Goal: Task Accomplishment & Management: Use online tool/utility

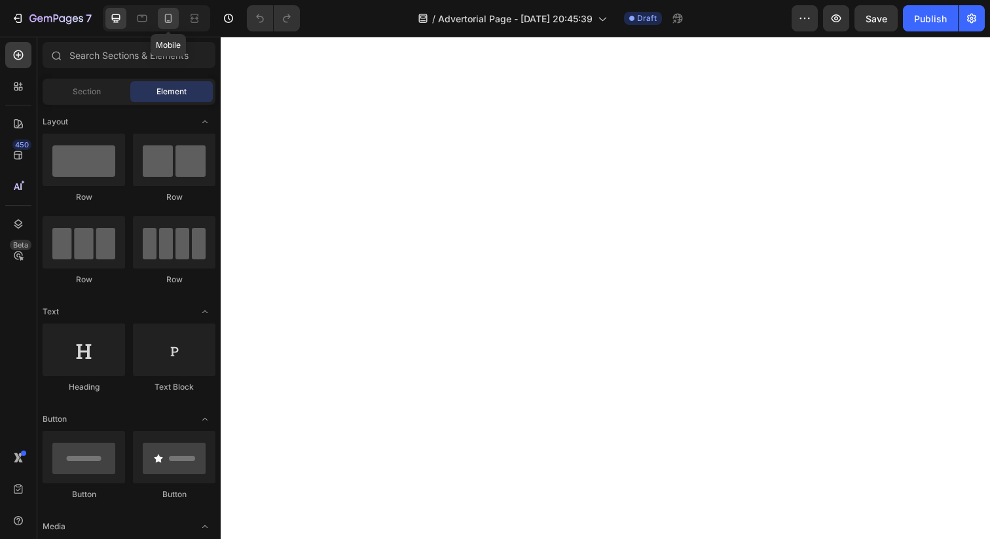
click at [166, 12] on icon at bounding box center [168, 18] width 13 height 13
click at [98, 25] on div at bounding box center [154, 18] width 113 height 26
click at [82, 16] on icon "button" at bounding box center [56, 19] width 54 height 11
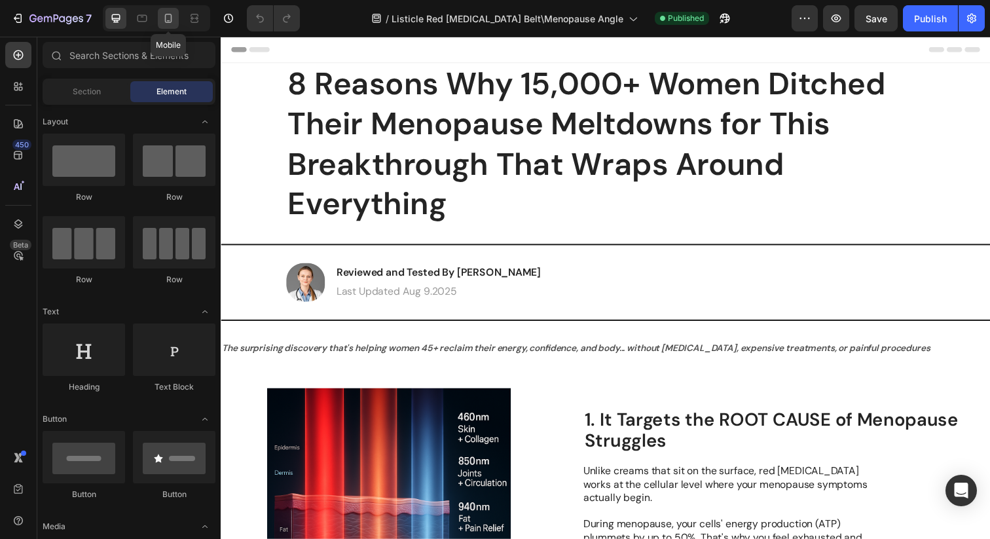
click at [171, 20] on icon at bounding box center [168, 18] width 7 height 9
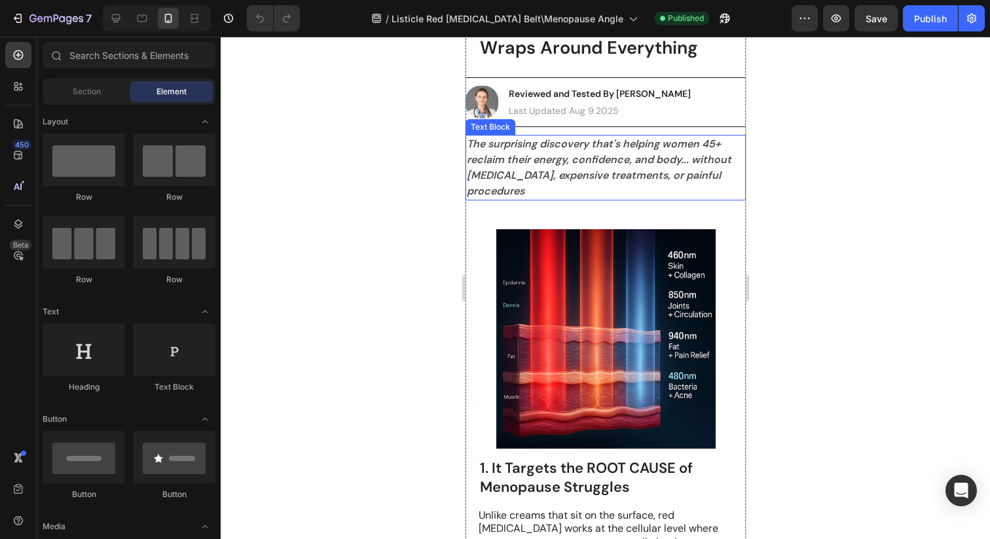
scroll to position [134, 0]
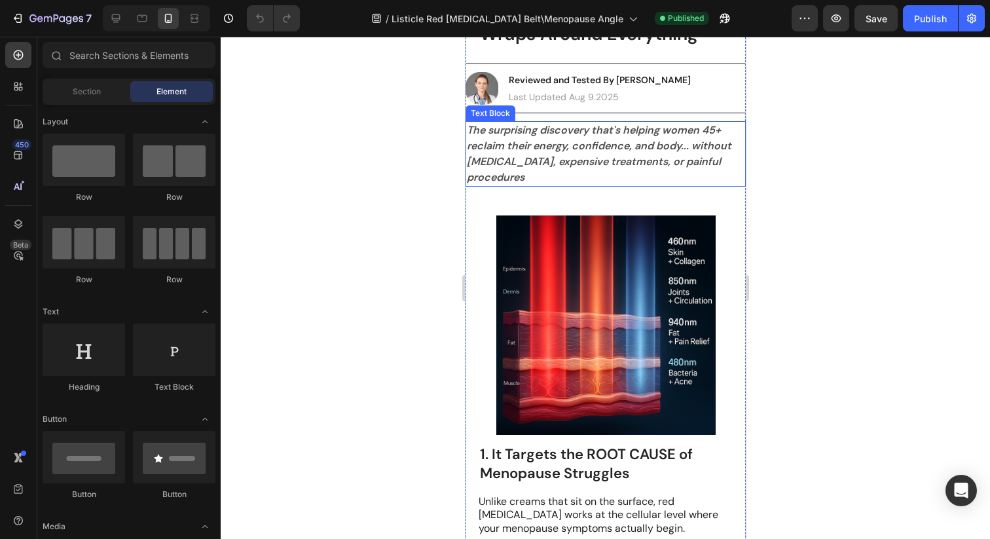
click at [604, 170] on p "The surprising discovery that's helping women 45+ reclaim their energy, confide…" at bounding box center [605, 153] width 278 height 63
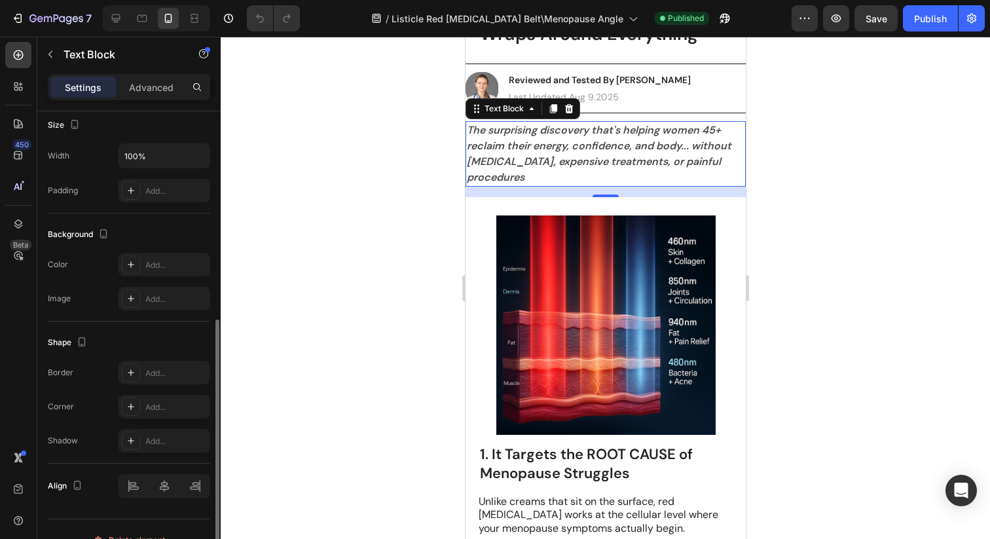
scroll to position [311, 0]
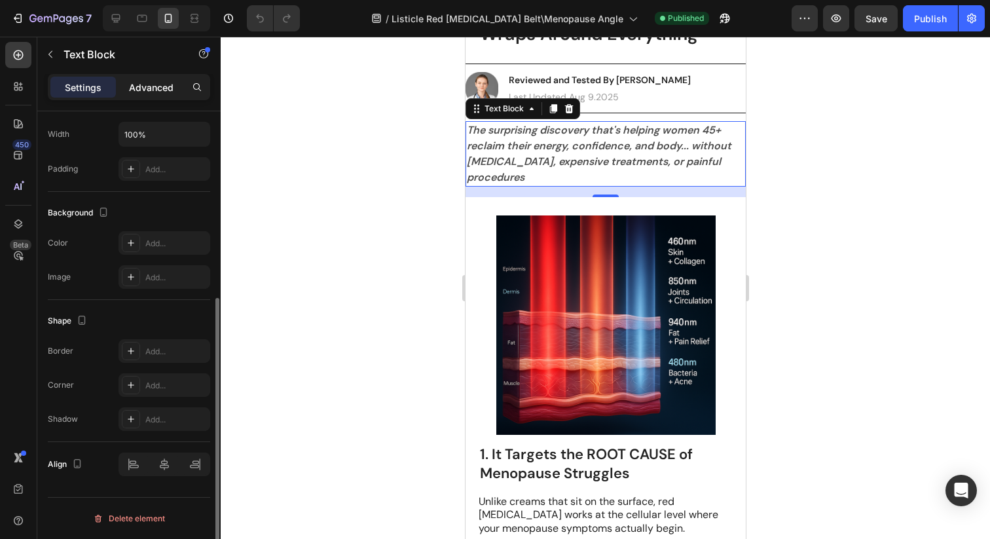
click at [134, 94] on div "Advanced" at bounding box center [150, 87] width 65 height 21
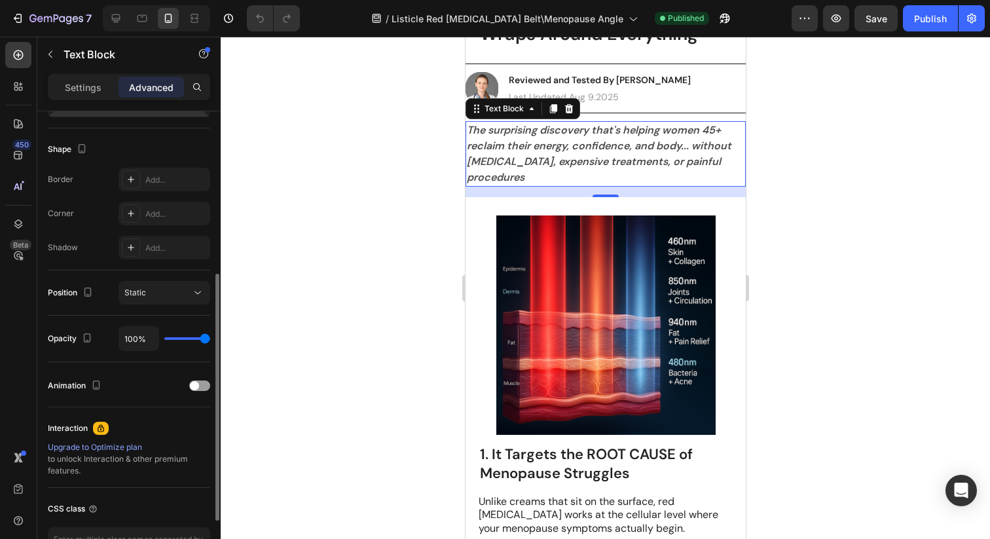
scroll to position [319, 0]
click at [147, 293] on div "Static" at bounding box center [157, 293] width 67 height 12
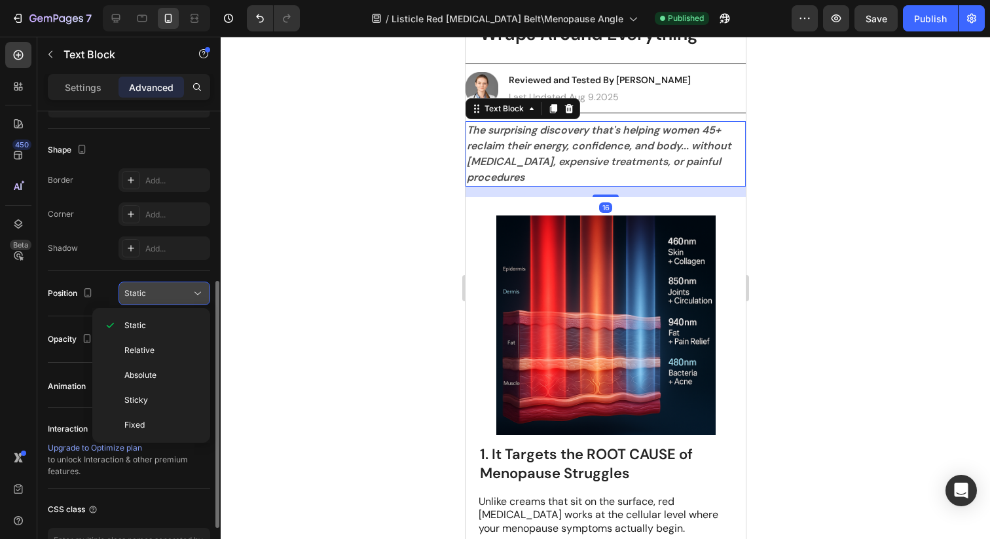
click at [147, 293] on div "Static" at bounding box center [157, 293] width 67 height 12
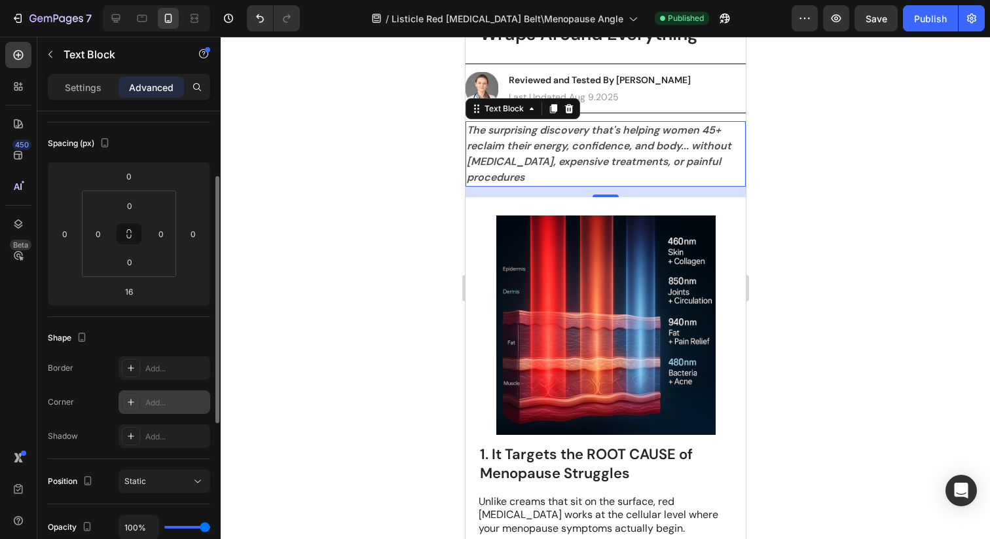
scroll to position [128, 0]
click at [162, 374] on div "Add..." at bounding box center [176, 372] width 62 height 12
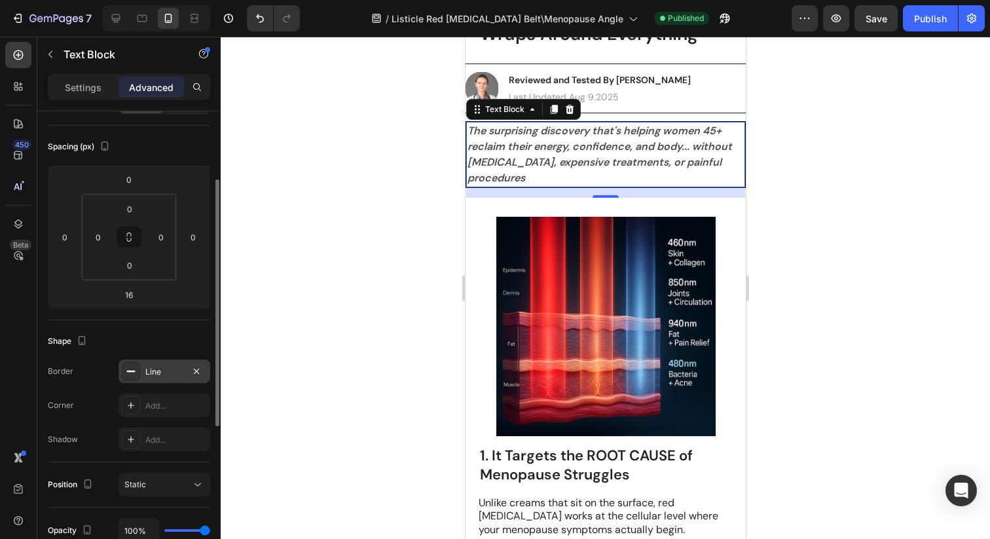
click at [309, 296] on div at bounding box center [605, 288] width 769 height 502
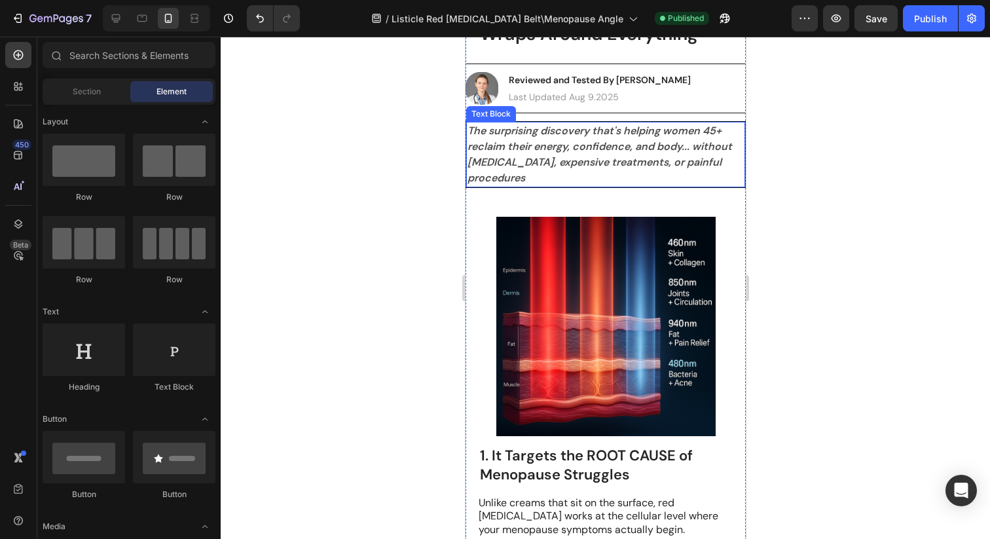
click at [599, 187] on div "The surprising discovery that's helping women 45+ reclaim their energy, confide…" at bounding box center [604, 154] width 279 height 65
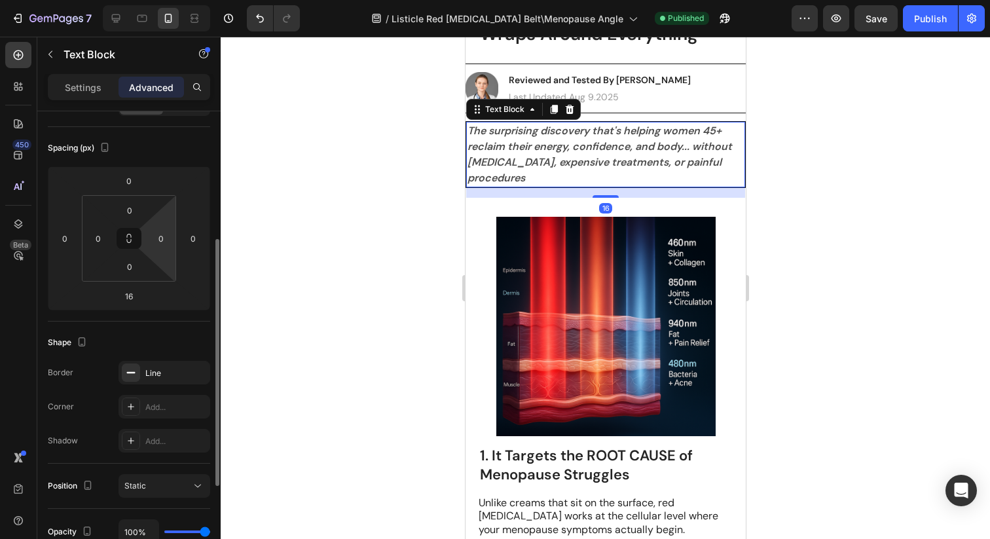
scroll to position [173, 0]
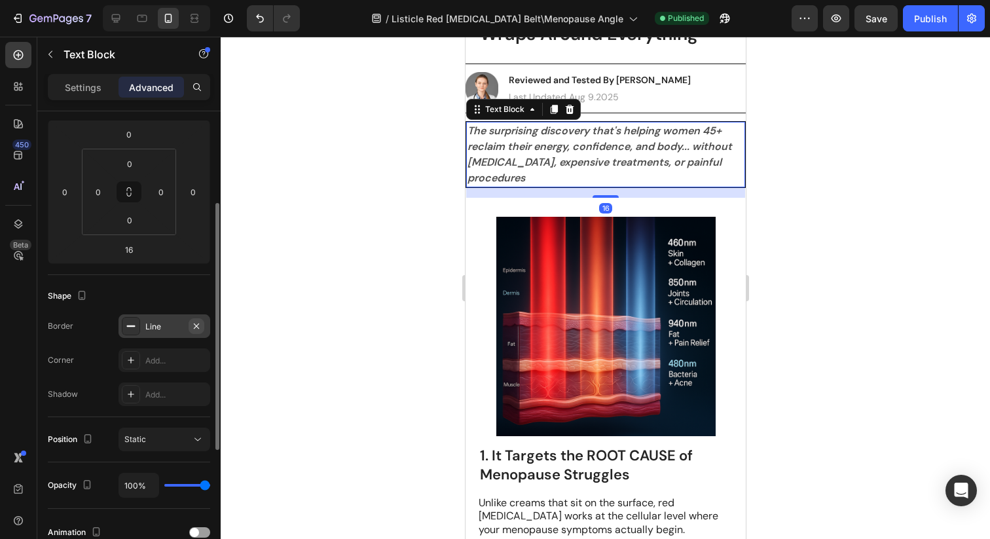
click at [193, 325] on icon "button" at bounding box center [196, 326] width 10 height 10
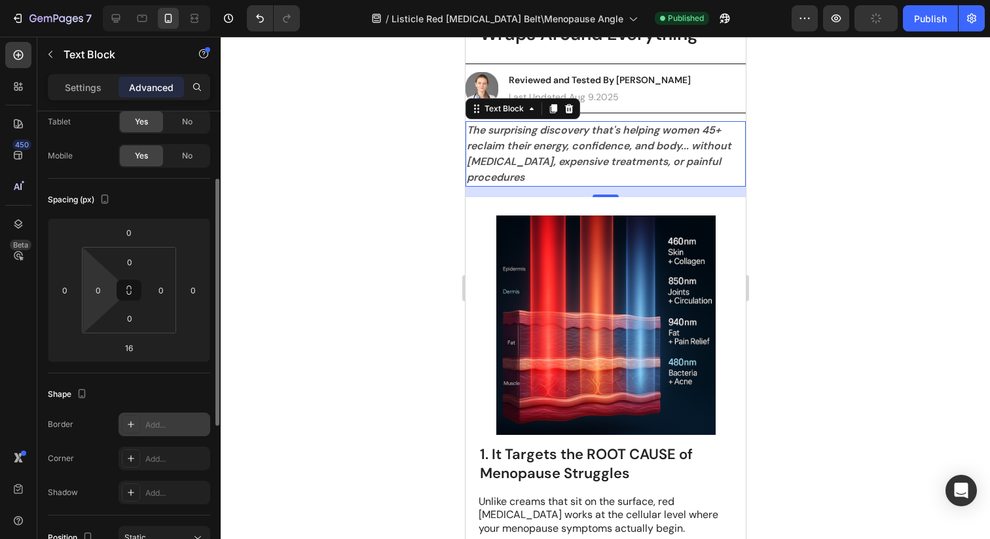
scroll to position [0, 0]
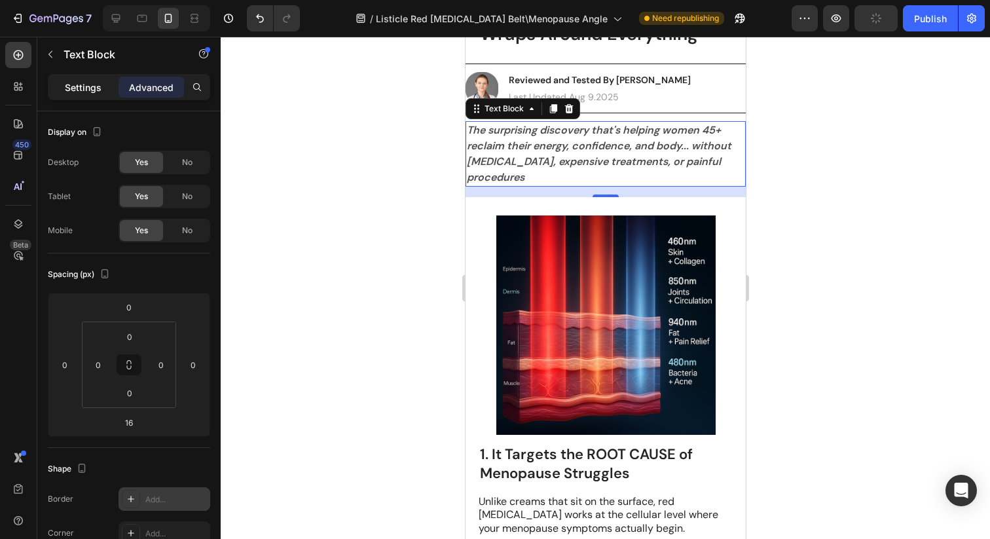
click at [75, 88] on p "Settings" at bounding box center [83, 88] width 37 height 14
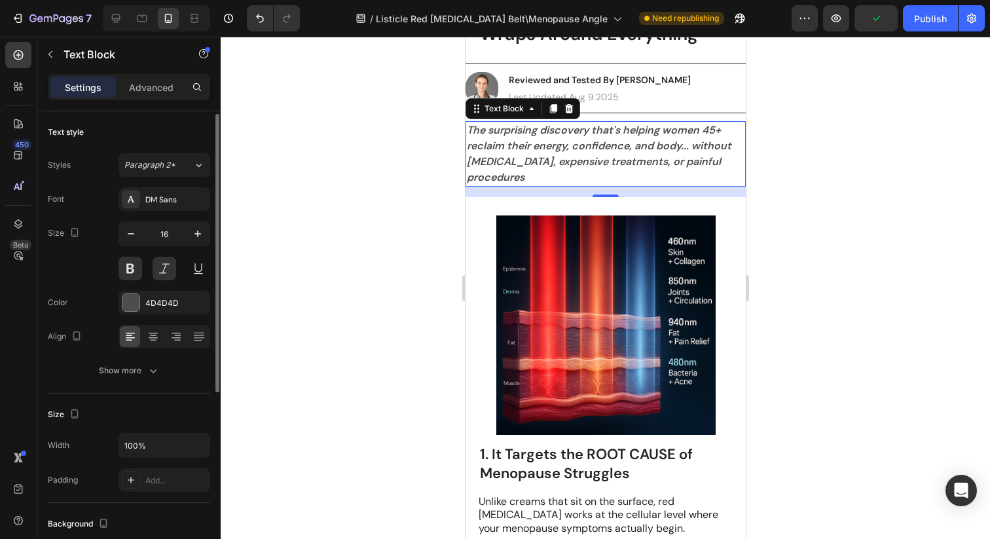
scroll to position [16, 0]
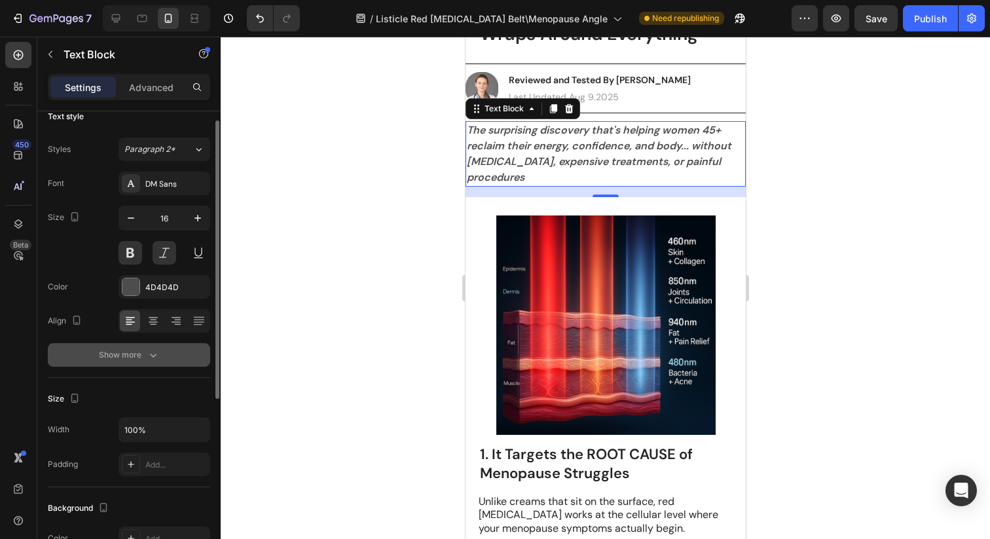
click at [130, 348] on div "Show more" at bounding box center [129, 354] width 61 height 13
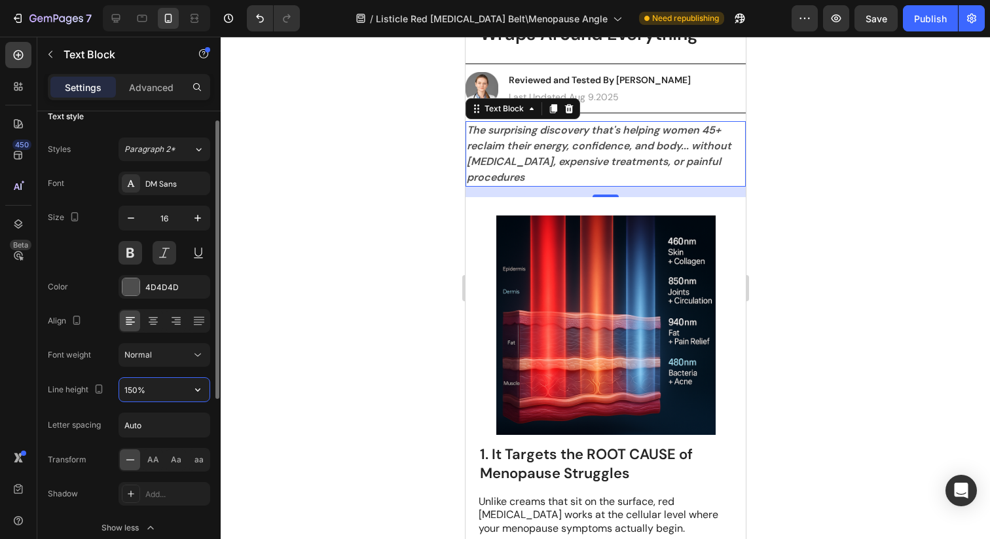
click at [135, 388] on input "150%" at bounding box center [164, 390] width 90 height 24
click at [132, 389] on input "150%" at bounding box center [164, 390] width 90 height 24
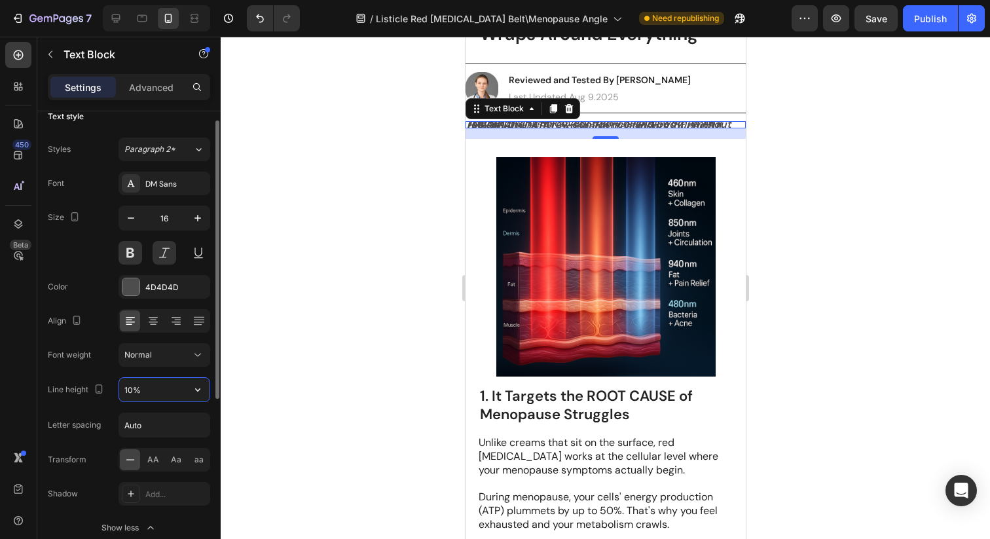
type input "130%"
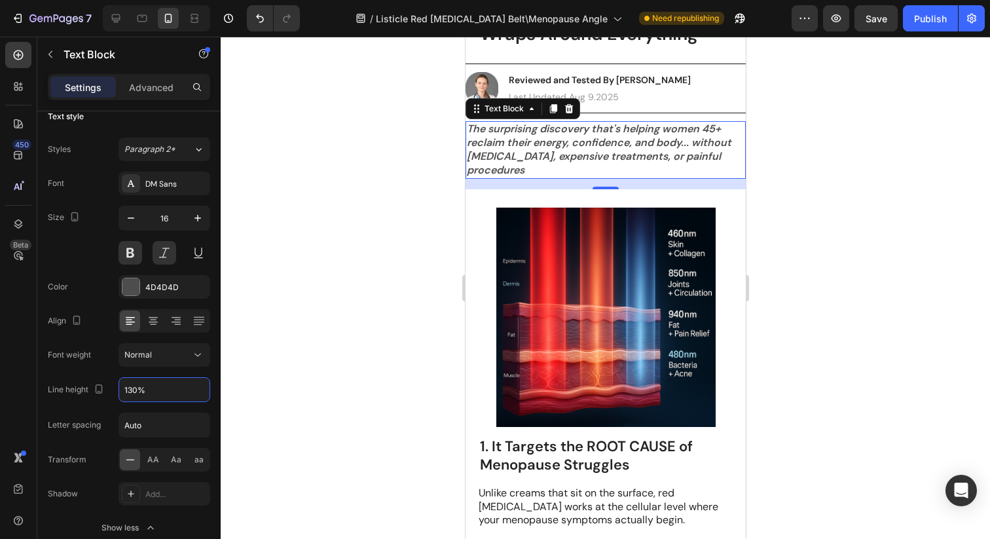
click at [837, 240] on div at bounding box center [605, 288] width 769 height 502
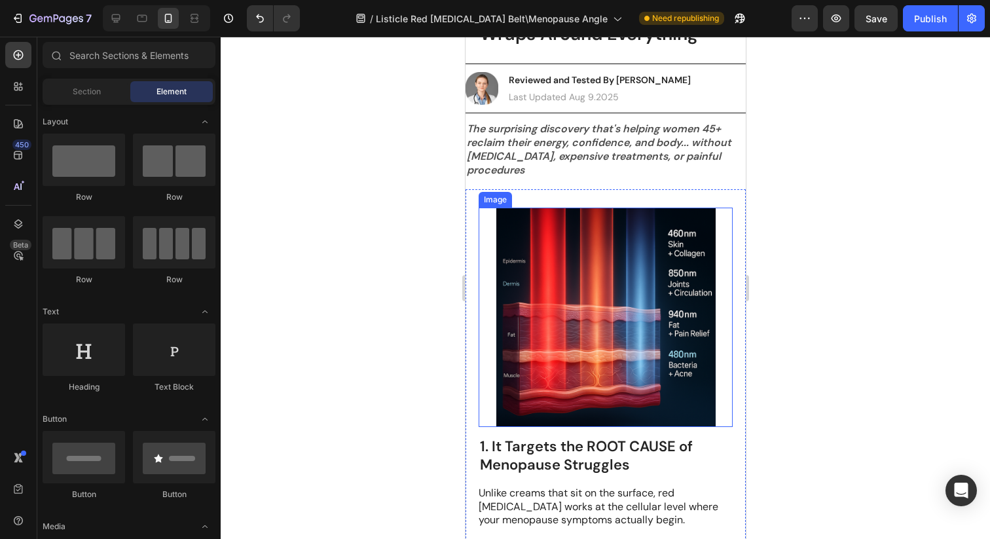
click at [683, 227] on img at bounding box center [605, 317] width 219 height 219
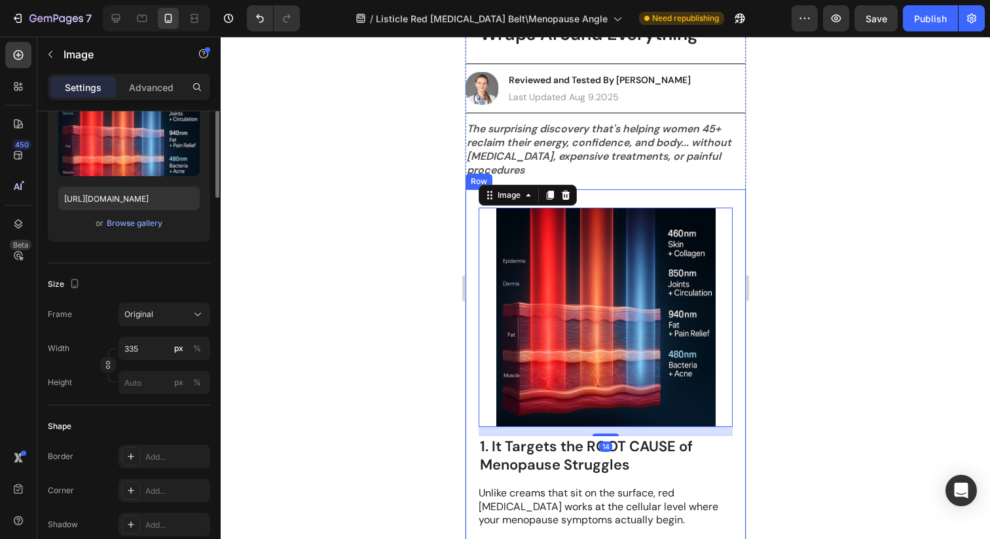
scroll to position [269, 0]
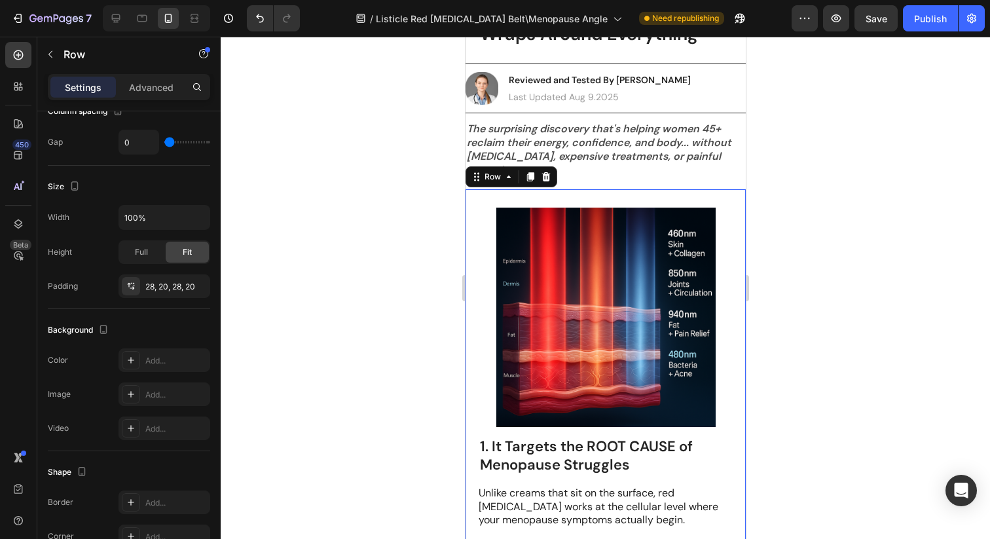
click at [465, 218] on div "Image 1. It Targets the ROOT CAUSE of Menopause Struggles Heading Unlike creams…" at bounding box center [605, 429] width 280 height 480
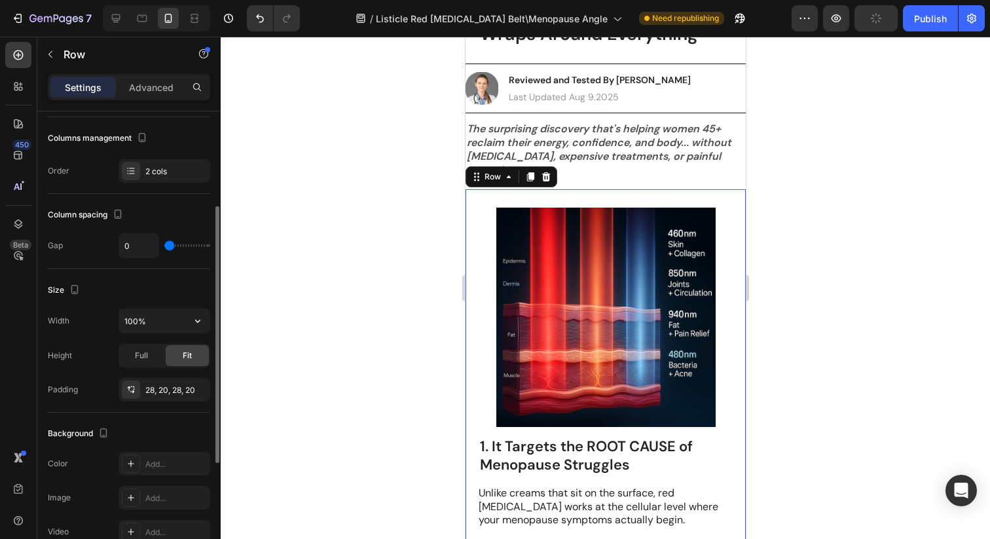
scroll to position [168, 0]
click at [166, 388] on div "28, 20, 28, 20" at bounding box center [164, 388] width 38 height 12
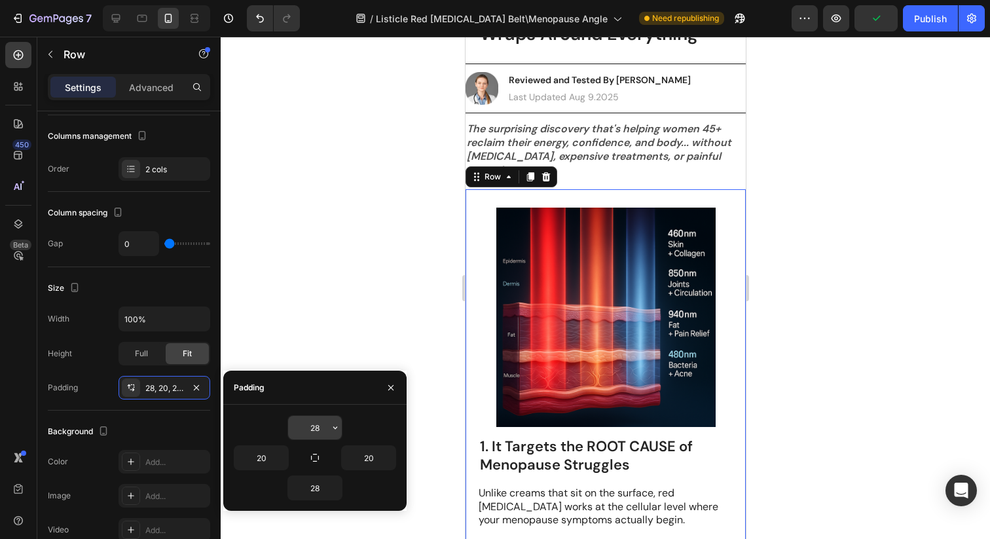
click at [327, 427] on input "28" at bounding box center [315, 428] width 54 height 24
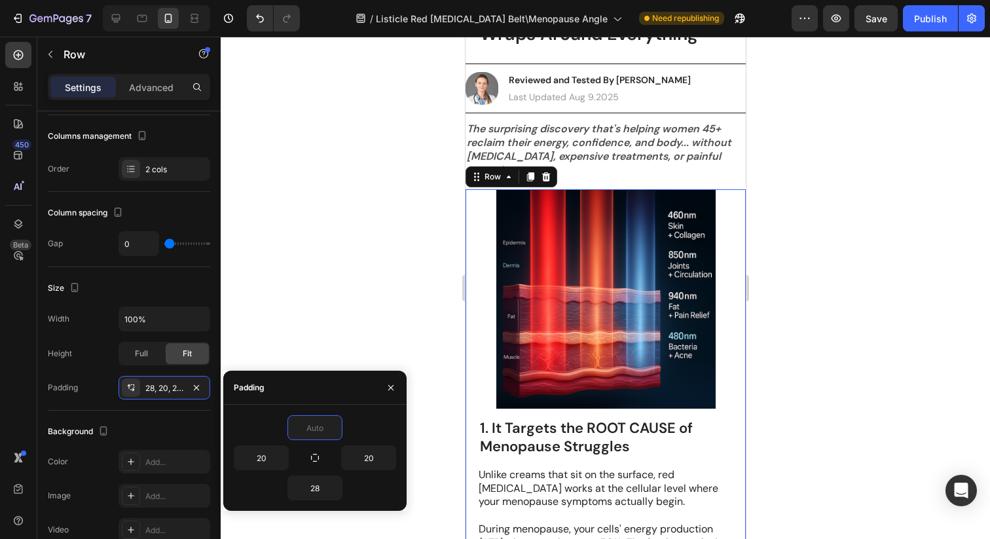
click at [848, 395] on div at bounding box center [605, 288] width 769 height 502
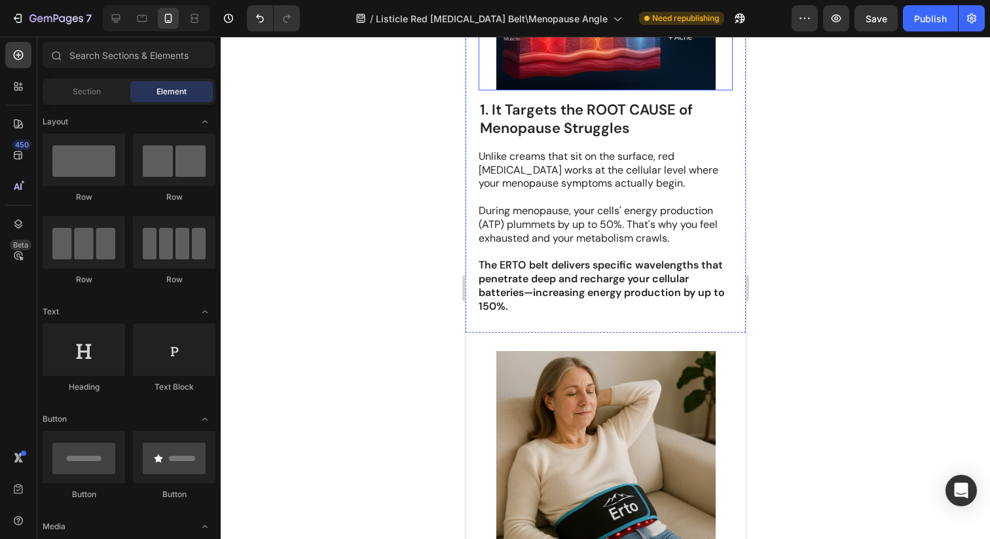
scroll to position [471, 0]
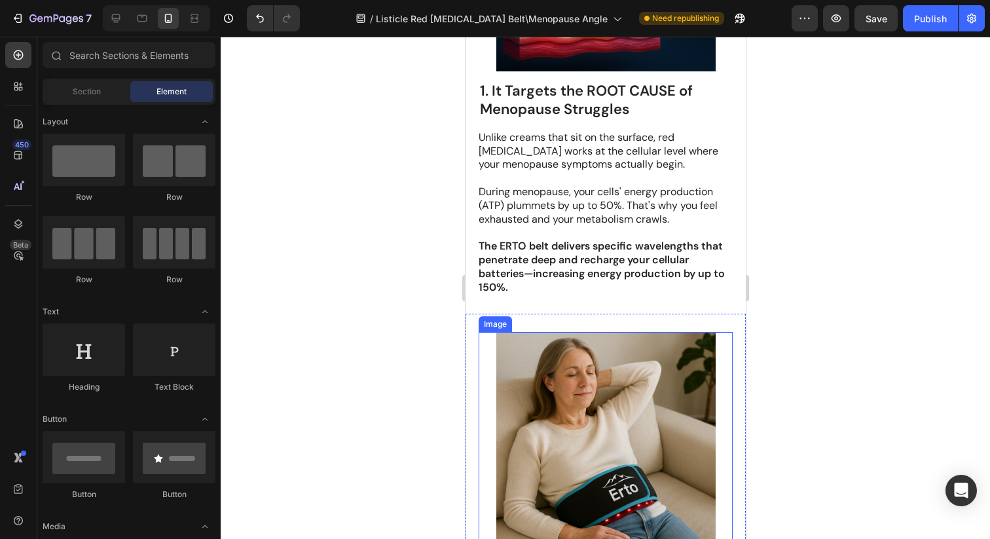
click at [646, 366] on img at bounding box center [605, 441] width 219 height 219
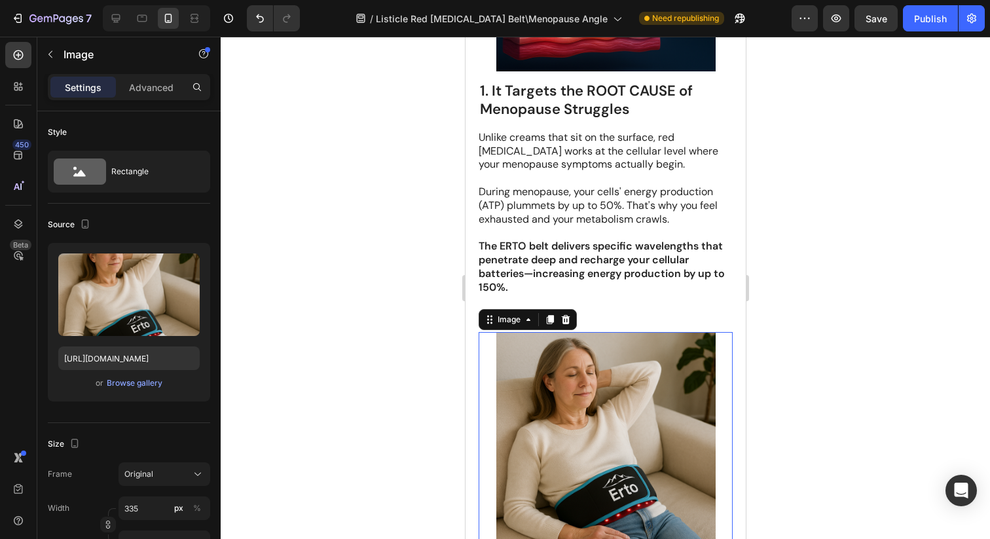
click at [482, 350] on div at bounding box center [605, 441] width 254 height 219
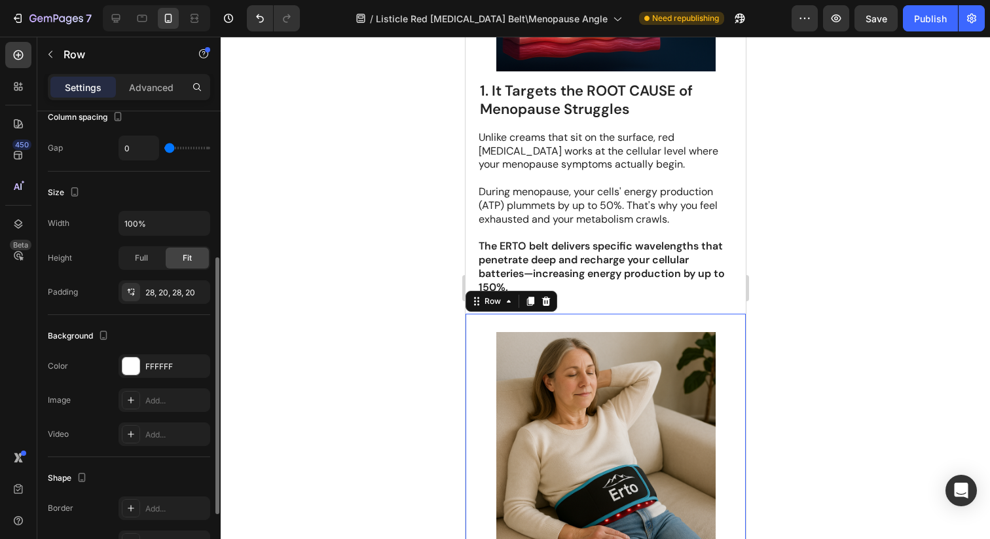
scroll to position [267, 0]
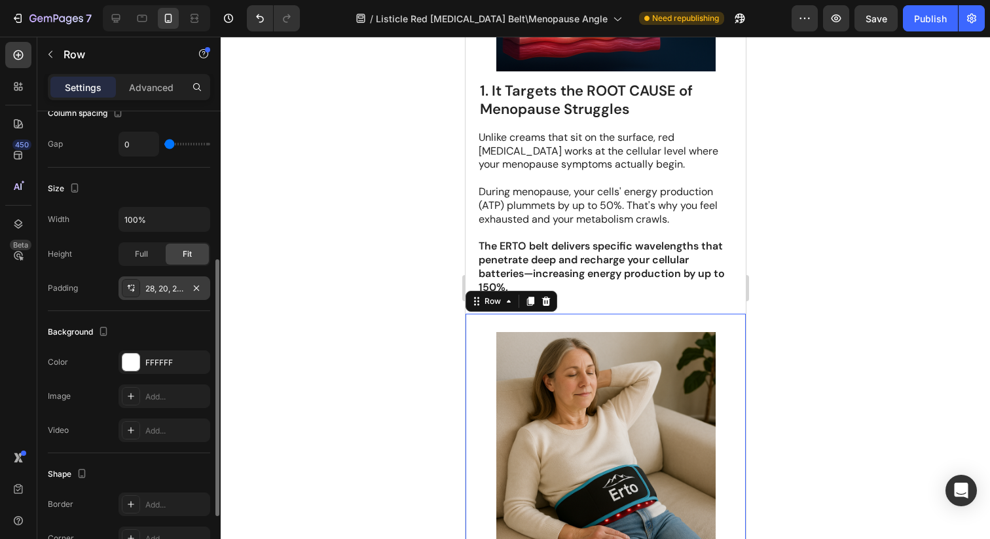
click at [159, 294] on div "28, 20, 28, 20" at bounding box center [164, 289] width 38 height 12
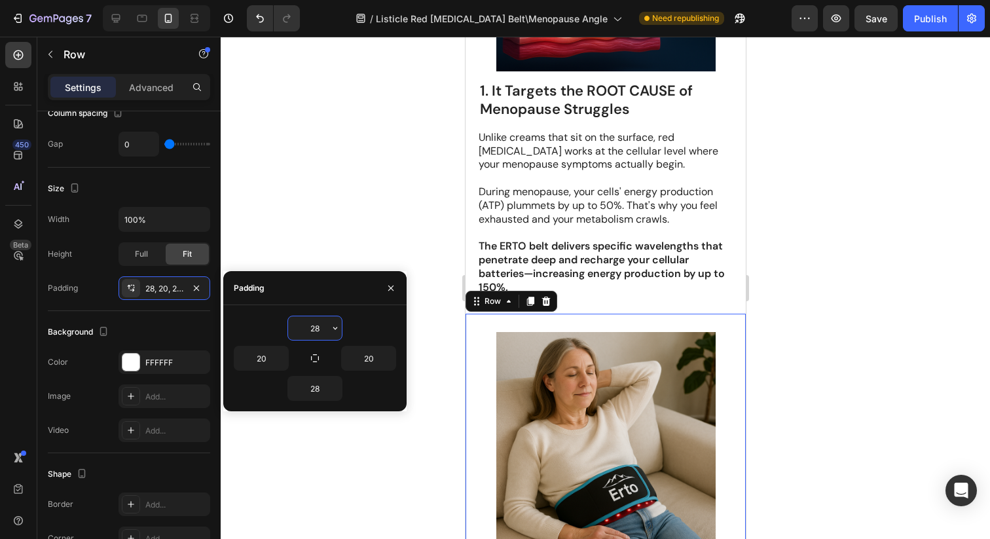
click at [325, 326] on input "28" at bounding box center [315, 328] width 54 height 24
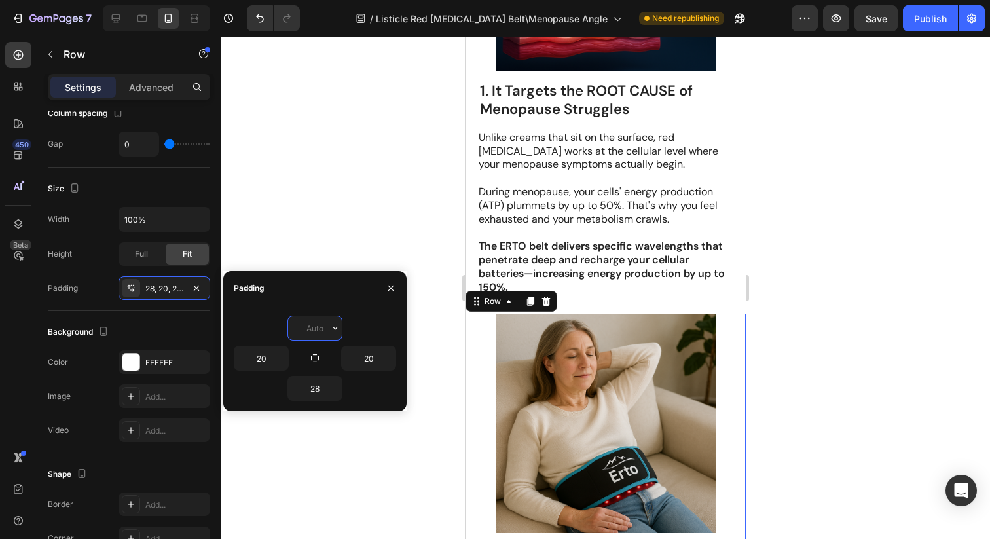
type input "\"
click at [907, 285] on div at bounding box center [605, 288] width 769 height 502
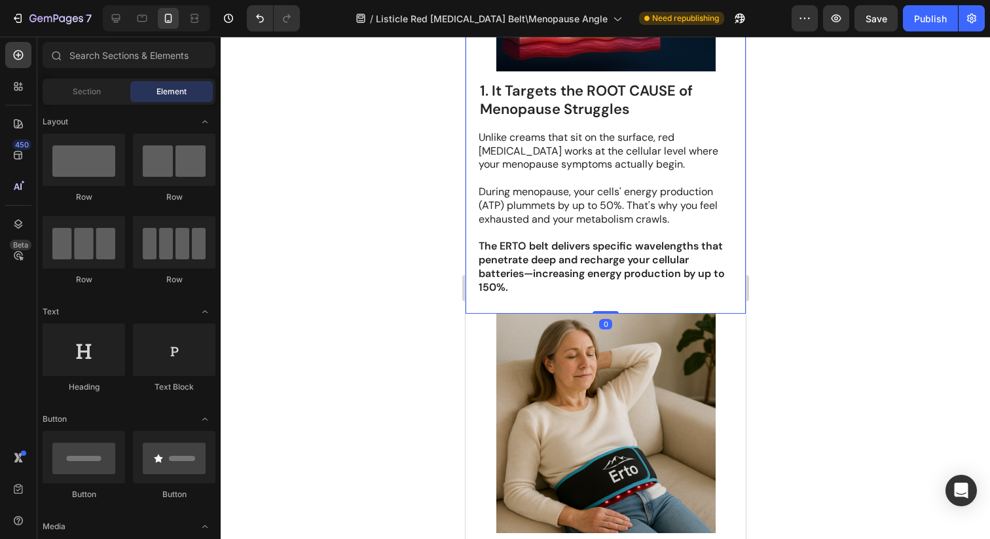
click at [585, 302] on div "Image 1. It Targets the ROOT CAUSE of Menopause Struggles Heading Unlike creams…" at bounding box center [605, 83] width 280 height 462
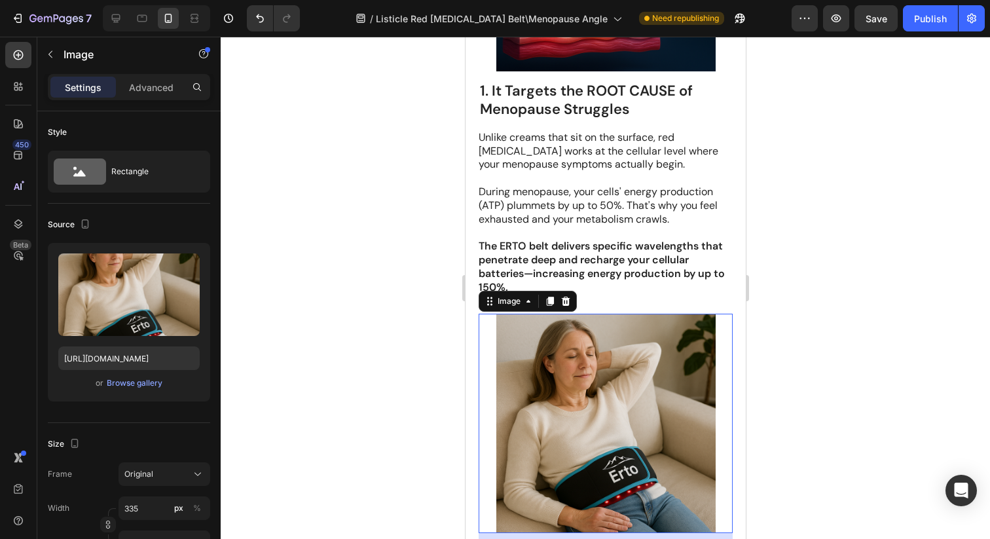
click at [497, 332] on img at bounding box center [605, 423] width 219 height 219
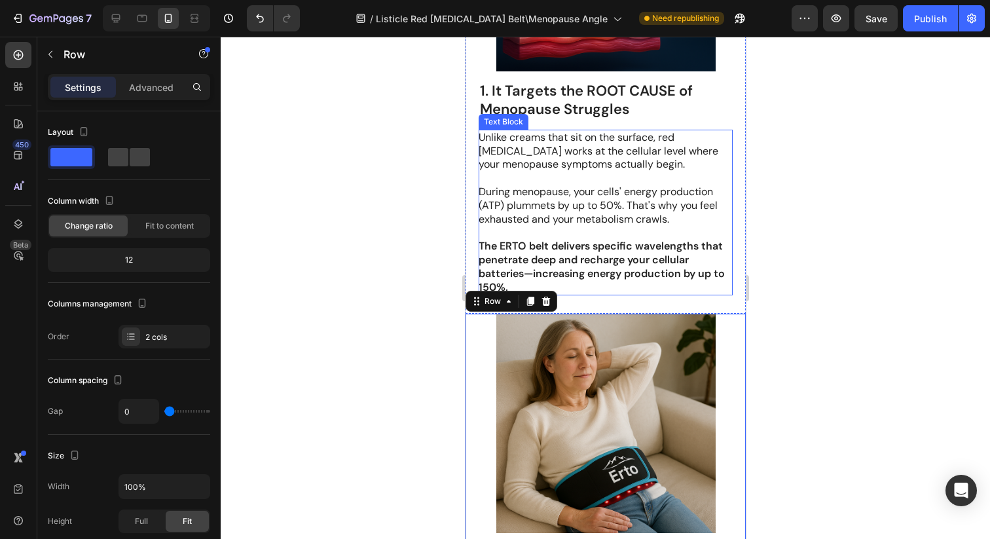
click at [876, 261] on div at bounding box center [605, 288] width 769 height 502
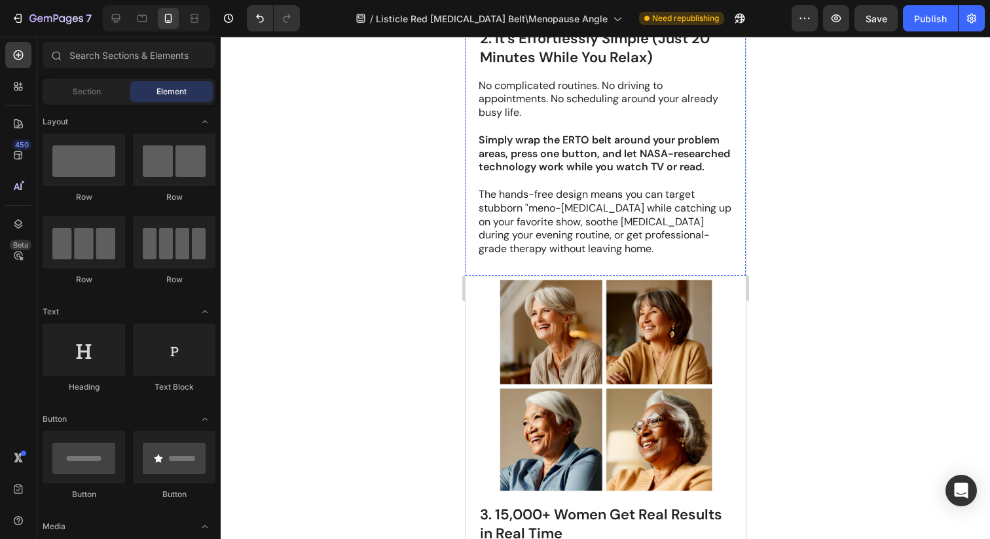
scroll to position [991, 0]
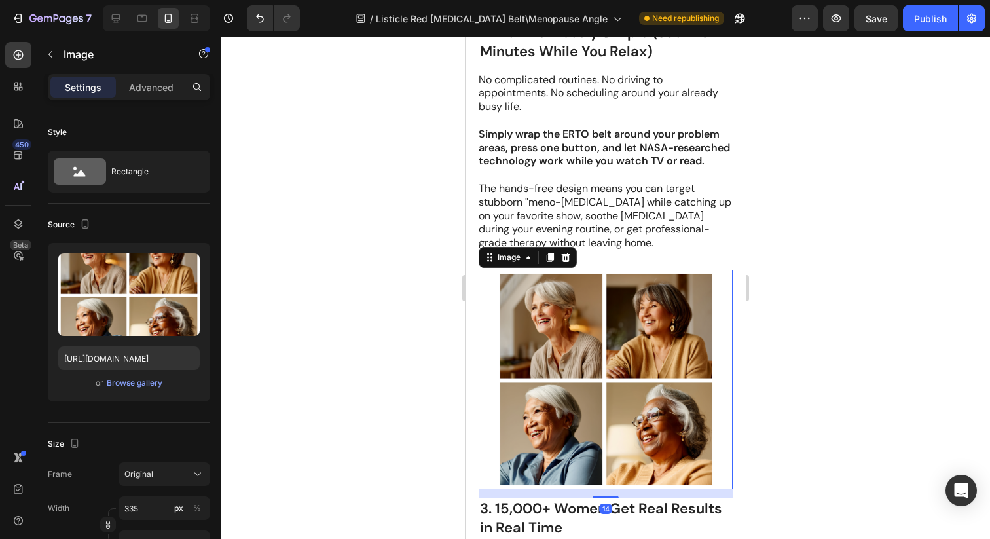
click at [592, 306] on img at bounding box center [605, 379] width 219 height 219
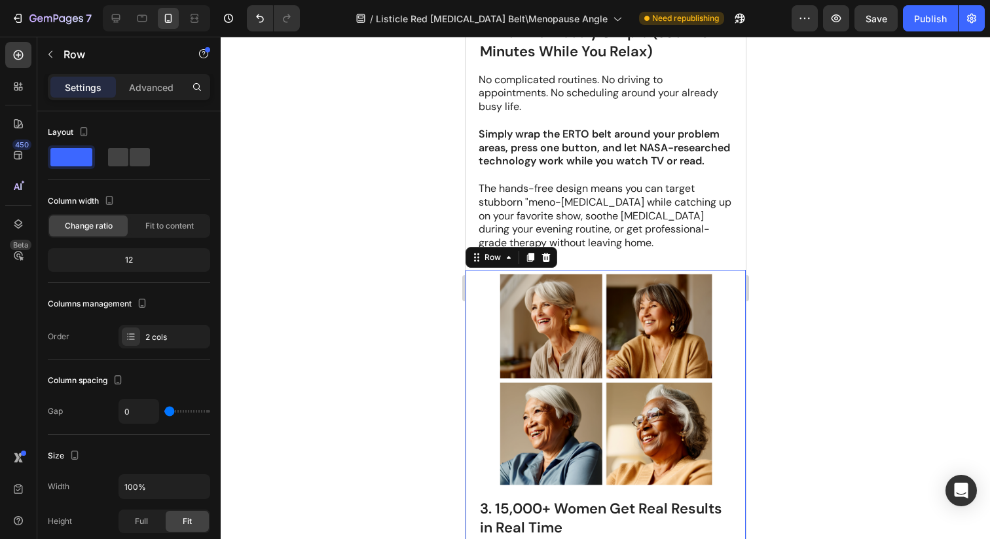
click at [472, 310] on div "Image 3. 15,000+ Women Get Real Results in Real Time Heading Over 15,000 women …" at bounding box center [605, 529] width 280 height 518
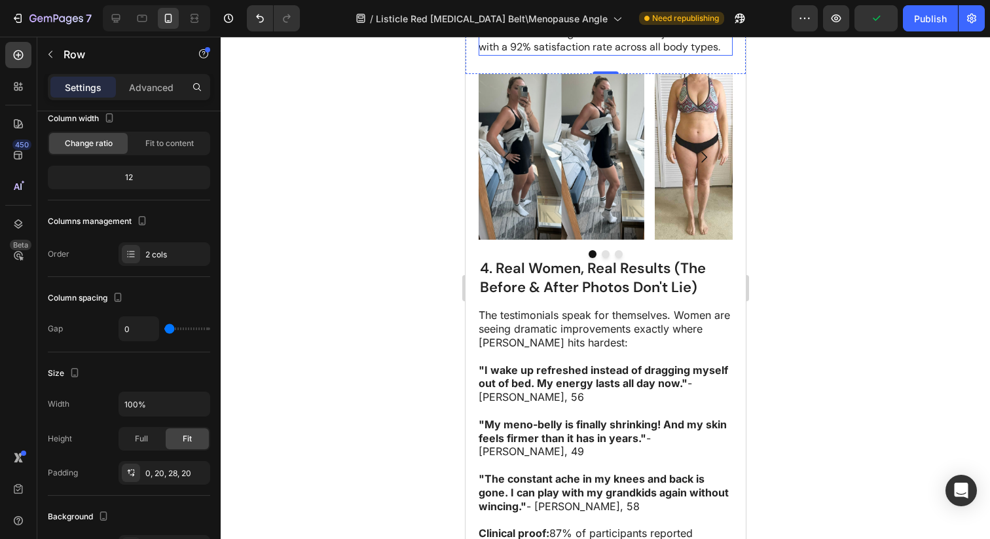
scroll to position [1711, 0]
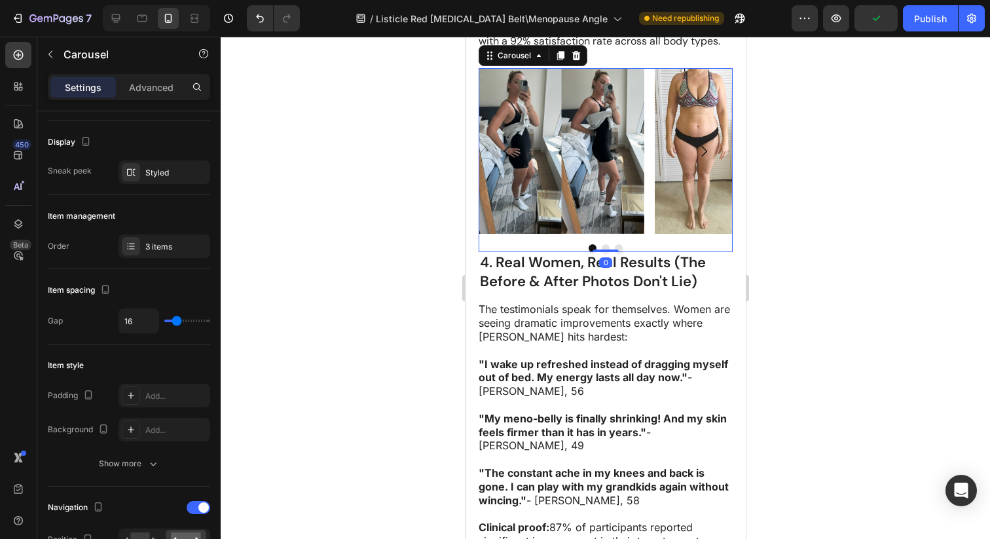
click at [604, 252] on div "Image Image Image Carousel 0" at bounding box center [605, 160] width 254 height 184
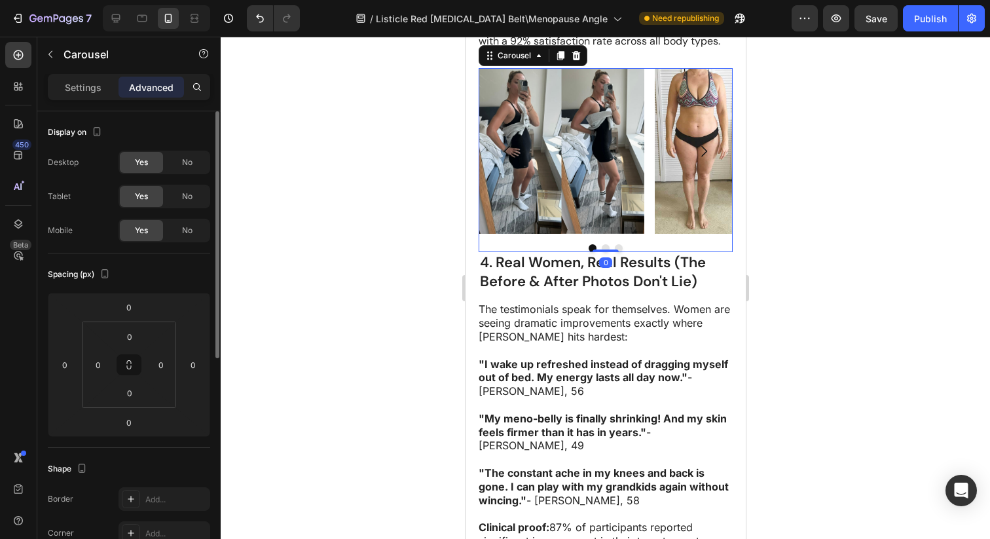
click at [607, 252] on div at bounding box center [605, 248] width 254 height 8
click at [604, 252] on button "Dot" at bounding box center [605, 248] width 8 height 8
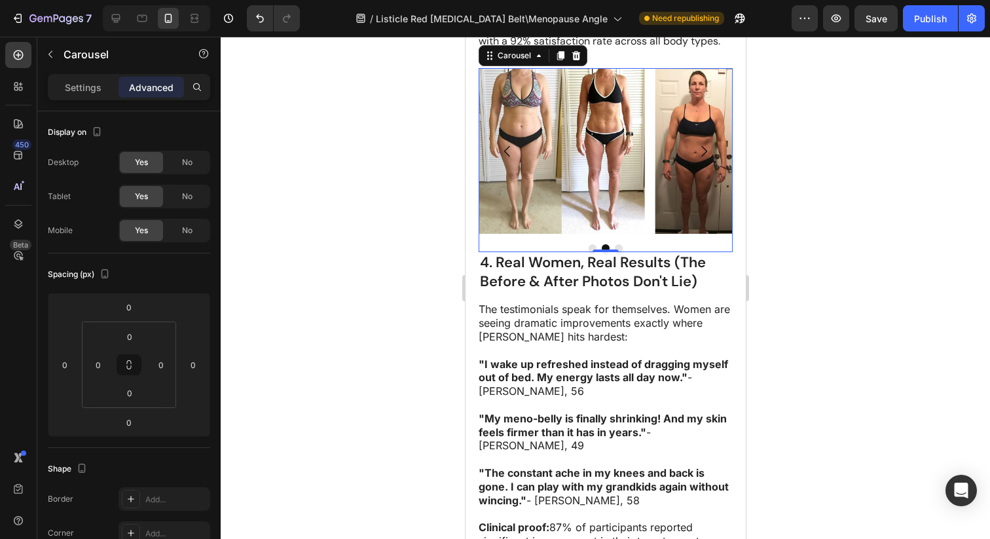
click at [618, 252] on button "Dot" at bounding box center [618, 248] width 8 height 8
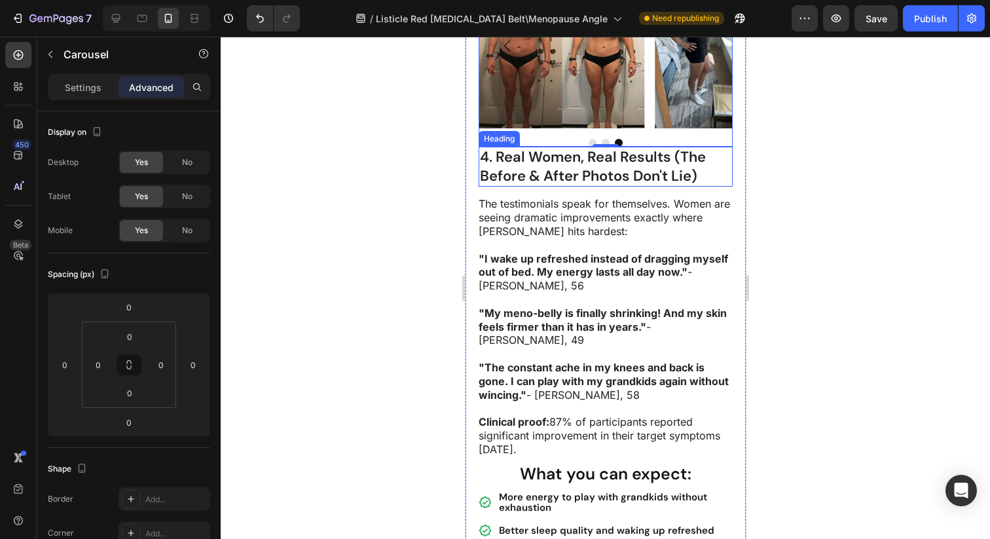
scroll to position [1837, 0]
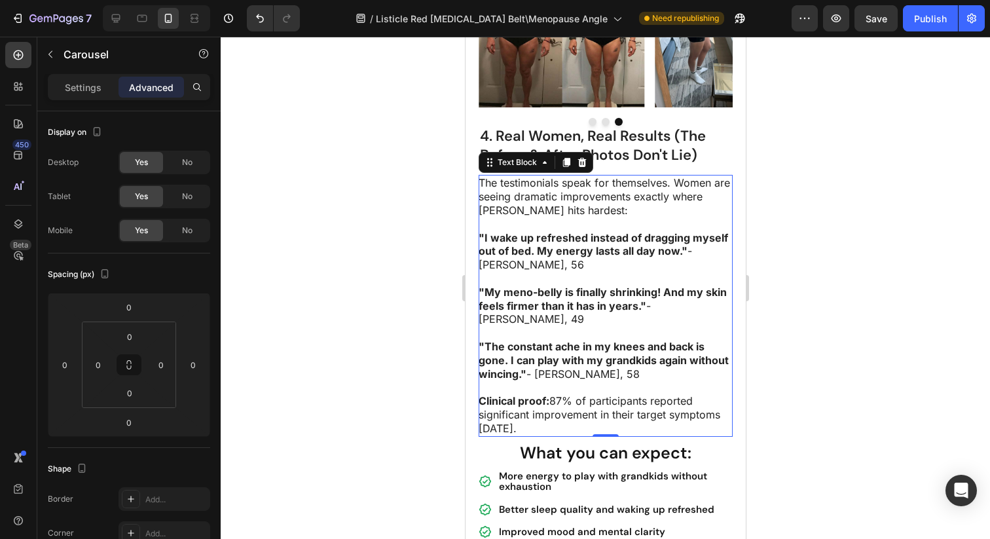
click at [601, 312] on strong ""My meno-belly is finally shrinking! And my skin feels firmer than it has in ye…" at bounding box center [602, 298] width 248 height 27
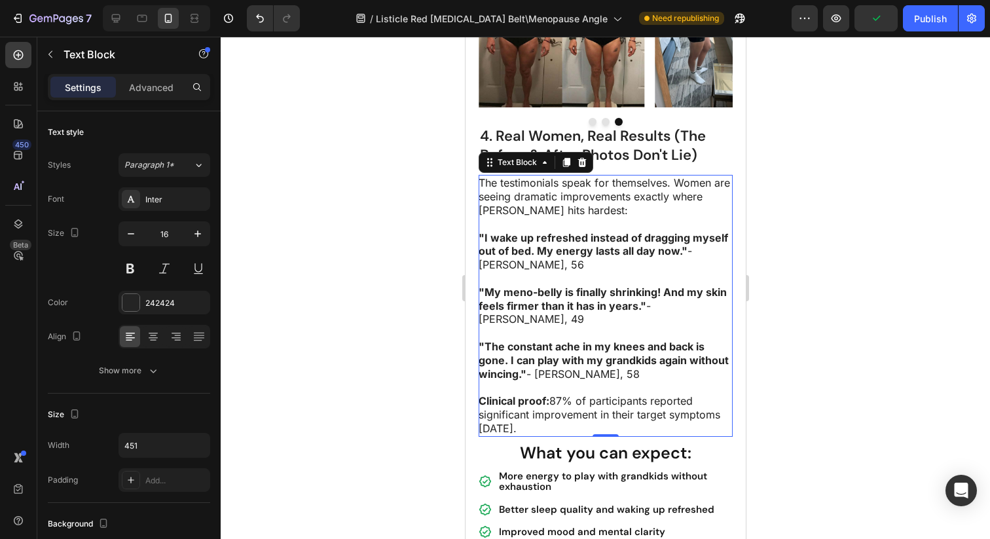
click at [689, 267] on p ""I wake up refreshed instead of dragging myself out of bed. My energy lasts all…" at bounding box center [604, 251] width 253 height 41
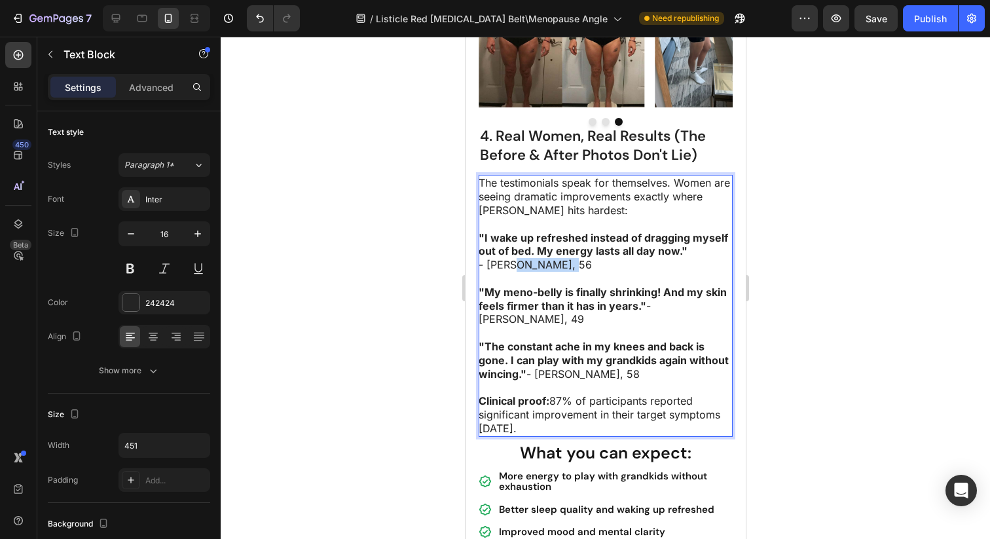
drag, startPoint x: 575, startPoint y: 280, endPoint x: 511, endPoint y: 280, distance: 64.2
click at [511, 272] on p "- [PERSON_NAME], 56" at bounding box center [604, 265] width 253 height 14
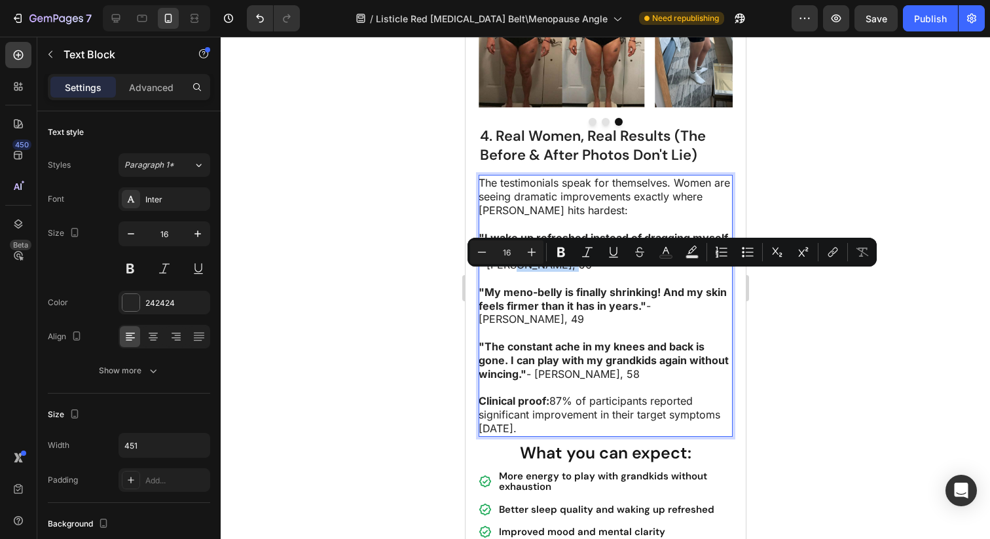
click at [581, 272] on p "- [PERSON_NAME], 56" at bounding box center [604, 265] width 253 height 14
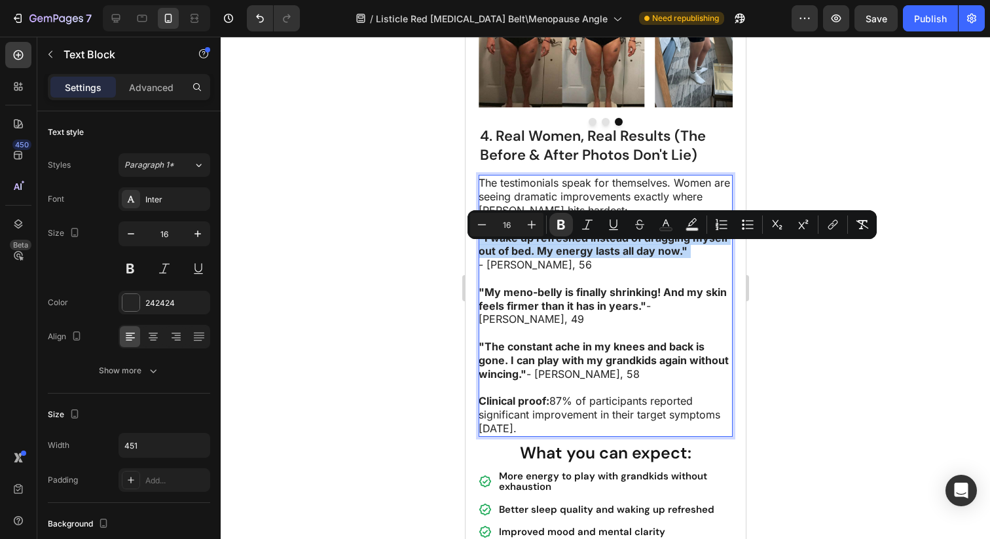
drag, startPoint x: 698, startPoint y: 263, endPoint x: 431, endPoint y: 241, distance: 268.7
click at [560, 225] on icon "Editor contextual toolbar" at bounding box center [560, 224] width 13 height 13
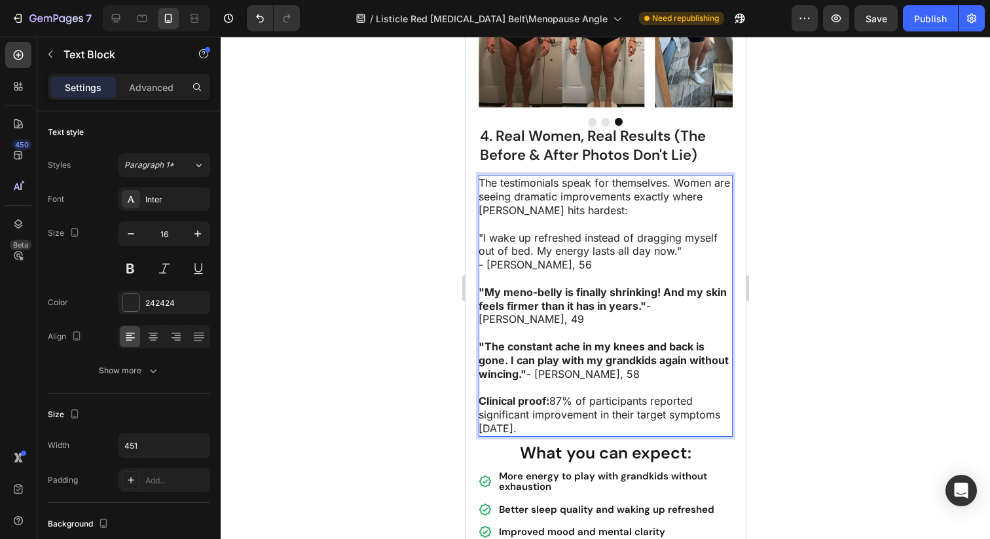
click at [570, 272] on p "- [PERSON_NAME], 56" at bounding box center [604, 265] width 253 height 14
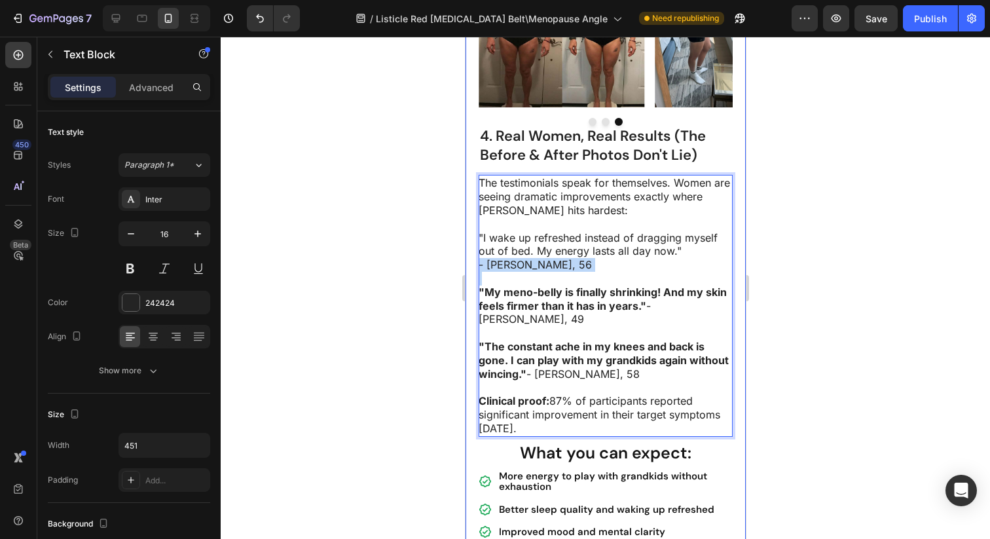
drag, startPoint x: 570, startPoint y: 277, endPoint x: 468, endPoint y: 277, distance: 102.1
click at [468, 277] on div "4. Real Women, Real Results (The Before & After Photos Don't Lie) Heading The t…" at bounding box center [605, 266] width 280 height 649
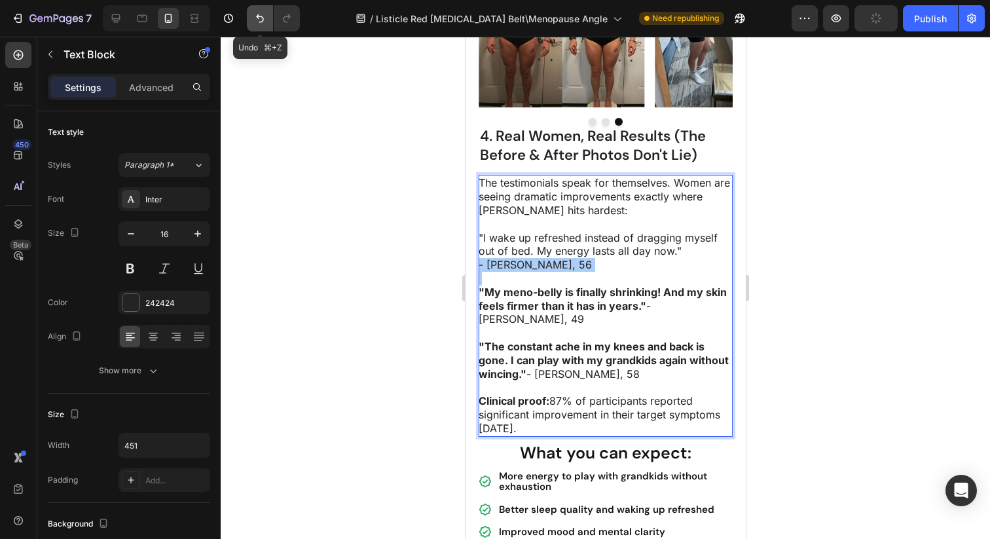
click at [262, 17] on icon "Undo/Redo" at bounding box center [260, 18] width 8 height 9
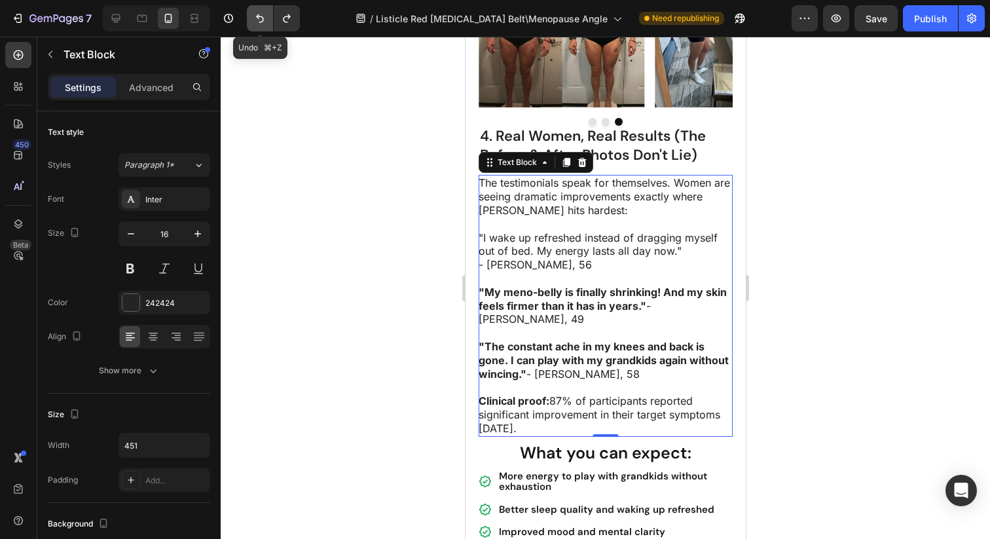
click at [262, 17] on icon "Undo/Redo" at bounding box center [260, 18] width 8 height 9
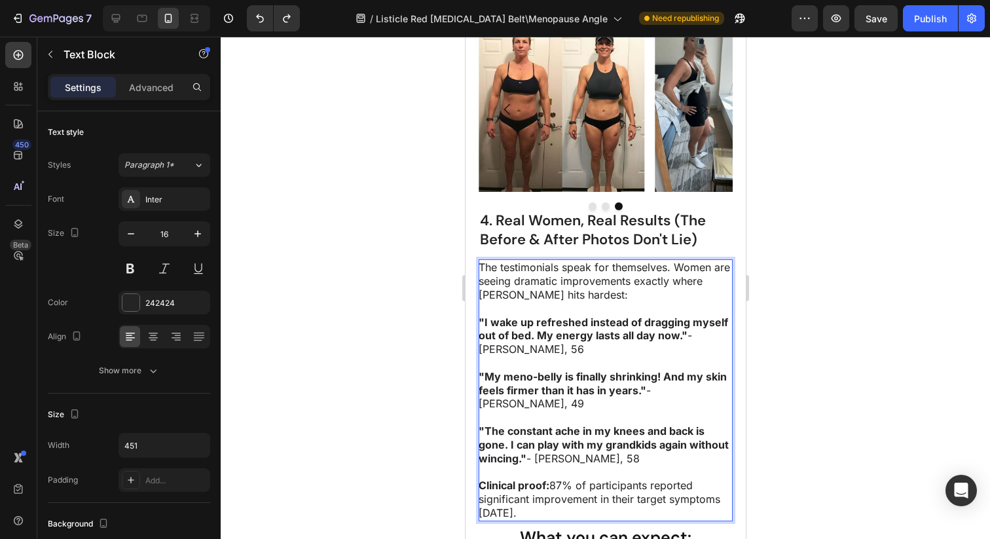
scroll to position [1746, 0]
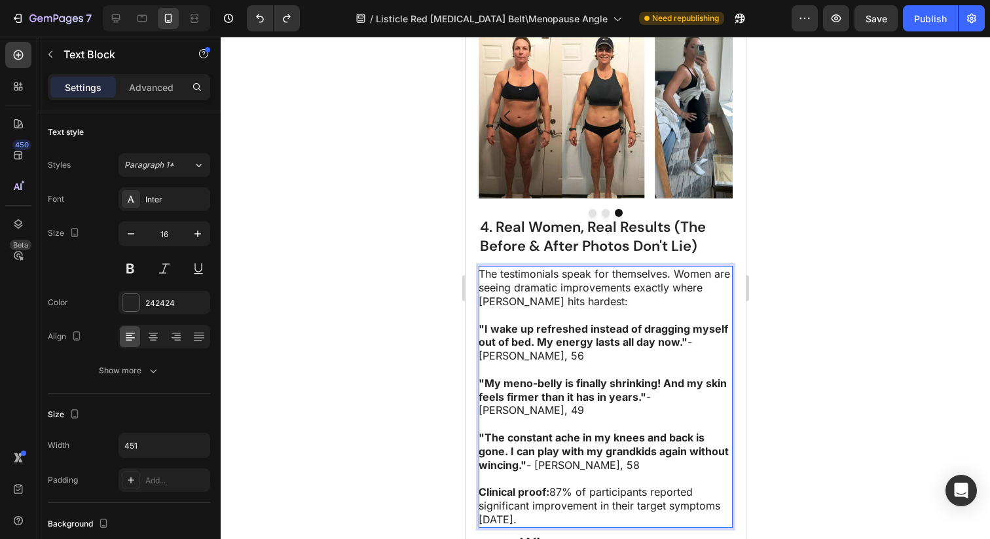
click at [687, 356] on p ""I wake up refreshed instead of dragging myself out of bed. My energy lasts all…" at bounding box center [604, 342] width 253 height 41
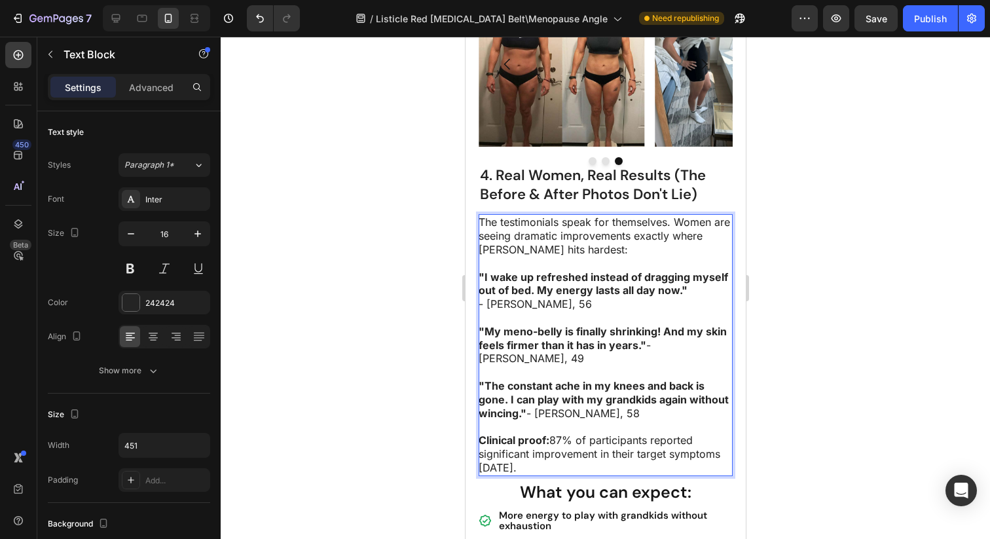
scroll to position [1799, 0]
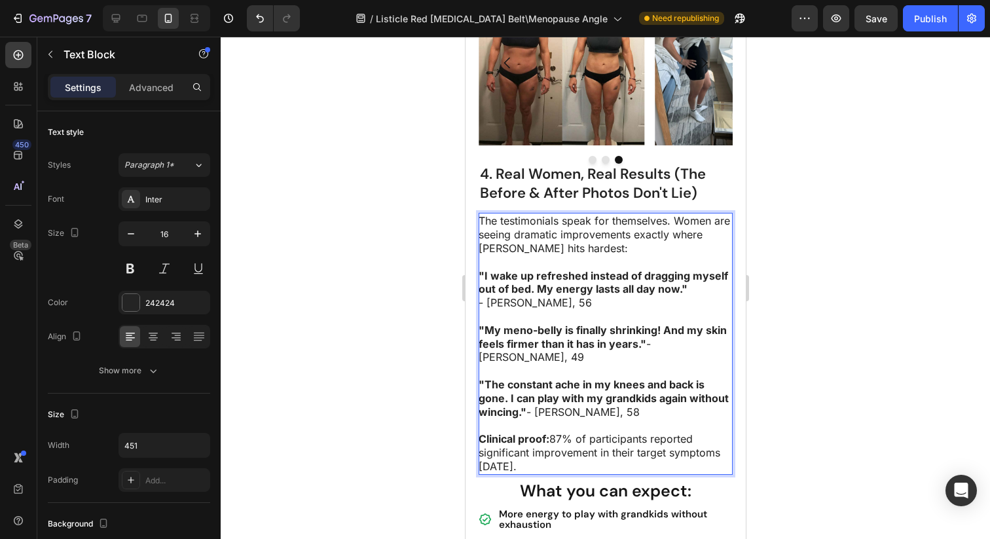
click at [551, 460] on p "Clinical proof: 87% of participants reported significant improvement in their t…" at bounding box center [604, 452] width 253 height 41
click at [588, 463] on p "Clinical proof: 87% of participants reported significant improvement in their t…" at bounding box center [604, 452] width 253 height 41
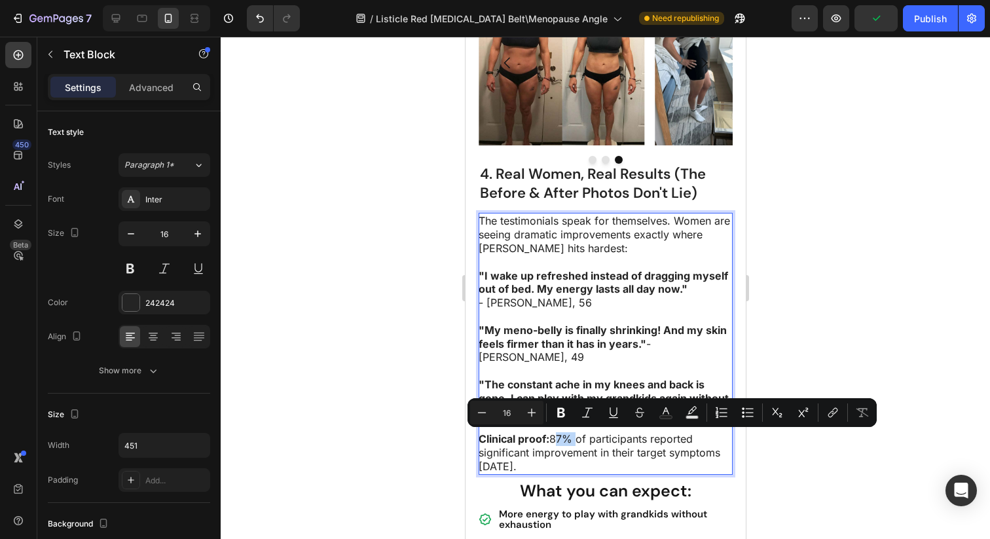
drag, startPoint x: 553, startPoint y: 441, endPoint x: 571, endPoint y: 437, distance: 18.1
click at [571, 437] on p "Clinical proof: 87% of participants reported significant improvement in their t…" at bounding box center [604, 452] width 253 height 41
click at [564, 411] on icon "Editor contextual toolbar" at bounding box center [560, 412] width 13 height 13
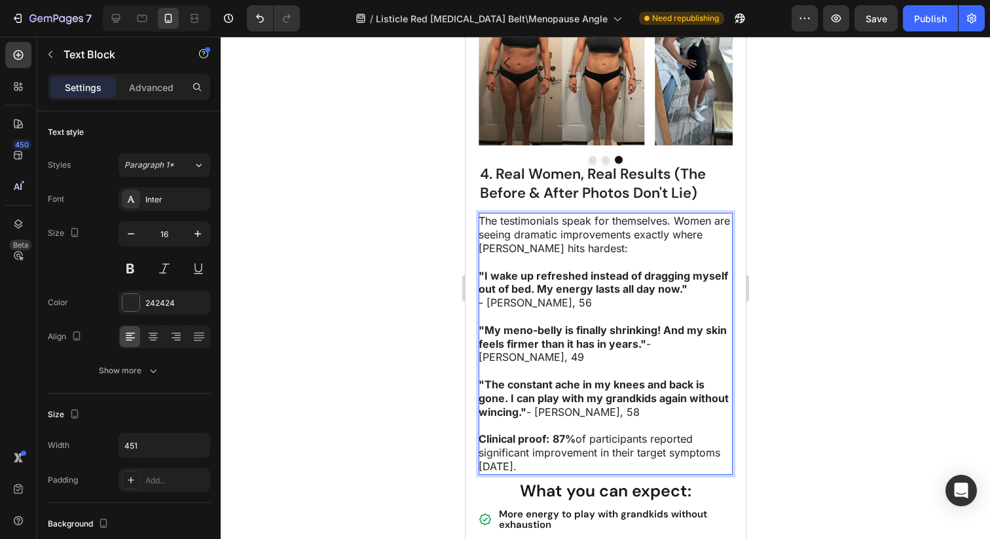
click at [539, 467] on p "Clinical proof: 87% of participants reported significant improvement in their t…" at bounding box center [604, 452] width 253 height 41
drag, startPoint x: 560, startPoint y: 467, endPoint x: 507, endPoint y: 466, distance: 53.0
click at [507, 466] on p "Clinical proof: 87% of participants reported significant improvement in their t…" at bounding box center [604, 452] width 253 height 41
click at [597, 475] on div "What you can expect:" at bounding box center [605, 491] width 254 height 32
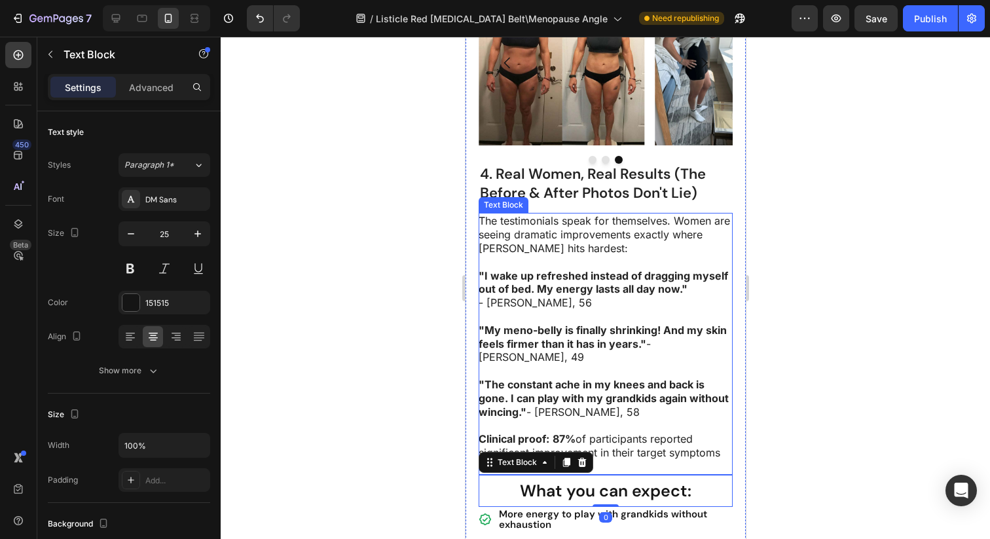
click at [614, 463] on p "Clinical proof: 87% of participants reported significant improvement in their t…" at bounding box center [604, 452] width 253 height 41
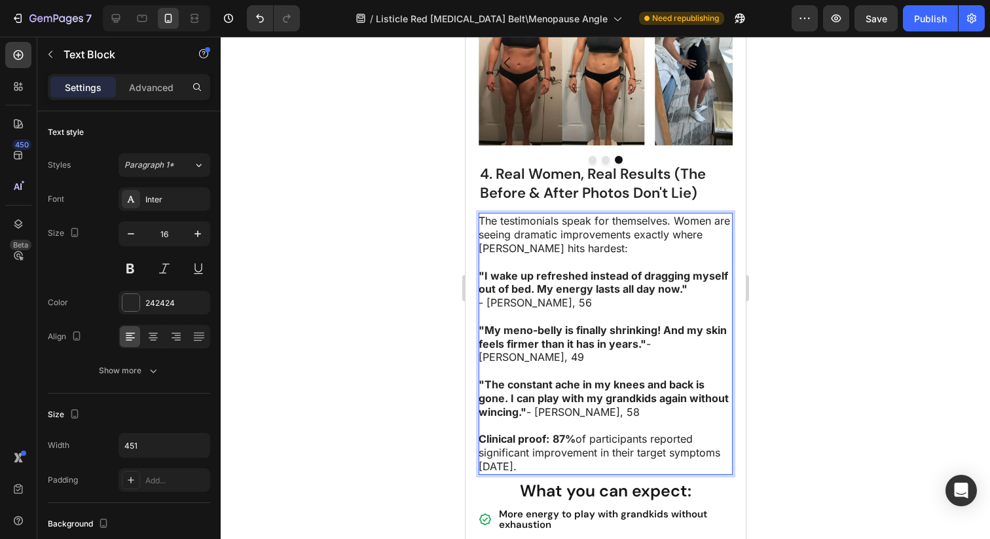
drag, startPoint x: 565, startPoint y: 467, endPoint x: 511, endPoint y: 467, distance: 54.3
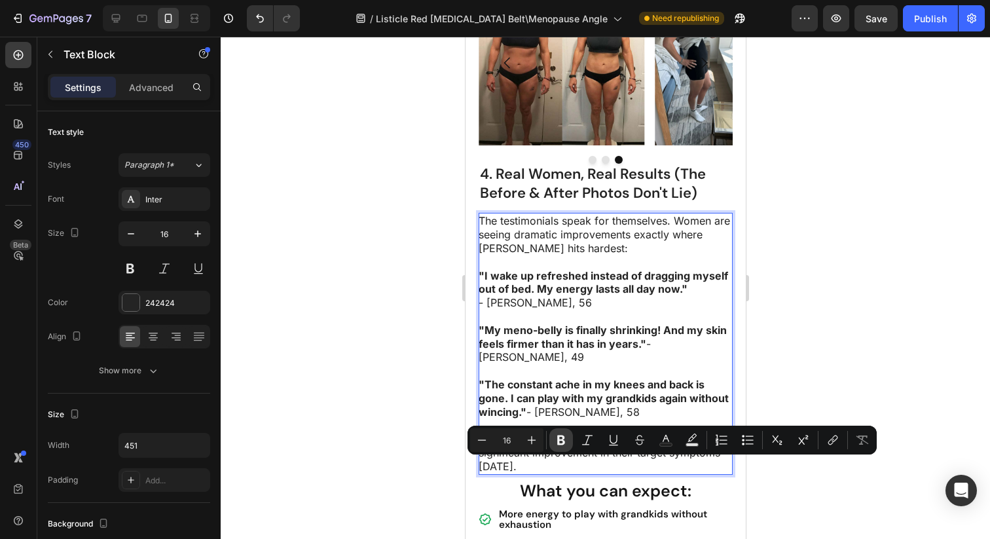
click at [557, 439] on icon "Editor contextual toolbar" at bounding box center [561, 440] width 8 height 10
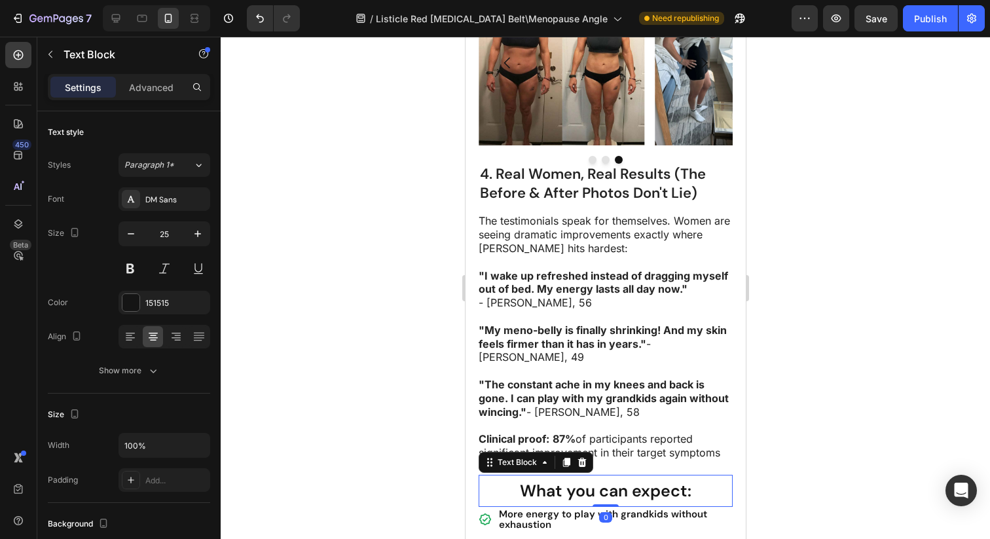
click at [579, 482] on strong "What you can expect:" at bounding box center [605, 491] width 172 height 22
click at [776, 434] on div at bounding box center [605, 288] width 769 height 502
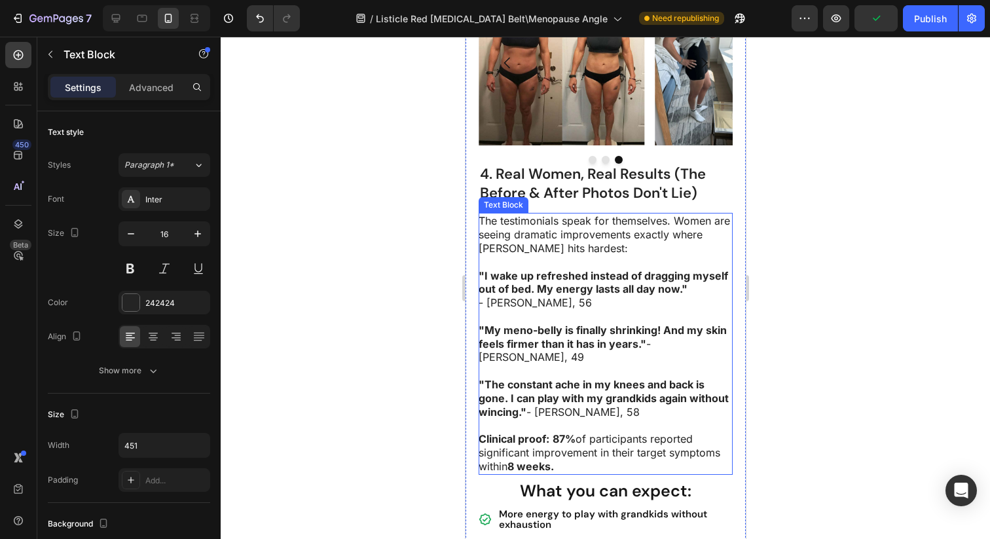
click at [541, 460] on strong "8 weeks." at bounding box center [530, 466] width 46 height 13
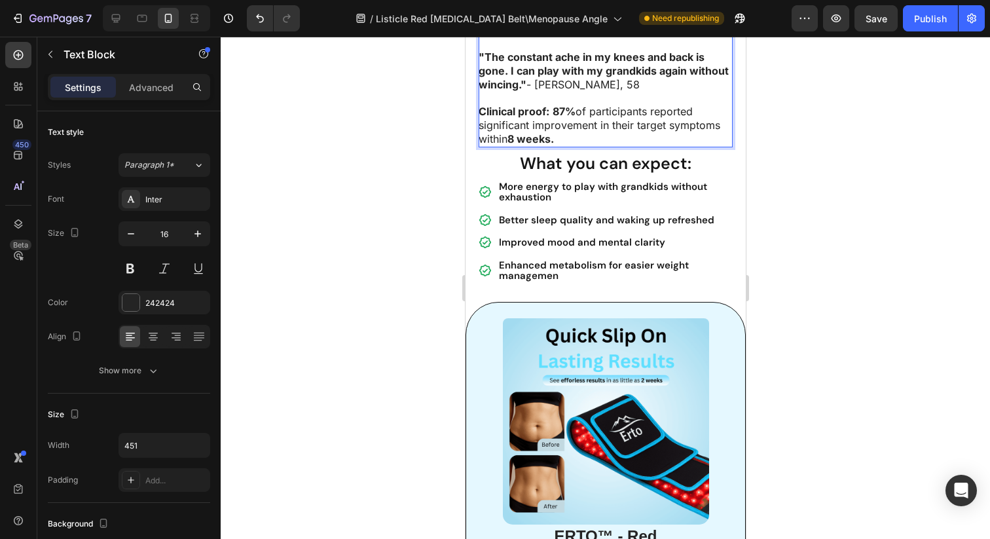
scroll to position [2138, 0]
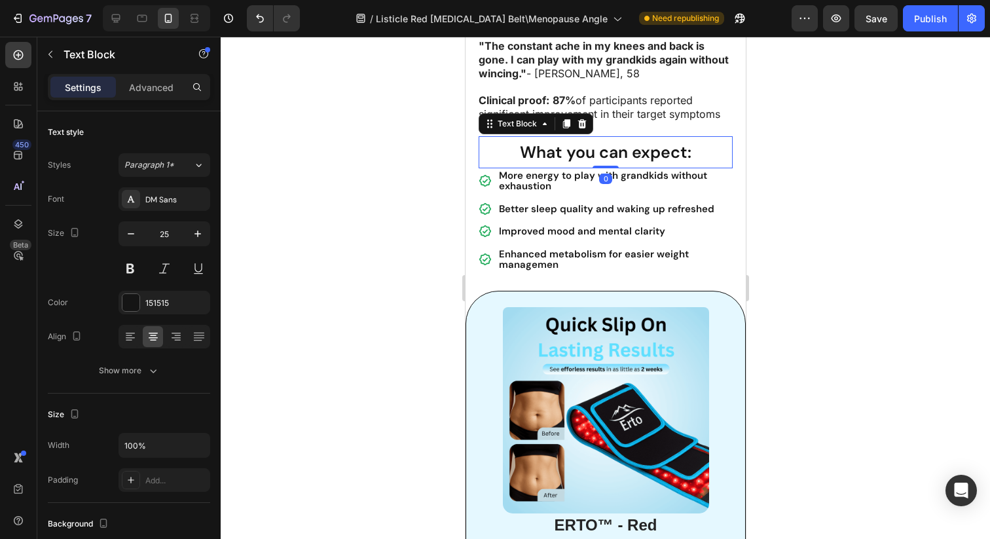
click at [551, 156] on strong "What you can expect:" at bounding box center [605, 152] width 172 height 22
click at [715, 147] on p "What you can expect:" at bounding box center [604, 151] width 251 height 29
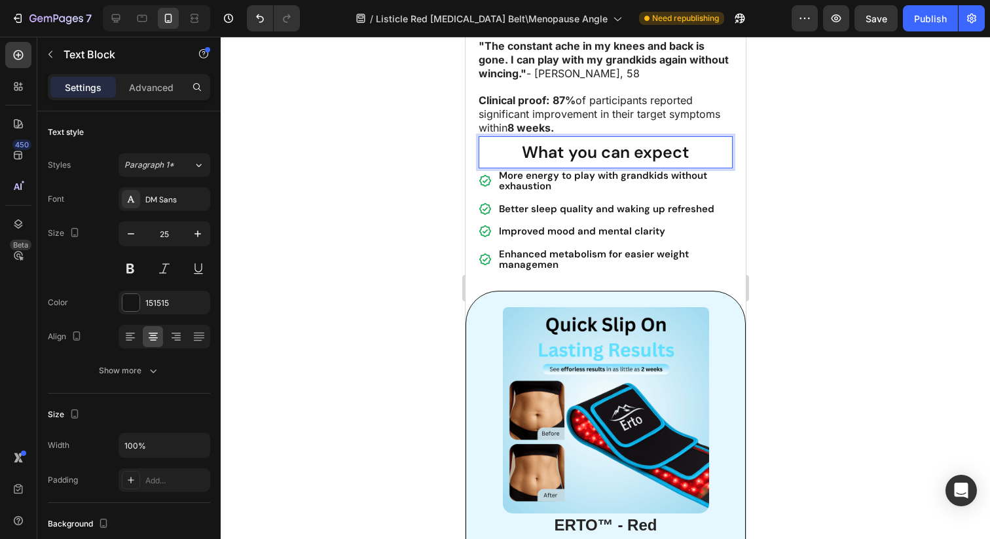
click at [579, 152] on strong "What you can expect" at bounding box center [605, 152] width 168 height 22
click at [607, 153] on strong "What You can expect" at bounding box center [605, 152] width 167 height 22
click at [645, 154] on strong "What You Can expect" at bounding box center [604, 152] width 169 height 22
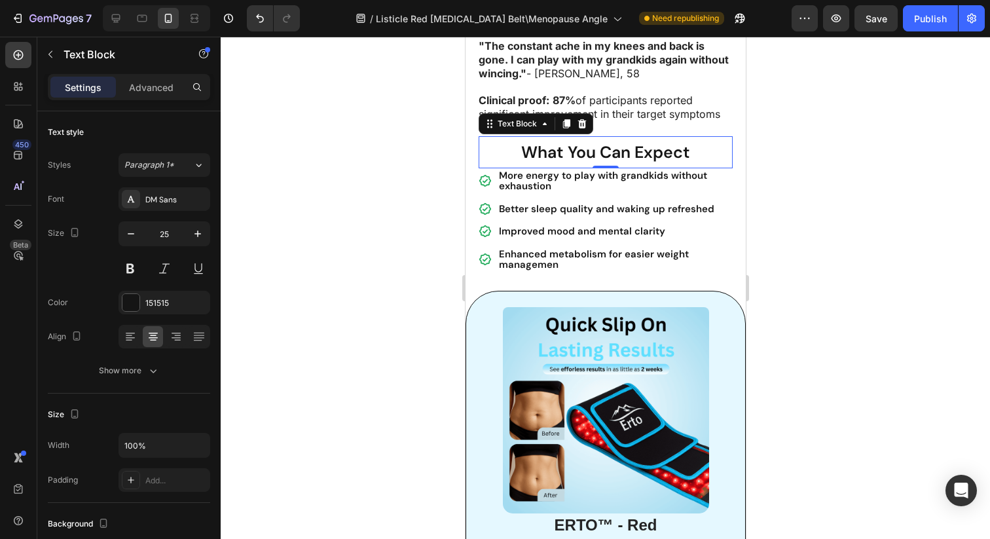
click at [803, 189] on div at bounding box center [605, 288] width 769 height 502
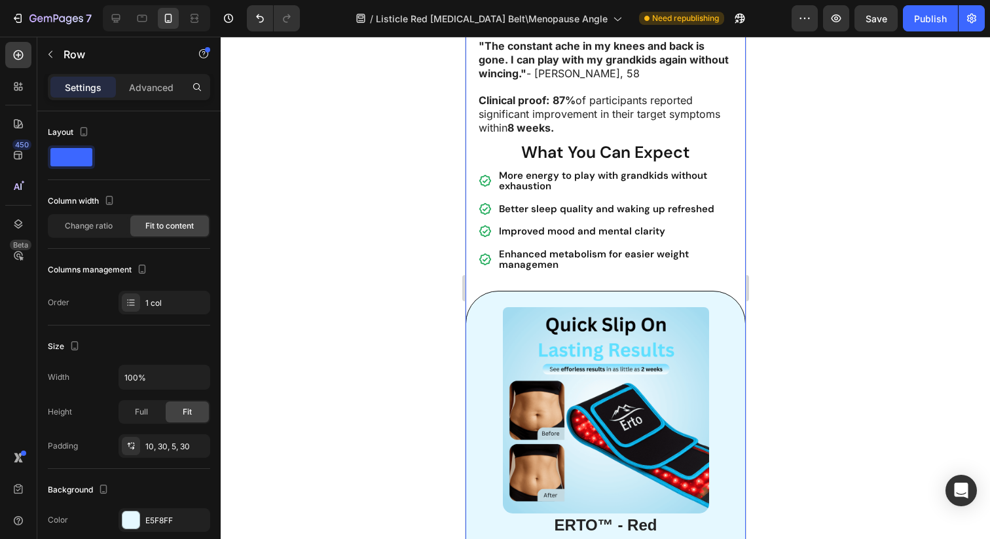
click at [528, 295] on div "Image ERTO™ - Red [MEDICAL_DATA] Belt Heading Rebuild Your Confidence With one …" at bounding box center [605, 475] width 280 height 368
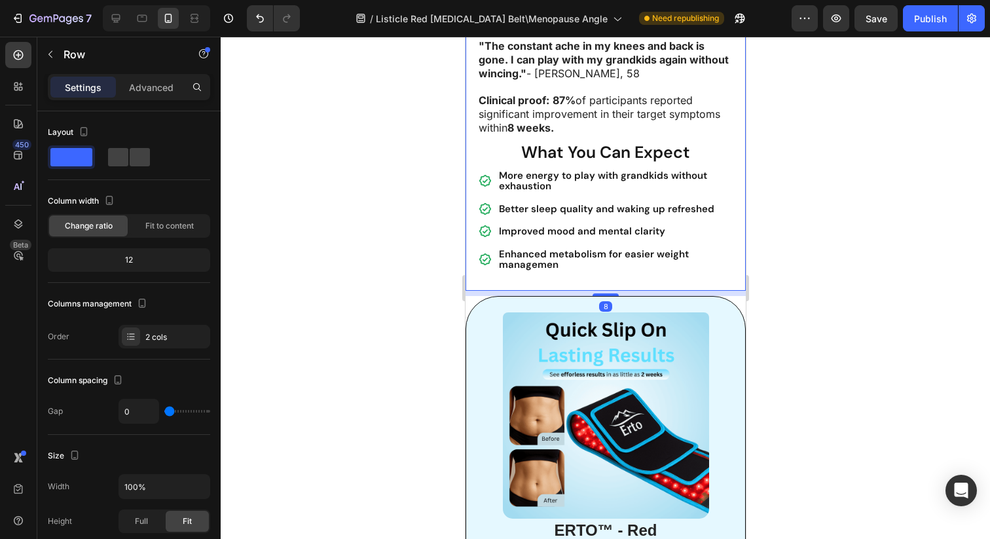
click at [600, 291] on div "8" at bounding box center [605, 291] width 280 height 0
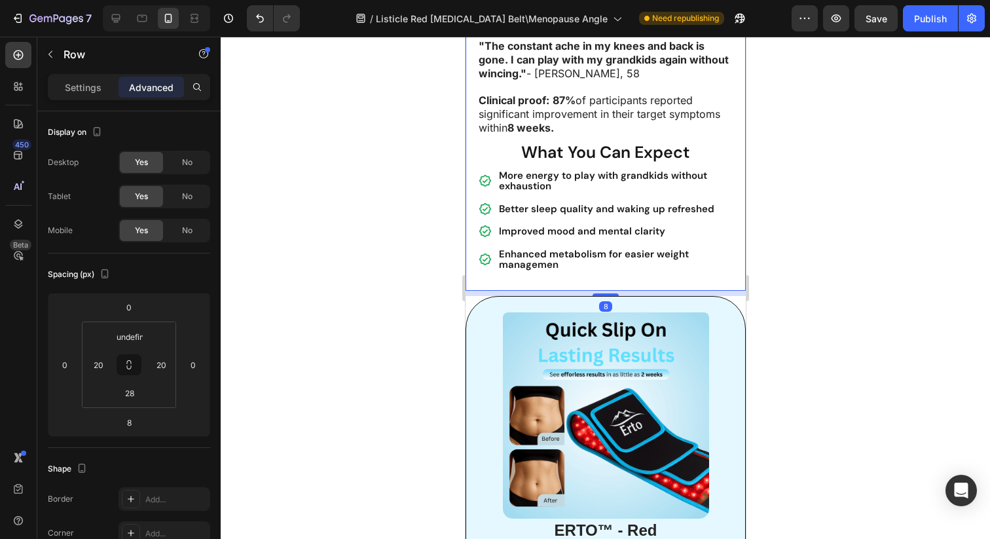
click at [840, 267] on div at bounding box center [605, 288] width 769 height 502
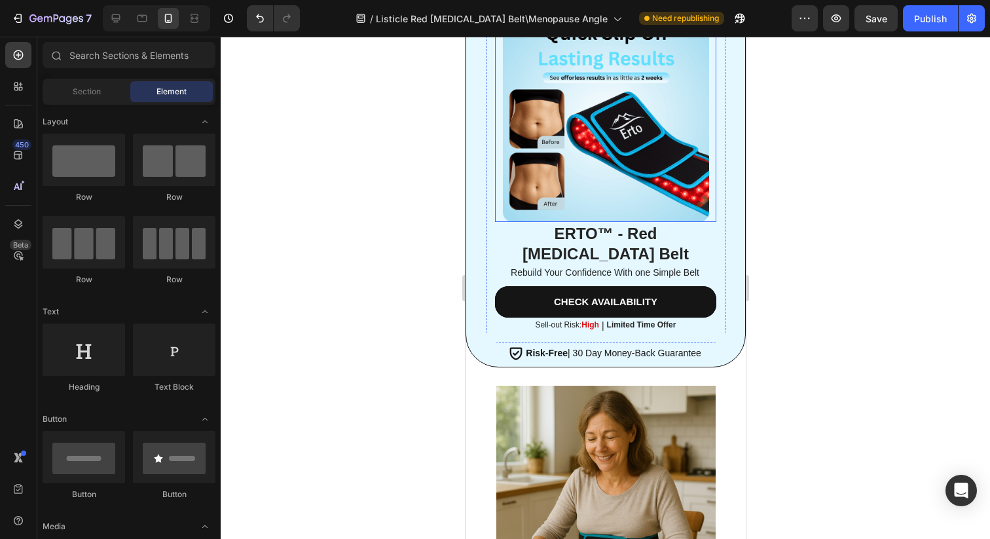
scroll to position [2435, 0]
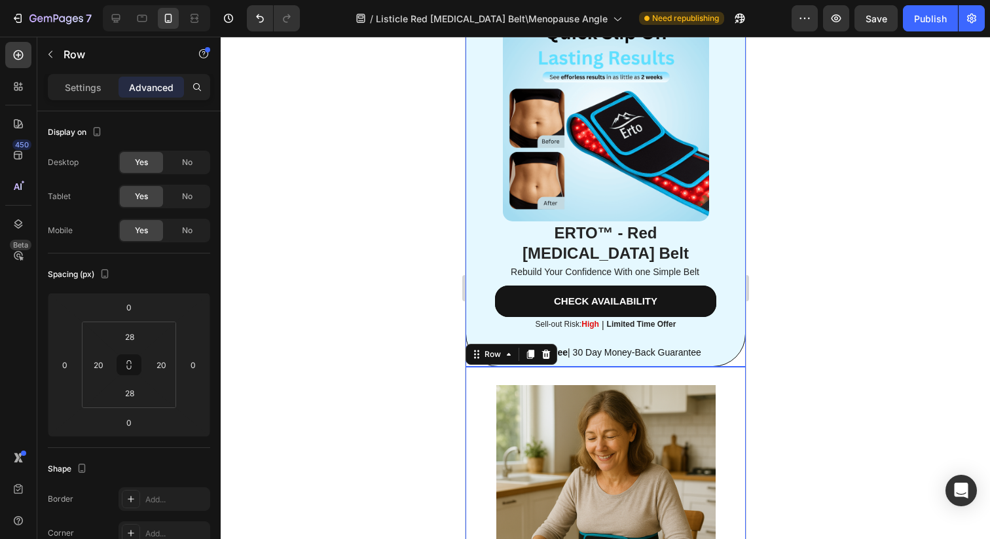
click at [725, 340] on div "Image ERTO™ - Red [MEDICAL_DATA] Belt Heading Rebuild Your Confidence With one …" at bounding box center [605, 183] width 280 height 368
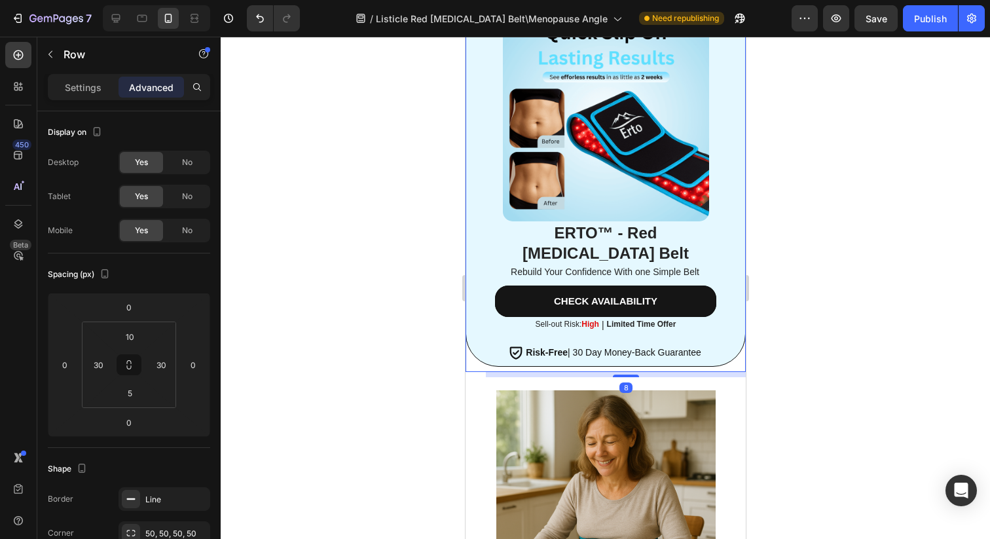
type input "8"
click at [834, 349] on div at bounding box center [605, 288] width 769 height 502
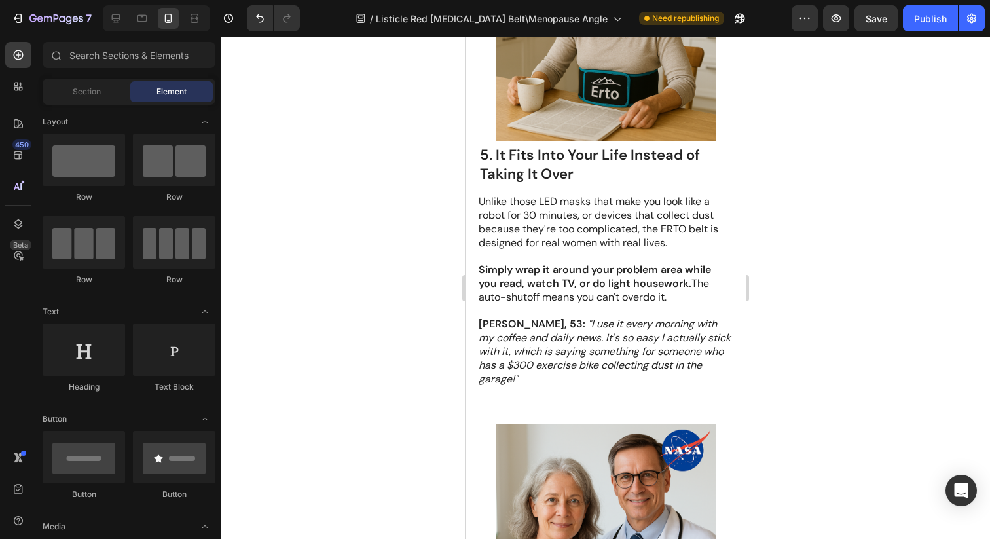
scroll to position [2946, 0]
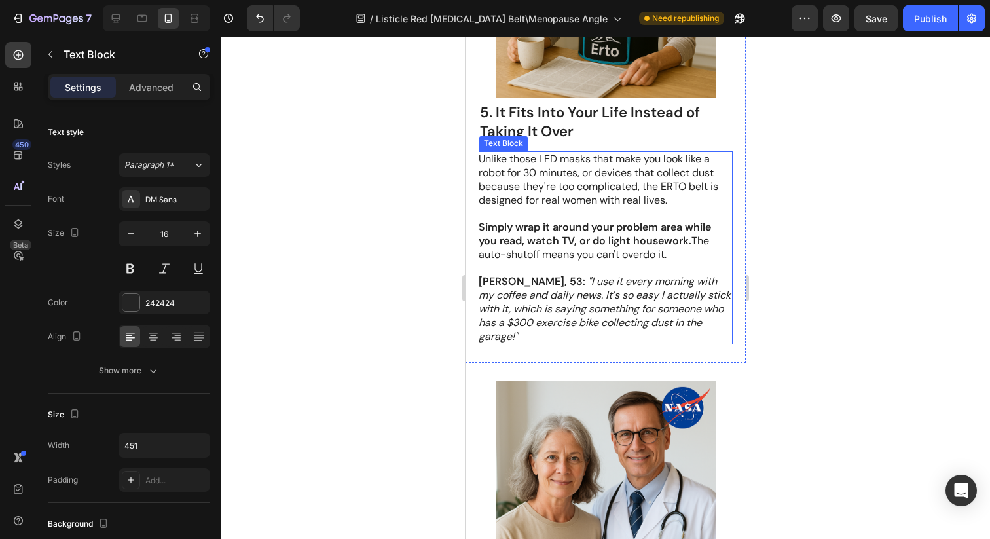
click at [599, 259] on p "Simply wrap it around your problem area while you read, watch TV, or do light h…" at bounding box center [604, 241] width 253 height 41
click at [662, 300] on icon ""I use it every morning with my coffee and daily news. It's so easy I actually …" at bounding box center [604, 308] width 252 height 68
click at [823, 276] on div at bounding box center [605, 288] width 769 height 502
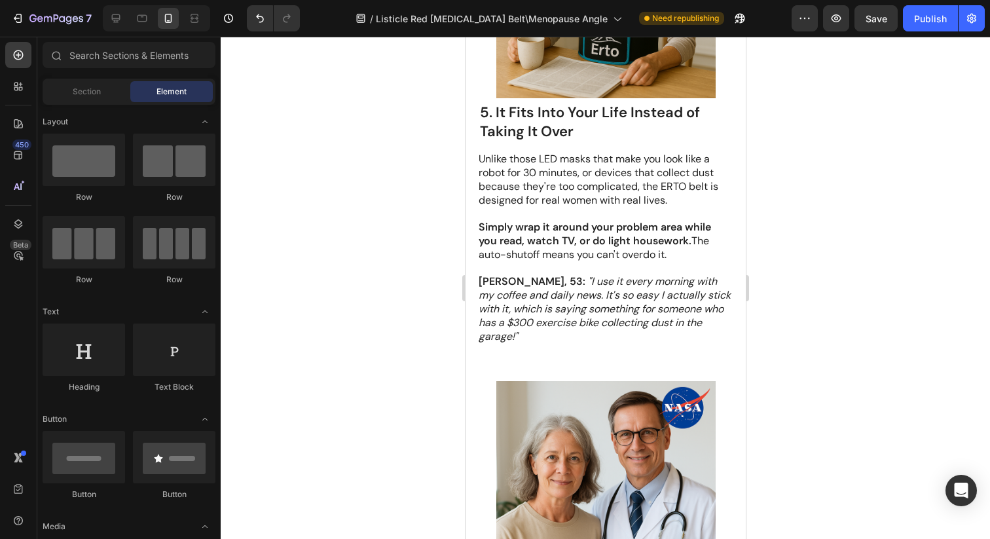
click at [578, 252] on p "Simply wrap it around your problem area while you read, watch TV, or do light h…" at bounding box center [604, 241] width 253 height 41
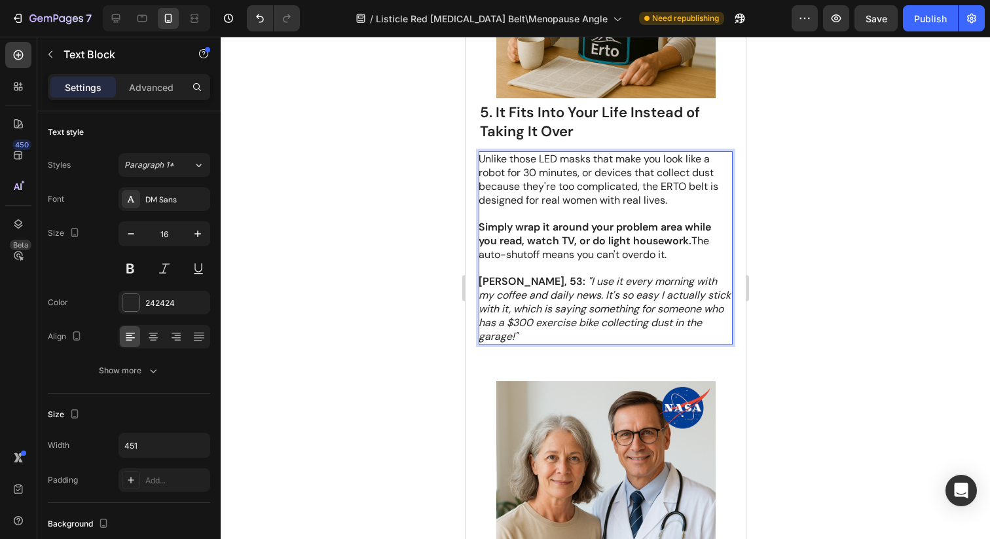
click at [720, 323] on p "[PERSON_NAME], 53: "I use it every morning with my coffee and daily news. It's …" at bounding box center [604, 309] width 253 height 68
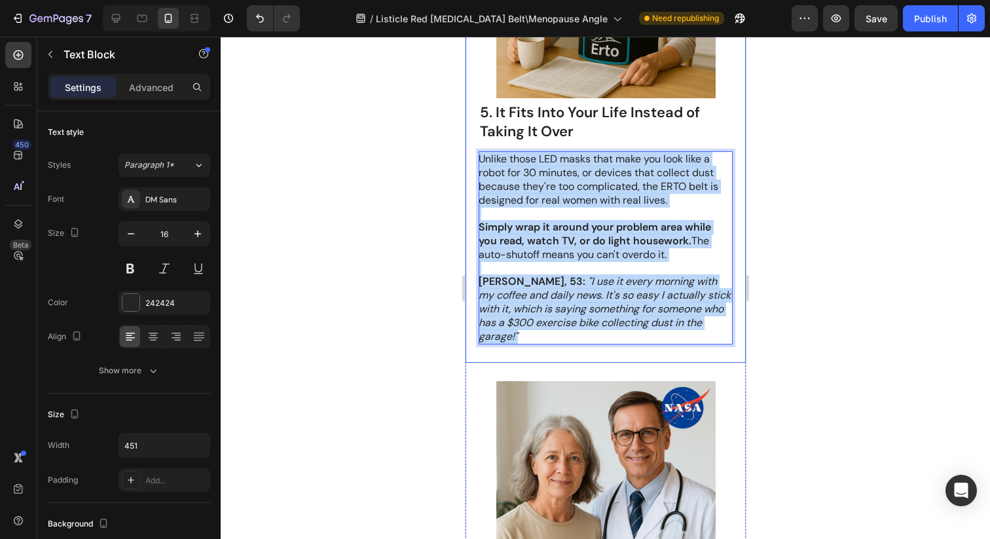
drag, startPoint x: 720, startPoint y: 323, endPoint x: 487, endPoint y: 149, distance: 290.5
click at [487, 149] on div "5. It Fits Into Your Life Instead of Taking It Over Heading Unlike those LED ma…" at bounding box center [605, 223] width 254 height 242
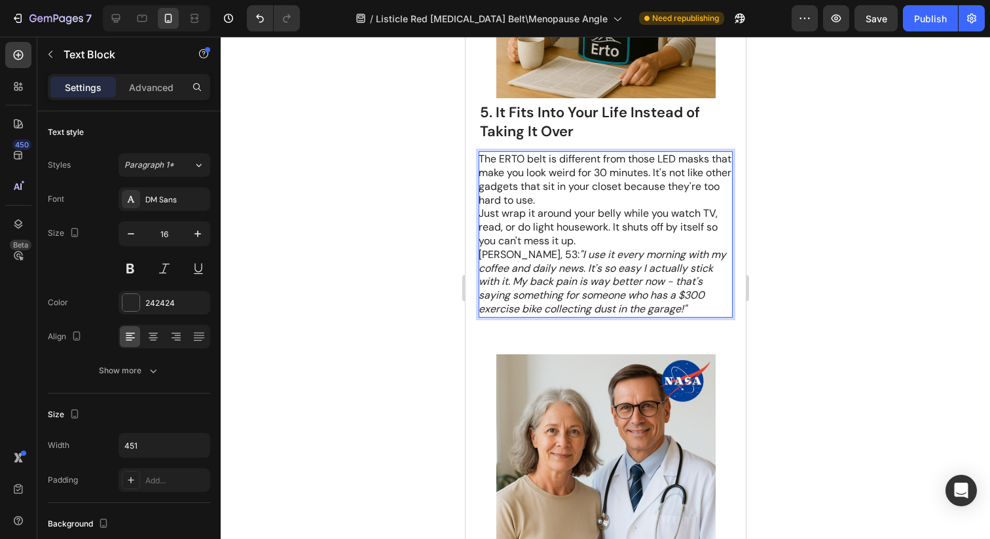
click at [478, 214] on p "Just wrap it around your belly while you watch TV, read, or do light housework.…" at bounding box center [604, 227] width 253 height 41
click at [541, 129] on h2 "5. It Fits Into Your Life Instead of Taking It Over" at bounding box center [605, 122] width 254 height 40
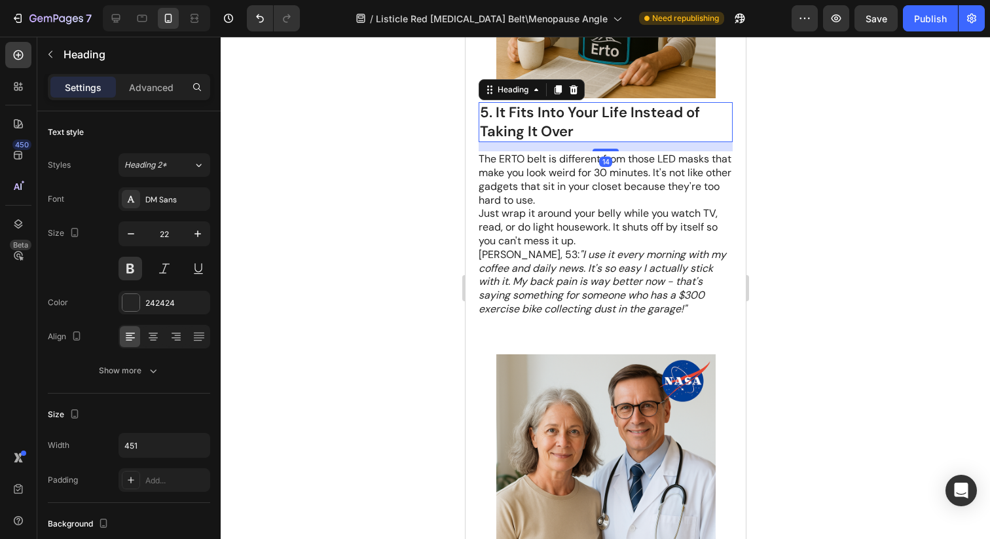
click at [486, 109] on h2 "5. It Fits Into Your Life Instead of Taking It Over" at bounding box center [605, 122] width 254 height 40
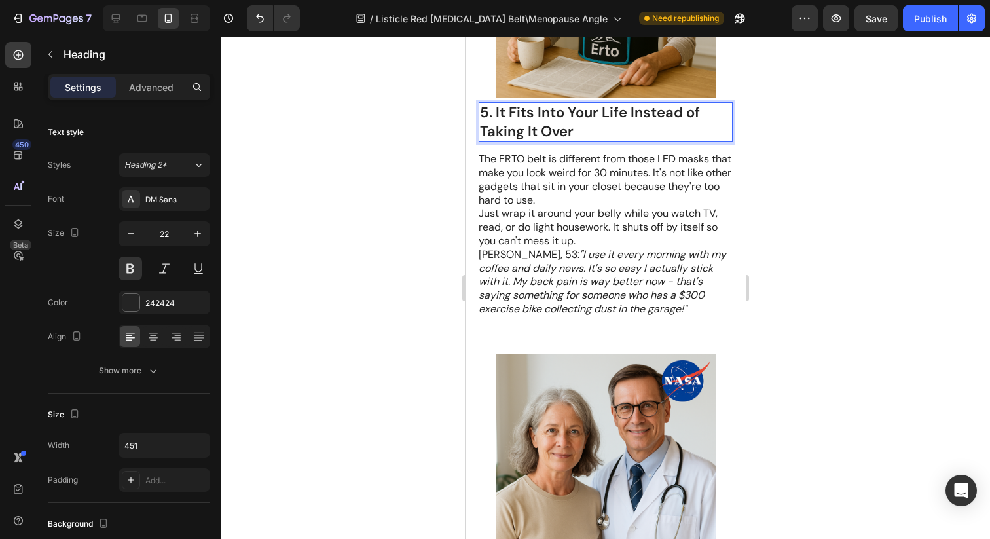
click at [492, 109] on p "5. It Fits Into Your Life Instead of Taking It Over" at bounding box center [604, 121] width 251 height 37
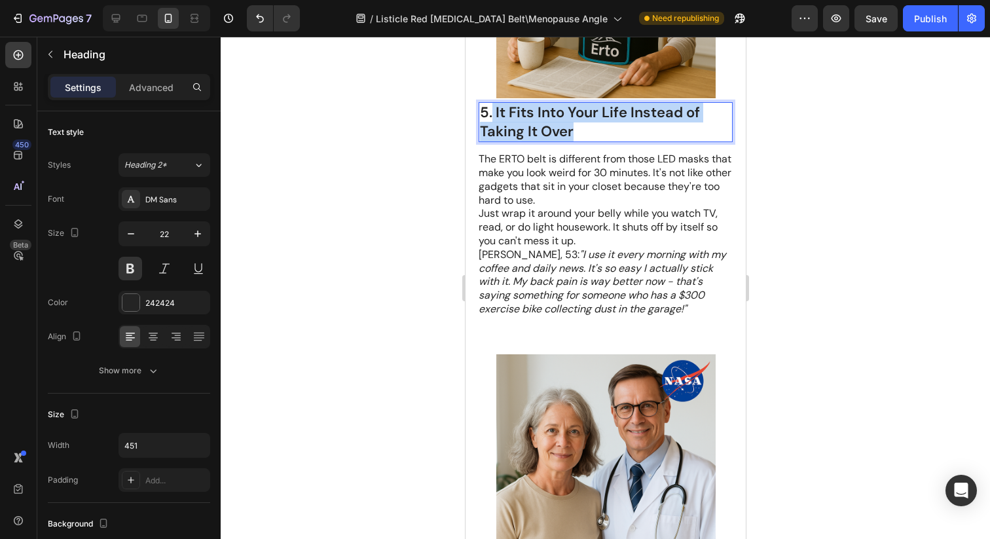
drag, startPoint x: 492, startPoint y: 109, endPoint x: 624, endPoint y: 132, distance: 134.1
click at [624, 132] on p "5. It Fits Into Your Life Instead of Taking It Over" at bounding box center [604, 121] width 251 height 37
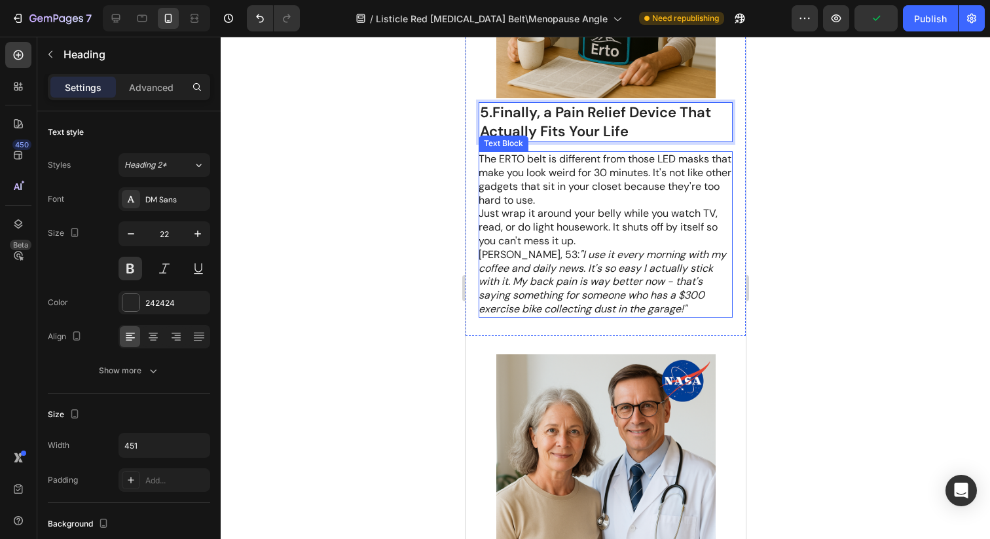
click at [604, 270] on icon ""I use it every morning with my coffee and daily news. It's so easy I actually …" at bounding box center [601, 281] width 247 height 68
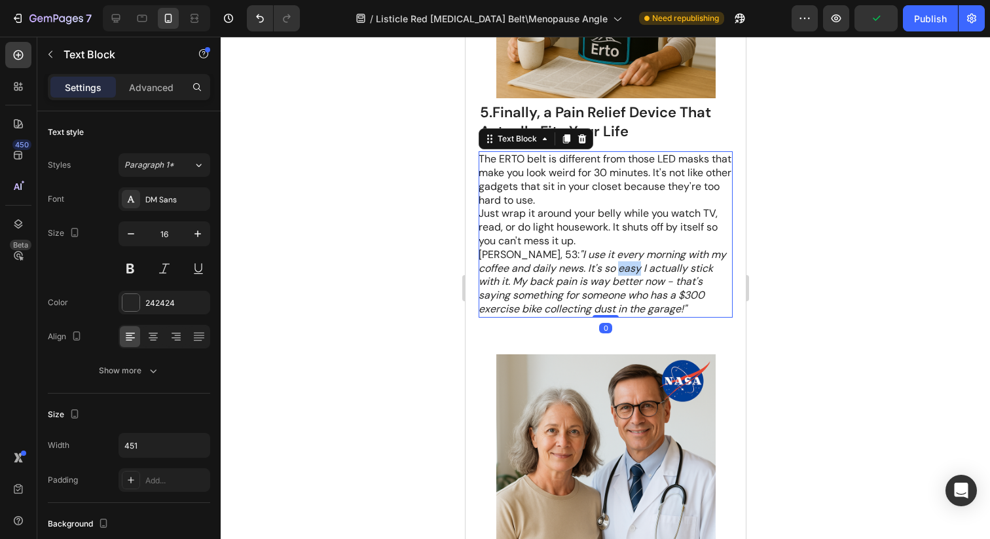
click at [603, 270] on icon ""I use it every morning with my coffee and daily news. It's so easy I actually …" at bounding box center [601, 281] width 247 height 68
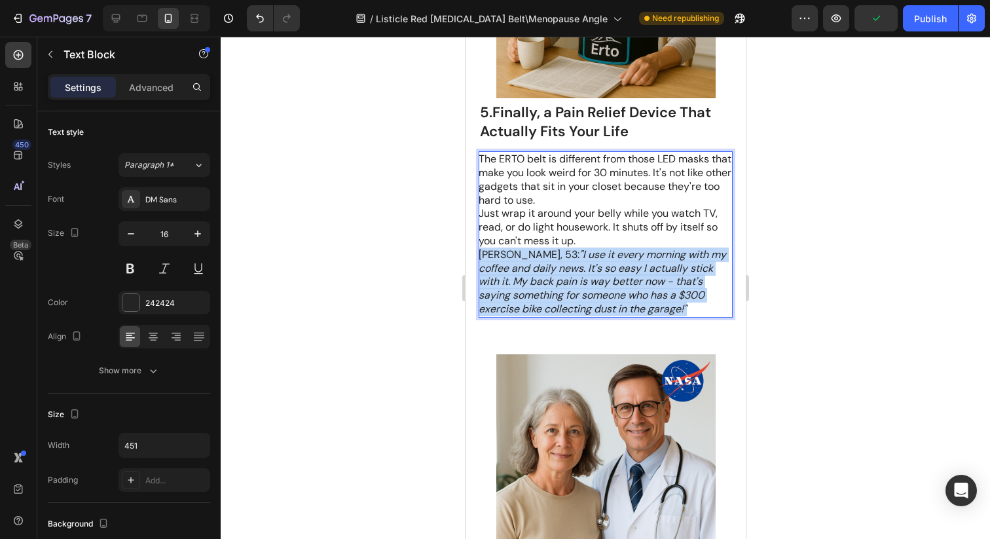
click at [603, 270] on icon ""I use it every morning with my coffee and daily news. It's so easy I actually …" at bounding box center [601, 281] width 247 height 68
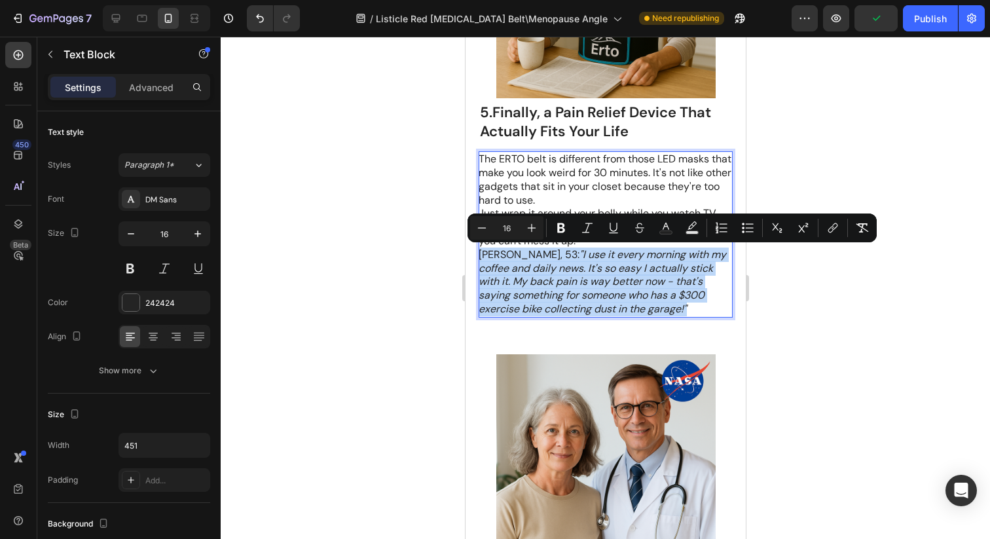
click at [645, 300] on icon ""I use it every morning with my coffee and daily news. It's so easy I actually …" at bounding box center [601, 281] width 247 height 68
click at [658, 307] on p "[PERSON_NAME], 53: "I use it every morning with my coffee and daily news. It's …" at bounding box center [604, 282] width 253 height 68
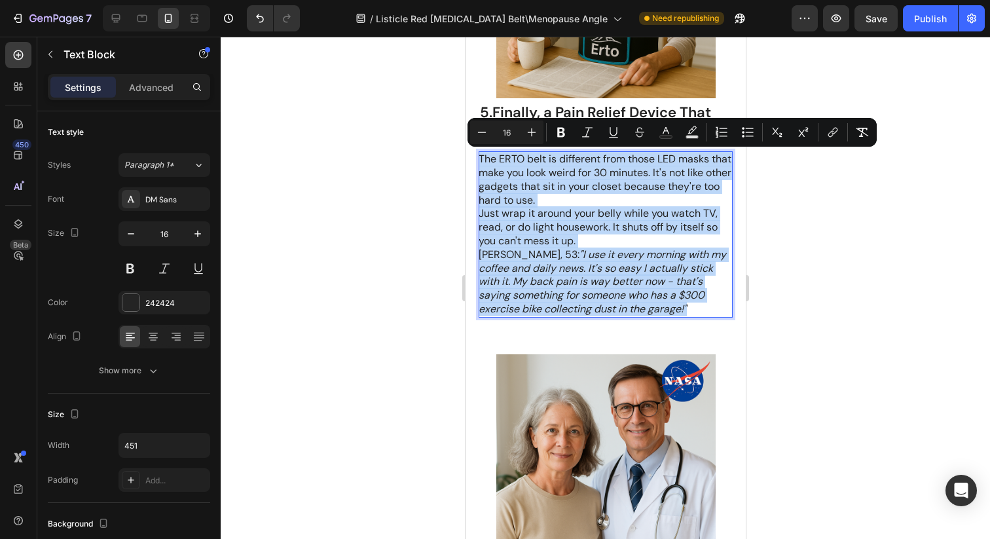
drag, startPoint x: 658, startPoint y: 307, endPoint x: 457, endPoint y: 152, distance: 253.9
click at [465, 152] on html "Mobile ( 428 px) iPhone 13 Mini iPhone 13 Pro iPhone 11 Pro Max iPhone 15 Pro M…" at bounding box center [605, 349] width 280 height 6518
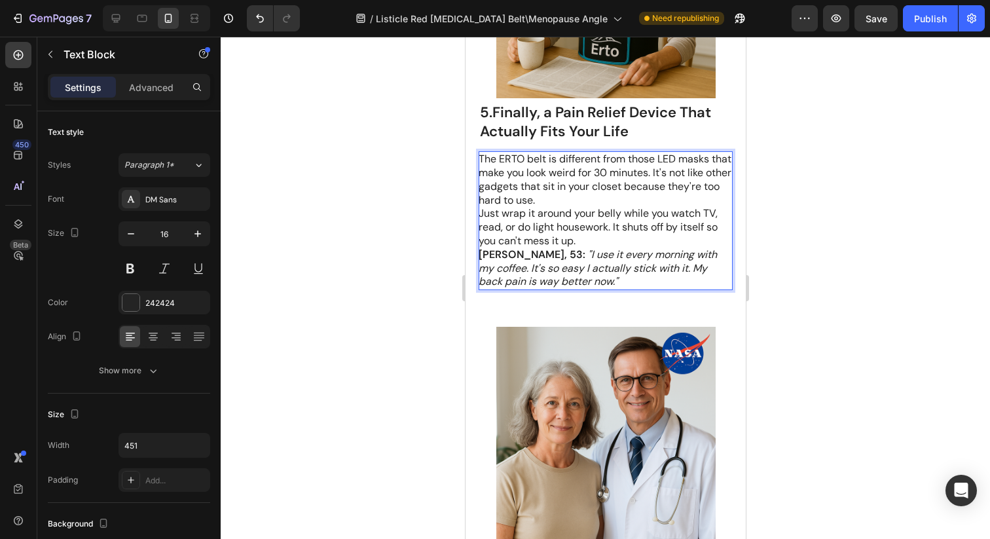
click at [576, 278] on p "[PERSON_NAME], 53: "I use it every morning with my coffee. It's so easy I actua…" at bounding box center [604, 268] width 253 height 41
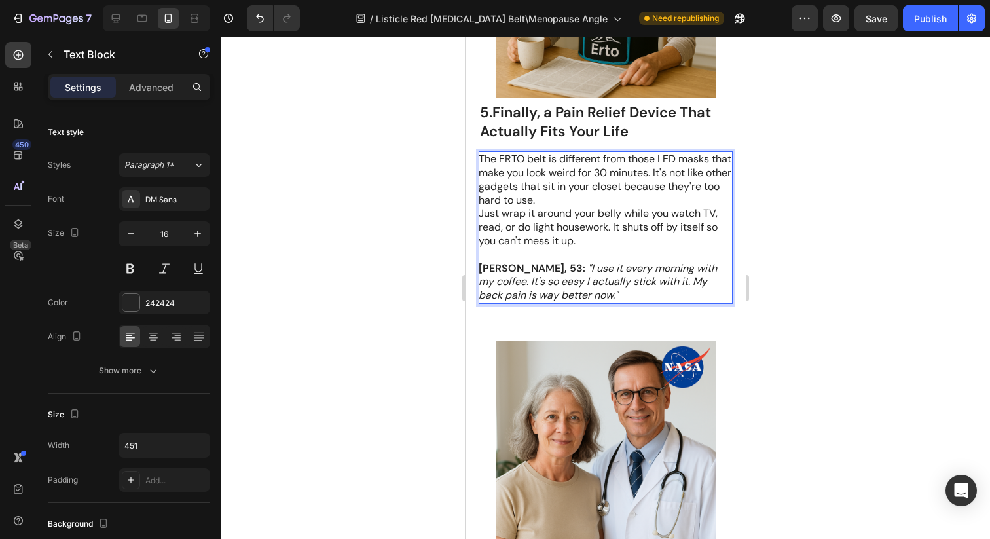
click at [480, 216] on p "Just wrap it around your belly while you watch TV, read, or do light housework.…" at bounding box center [604, 227] width 253 height 41
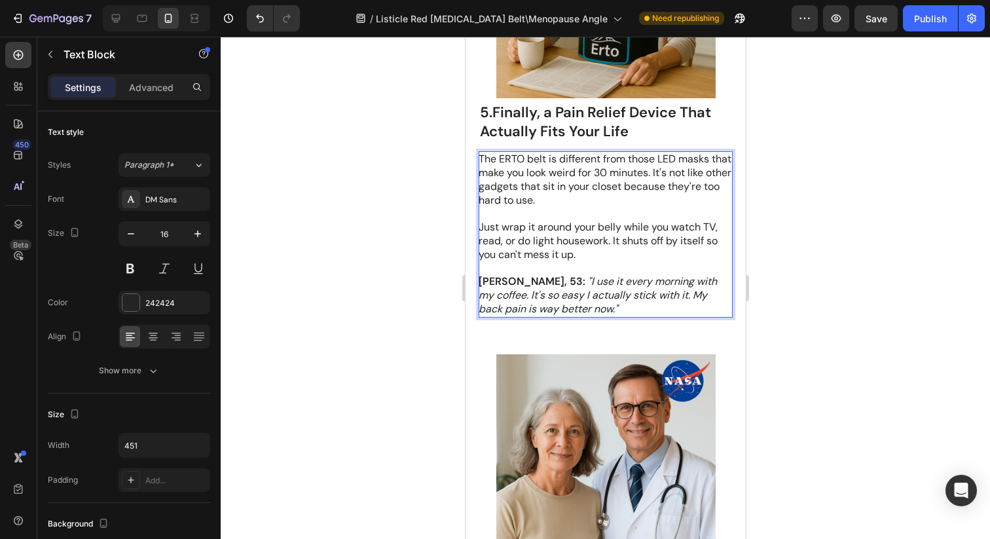
click at [596, 203] on p "The ERTO belt is different from those LED masks that make you look weird for 30…" at bounding box center [604, 180] width 253 height 54
click at [805, 256] on div at bounding box center [605, 288] width 769 height 502
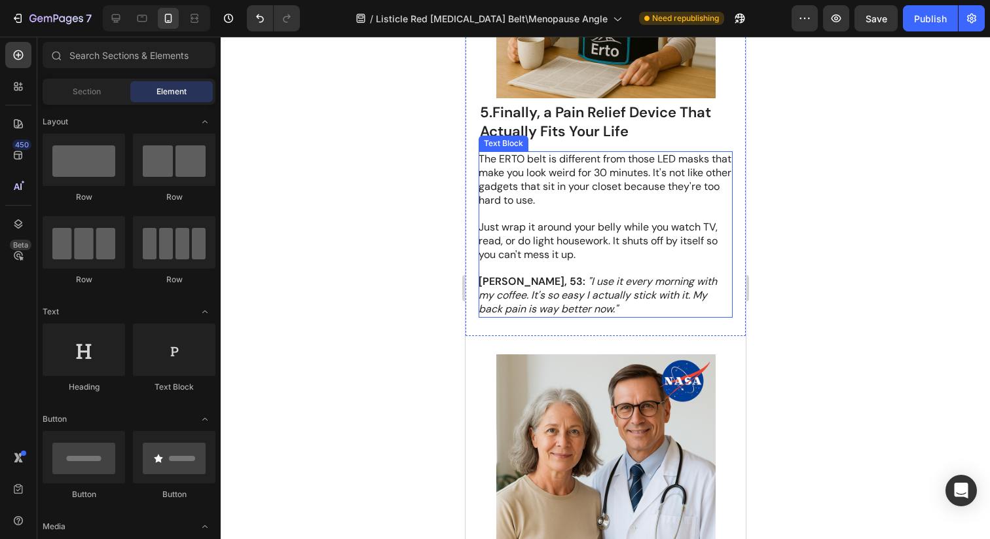
click at [583, 244] on p "Just wrap it around your belly while you watch TV, read, or do light housework.…" at bounding box center [604, 241] width 253 height 41
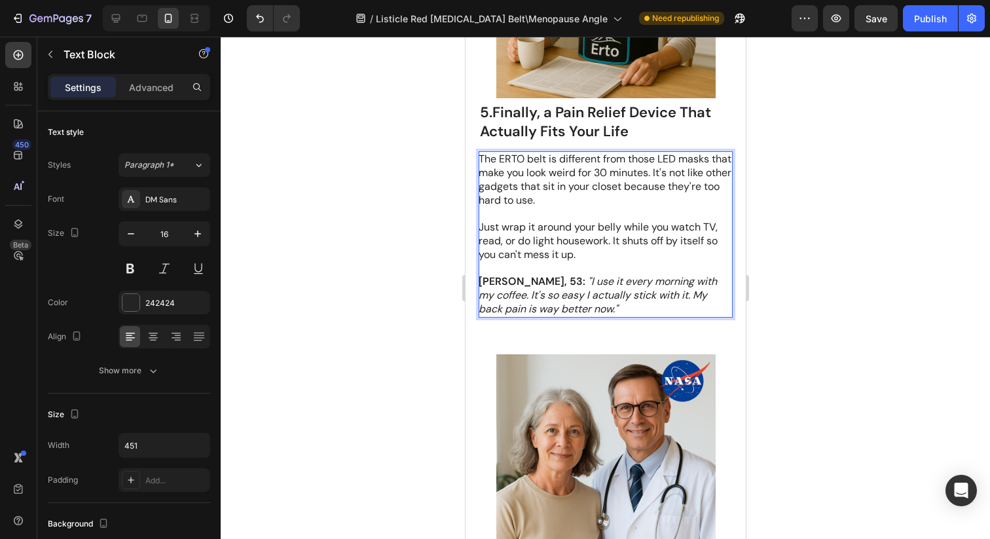
click at [575, 310] on p "[PERSON_NAME], 53: "I use it every morning with my coffee. It's so easy I actua…" at bounding box center [604, 295] width 253 height 41
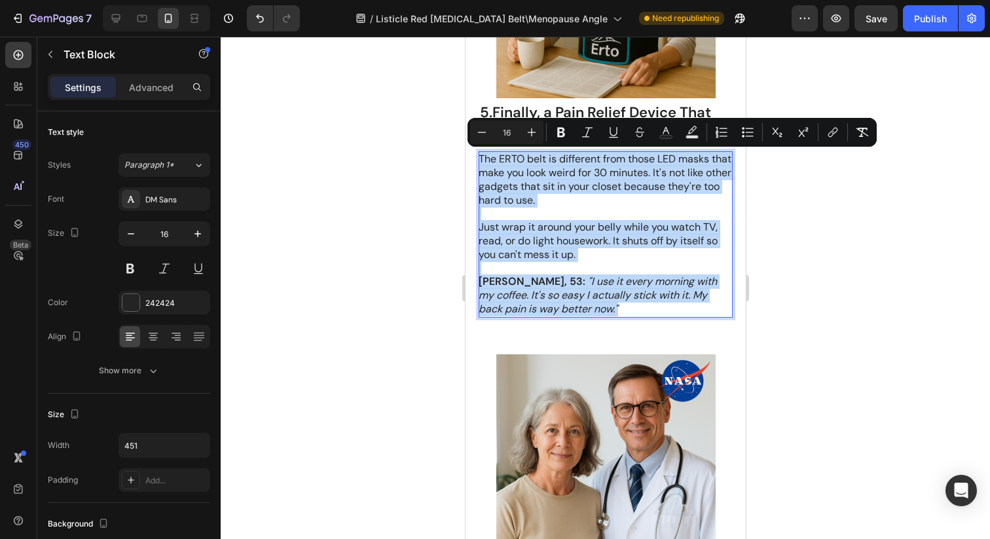
drag, startPoint x: 577, startPoint y: 309, endPoint x: 437, endPoint y: 153, distance: 209.6
click at [465, 153] on html "Mobile ( 428 px) iPhone 13 Mini iPhone 13 Pro iPhone 11 Pro Max iPhone 15 Pro M…" at bounding box center [605, 349] width 280 height 6518
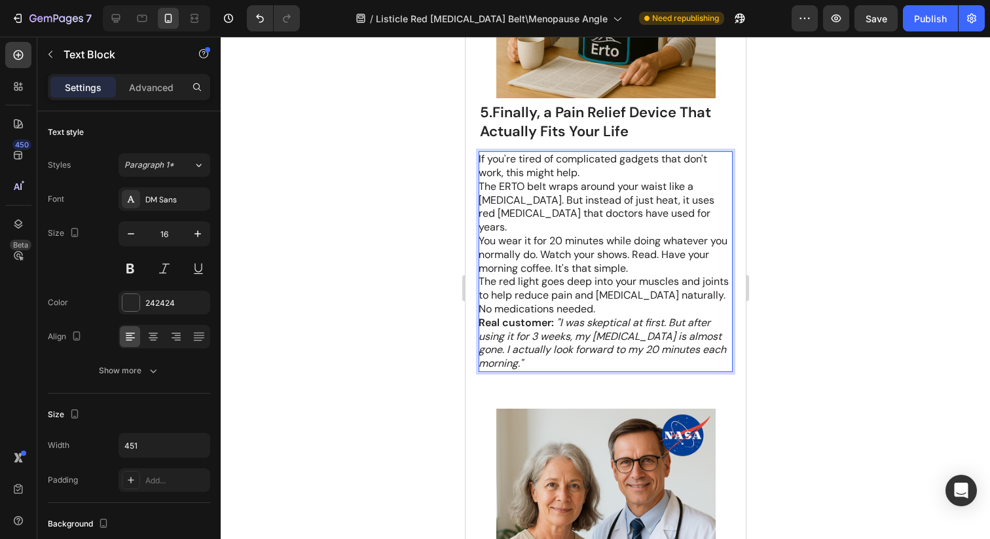
click at [480, 185] on p "The ERTO belt wraps around your waist like a [MEDICAL_DATA]. But instead of jus…" at bounding box center [604, 207] width 253 height 54
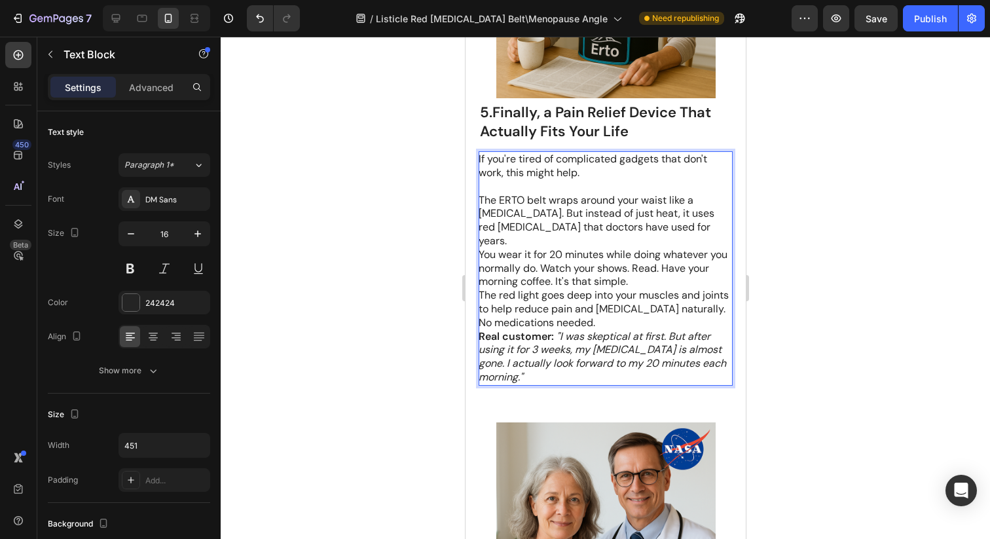
click at [479, 248] on p "You wear it for 20 minutes while doing whatever you normally do. Watch your sho…" at bounding box center [604, 268] width 253 height 41
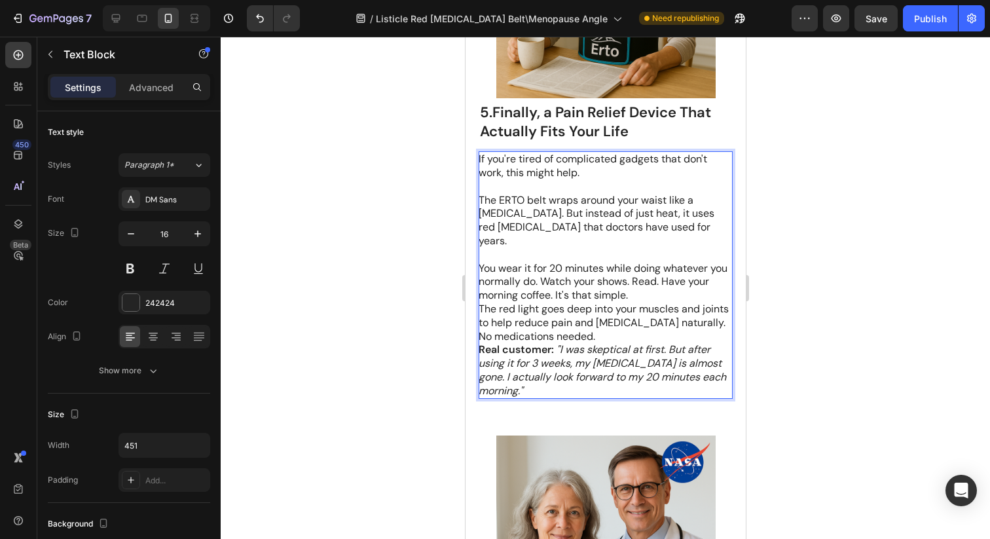
click at [477, 292] on div "5.Finally, a Pain Relief Device That Actually Fits Your Life Heading If you're …" at bounding box center [605, 139] width 280 height 557
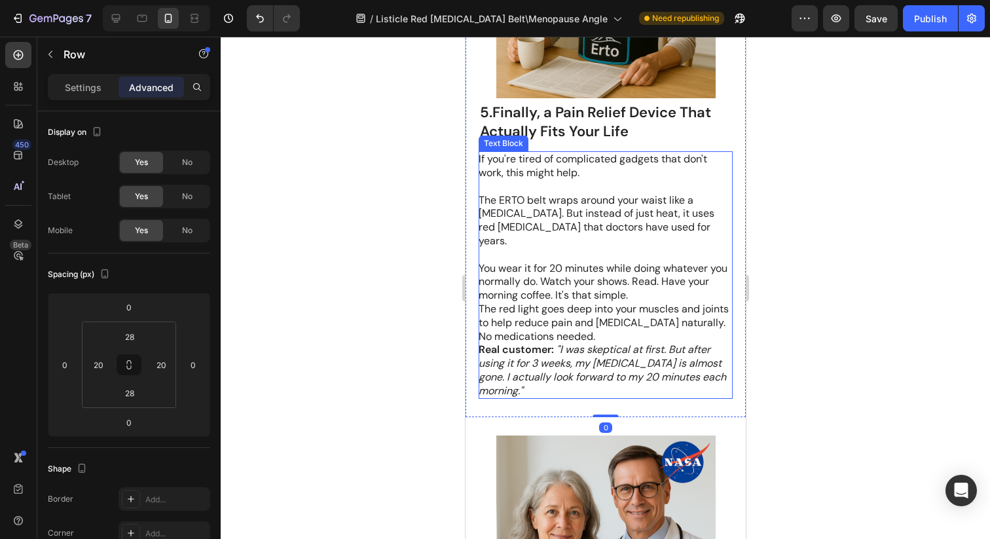
click at [479, 302] on p "The red light goes deep into your muscles and joints to help reduce pain and [M…" at bounding box center [604, 322] width 253 height 41
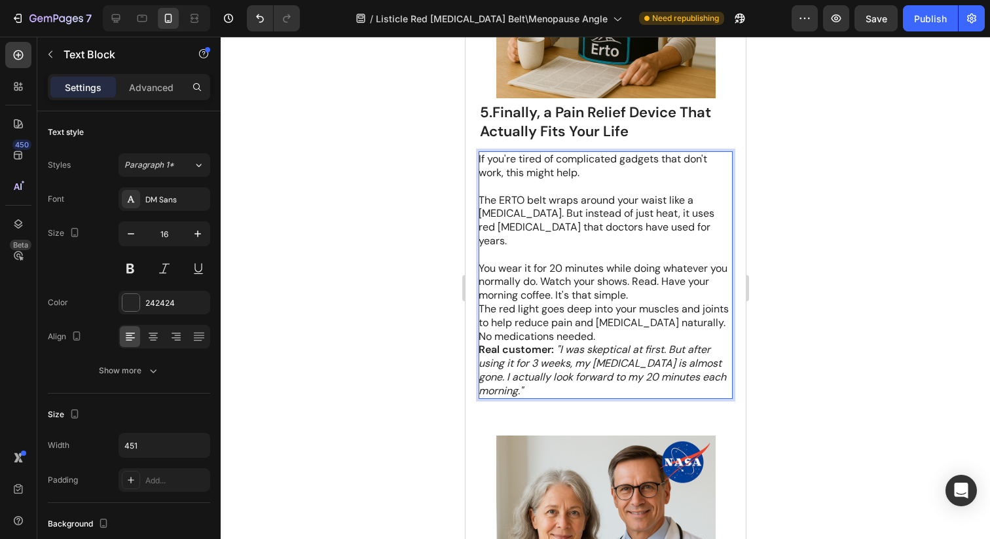
click at [478, 302] on p "The red light goes deep into your muscles and joints to help reduce pain and [M…" at bounding box center [604, 322] width 253 height 41
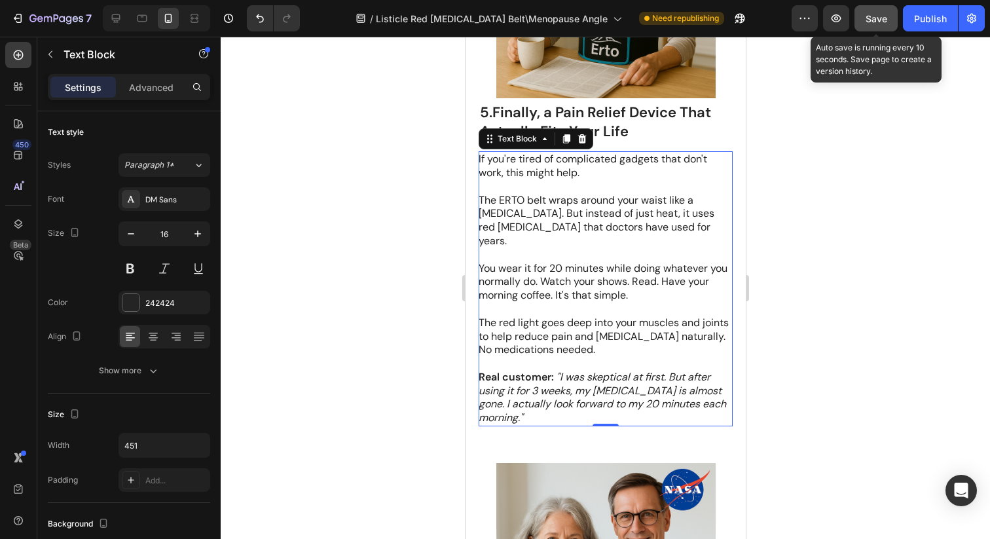
click at [876, 23] on span "Save" at bounding box center [876, 18] width 22 height 11
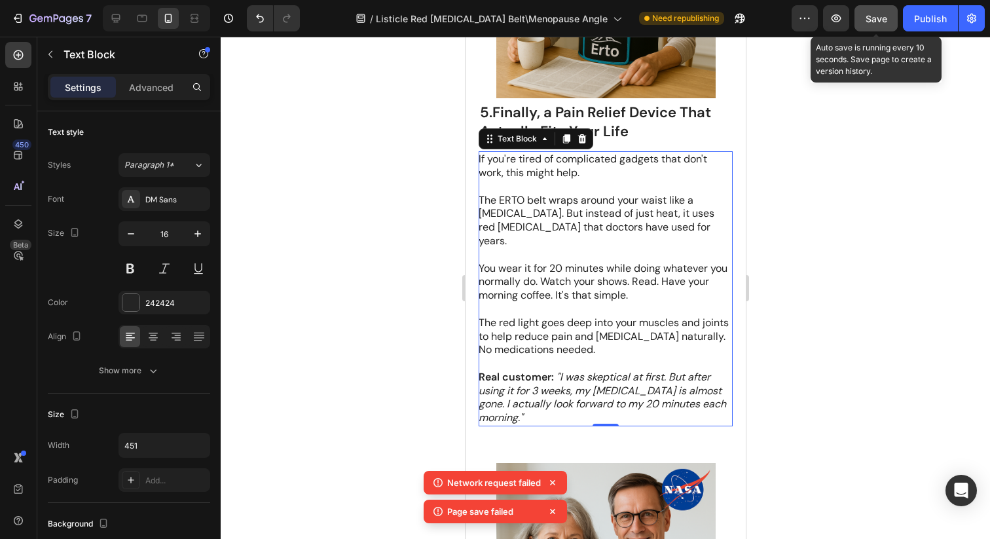
click at [877, 19] on span "Save" at bounding box center [876, 18] width 22 height 11
click at [866, 12] on div "Save" at bounding box center [876, 19] width 22 height 14
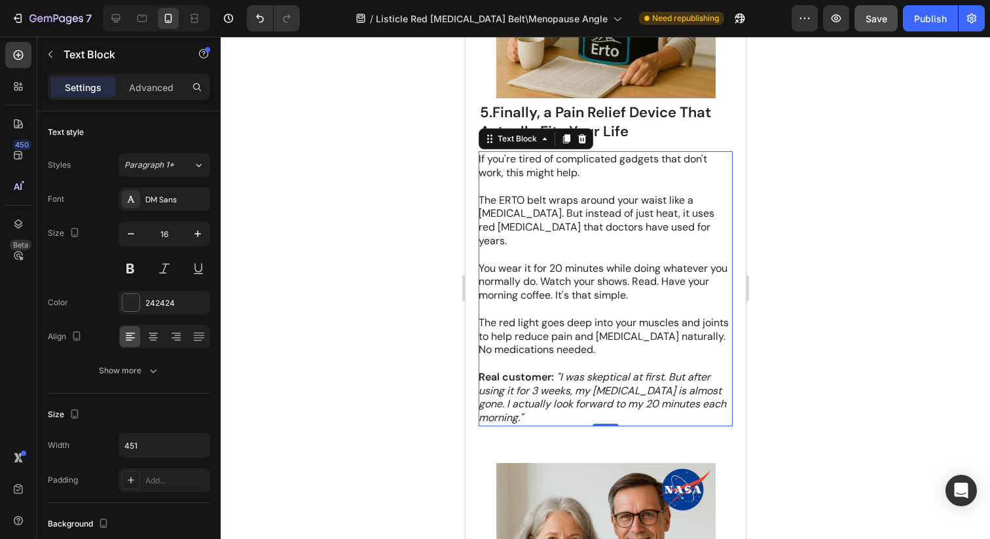
click at [554, 379] on icon ""I was skeptical at first. But after using it for 3 weeks, my [MEDICAL_DATA] is…" at bounding box center [601, 397] width 247 height 54
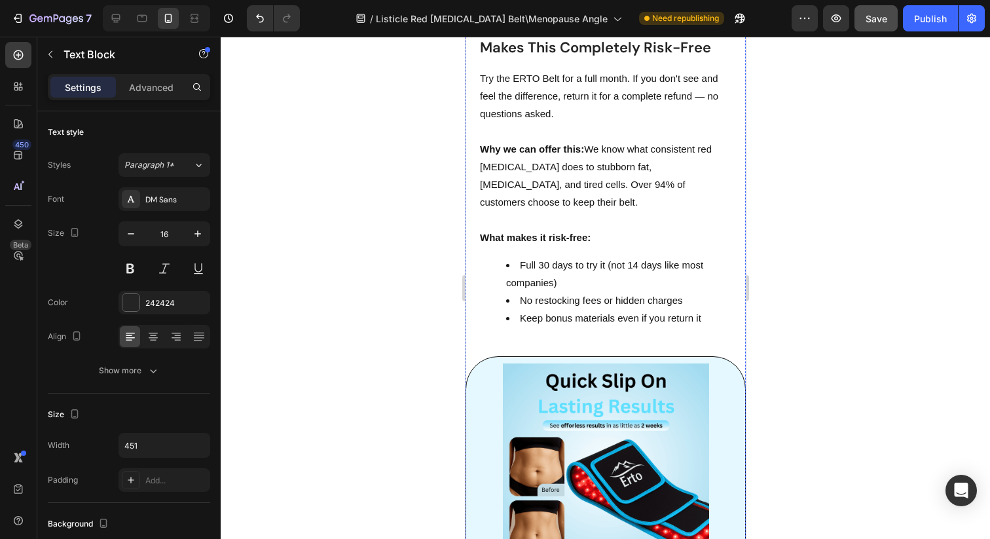
scroll to position [4445, 0]
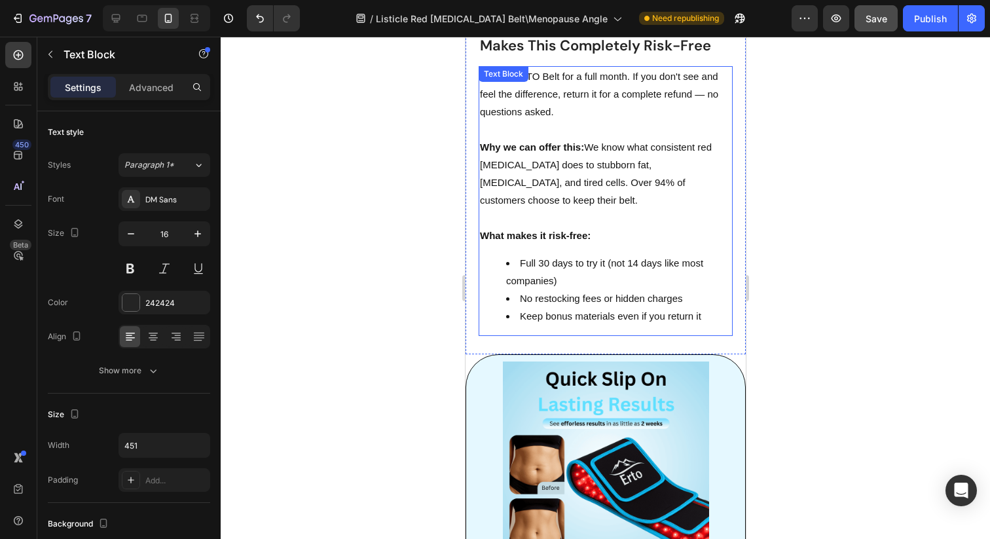
click at [557, 254] on li "Full 30 days to try it (not 14 days like most companies)" at bounding box center [617, 271] width 225 height 35
click at [691, 281] on div "Try the ERTO Belt for a full month. If you don't see and feel the difference, r…" at bounding box center [605, 201] width 254 height 270
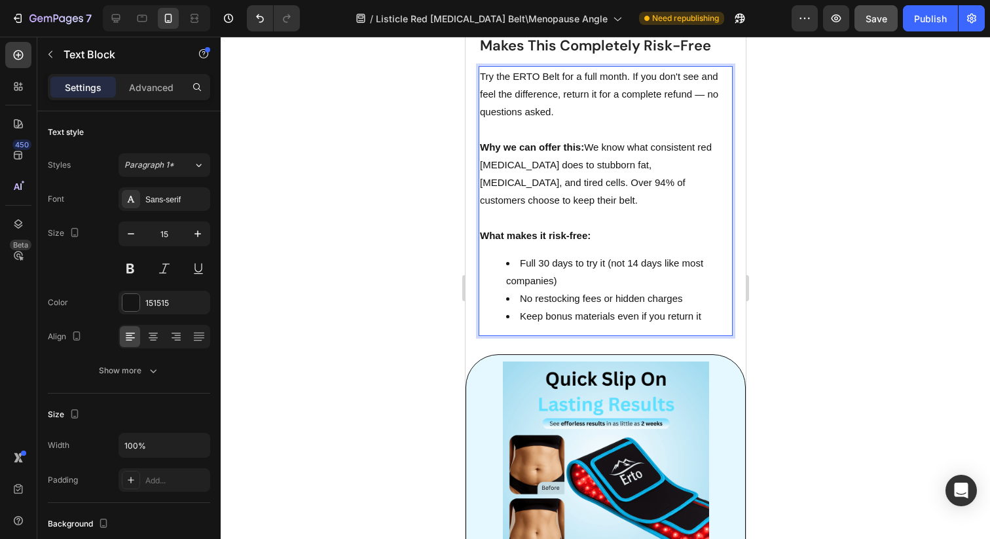
drag, startPoint x: 715, startPoint y: 279, endPoint x: 689, endPoint y: 263, distance: 31.1
click at [693, 307] on li "Keep bonus materials even if you return it" at bounding box center [617, 316] width 225 height 18
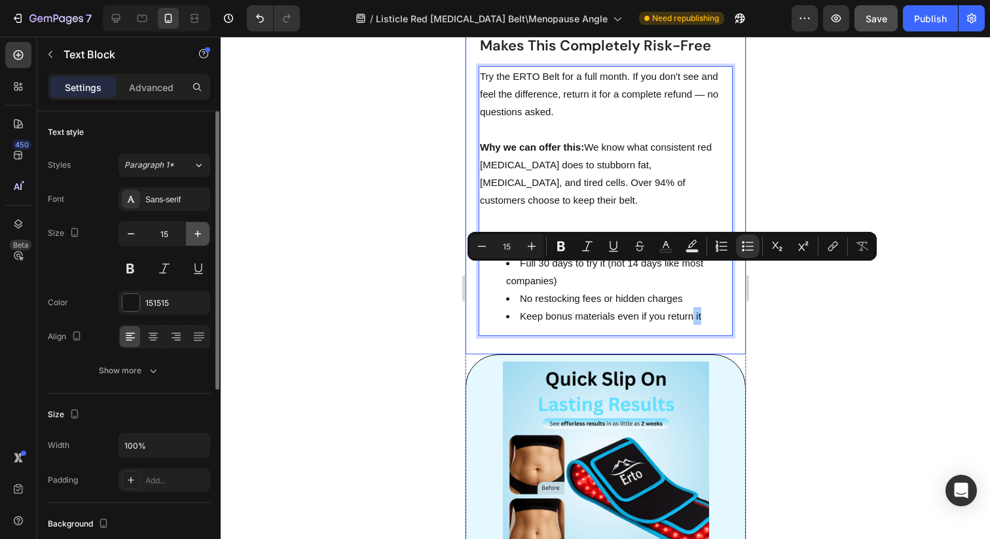
click at [201, 234] on icon "button" at bounding box center [197, 233] width 13 height 13
type input "16"
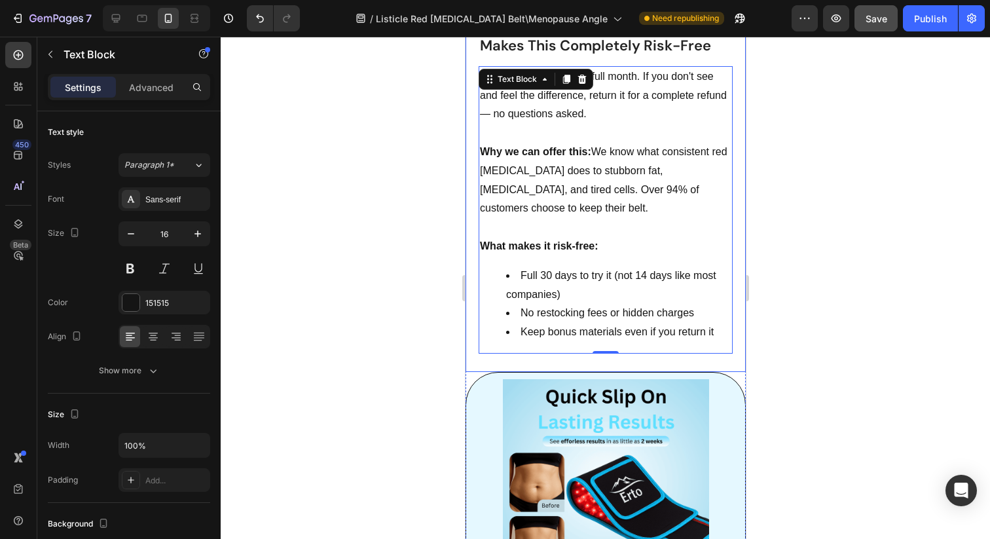
click at [401, 232] on div at bounding box center [605, 288] width 769 height 502
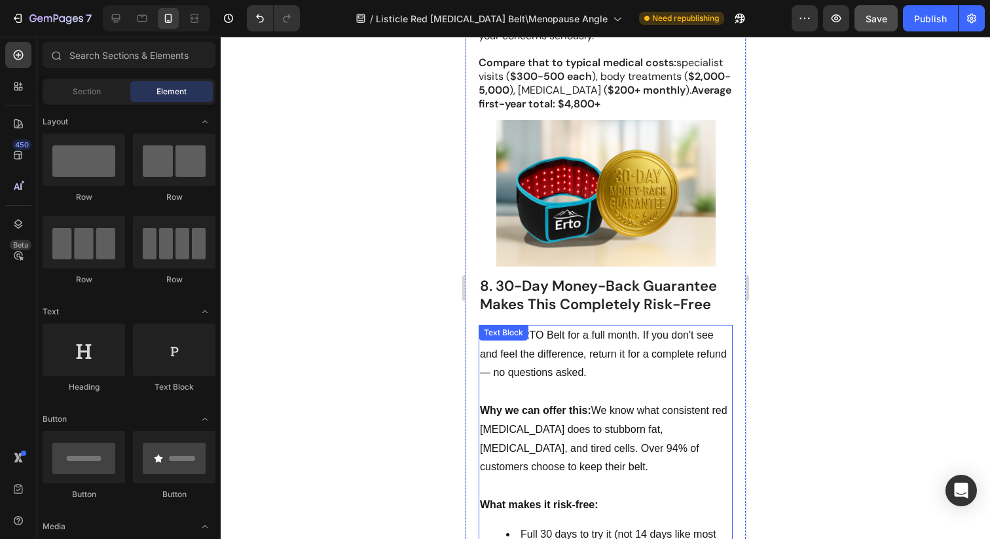
scroll to position [4184, 0]
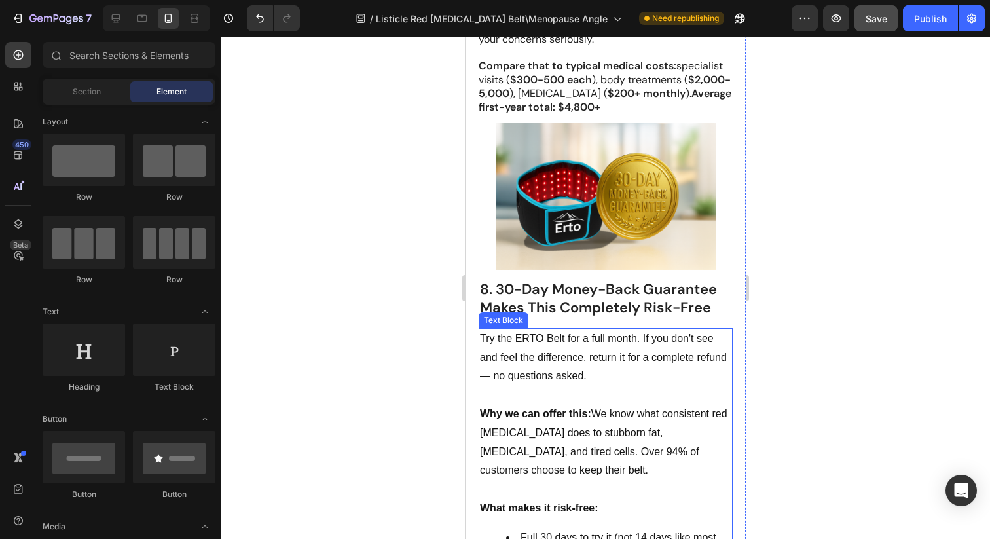
click at [622, 386] on p "Rich Text Editor. Editing area: main" at bounding box center [604, 395] width 251 height 19
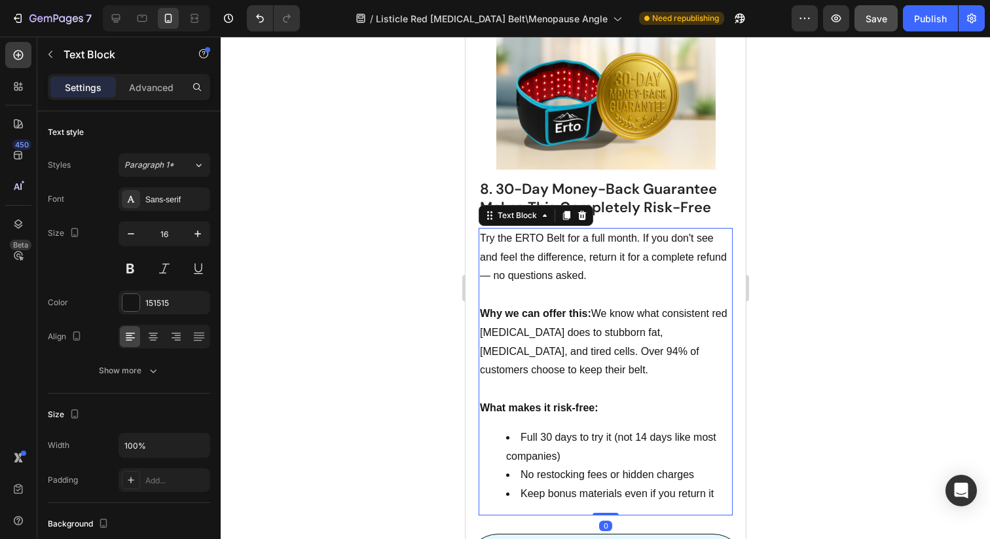
scroll to position [4290, 0]
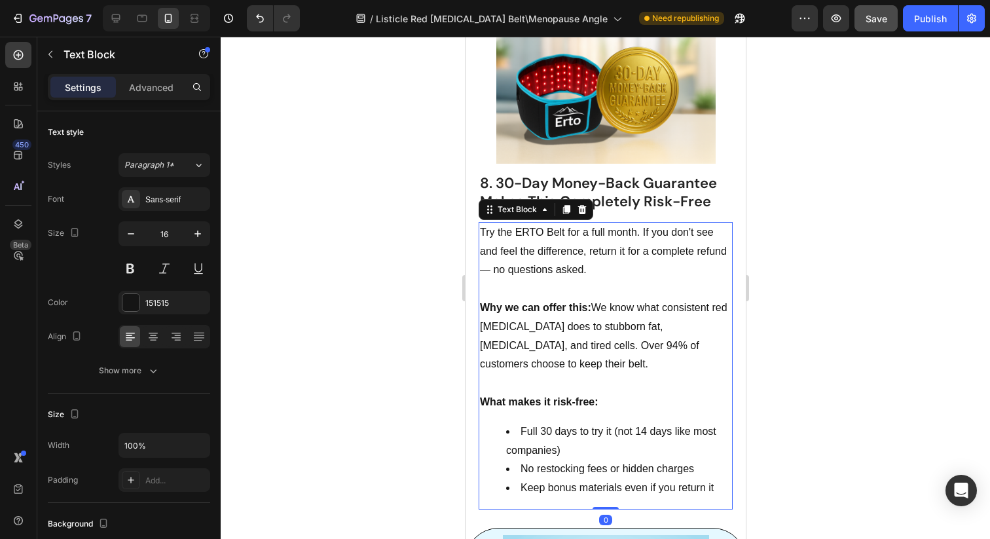
click at [516, 394] on div "Try the ERTO Belt for a full month. If you don't see and feel the difference, r…" at bounding box center [605, 365] width 254 height 287
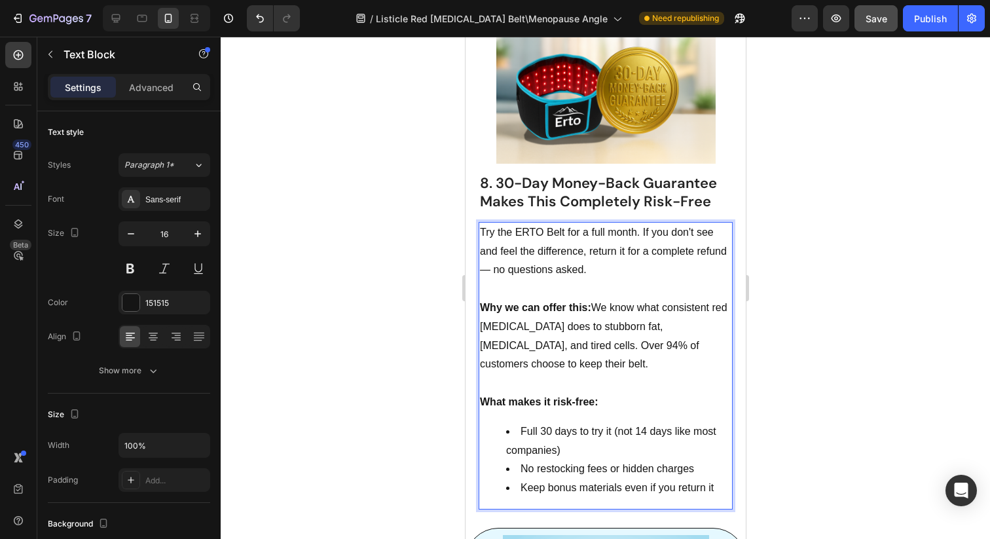
click at [490, 396] on strong "What makes it risk-free:" at bounding box center [538, 401] width 118 height 11
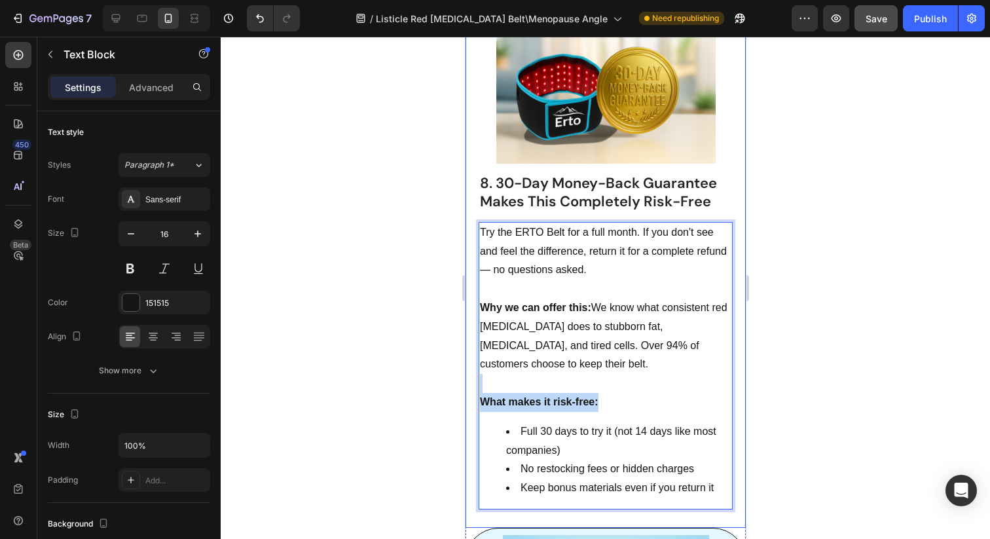
drag, startPoint x: 600, startPoint y: 376, endPoint x: 475, endPoint y: 366, distance: 125.5
click at [475, 366] on div "Try the ERTO Belt for a full month. If you don't see and feel the difference, r…" at bounding box center [605, 88] width 280 height 880
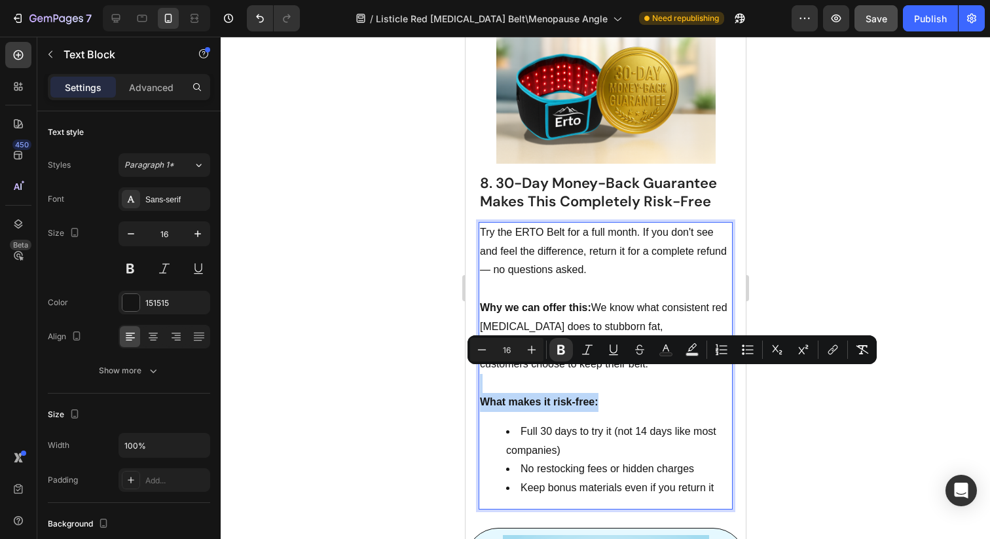
click at [484, 396] on strong "What makes it risk-free:" at bounding box center [538, 401] width 118 height 11
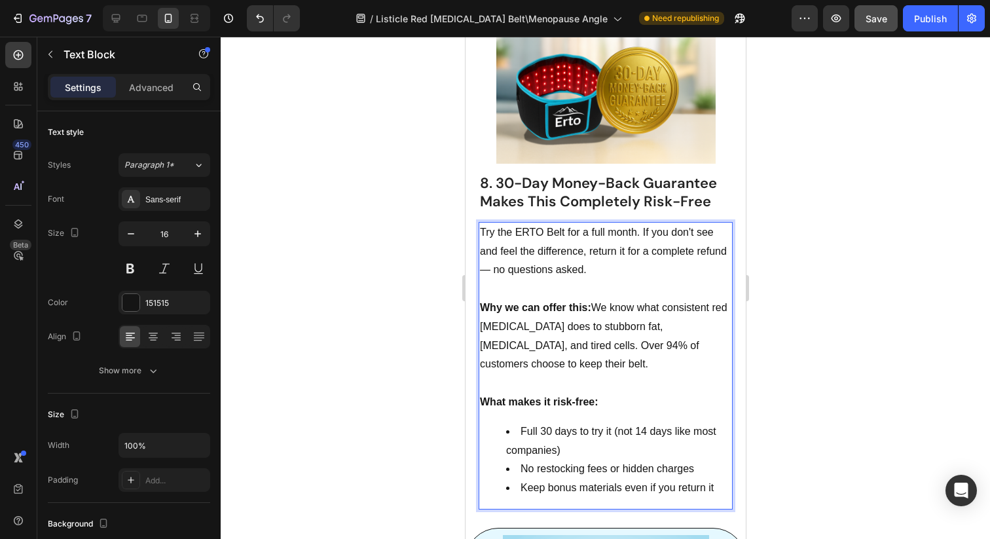
drag, startPoint x: 700, startPoint y: 377, endPoint x: 517, endPoint y: 365, distance: 183.7
click at [517, 365] on div "Try the ERTO Belt for a full month. If you don't see and feel the difference, r…" at bounding box center [605, 365] width 254 height 287
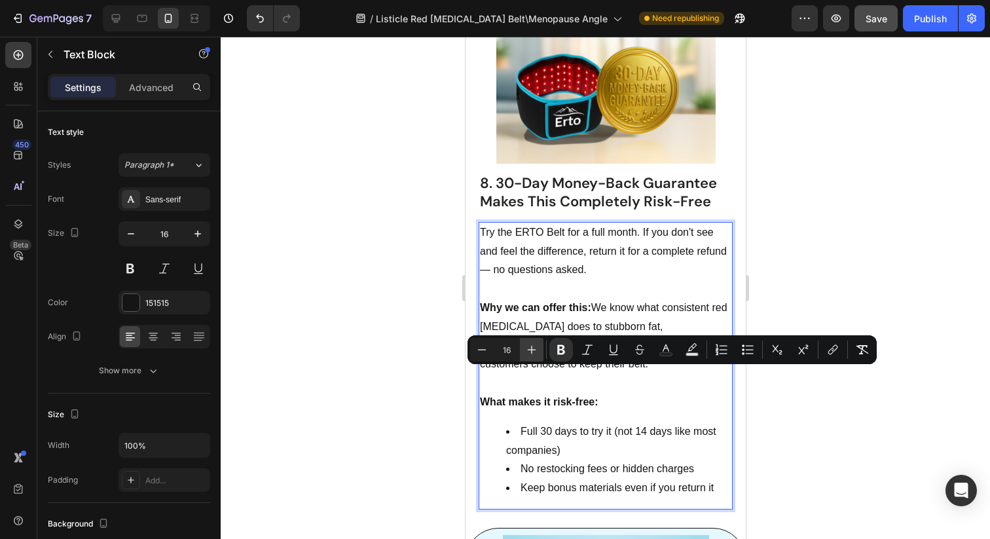
click at [530, 347] on icon "Editor contextual toolbar" at bounding box center [531, 349] width 13 height 13
type input "20"
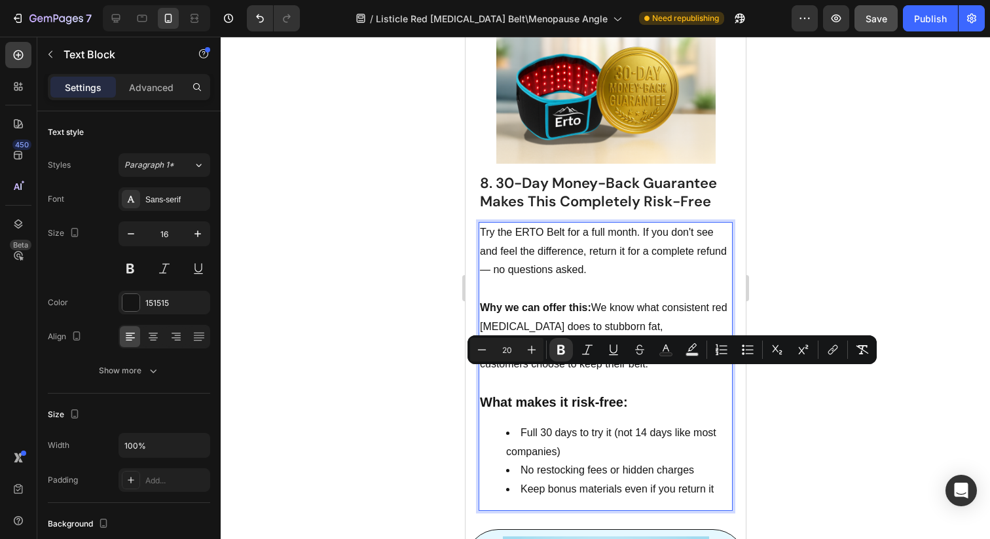
click at [554, 395] on strong "What makes it risk-free:" at bounding box center [553, 402] width 148 height 14
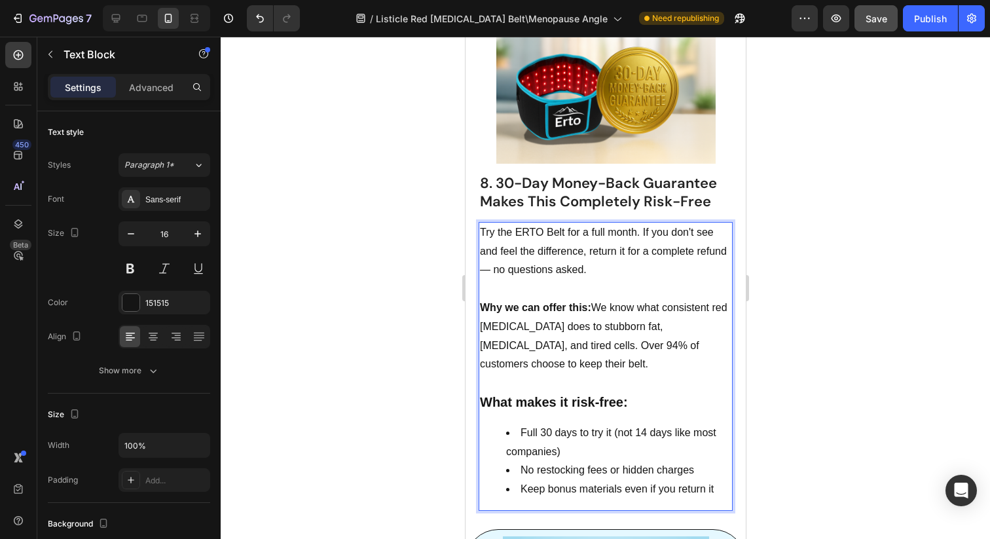
click at [522, 424] on li "Full 30 days to try it (not 14 days like most companies)" at bounding box center [617, 443] width 225 height 38
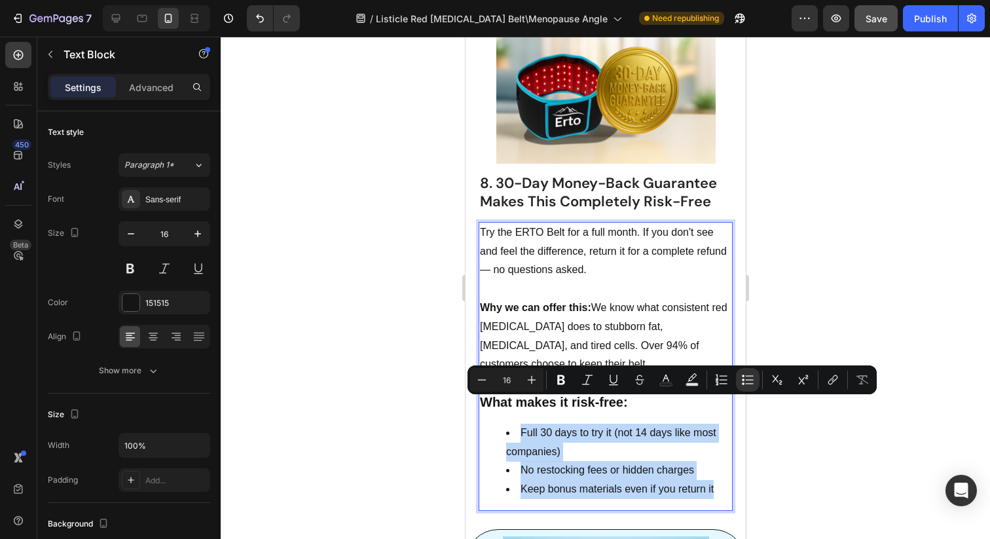
drag, startPoint x: 722, startPoint y: 466, endPoint x: 499, endPoint y: 396, distance: 233.3
click at [499, 424] on ul "Full 30 days to try it (not 14 days like most companies) No restocking fees or …" at bounding box center [604, 461] width 251 height 75
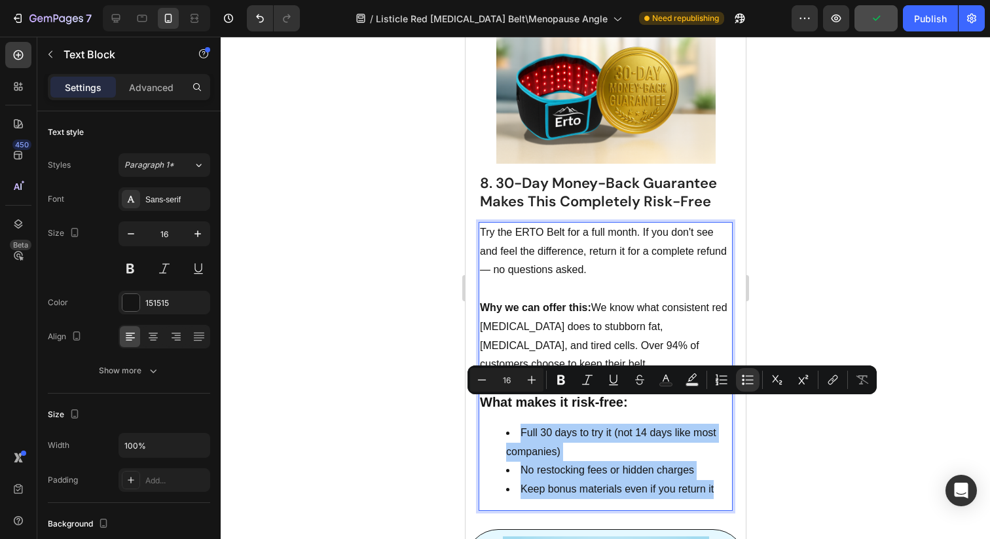
click at [806, 292] on div at bounding box center [605, 288] width 769 height 502
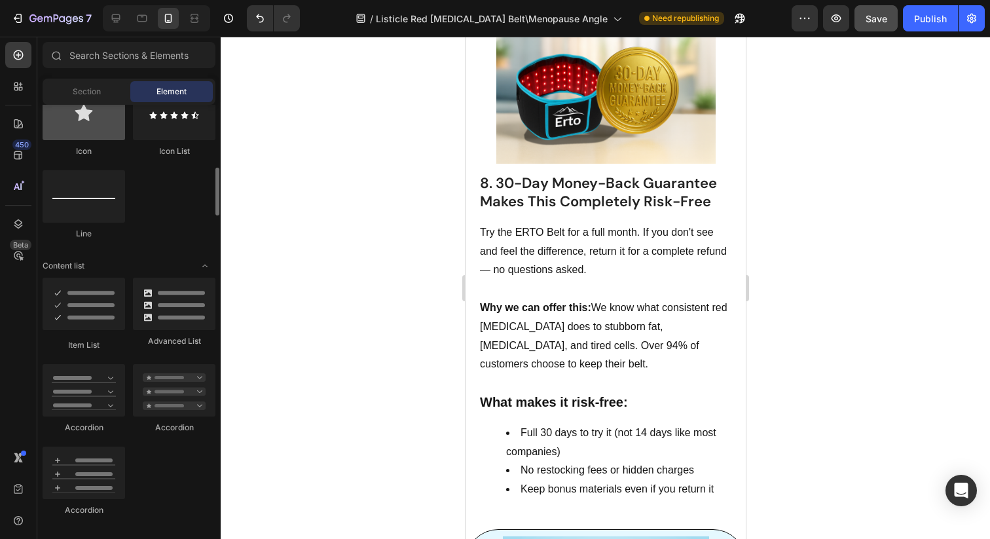
scroll to position [888, 0]
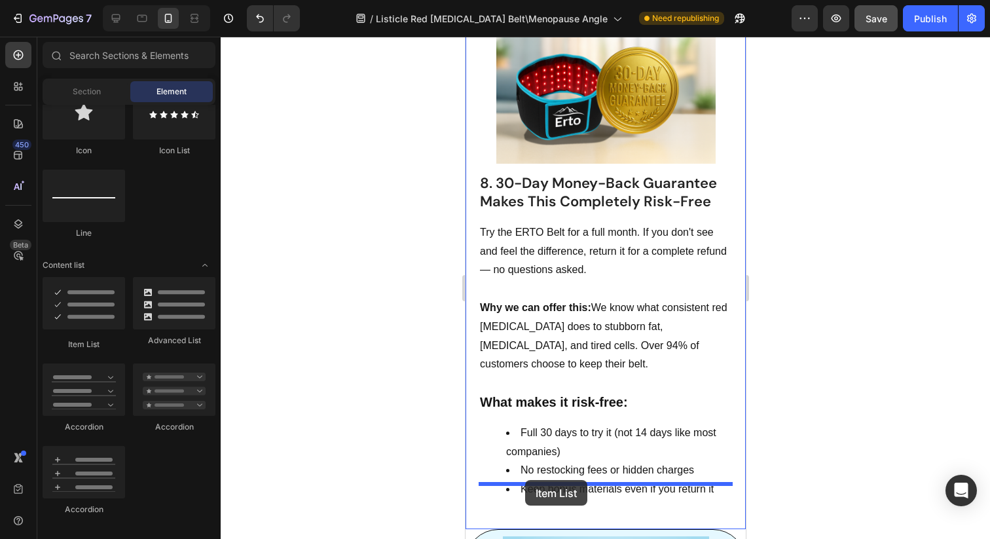
drag, startPoint x: 557, startPoint y: 339, endPoint x: 524, endPoint y: 480, distance: 144.5
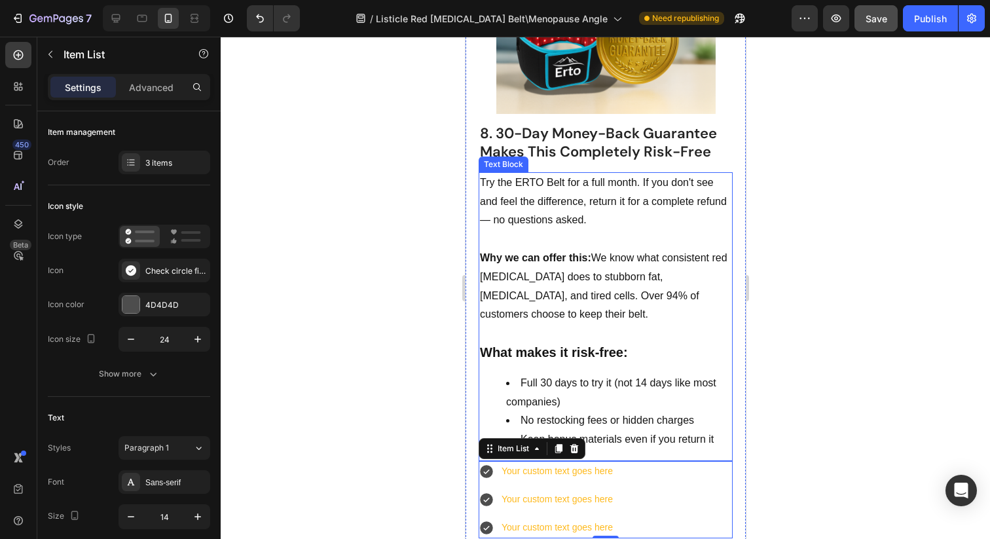
scroll to position [4341, 0]
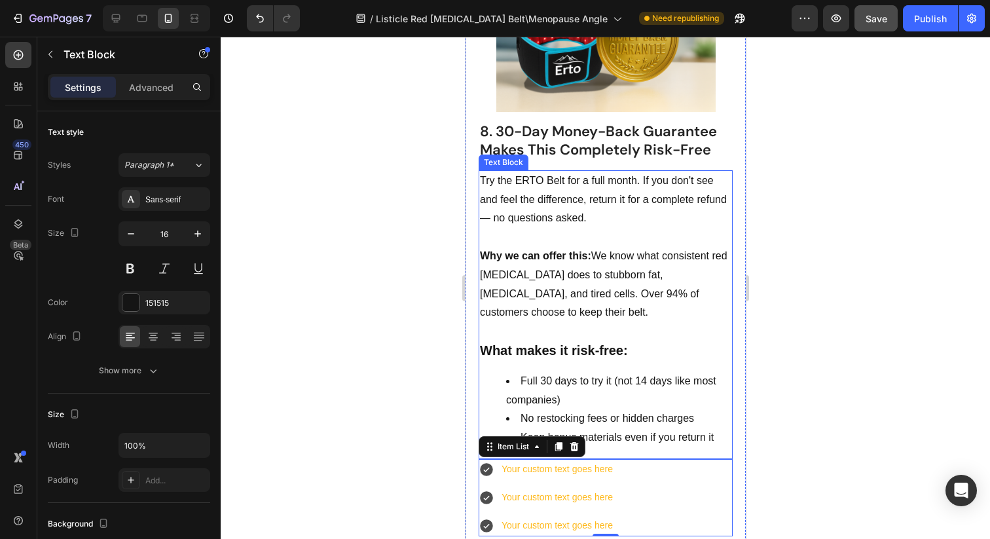
click at [587, 343] on strong "What makes it risk-free:" at bounding box center [553, 350] width 148 height 14
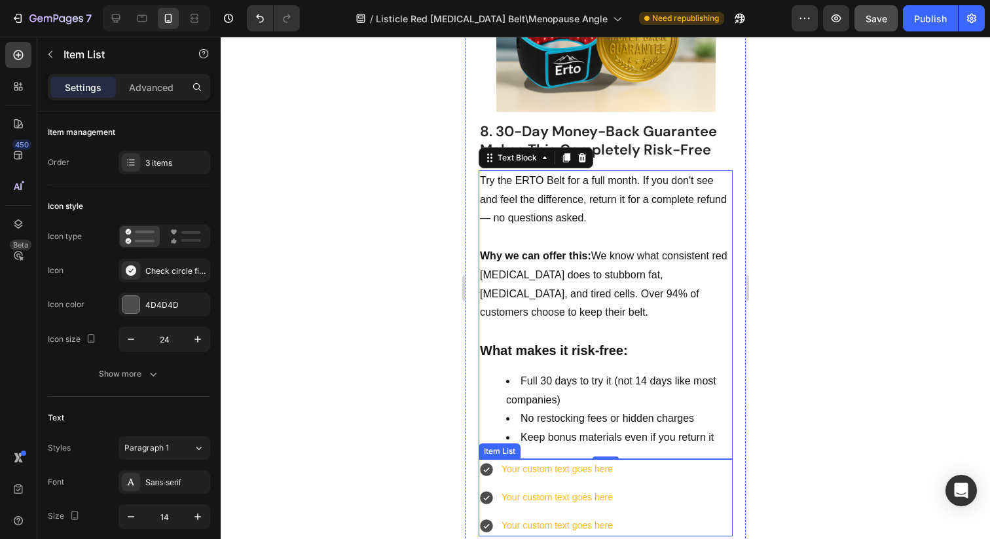
click at [488, 463] on icon at bounding box center [485, 469] width 13 height 13
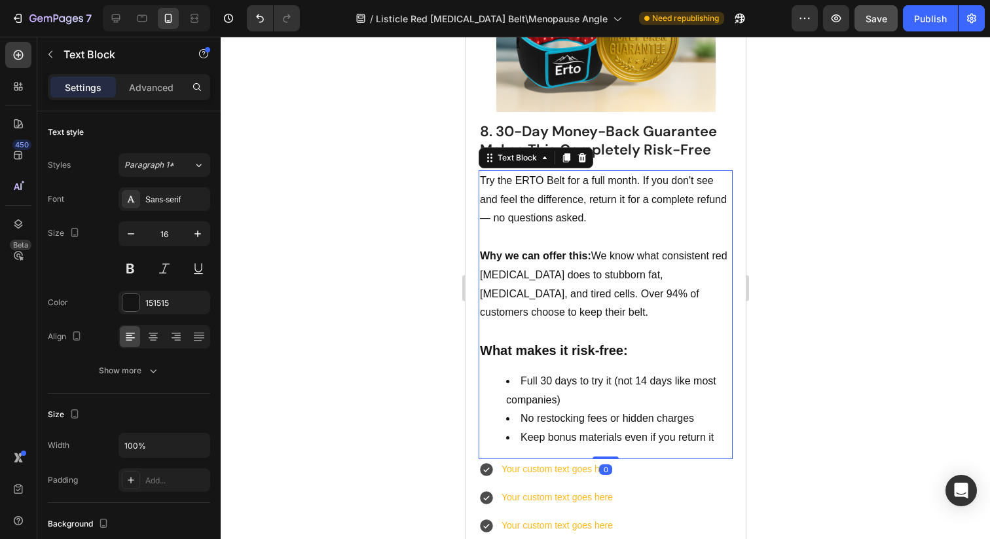
click at [604, 372] on li "Full 30 days to try it (not 14 days like most companies)" at bounding box center [617, 391] width 225 height 38
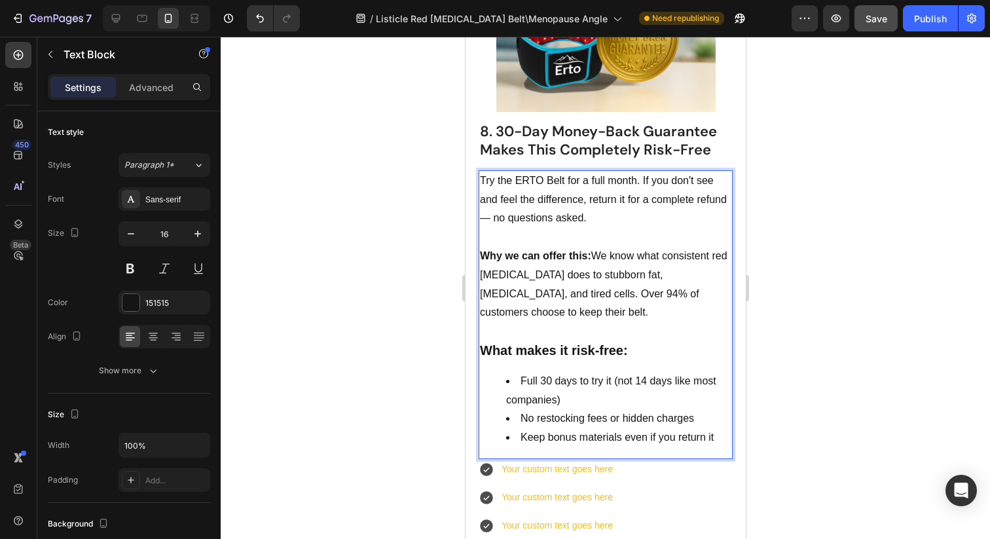
click at [544, 372] on li "Full 30 days to try it (not 14 days like most companies)" at bounding box center [617, 391] width 225 height 38
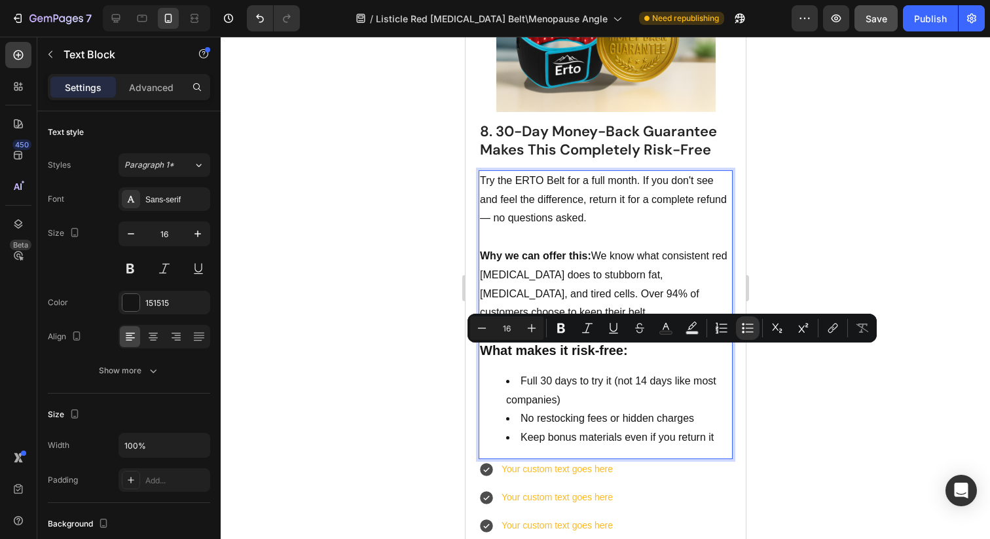
click at [515, 372] on li "Full 30 days to try it (not 14 days like most companies)" at bounding box center [617, 391] width 225 height 38
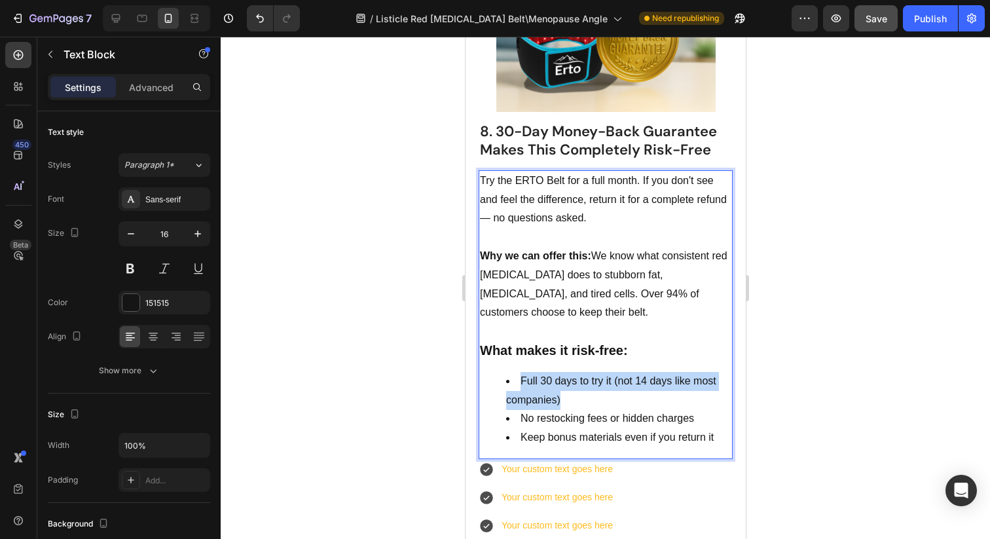
drag, startPoint x: 515, startPoint y: 352, endPoint x: 589, endPoint y: 370, distance: 76.7
click at [589, 372] on li "Full 30 days to try it (not 14 days like most companies)" at bounding box center [617, 391] width 225 height 38
copy li "Full 30 days to try it (not 14 days like most companies)"
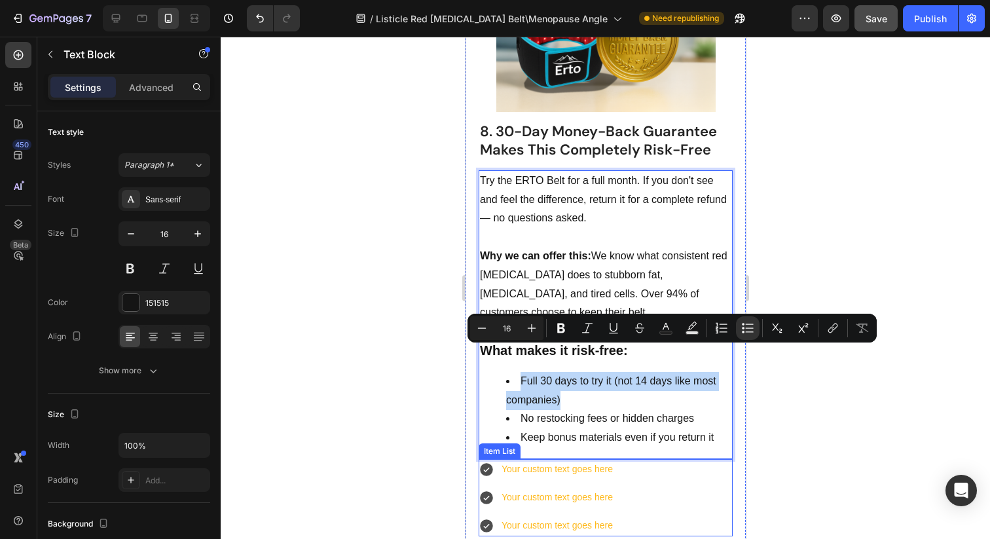
click at [526, 459] on div "Your custom text goes here" at bounding box center [556, 469] width 115 height 20
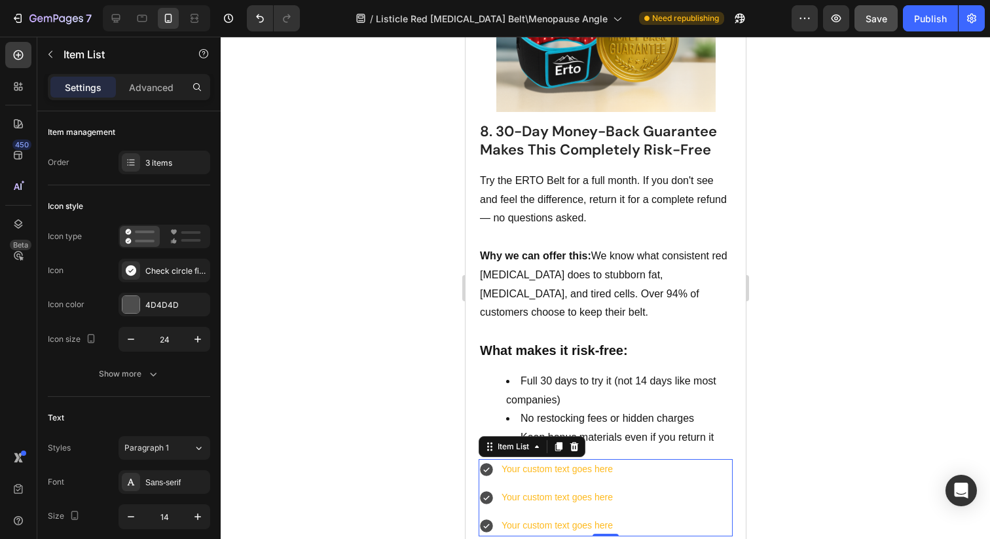
click at [526, 459] on div "Your custom text goes here" at bounding box center [556, 469] width 115 height 20
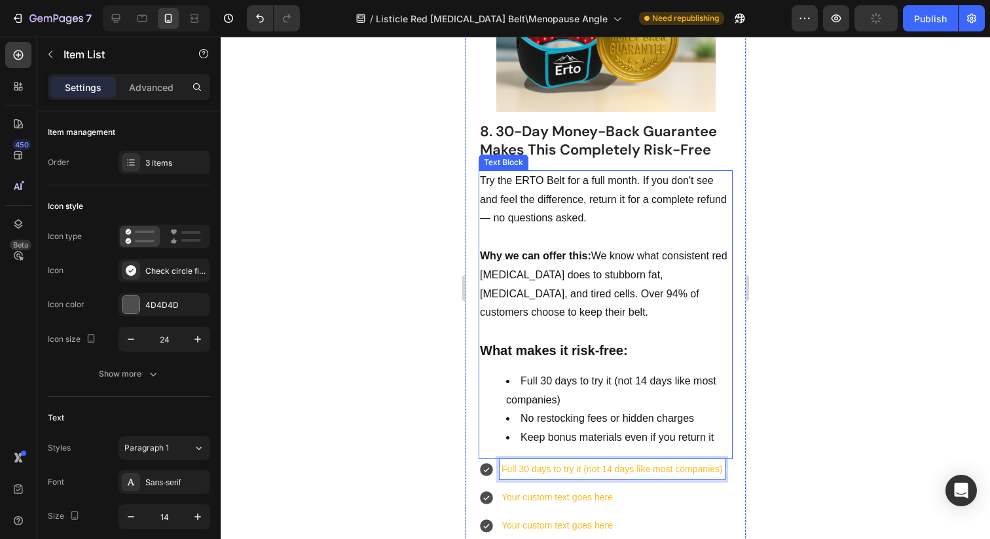
click at [520, 409] on li "No restocking fees or hidden charges" at bounding box center [617, 418] width 225 height 19
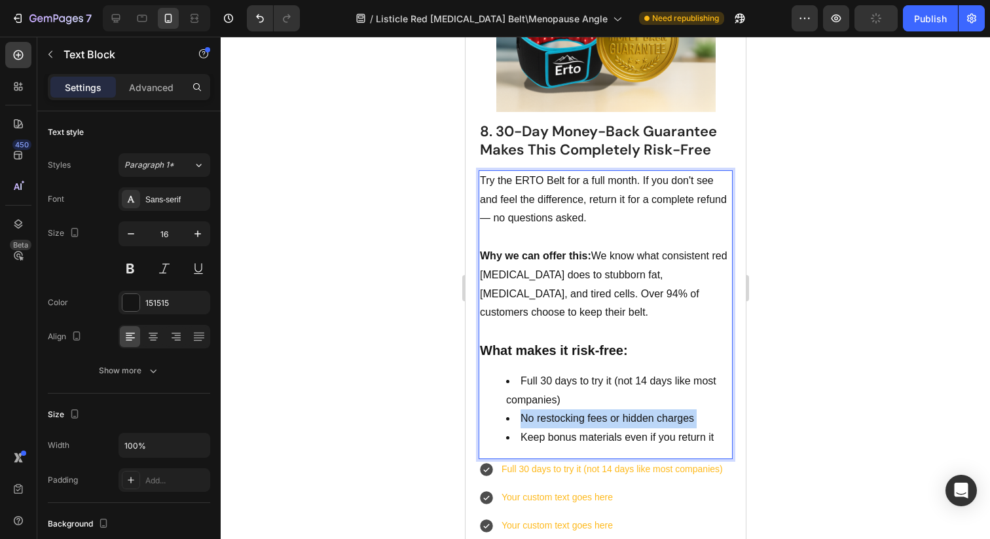
click at [520, 409] on li "No restocking fees or hidden charges" at bounding box center [617, 418] width 225 height 19
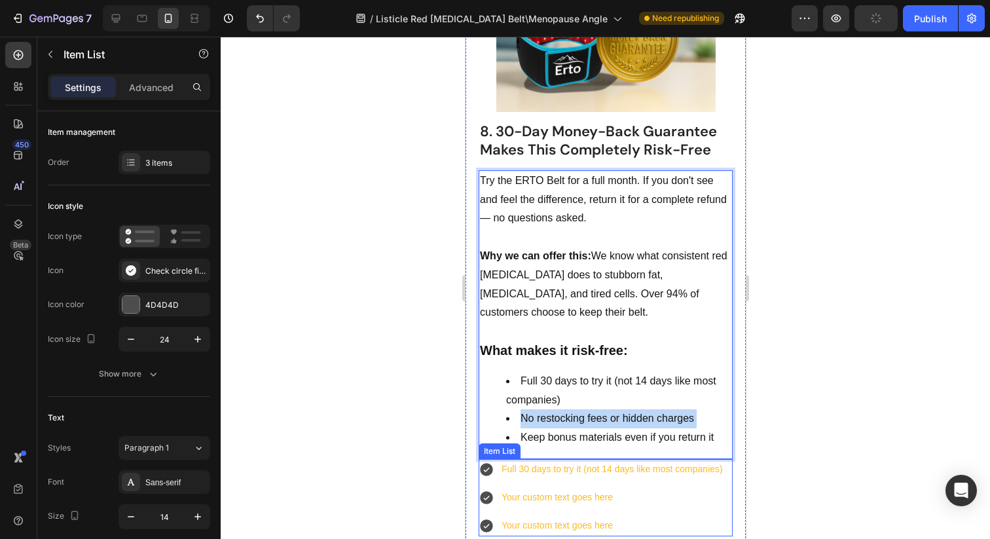
click at [544, 489] on p "Your custom text goes here" at bounding box center [611, 497] width 221 height 16
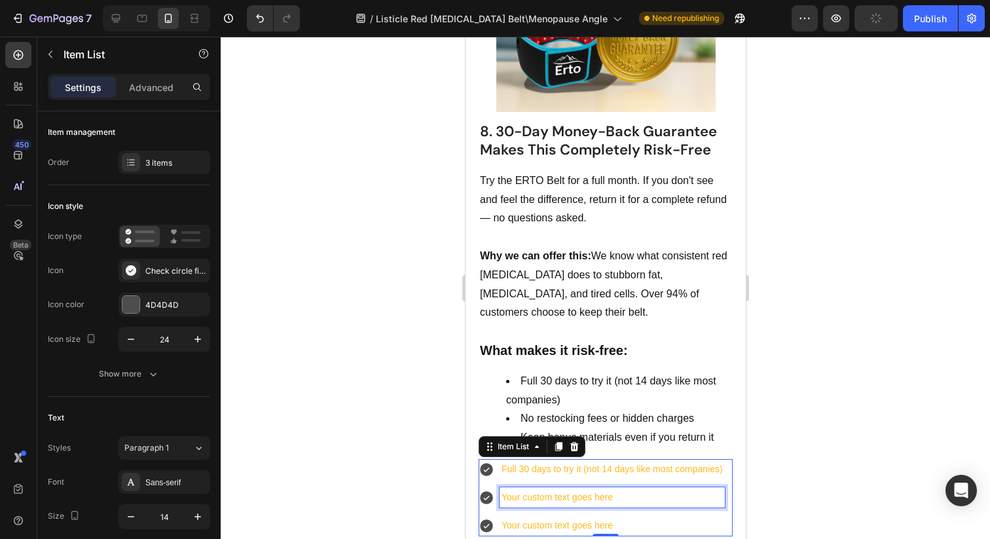
click at [544, 489] on p "Your custom text goes here" at bounding box center [611, 497] width 221 height 16
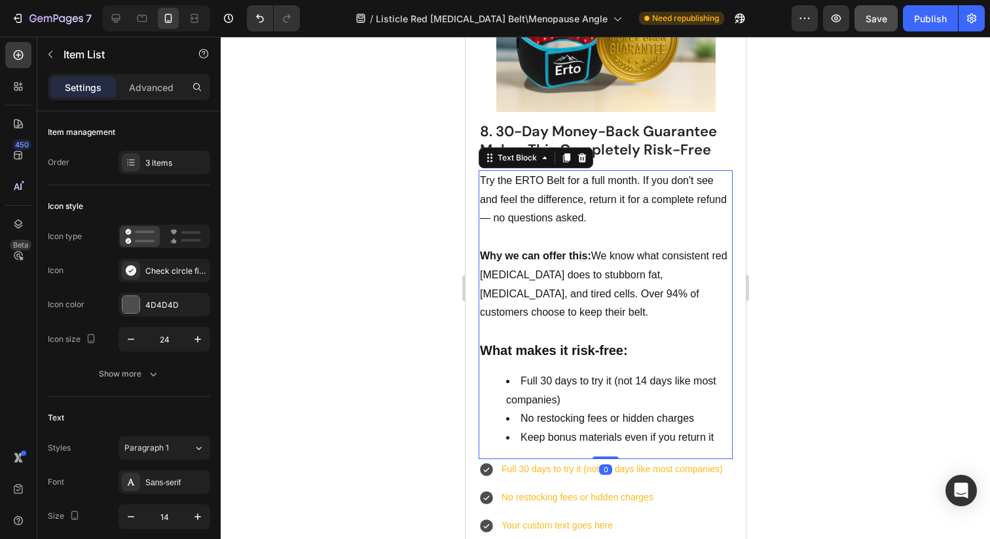
click at [555, 428] on li "Keep bonus materials even if you return it" at bounding box center [617, 437] width 225 height 19
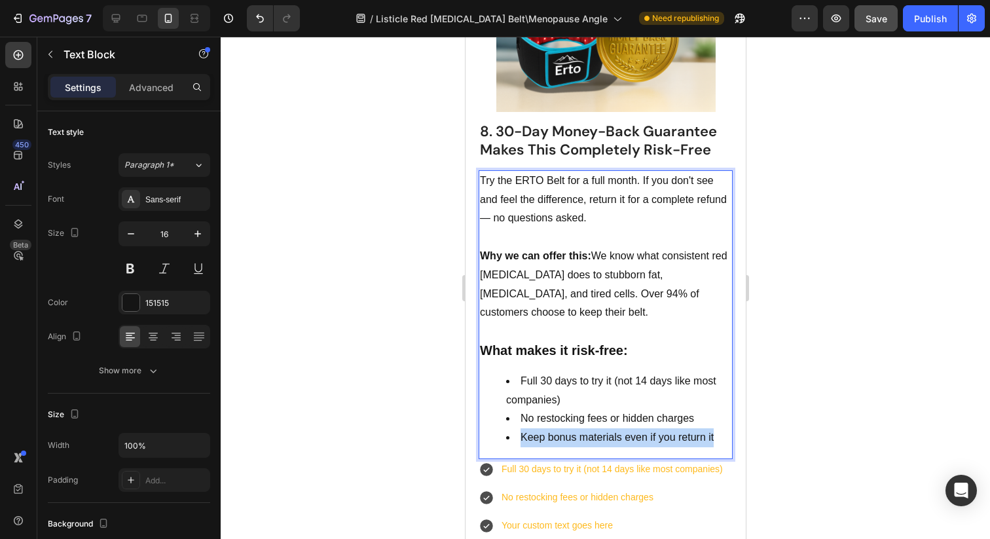
click at [555, 428] on li "Keep bonus materials even if you return it" at bounding box center [617, 437] width 225 height 19
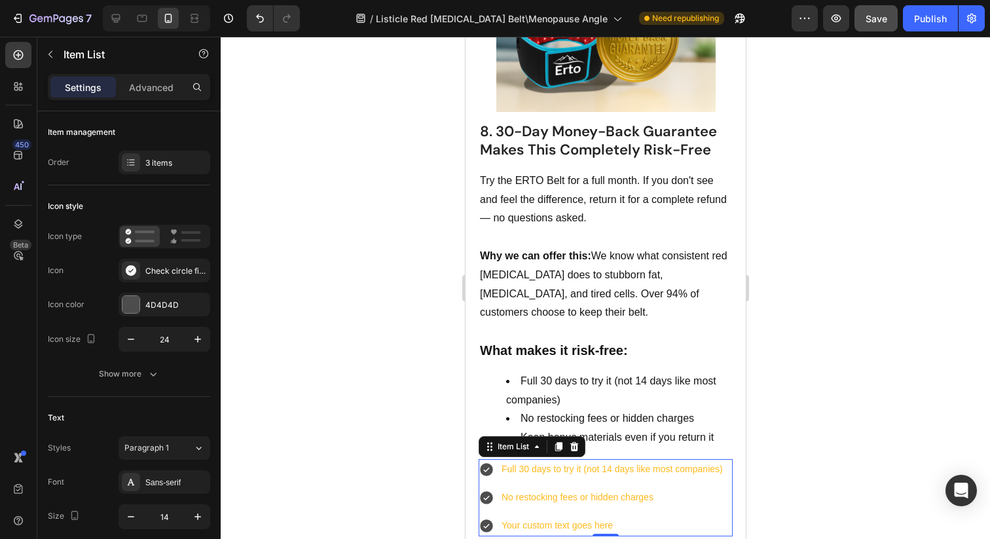
click at [538, 517] on p "Your custom text goes here" at bounding box center [611, 525] width 221 height 16
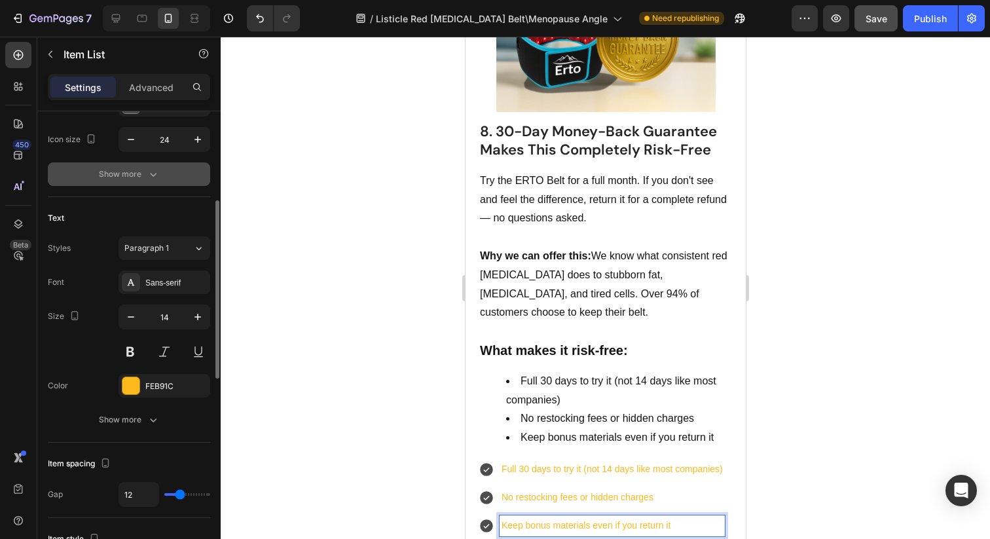
scroll to position [300, 0]
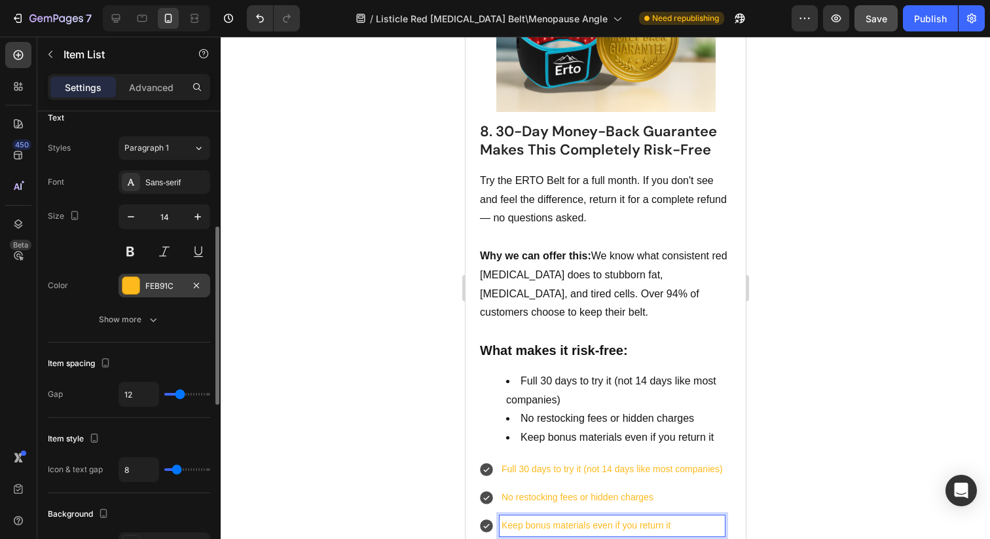
click at [135, 290] on div at bounding box center [130, 285] width 17 height 17
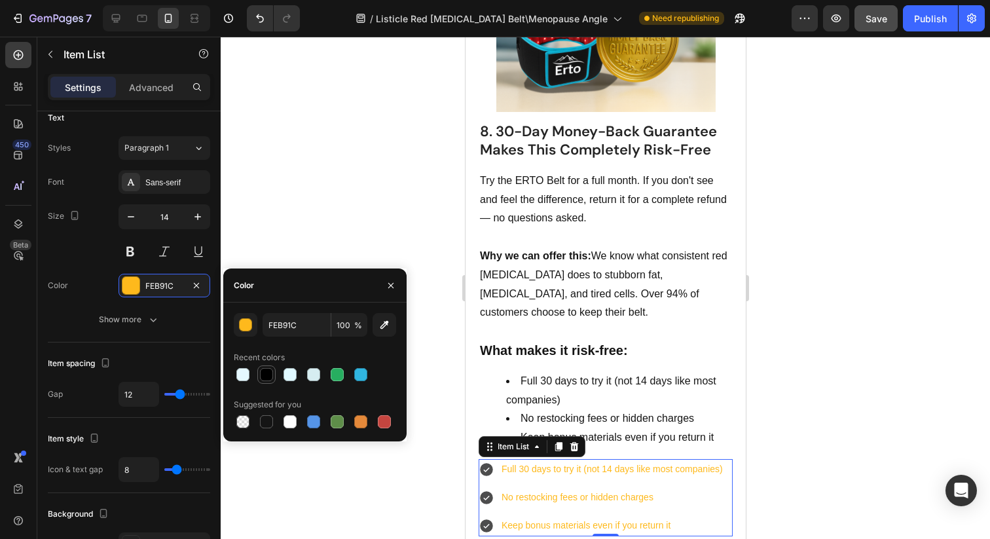
click at [264, 369] on div at bounding box center [266, 374] width 13 height 13
type input "000000"
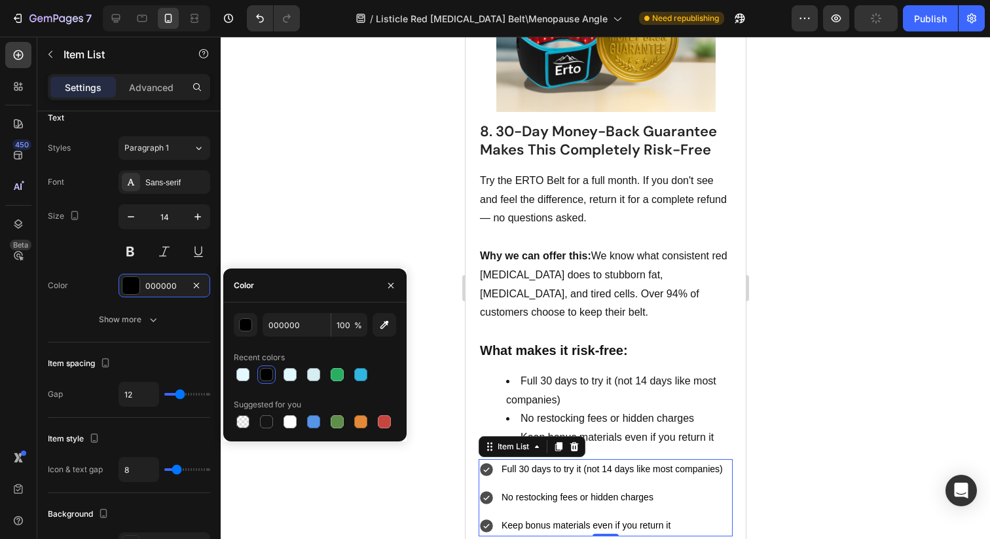
click at [290, 234] on div at bounding box center [605, 288] width 769 height 502
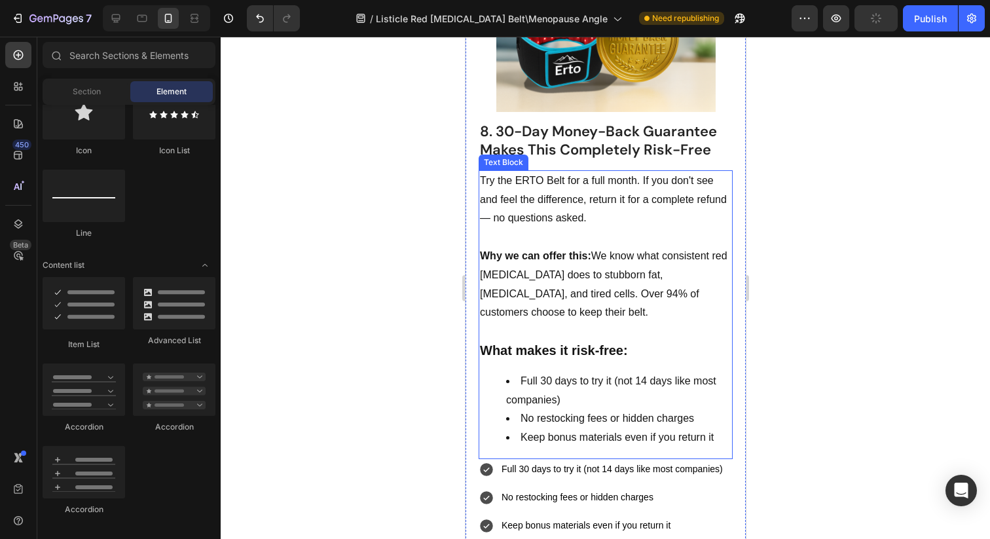
click at [530, 482] on div "Full 30 days to try it (not 14 days like most companies) No restocking fees or …" at bounding box center [601, 497] width 246 height 77
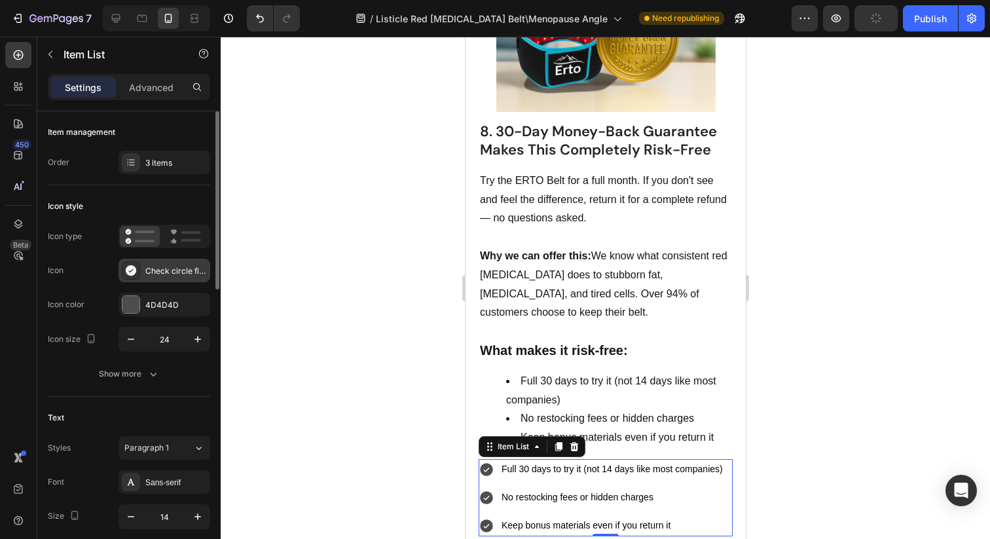
click at [146, 278] on div "Check circle filled" at bounding box center [164, 271] width 92 height 24
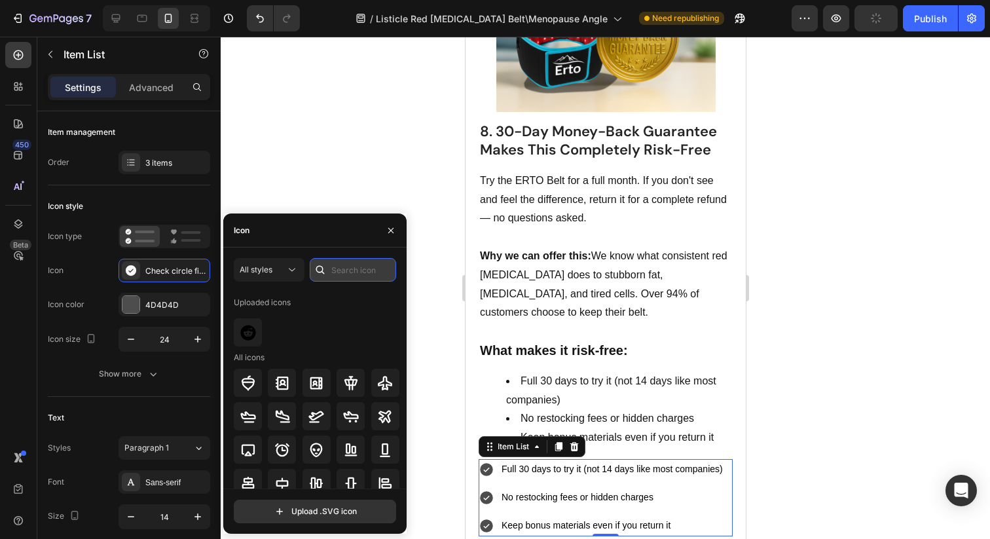
click at [333, 273] on input "text" at bounding box center [353, 270] width 86 height 24
type input "c"
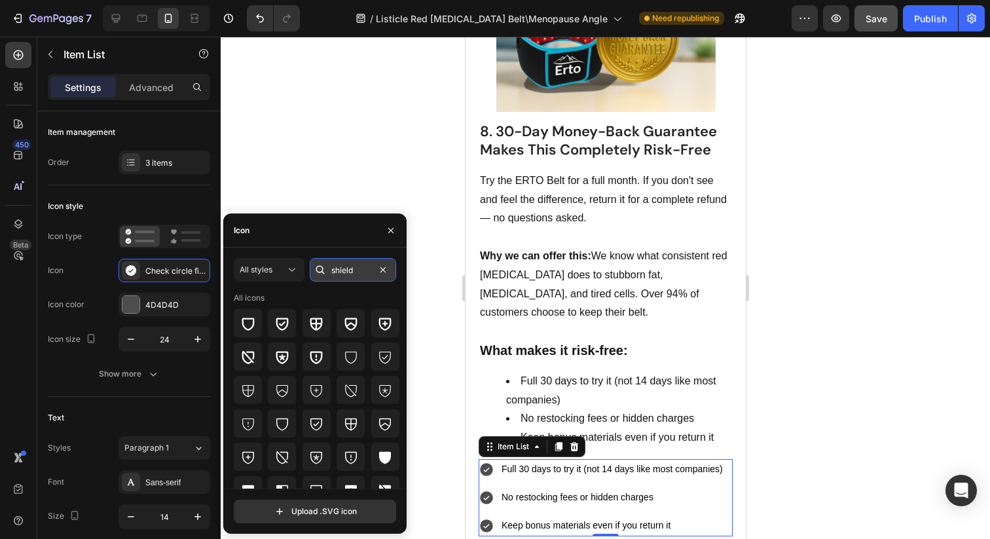
click at [374, 262] on input "shield" at bounding box center [353, 270] width 86 height 24
drag, startPoint x: 364, startPoint y: 268, endPoint x: 255, endPoint y: 253, distance: 109.7
click at [256, 255] on div "All styles shield All icons Upload .SVG icon" at bounding box center [314, 390] width 183 height 286
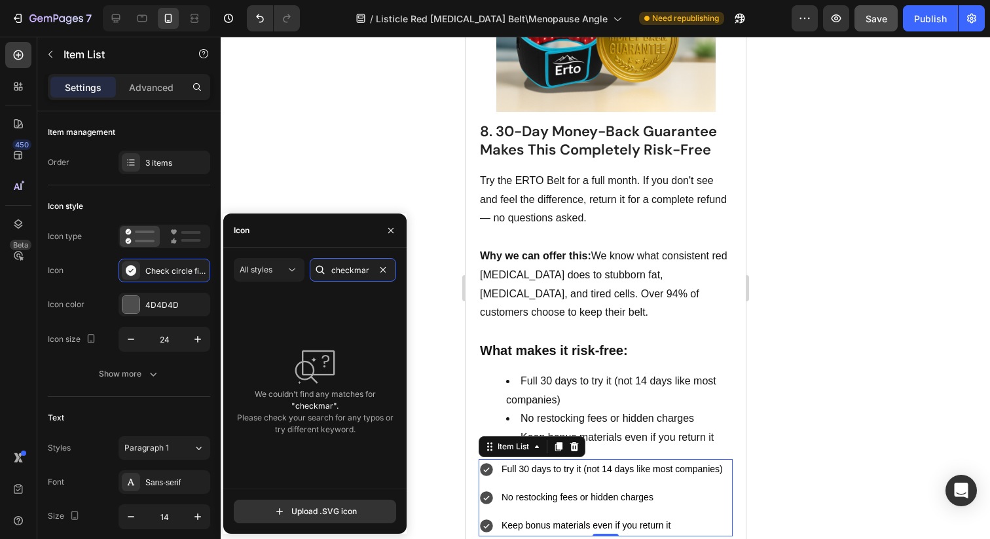
scroll to position [0, 0]
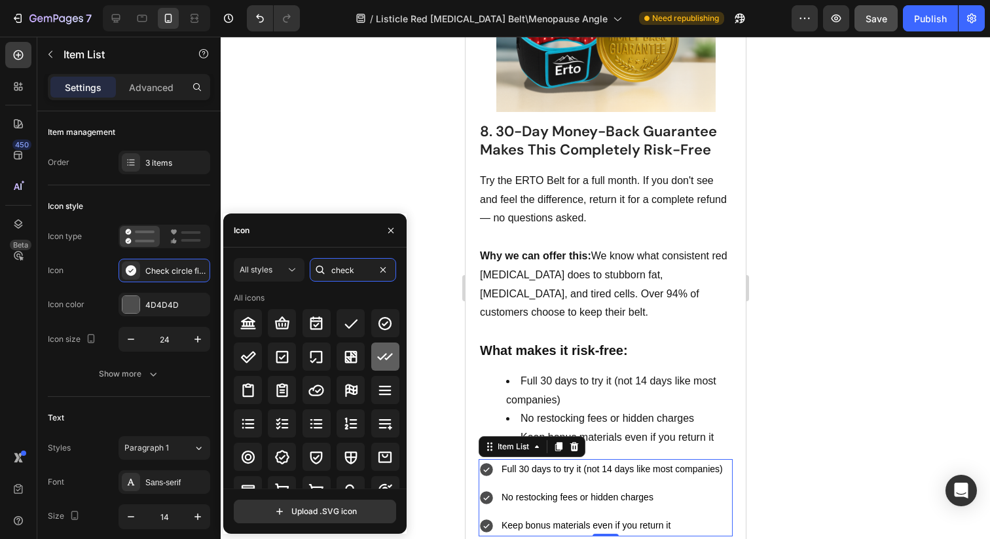
type input "check"
click at [384, 355] on icon at bounding box center [385, 357] width 16 height 16
click at [245, 354] on icon at bounding box center [248, 357] width 16 height 16
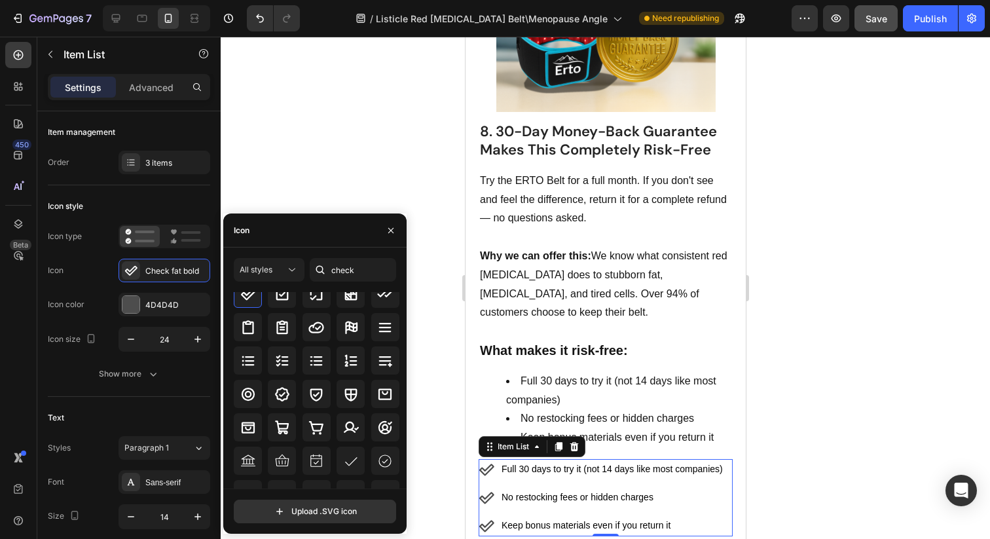
scroll to position [65, 0]
click at [285, 388] on icon at bounding box center [282, 392] width 16 height 16
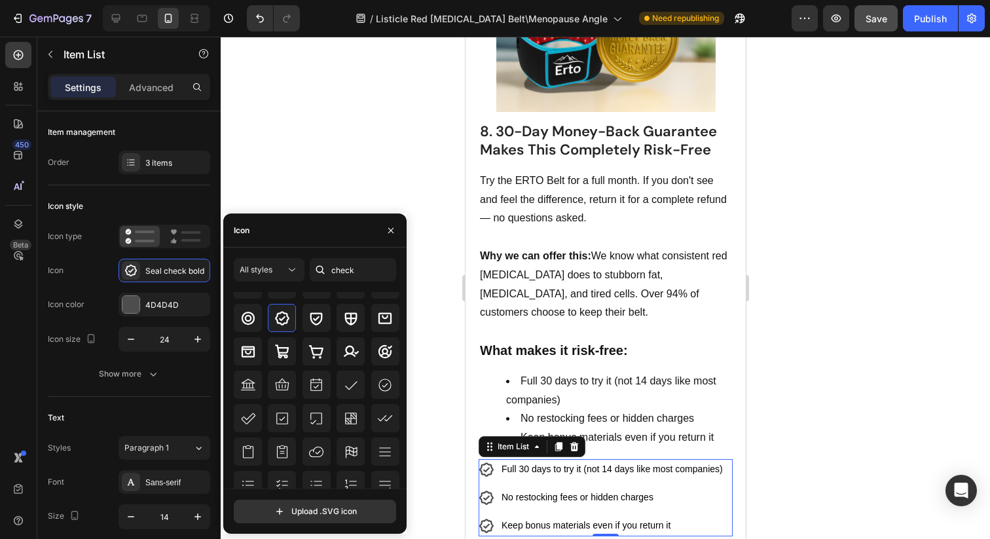
scroll to position [144, 0]
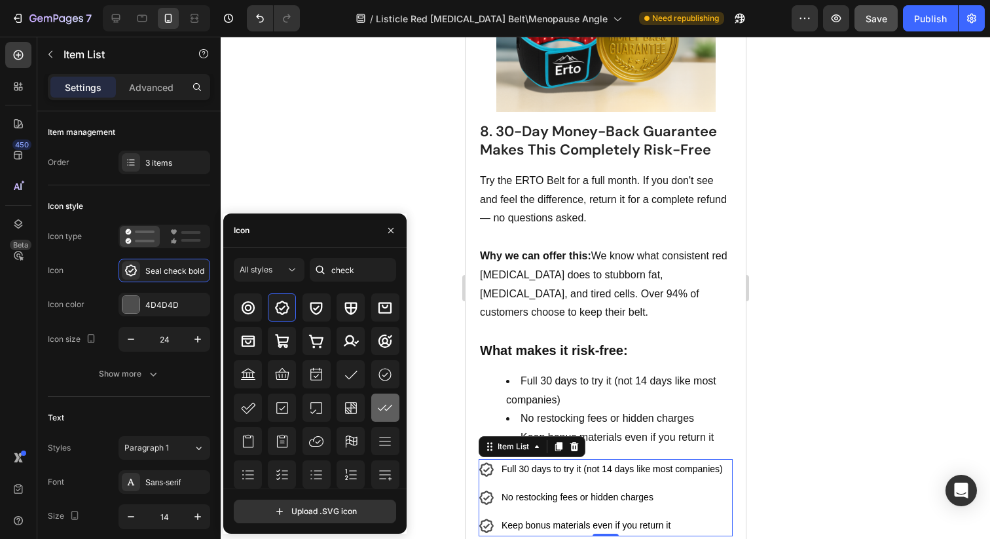
click at [383, 407] on icon at bounding box center [385, 408] width 16 height 16
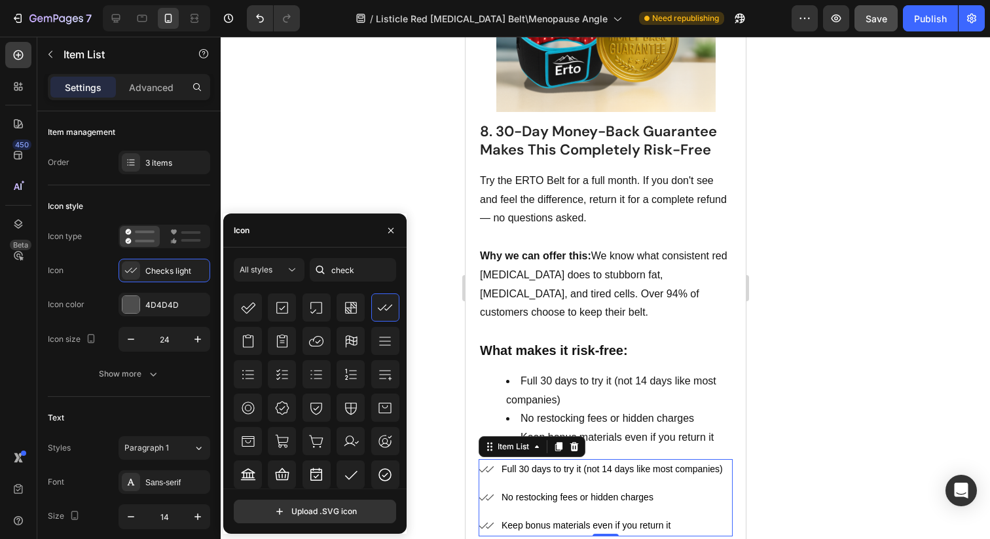
scroll to position [242, 0]
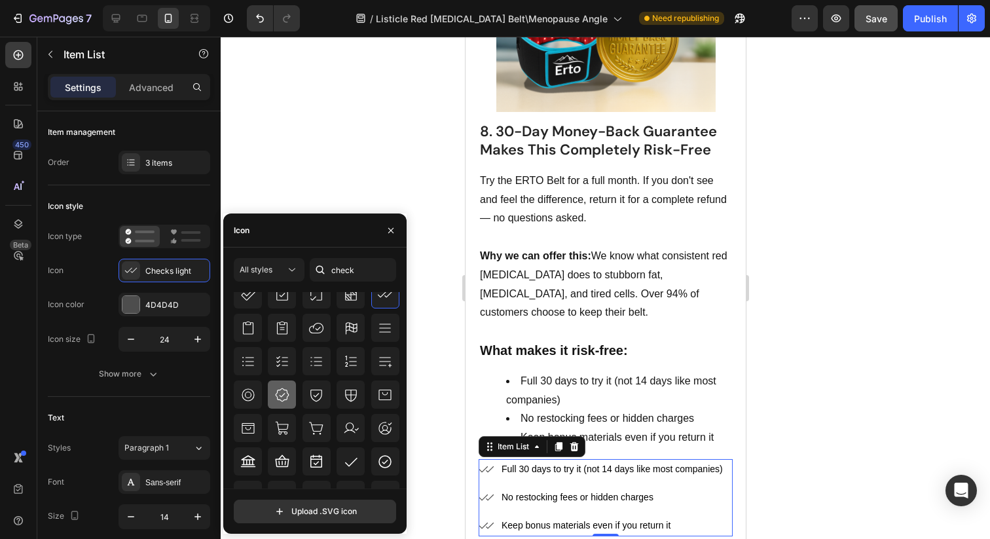
click at [279, 391] on icon at bounding box center [282, 395] width 16 height 16
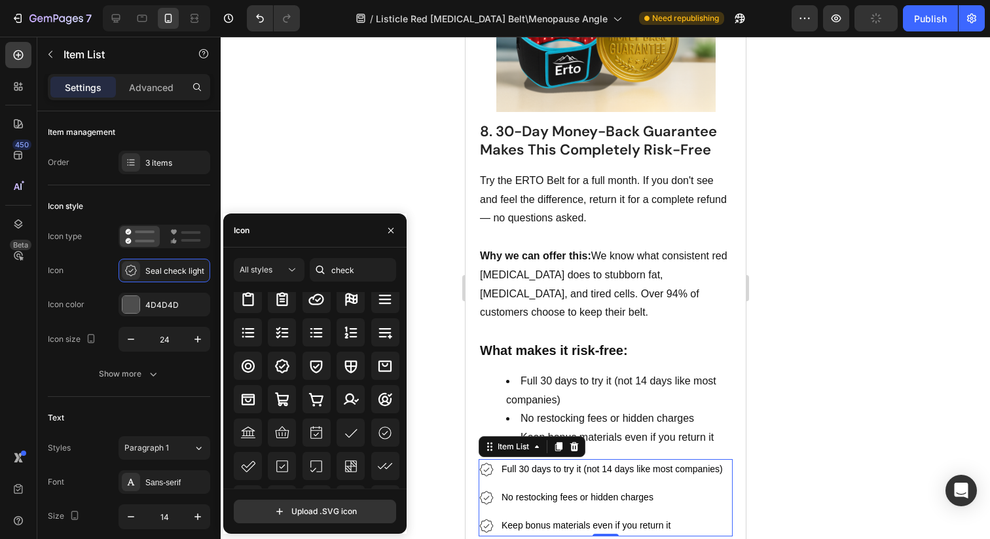
scroll to position [99, 0]
click at [288, 371] on icon at bounding box center [282, 367] width 16 height 16
click at [390, 229] on icon "button" at bounding box center [390, 229] width 5 height 5
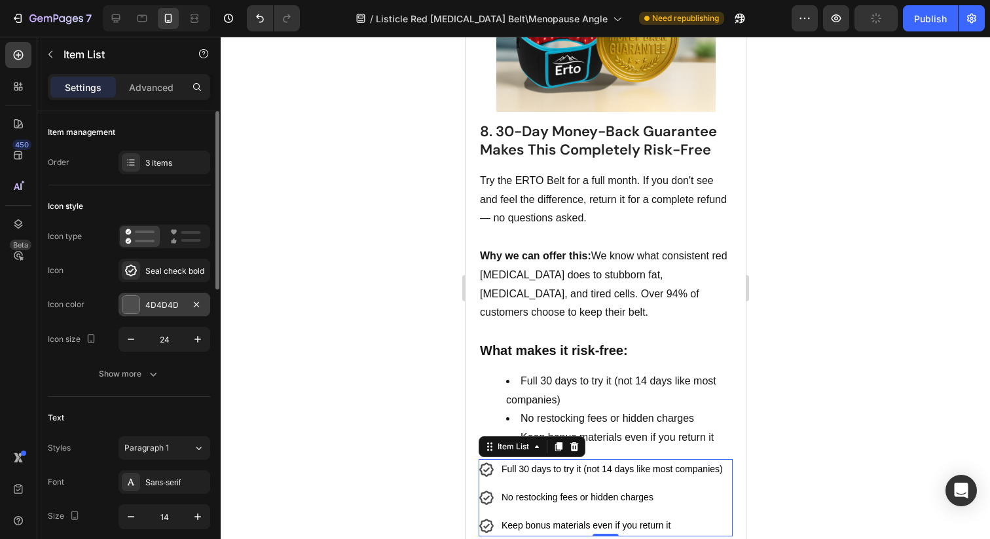
click at [167, 299] on div "4D4D4D" at bounding box center [164, 305] width 38 height 12
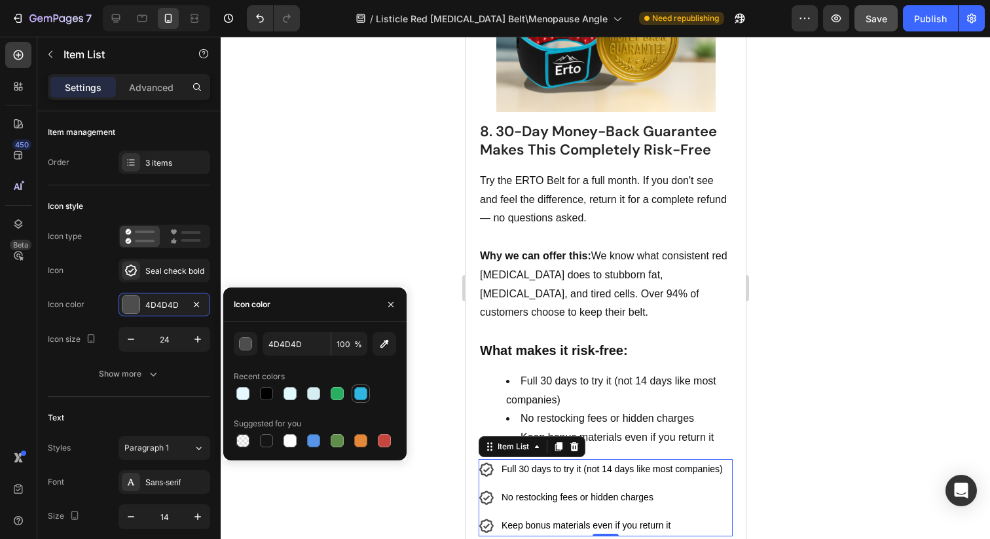
click at [355, 393] on div at bounding box center [360, 393] width 13 height 13
click at [375, 437] on div at bounding box center [384, 440] width 18 height 18
type input "C5453F"
click at [412, 305] on div at bounding box center [605, 288] width 769 height 502
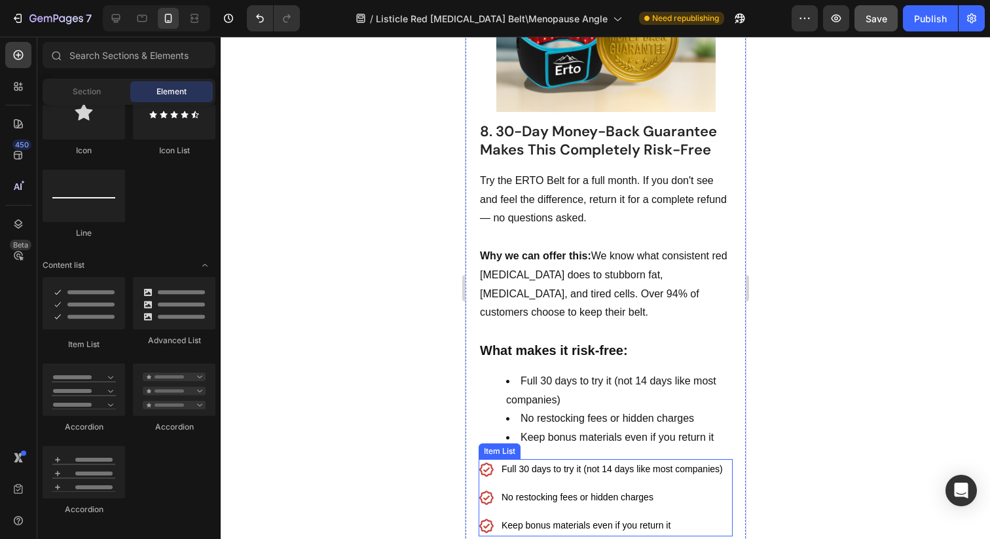
click at [559, 461] on p "Full 30 days to try it (not 14 days like most companies)" at bounding box center [611, 469] width 221 height 16
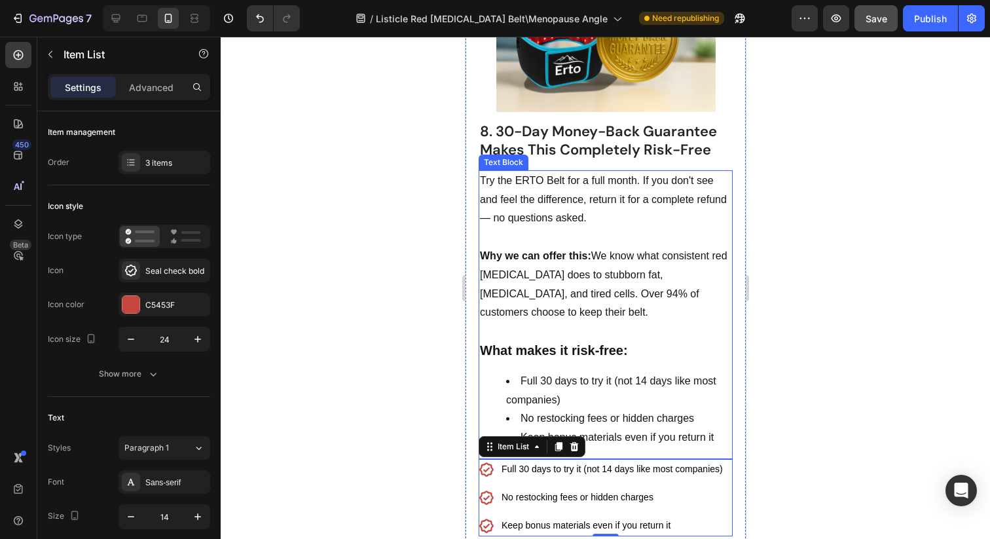
click at [626, 428] on li "Keep bonus materials even if you return it" at bounding box center [617, 437] width 225 height 19
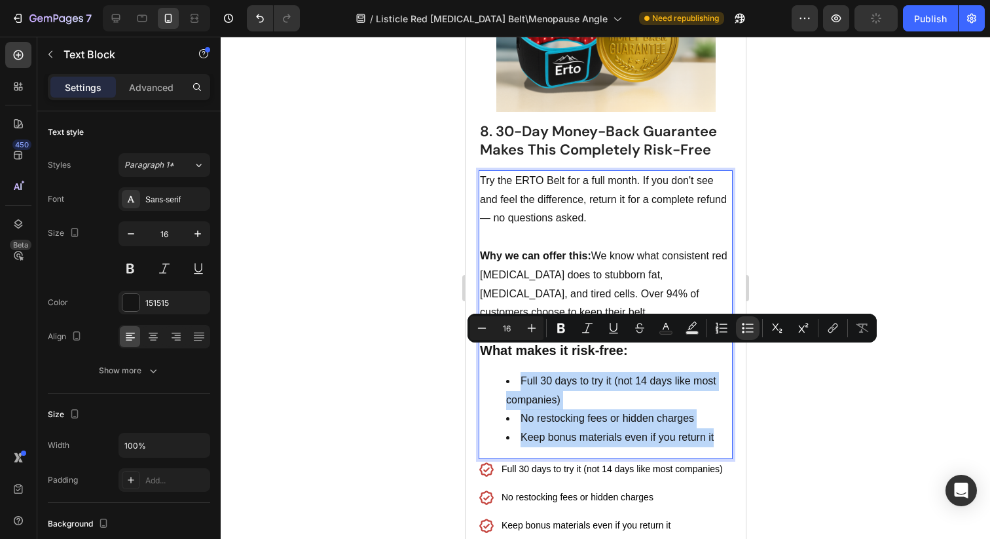
drag, startPoint x: 729, startPoint y: 416, endPoint x: 500, endPoint y: 348, distance: 238.2
click at [500, 372] on ul "Full 30 days to try it (not 14 days like most companies) No restocking fees or …" at bounding box center [604, 409] width 251 height 75
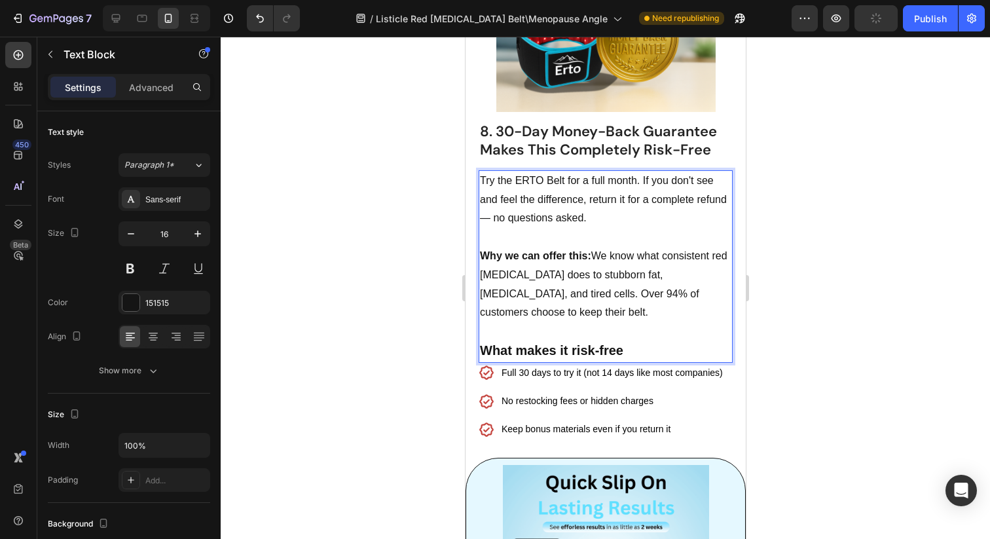
drag, startPoint x: 696, startPoint y: 322, endPoint x: 522, endPoint y: 319, distance: 174.2
click at [522, 341] on p "What makes it risk-free" at bounding box center [604, 351] width 251 height 20
copy strong "What makes it risk-free"
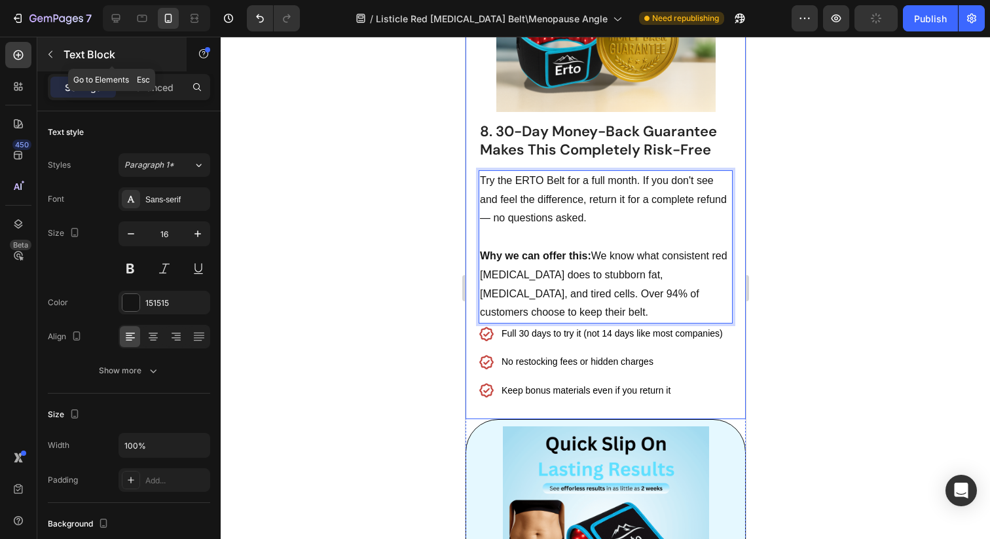
click at [63, 60] on p "Text Block" at bounding box center [118, 54] width 111 height 16
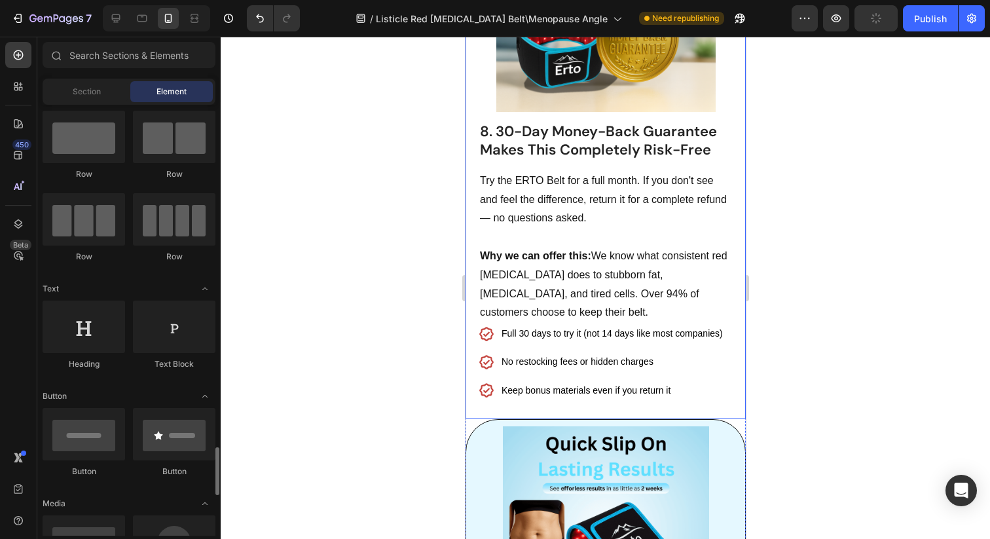
scroll to position [0, 0]
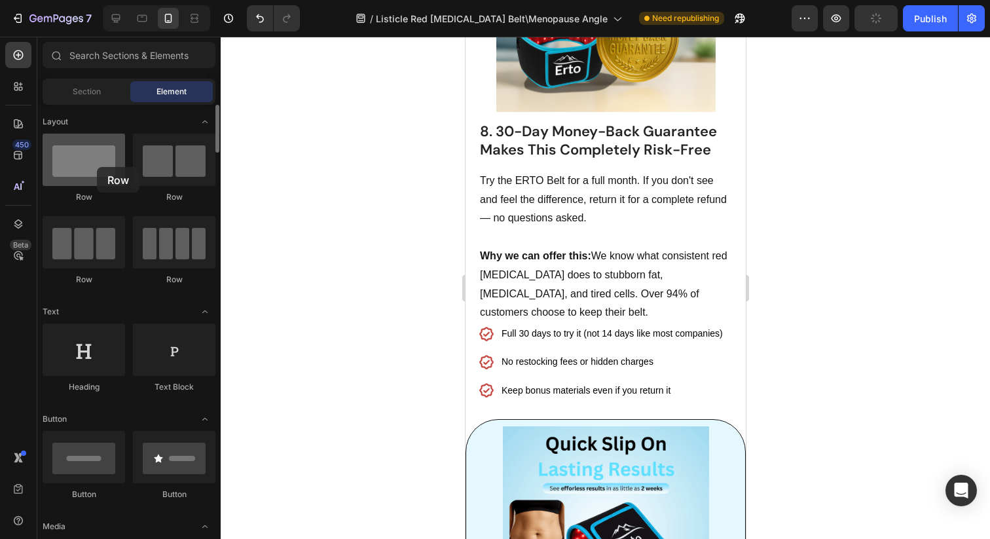
click at [97, 167] on div at bounding box center [84, 160] width 82 height 52
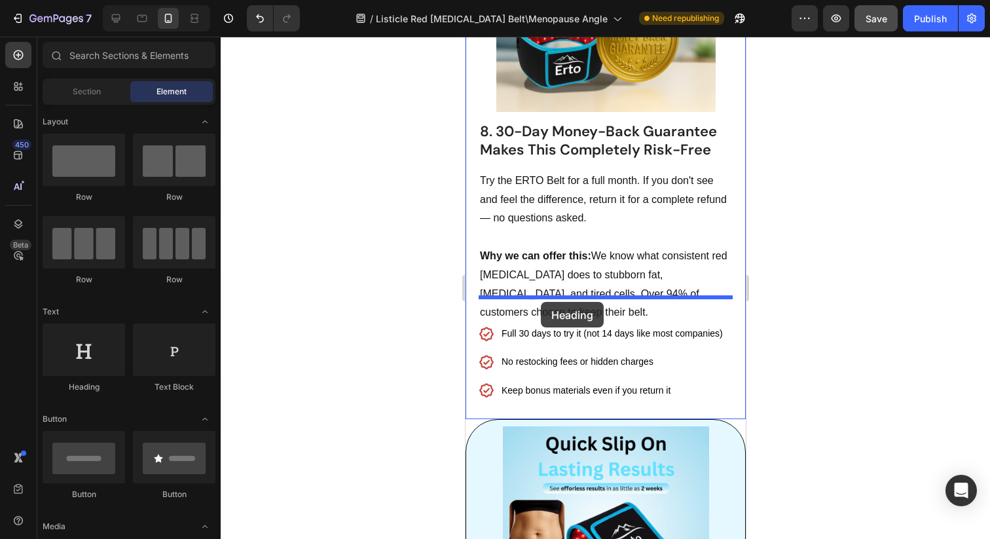
drag, startPoint x: 561, startPoint y: 403, endPoint x: 540, endPoint y: 302, distance: 103.0
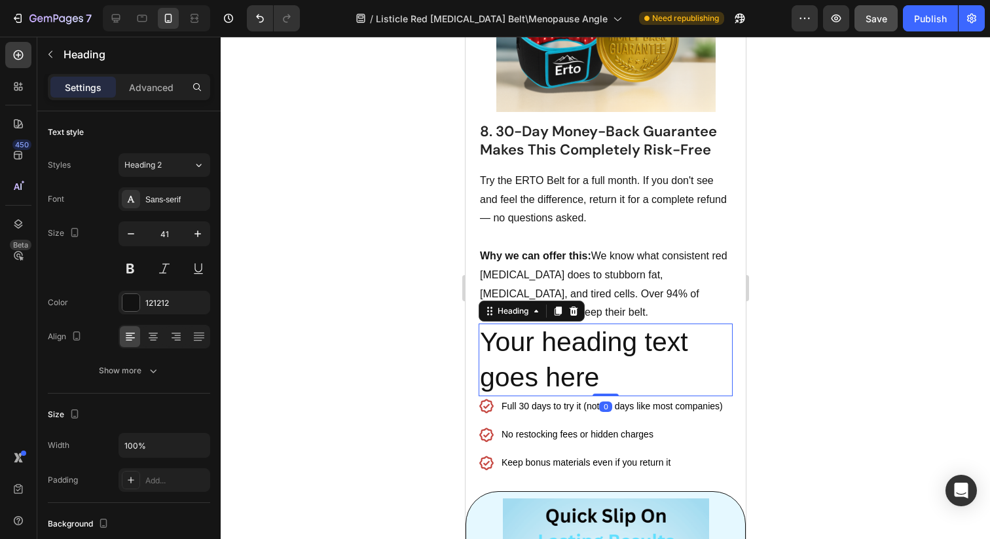
click at [552, 323] on h2 "Your heading text goes here" at bounding box center [605, 359] width 254 height 73
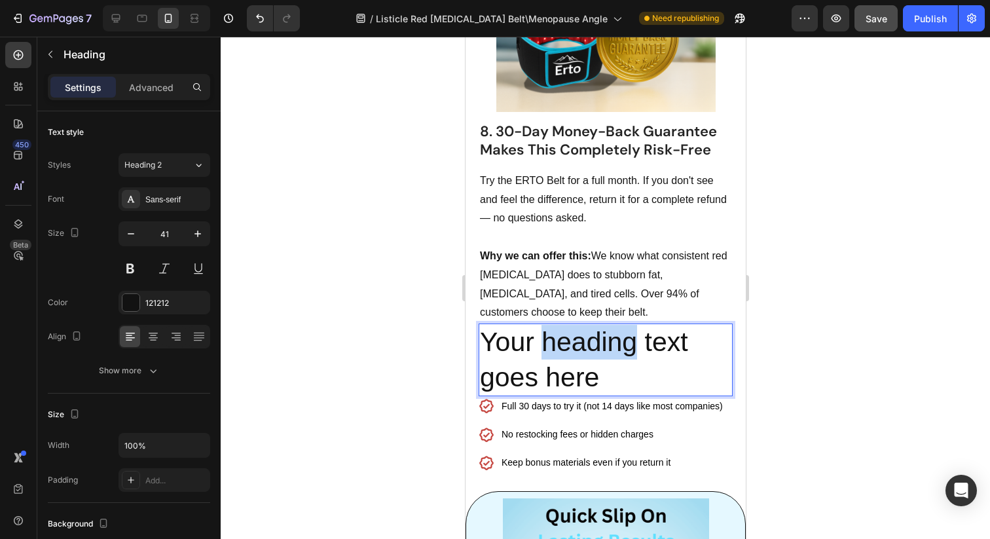
click at [552, 325] on p "Your heading text goes here" at bounding box center [604, 360] width 251 height 70
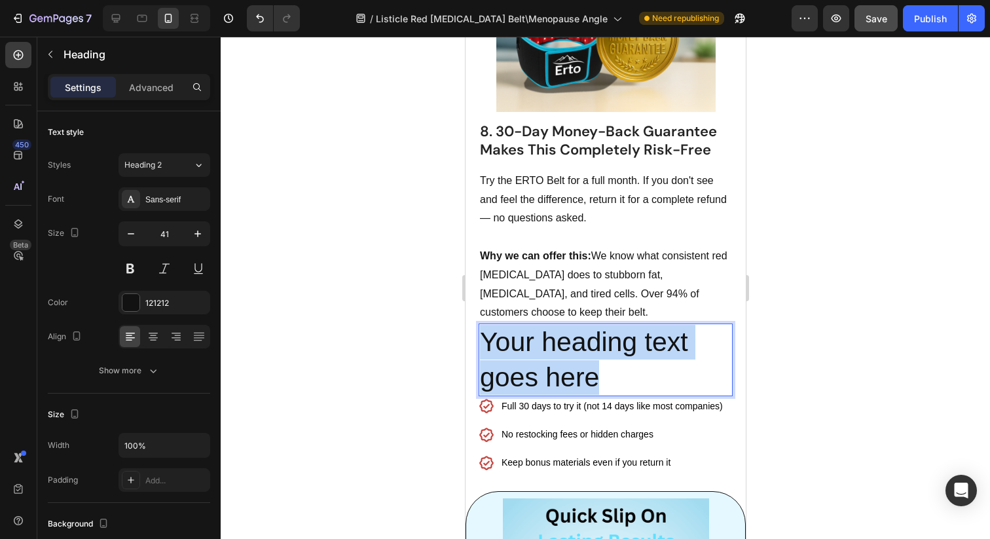
click at [552, 325] on p "Your heading text goes here" at bounding box center [604, 360] width 251 height 70
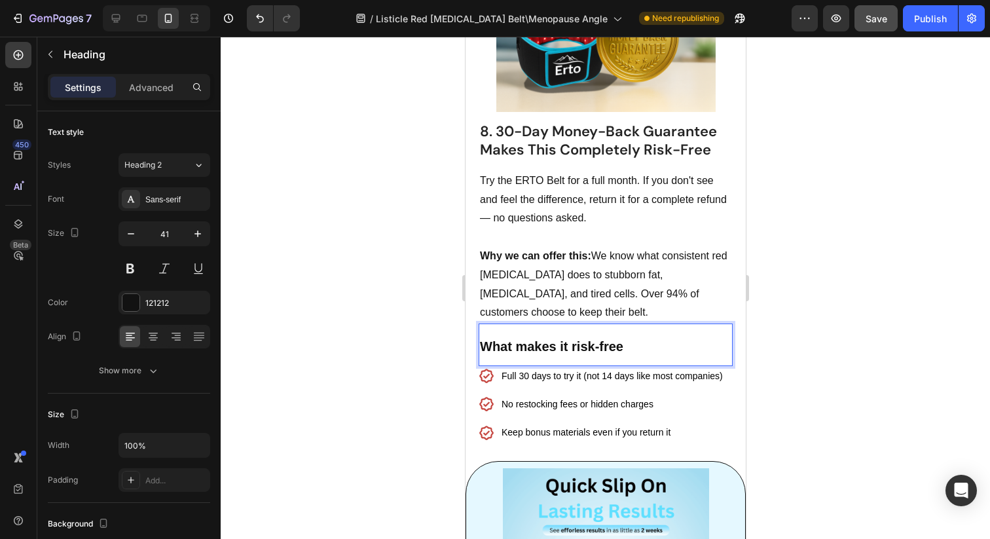
click at [559, 339] on strong "What makes it risk-free" at bounding box center [550, 346] width 143 height 14
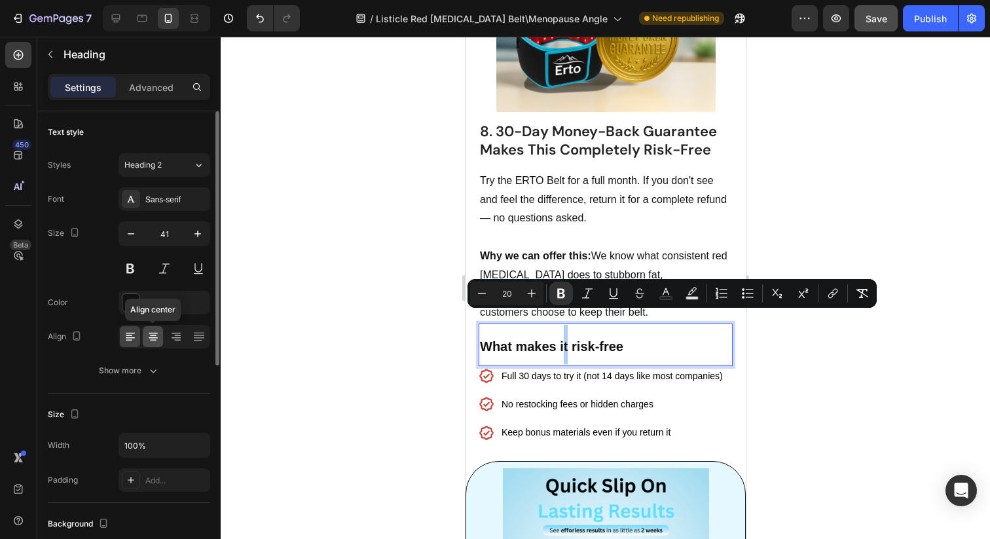
click at [152, 334] on icon at bounding box center [153, 336] width 13 height 13
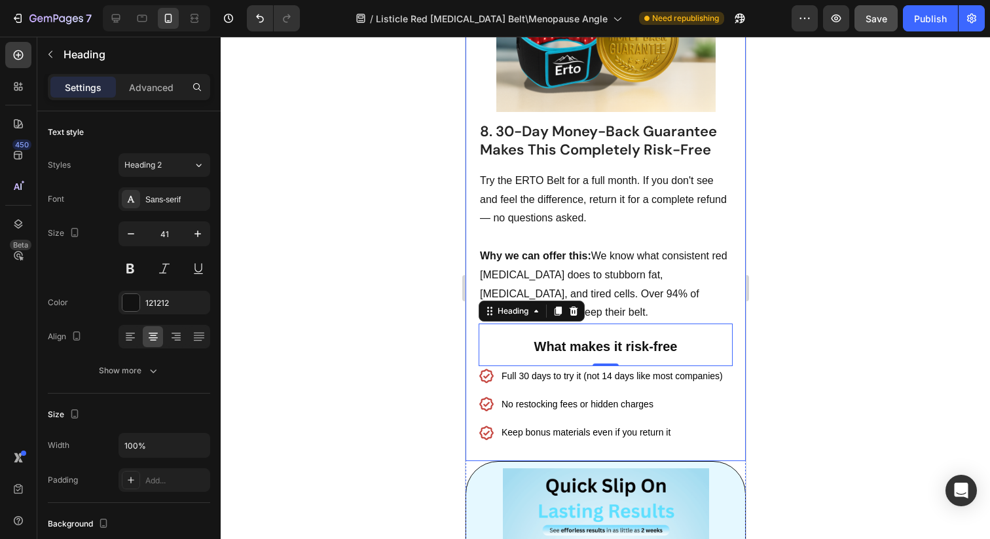
click at [526, 333] on p "What makes it risk-free" at bounding box center [604, 344] width 251 height 39
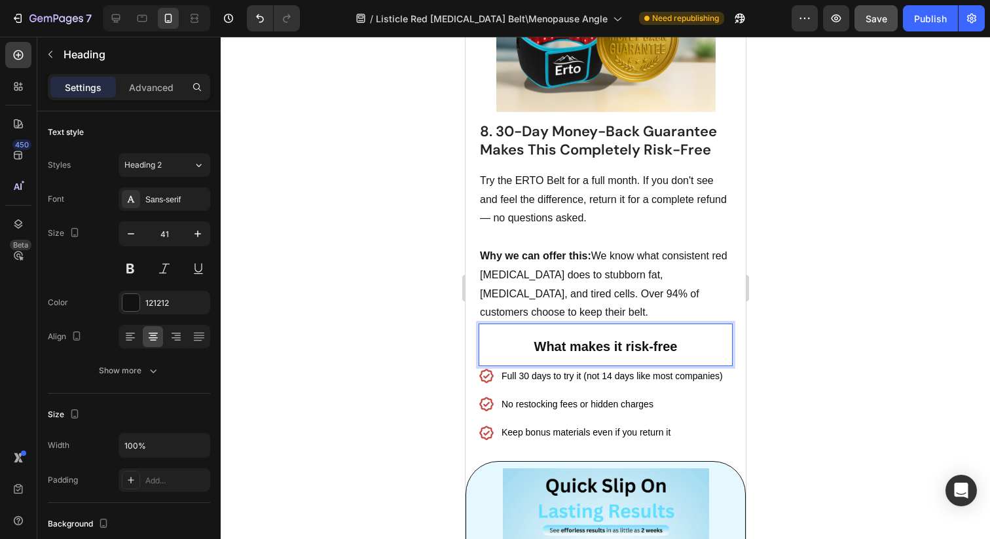
click at [526, 333] on p "What makes it risk-free" at bounding box center [604, 344] width 251 height 39
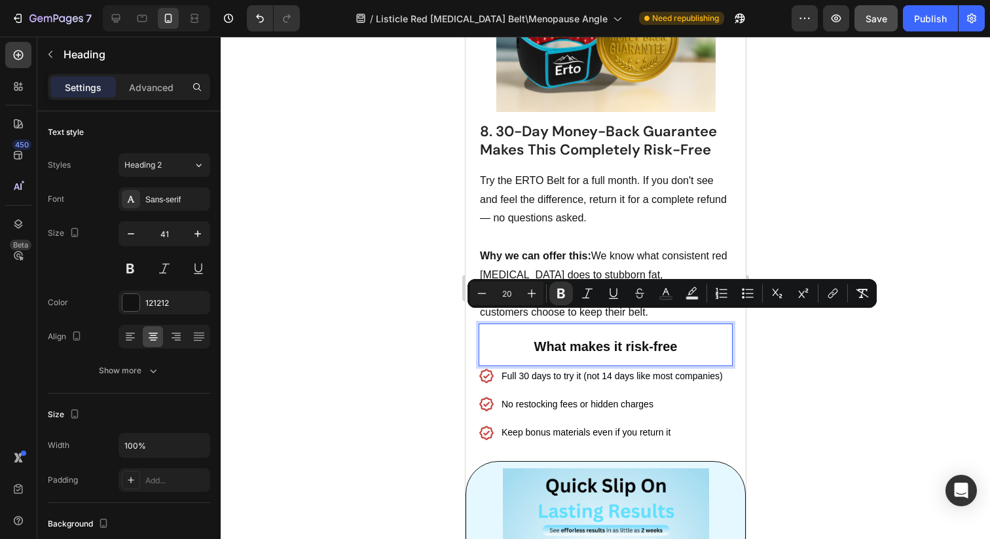
click at [496, 325] on p "What makes it risk-free" at bounding box center [604, 344] width 251 height 39
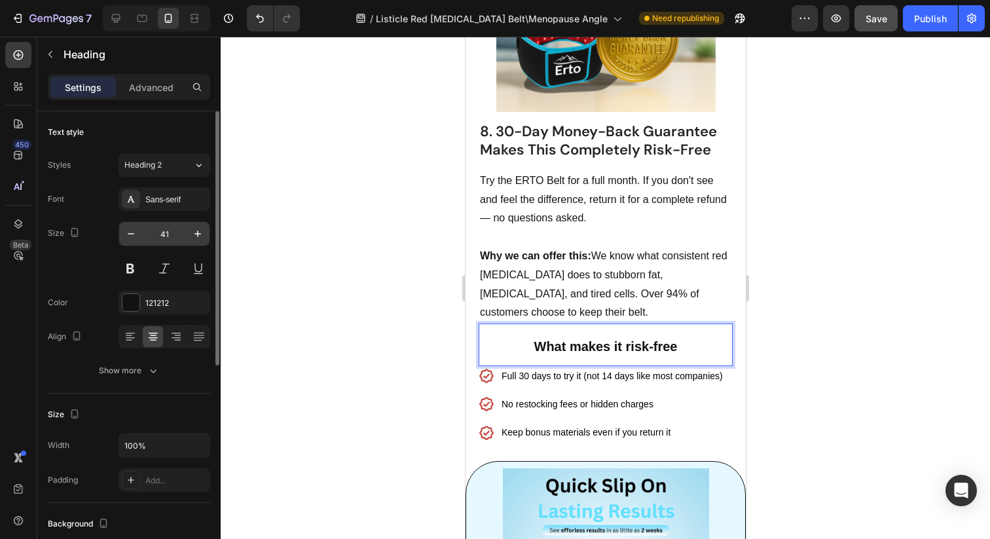
click at [177, 234] on input "41" at bounding box center [164, 234] width 43 height 24
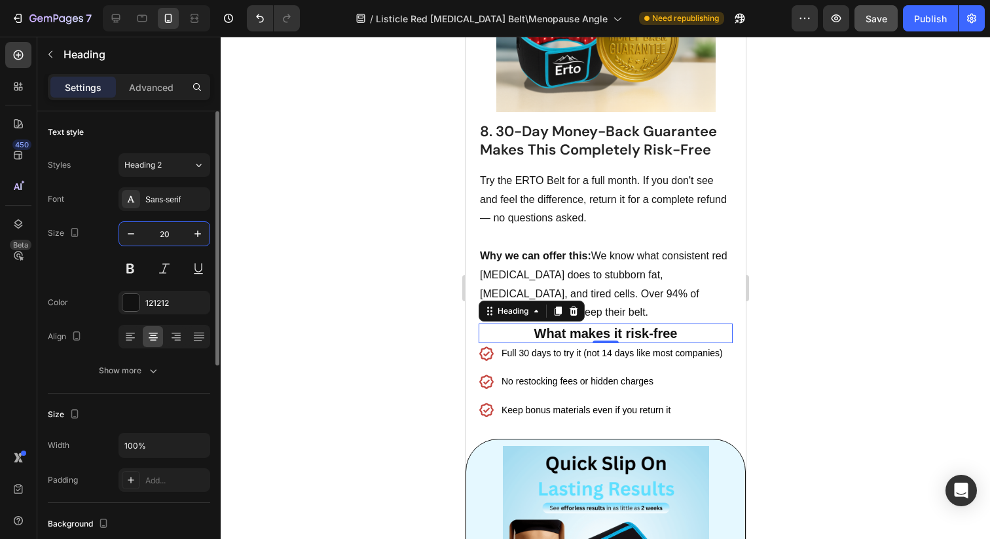
type input "2"
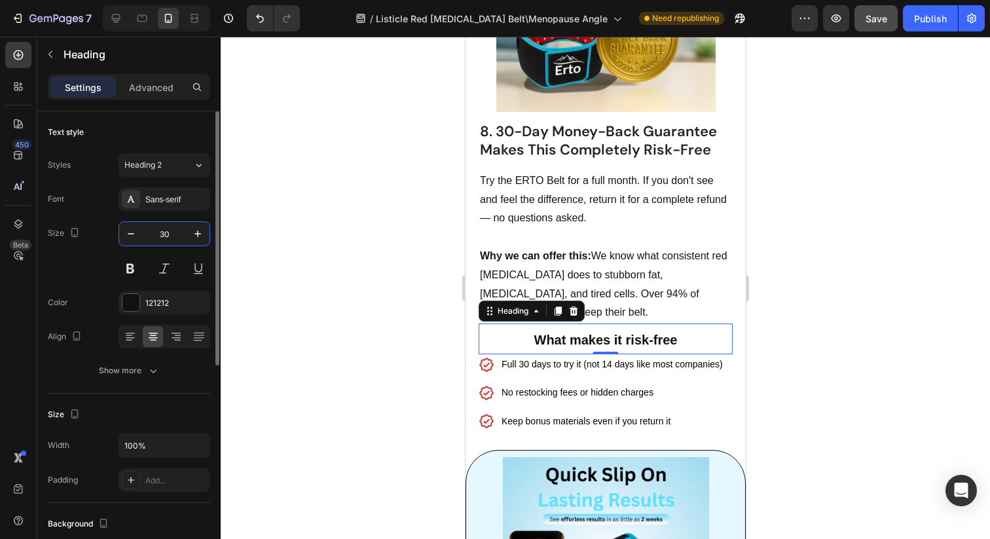
type input "3"
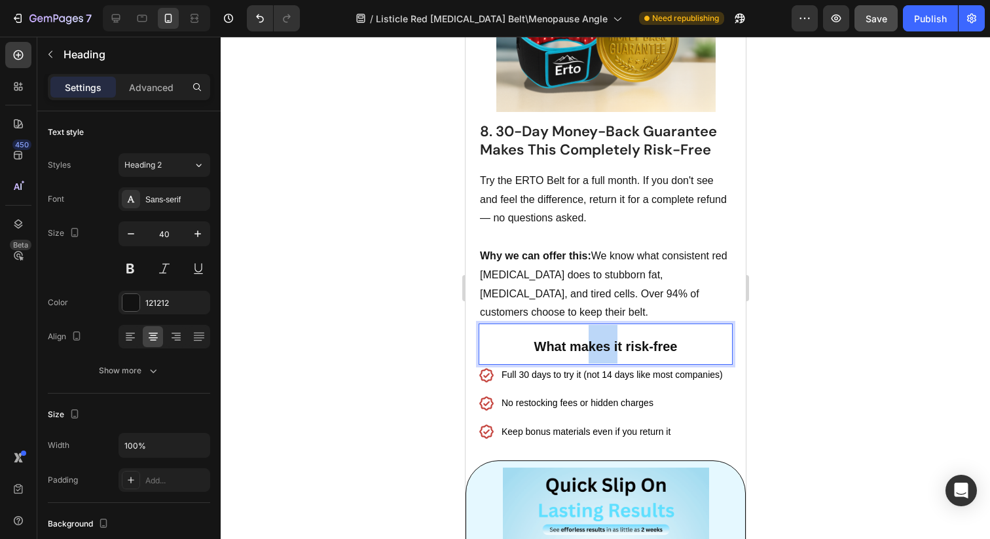
click at [587, 339] on strong "What makes it risk-free" at bounding box center [604, 346] width 143 height 14
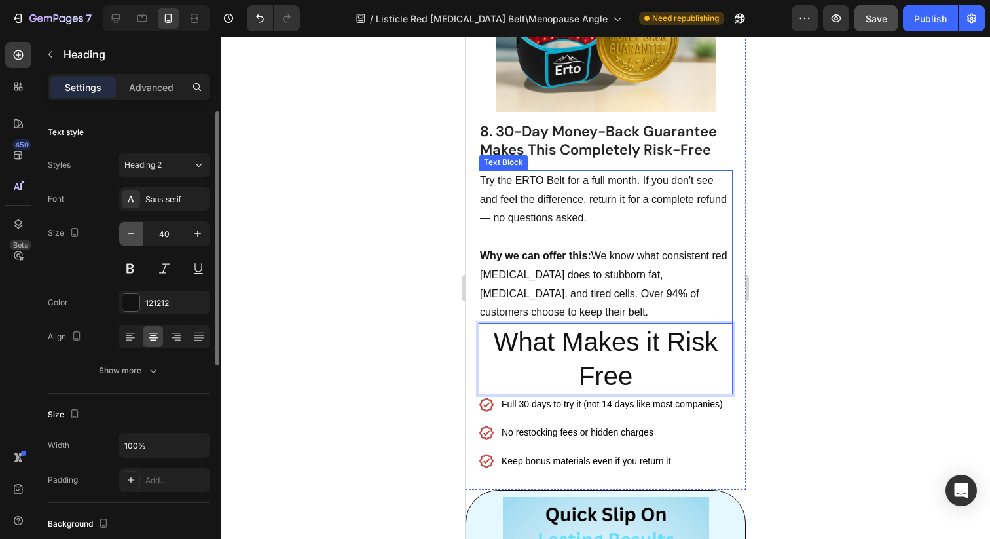
click at [128, 234] on icon "button" at bounding box center [130, 233] width 13 height 13
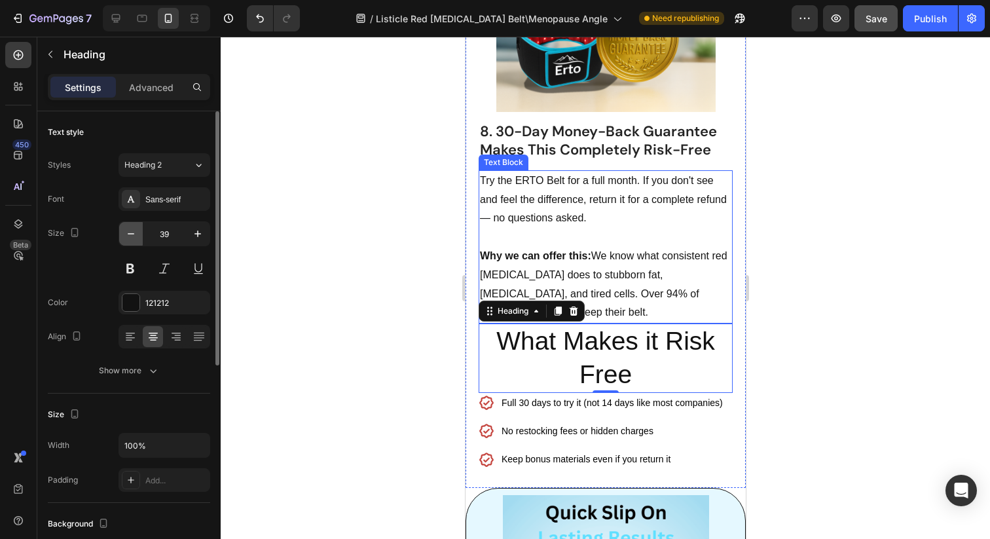
click at [128, 234] on icon "button" at bounding box center [130, 233] width 13 height 13
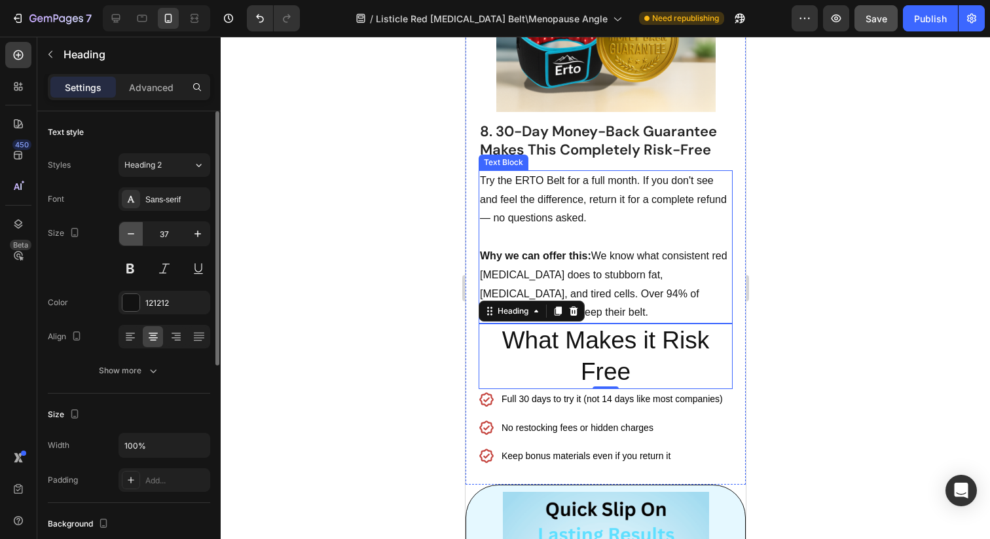
click at [128, 234] on icon "button" at bounding box center [130, 233] width 13 height 13
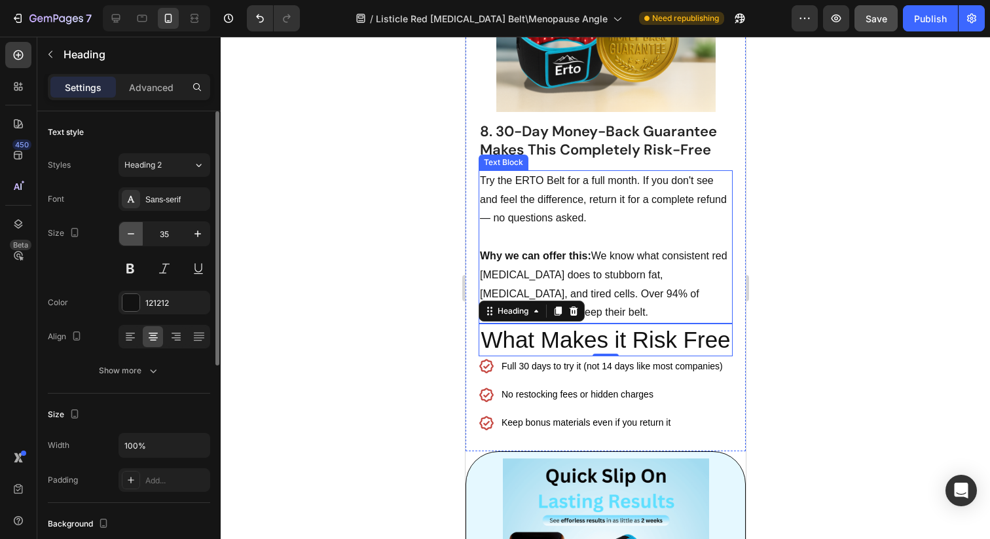
click at [128, 234] on icon "button" at bounding box center [130, 233] width 13 height 13
click at [133, 227] on icon "button" at bounding box center [130, 233] width 13 height 13
type input "32"
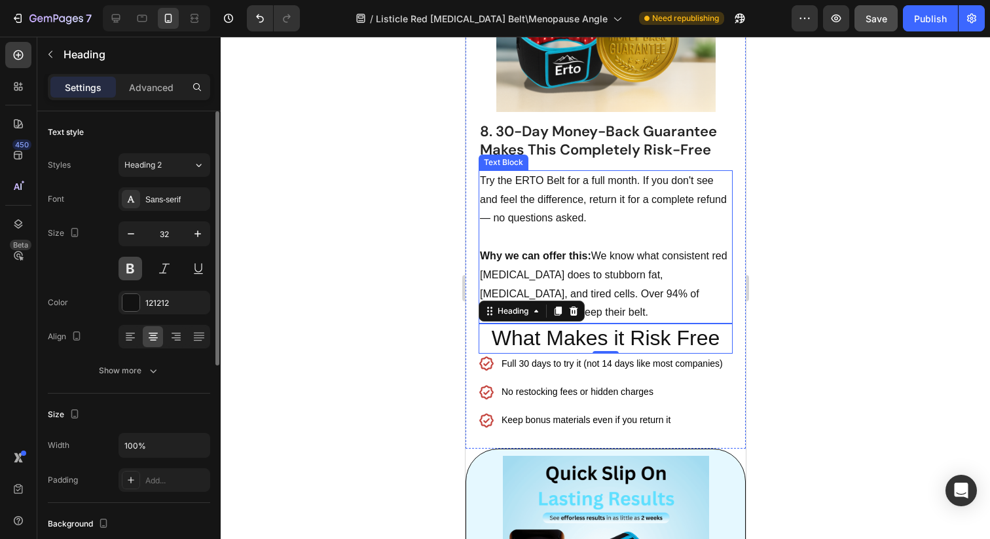
click at [133, 270] on button at bounding box center [130, 269] width 24 height 24
click at [163, 198] on div "Sans-serif" at bounding box center [176, 200] width 62 height 12
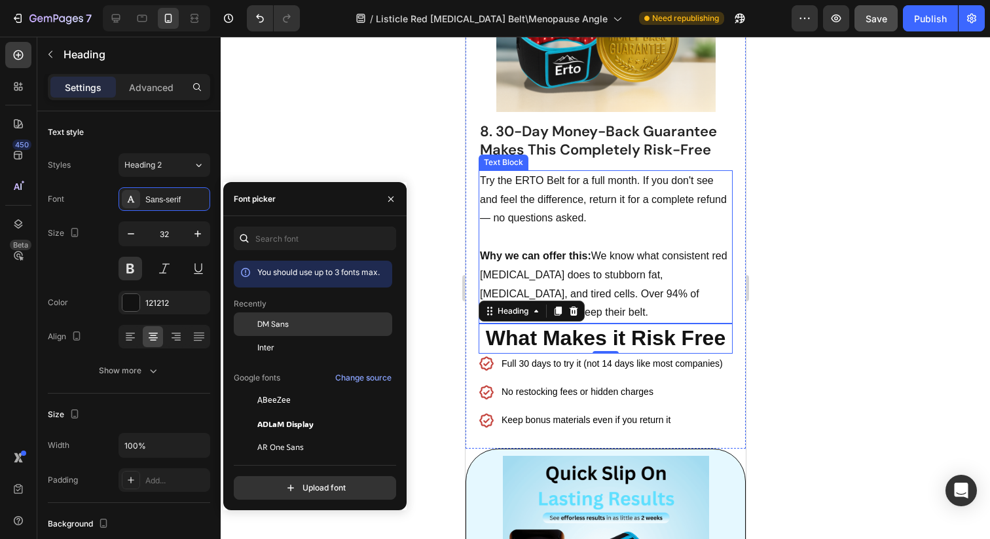
click at [268, 319] on span "DM Sans" at bounding box center [272, 324] width 31 height 12
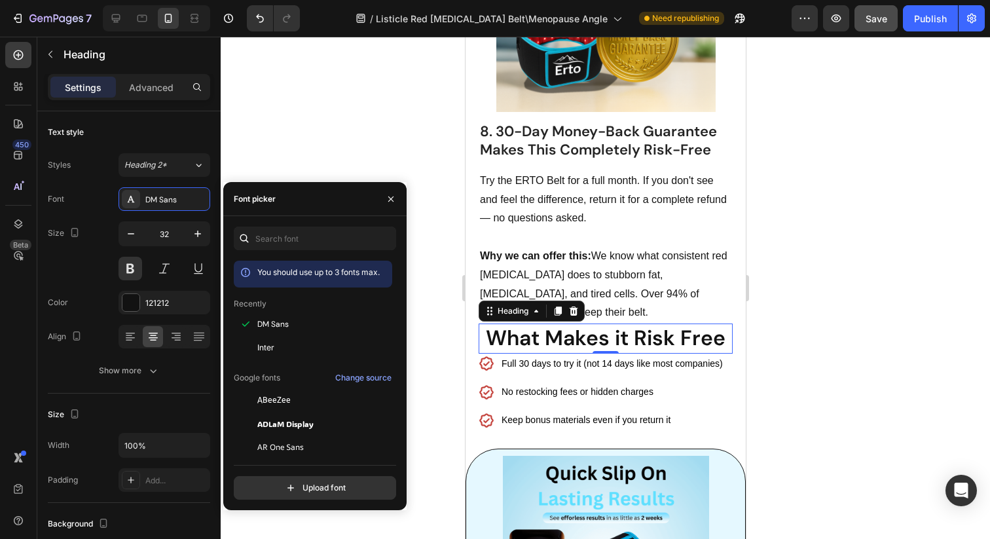
click at [838, 333] on div at bounding box center [605, 288] width 769 height 502
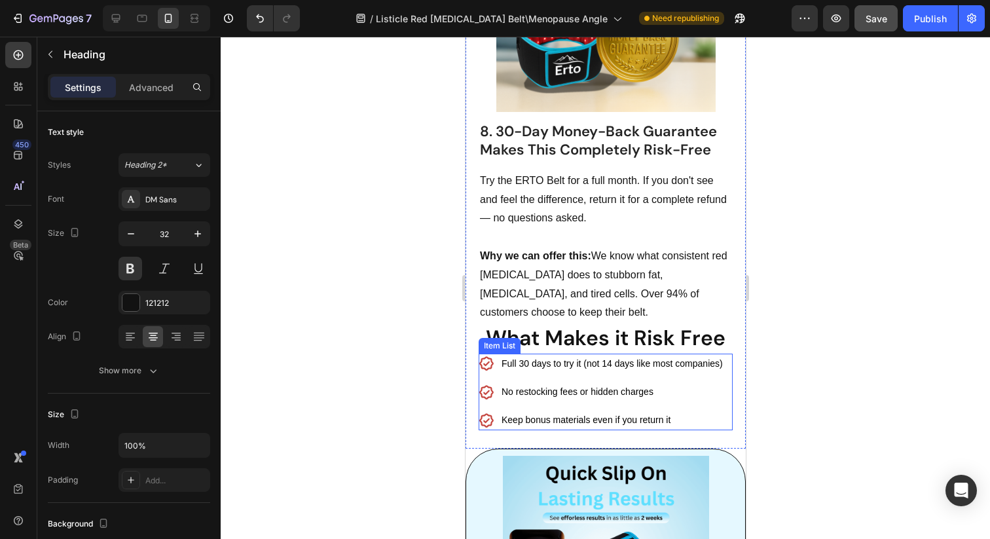
click at [587, 325] on p "What Makes it Risk Free" at bounding box center [604, 338] width 251 height 27
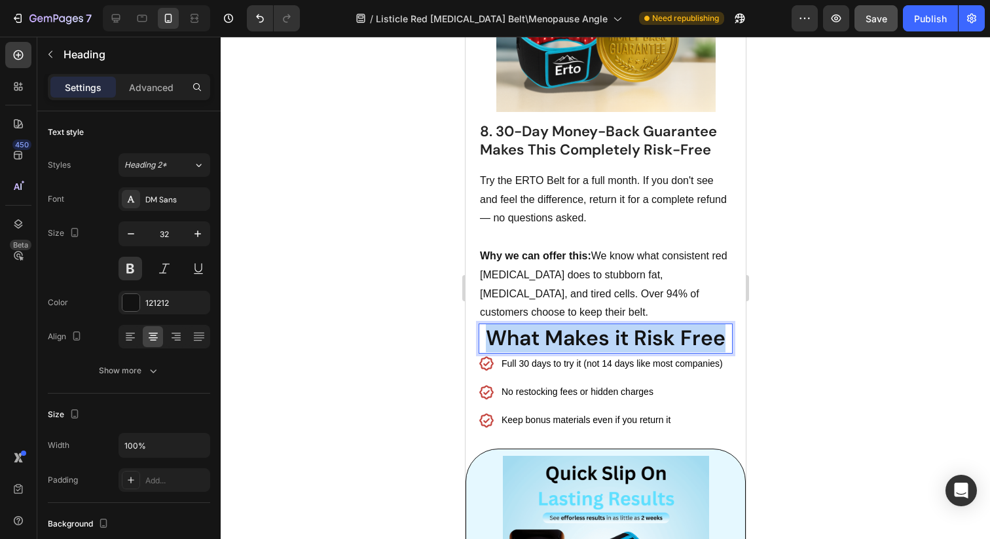
click at [587, 325] on p "What Makes it Risk Free" at bounding box center [604, 338] width 251 height 27
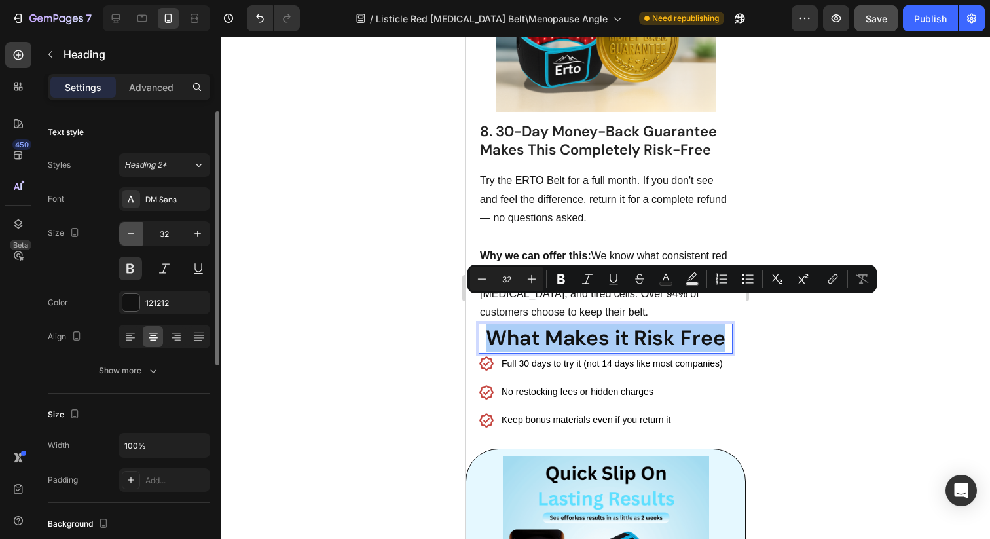
click at [128, 229] on icon "button" at bounding box center [130, 233] width 13 height 13
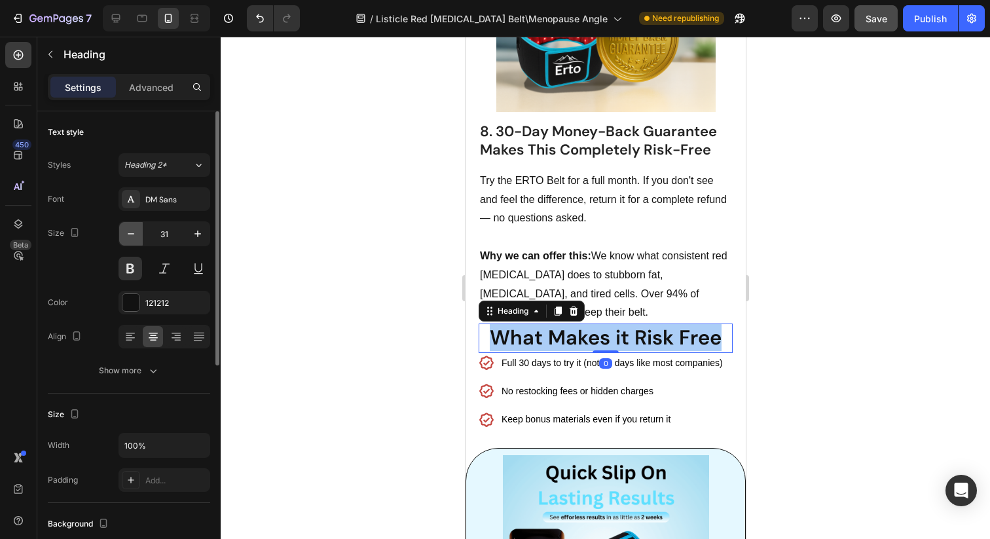
click at [128, 229] on icon "button" at bounding box center [130, 233] width 13 height 13
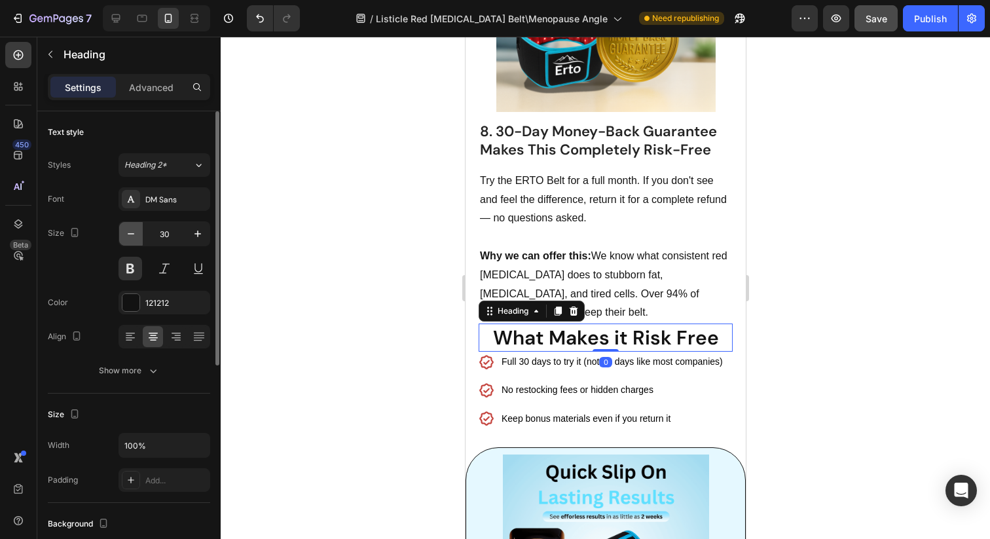
click at [128, 229] on icon "button" at bounding box center [130, 233] width 13 height 13
type input "28"
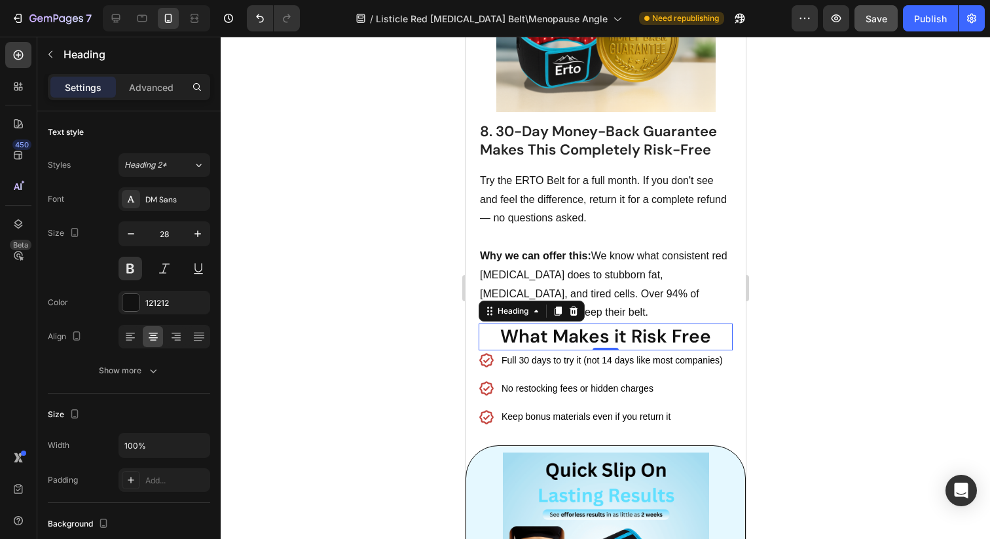
click at [663, 325] on p "What Makes it Risk Free" at bounding box center [604, 337] width 251 height 24
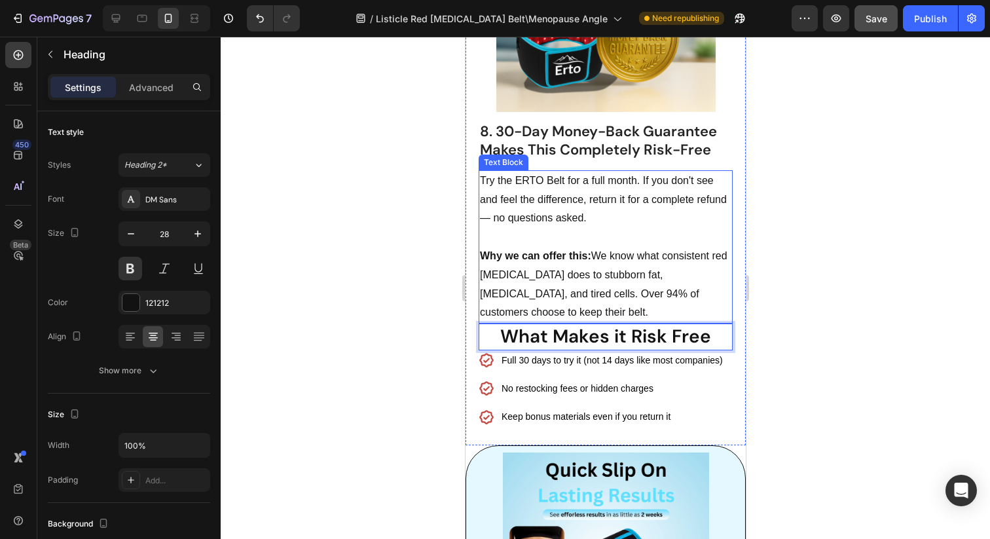
click at [515, 283] on p "Why we can offer this: We know what consistent red [MEDICAL_DATA] does to stubb…" at bounding box center [604, 284] width 251 height 75
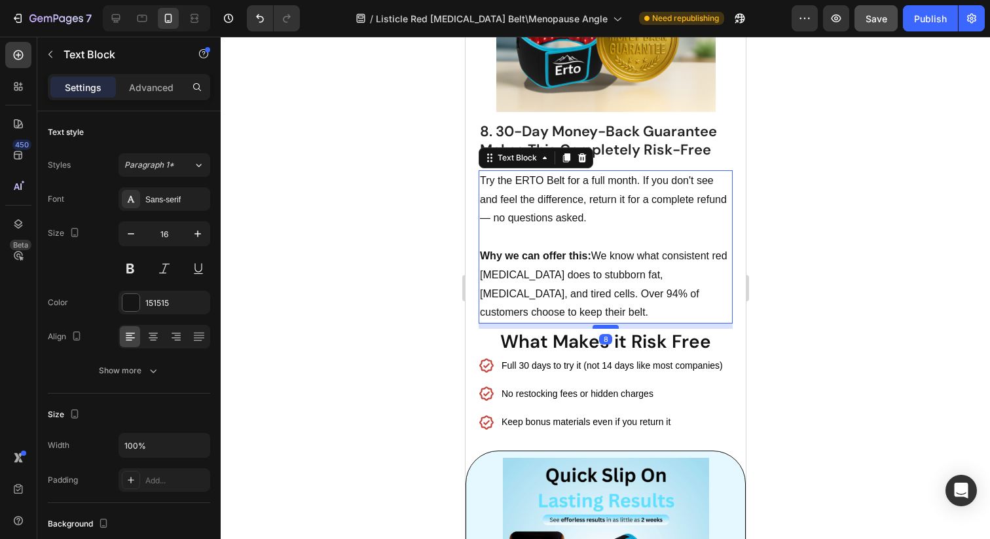
click at [613, 325] on div at bounding box center [605, 327] width 26 height 4
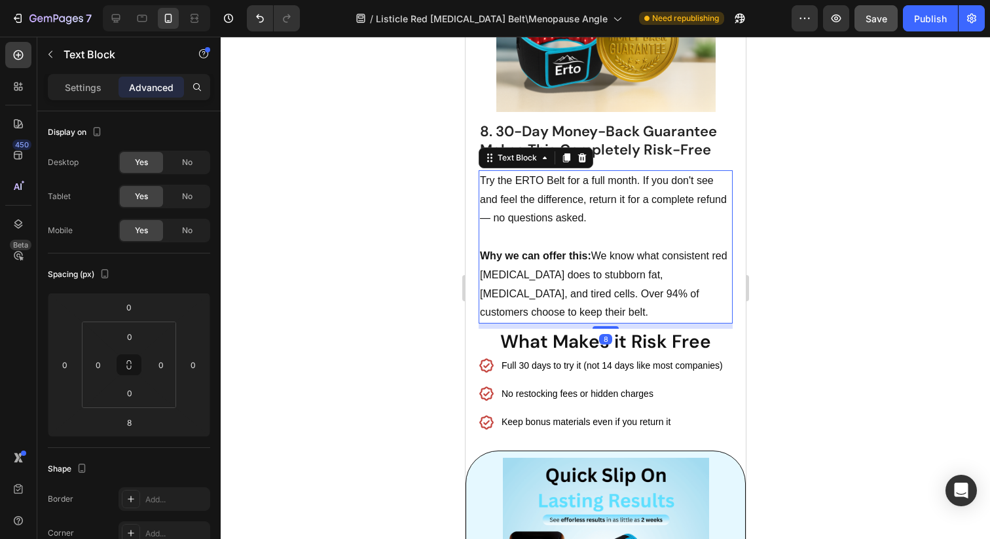
click at [911, 297] on div at bounding box center [605, 288] width 769 height 502
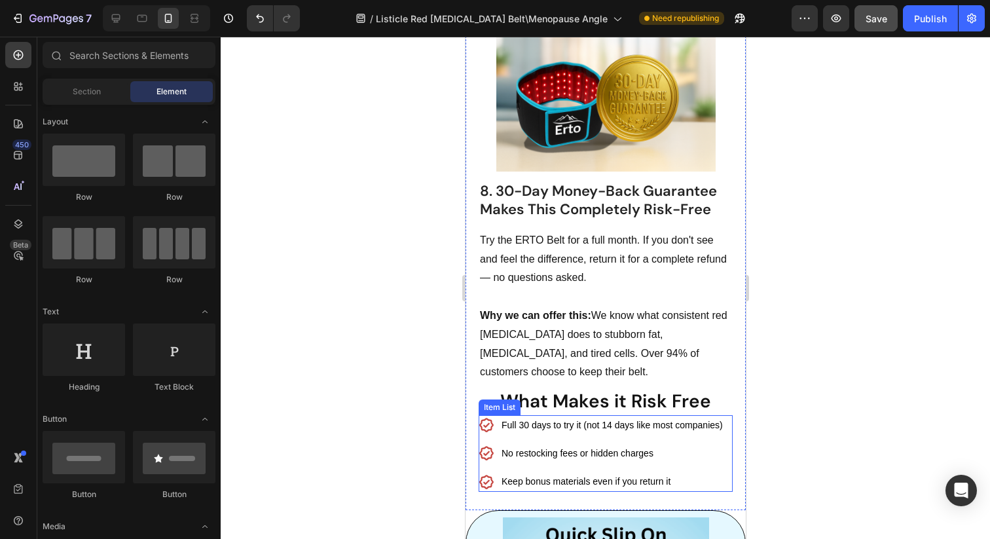
scroll to position [4280, 0]
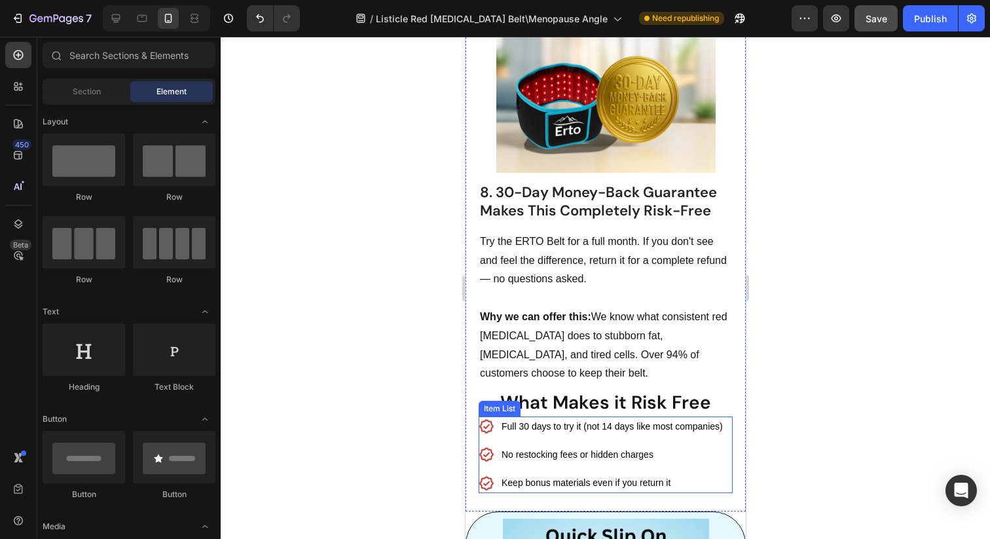
click at [594, 416] on div "Full 30 days to try it (not 14 days like most companies) No restocking fees or …" at bounding box center [601, 454] width 246 height 77
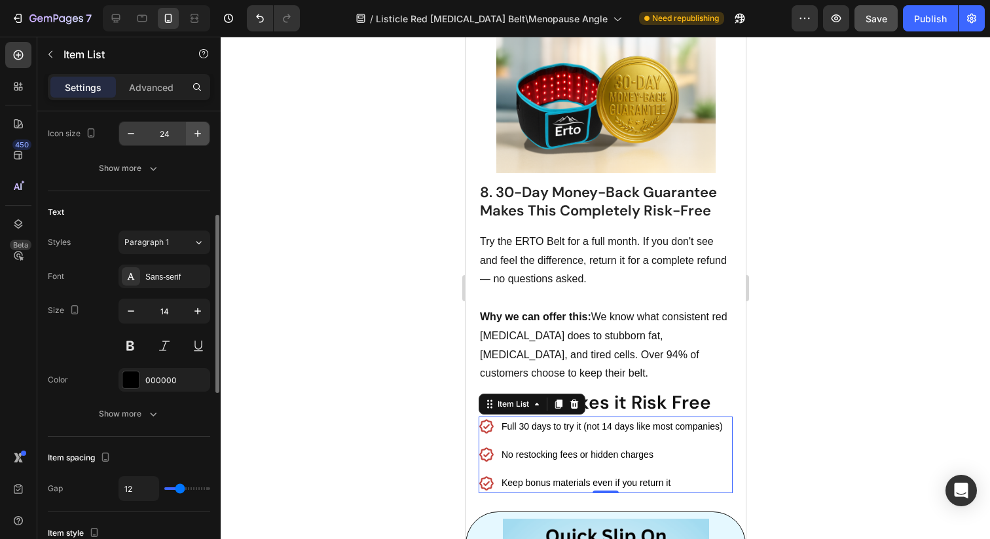
scroll to position [223, 0]
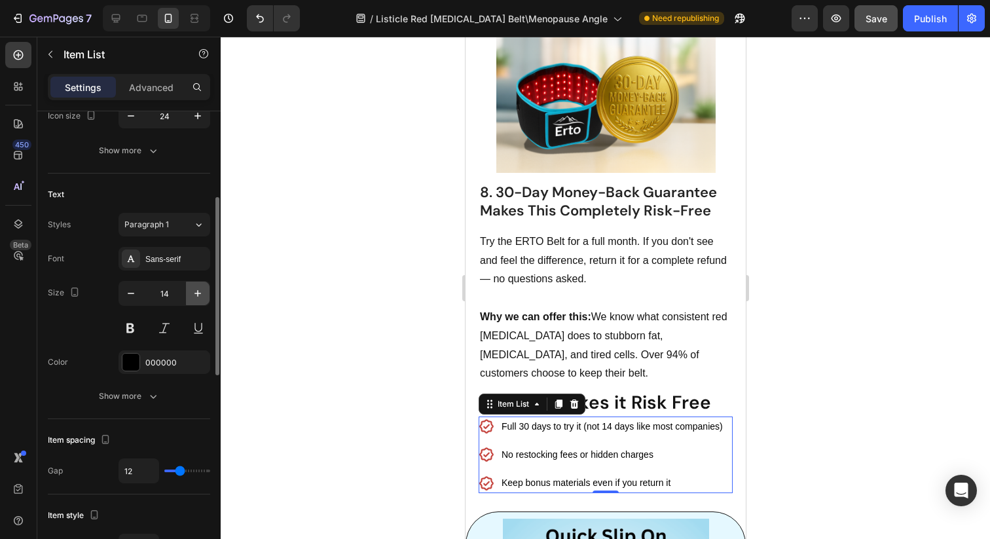
click at [190, 283] on button "button" at bounding box center [198, 293] width 24 height 24
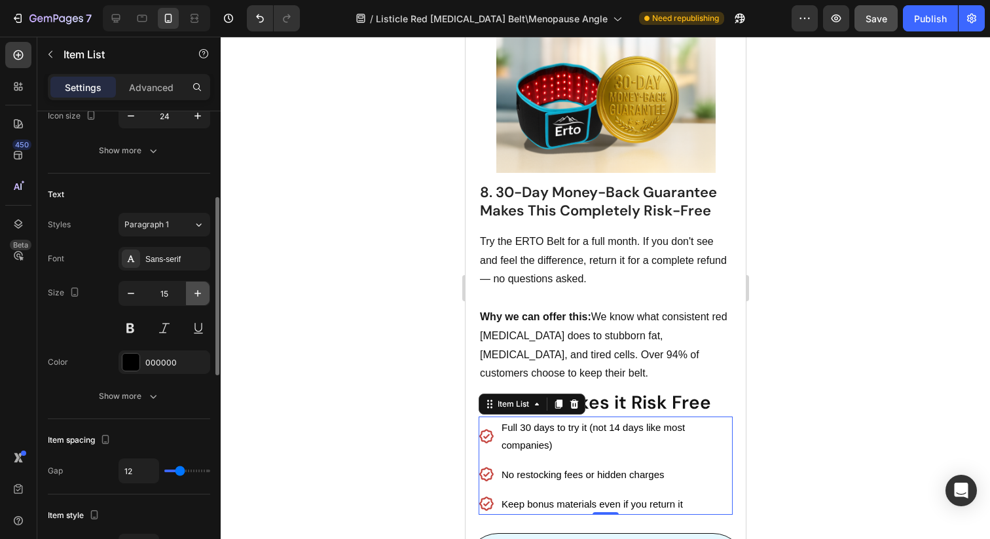
click at [190, 284] on button "button" at bounding box center [198, 293] width 24 height 24
type input "16"
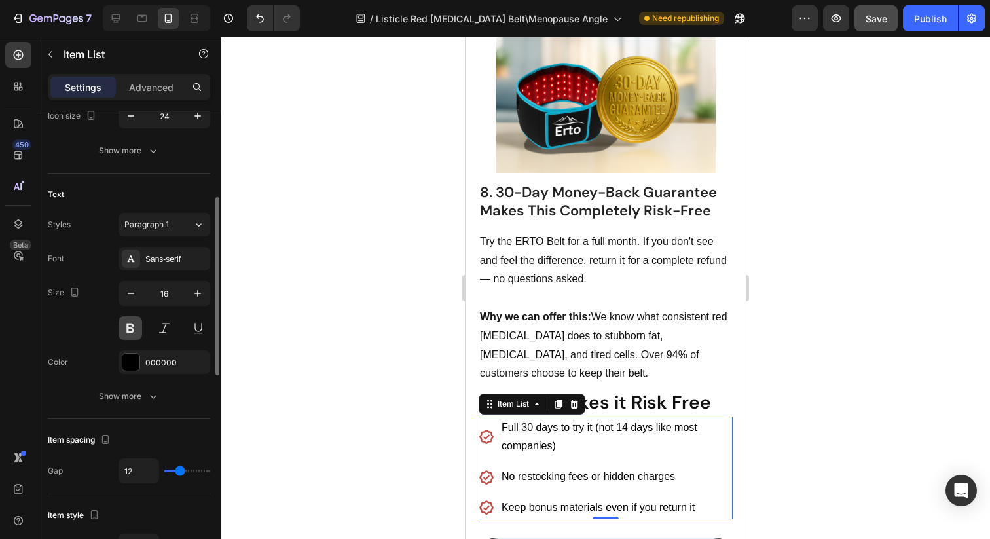
click at [128, 319] on button at bounding box center [130, 328] width 24 height 24
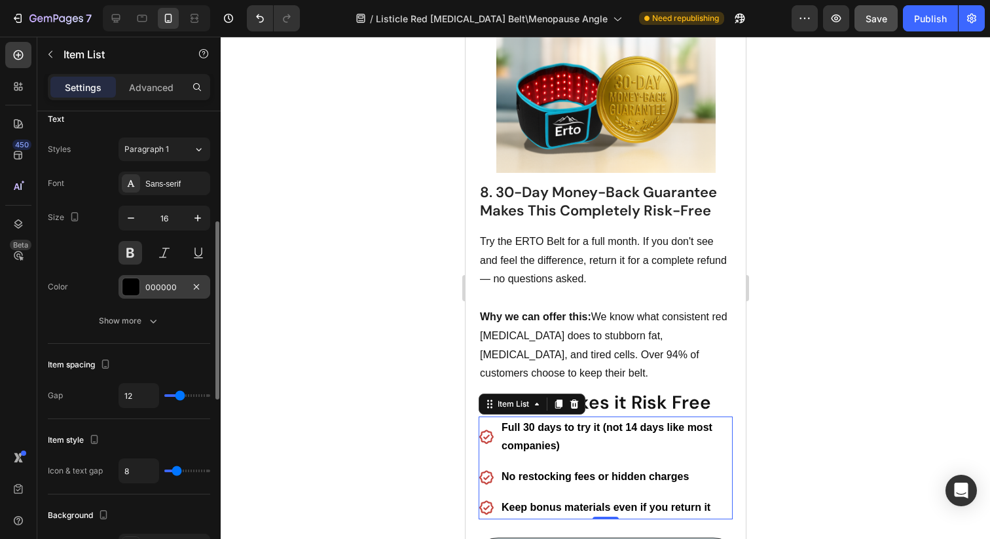
scroll to position [300, 0]
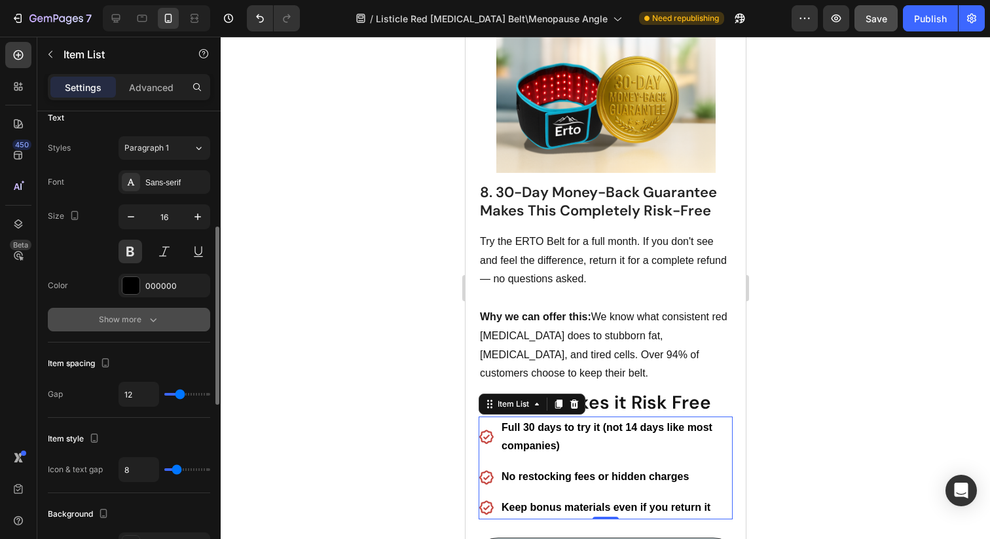
click at [126, 325] on div "Show more" at bounding box center [129, 319] width 61 height 13
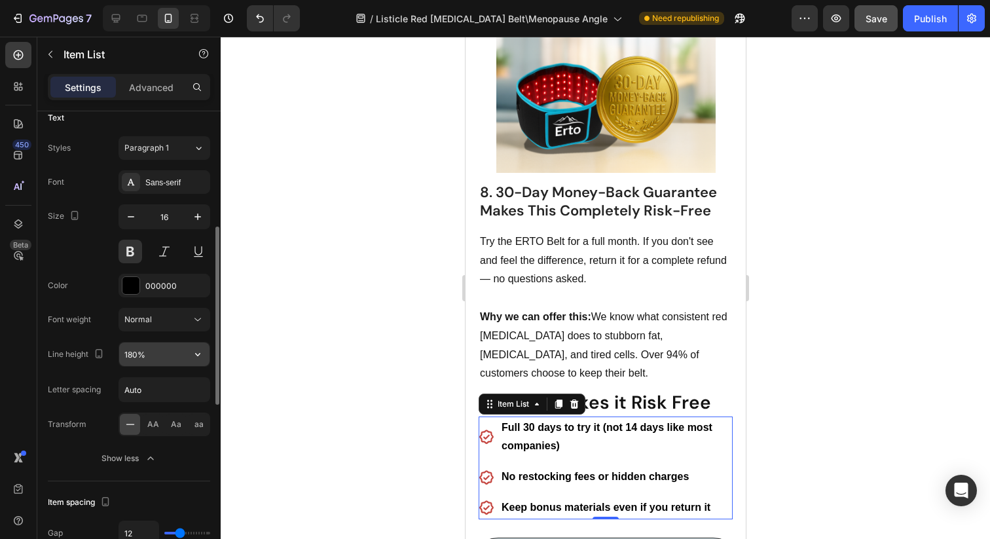
click at [134, 356] on input "180%" at bounding box center [164, 354] width 90 height 24
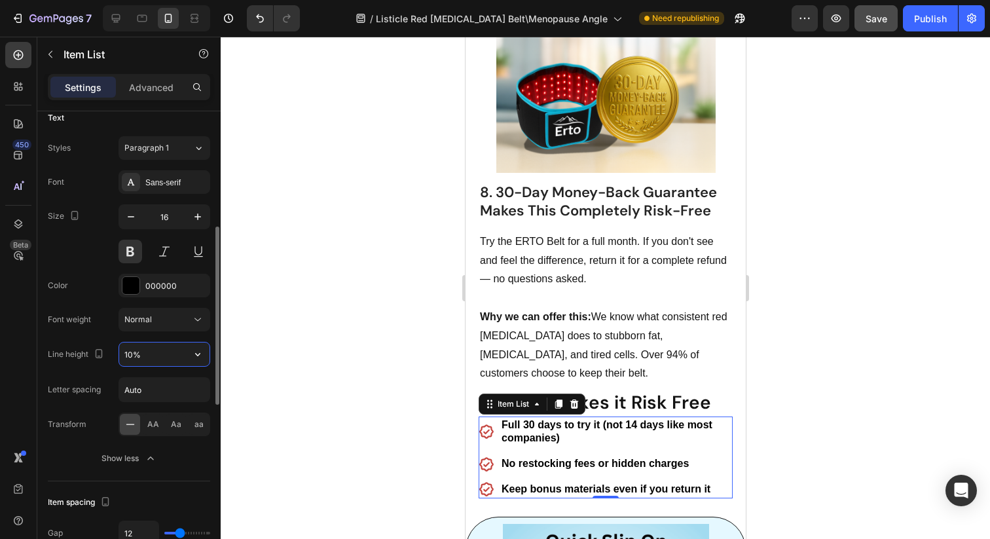
type input "120%"
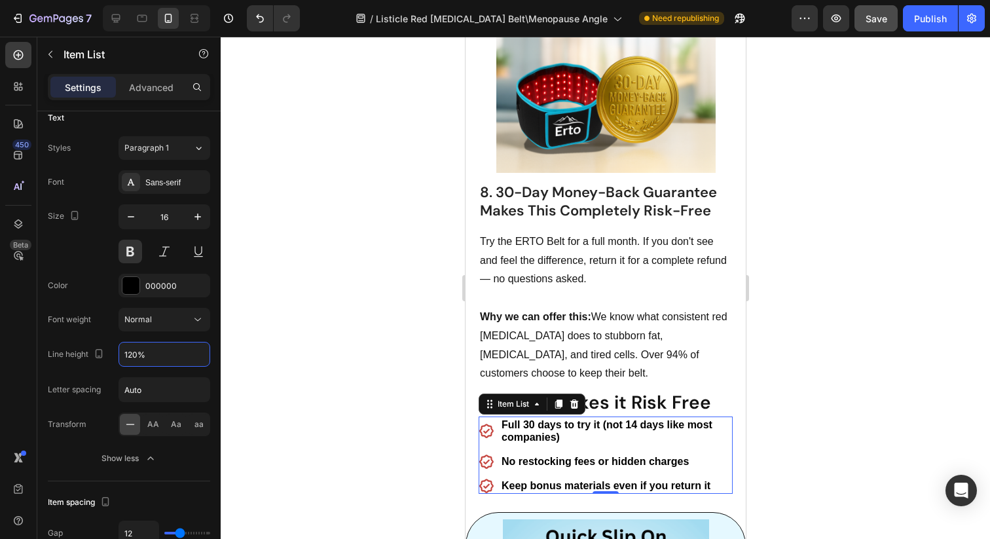
click at [323, 310] on div at bounding box center [605, 288] width 769 height 502
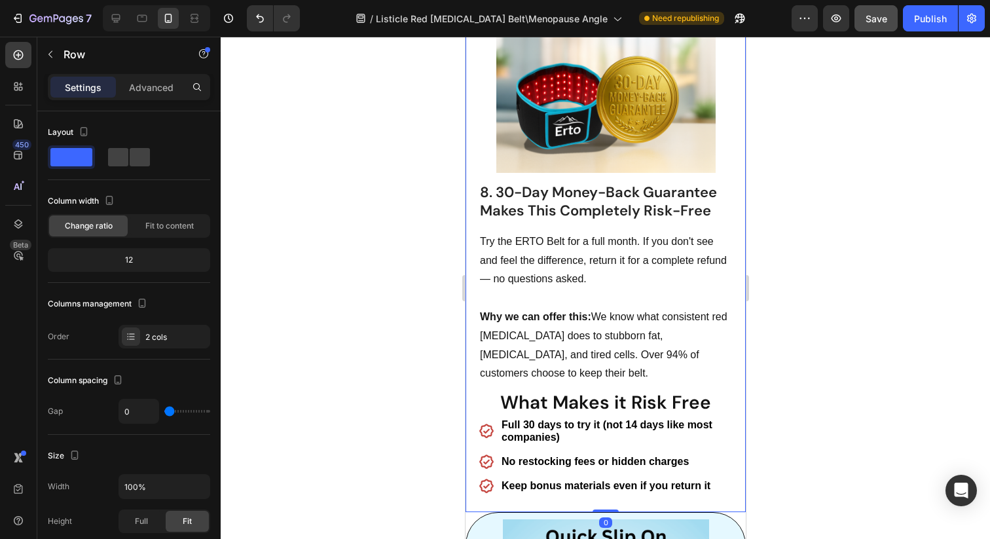
click at [583, 468] on div "Try the ERTO Belt for a full month. If you don't see and feel the difference, r…" at bounding box center [605, 84] width 280 height 855
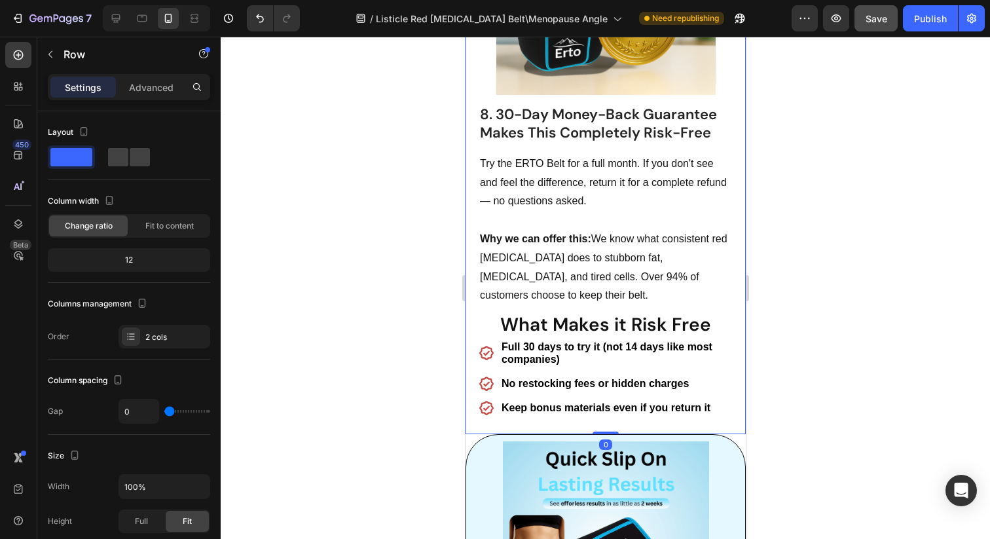
scroll to position [4360, 0]
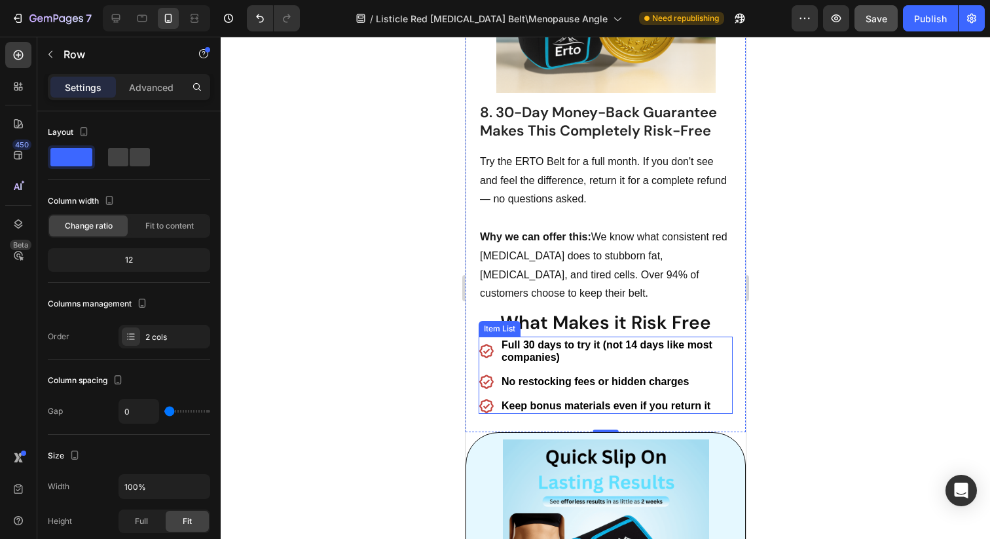
click at [511, 399] on p "Keep bonus materials even if you return it" at bounding box center [615, 405] width 229 height 12
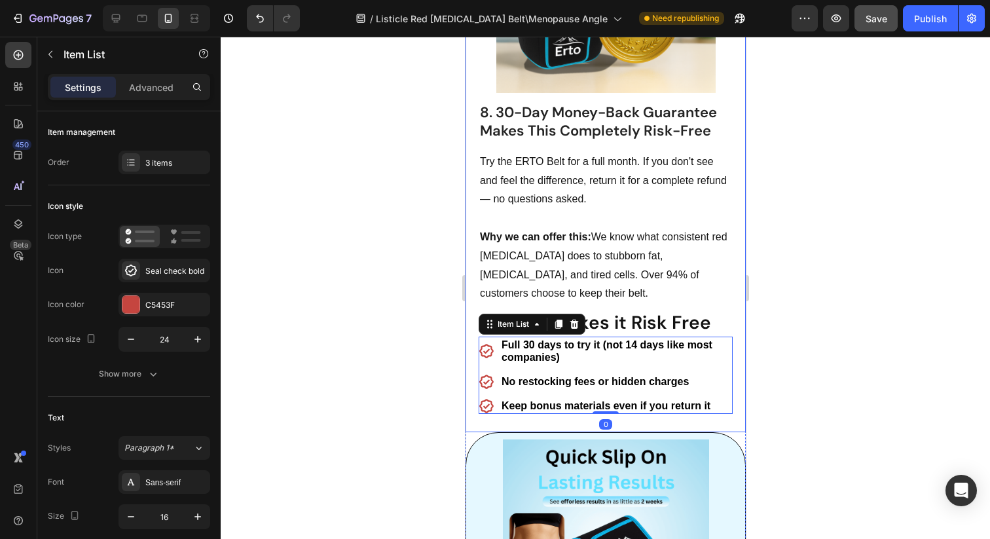
click at [508, 392] on div "Try the ERTO Belt for a full month. If you don't see and feel the difference, r…" at bounding box center [605, 4] width 280 height 855
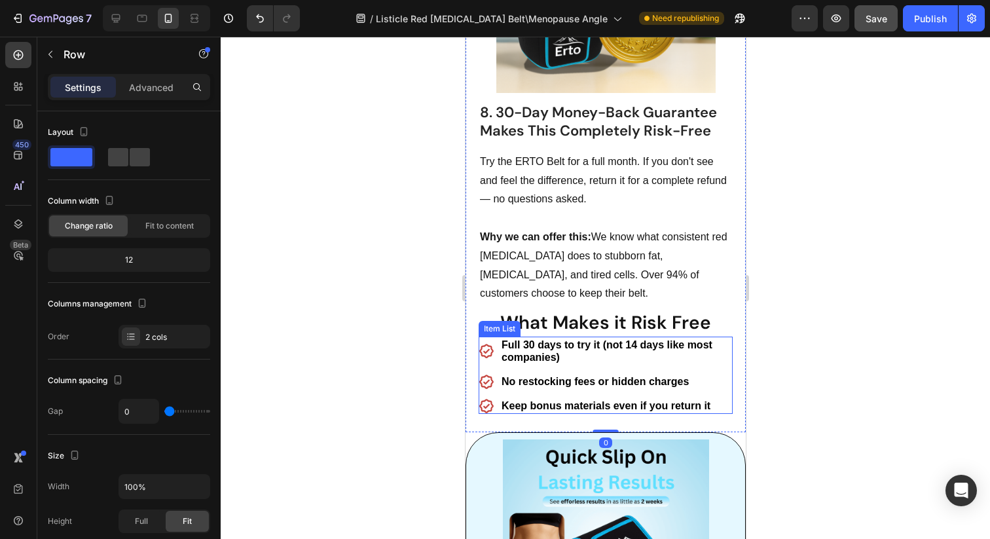
click at [501, 399] on p "Keep bonus materials even if you return it" at bounding box center [615, 405] width 229 height 12
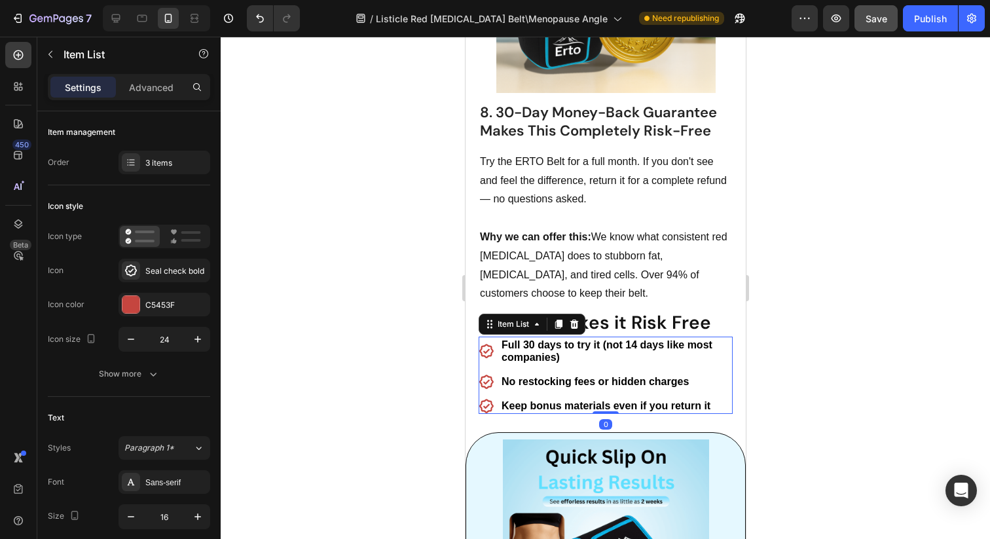
click at [482, 336] on div "Full 30 days to try it (not 14 days like most companies)" at bounding box center [605, 350] width 254 height 29
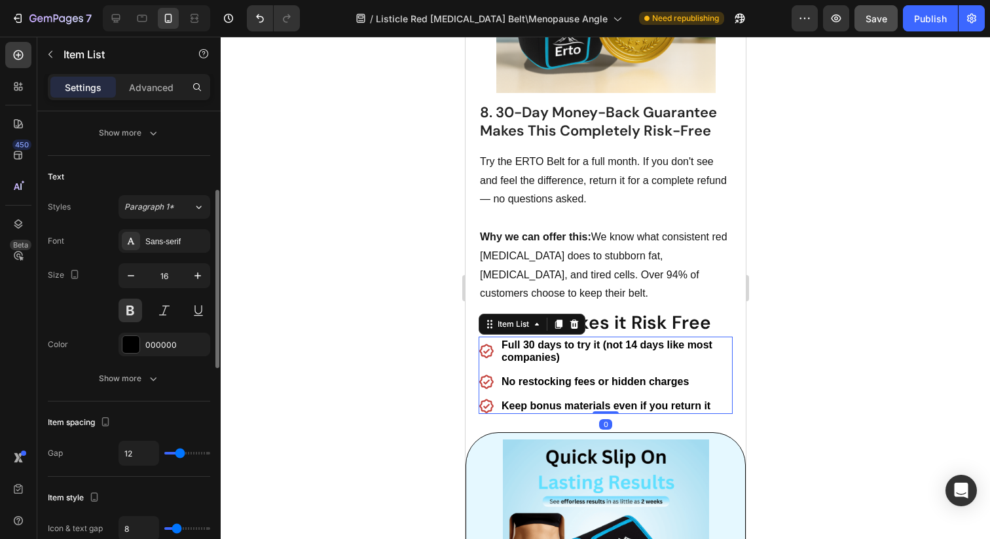
scroll to position [243, 0]
drag, startPoint x: 602, startPoint y: 385, endPoint x: 613, endPoint y: 312, distance: 73.5
click at [613, 336] on div "Full 30 days to try it (not 14 days like most companies) No restocking fees or …" at bounding box center [605, 375] width 254 height 78
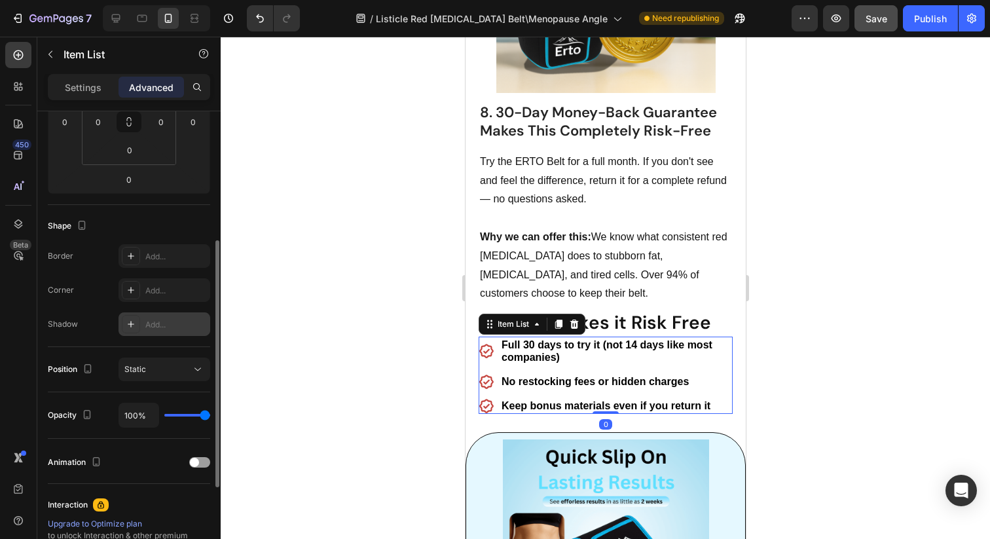
scroll to position [408, 0]
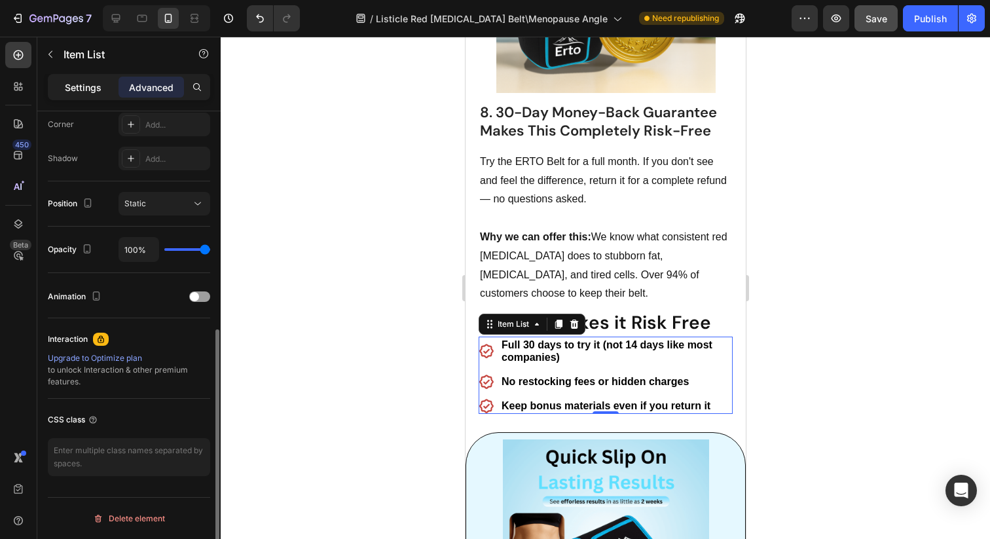
click at [96, 85] on p "Settings" at bounding box center [83, 88] width 37 height 14
type input "8"
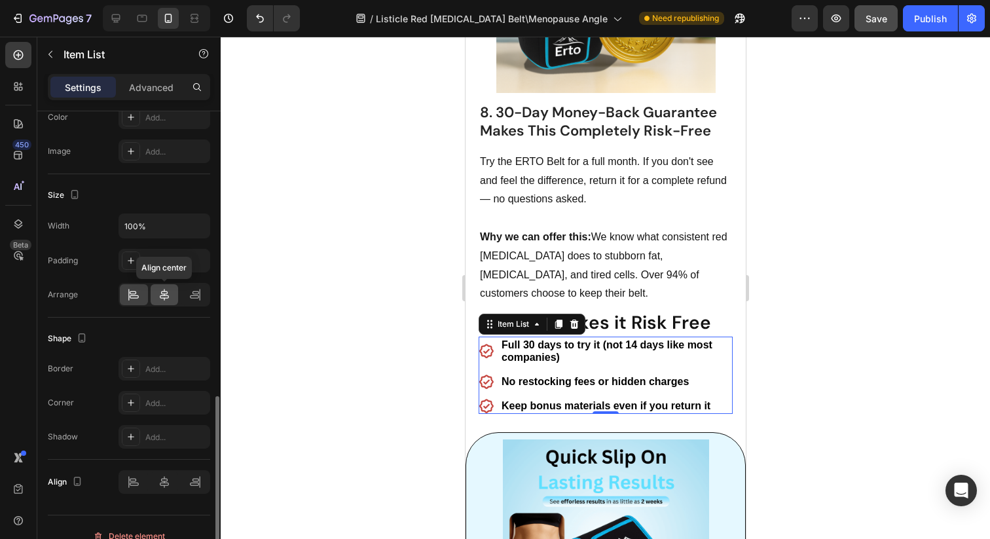
scroll to position [736, 0]
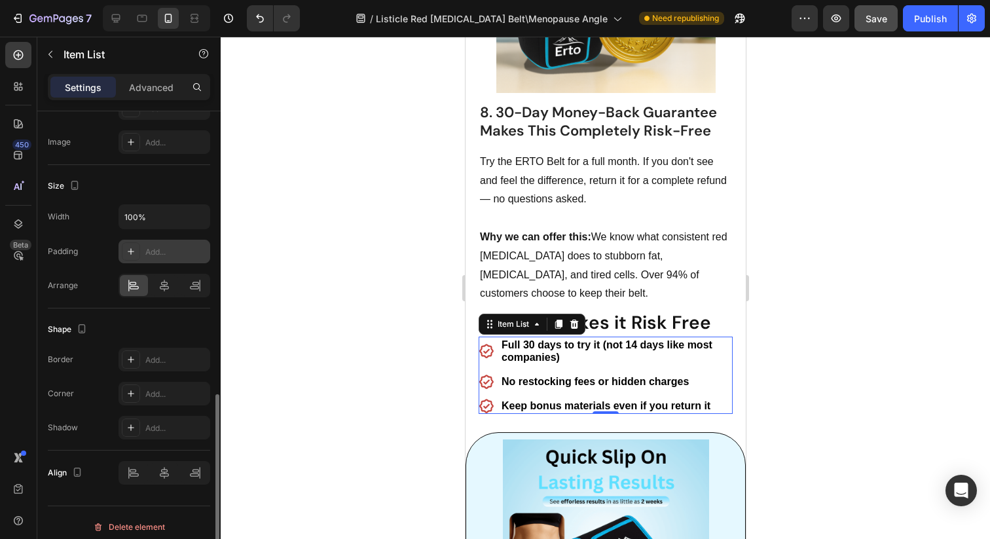
click at [170, 253] on div "Add..." at bounding box center [176, 252] width 62 height 12
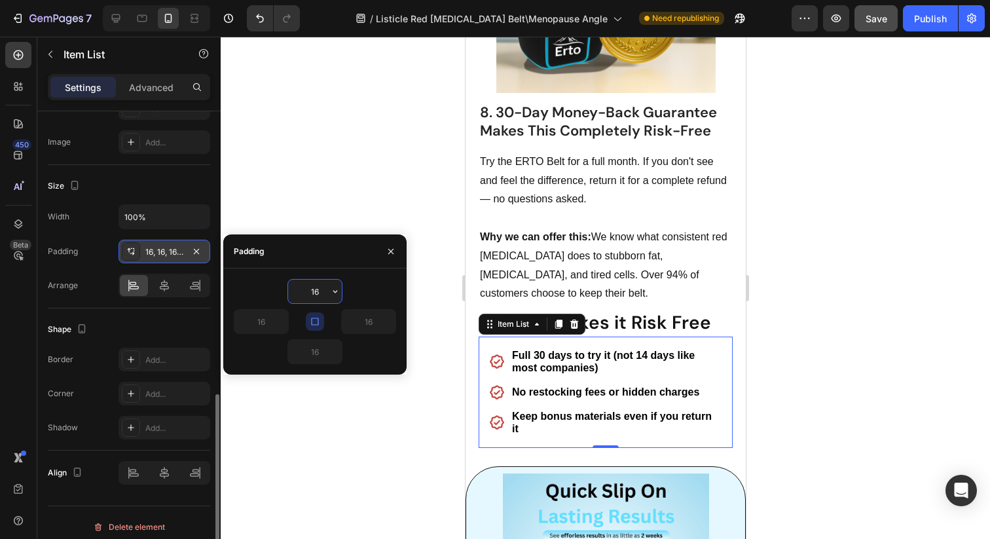
click at [321, 291] on input "16" at bounding box center [315, 292] width 54 height 24
click at [193, 251] on icon "button" at bounding box center [196, 251] width 10 height 10
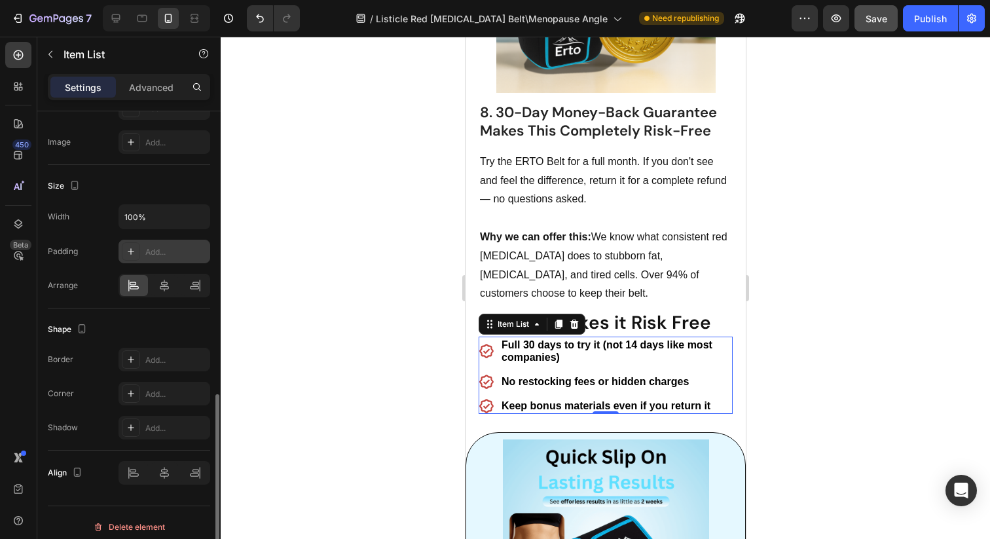
click at [853, 318] on div at bounding box center [605, 288] width 769 height 502
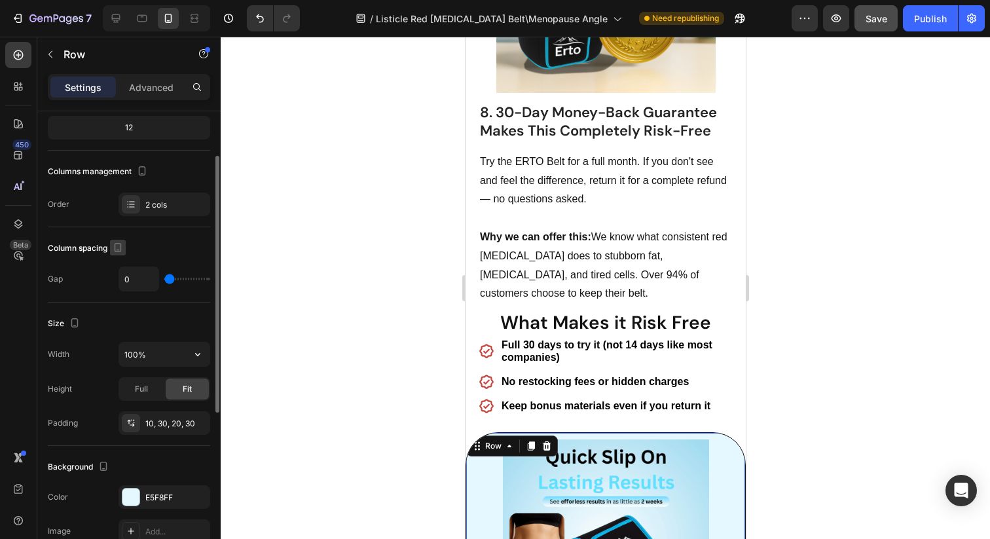
scroll to position [132, 0]
type input "15"
type input "23"
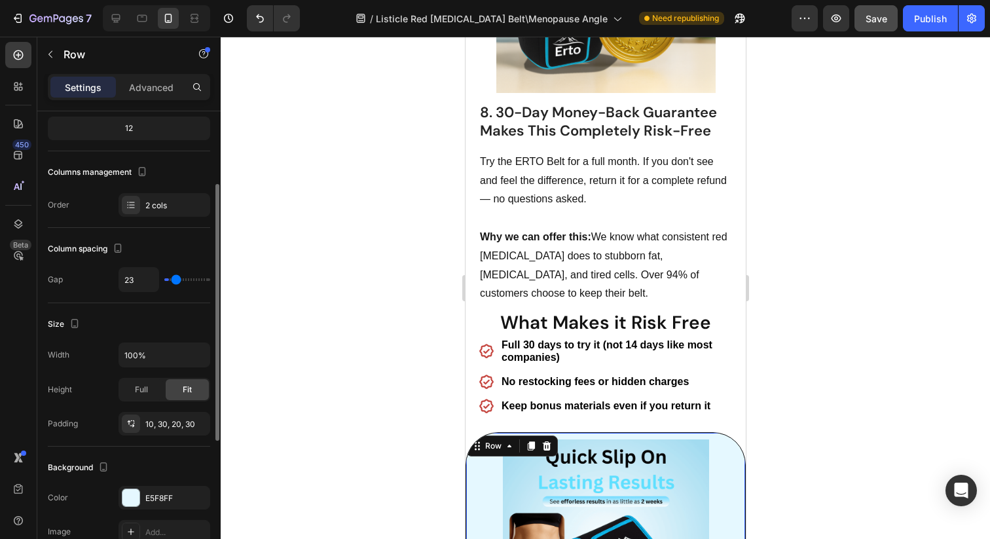
type input "25"
type input "27"
type input "28"
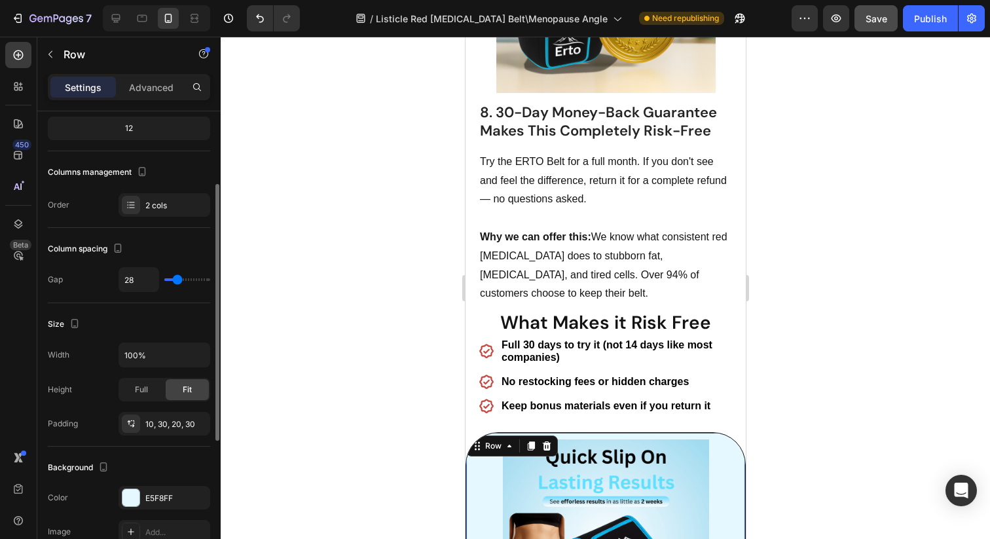
type input "28"
type input "30"
type input "32"
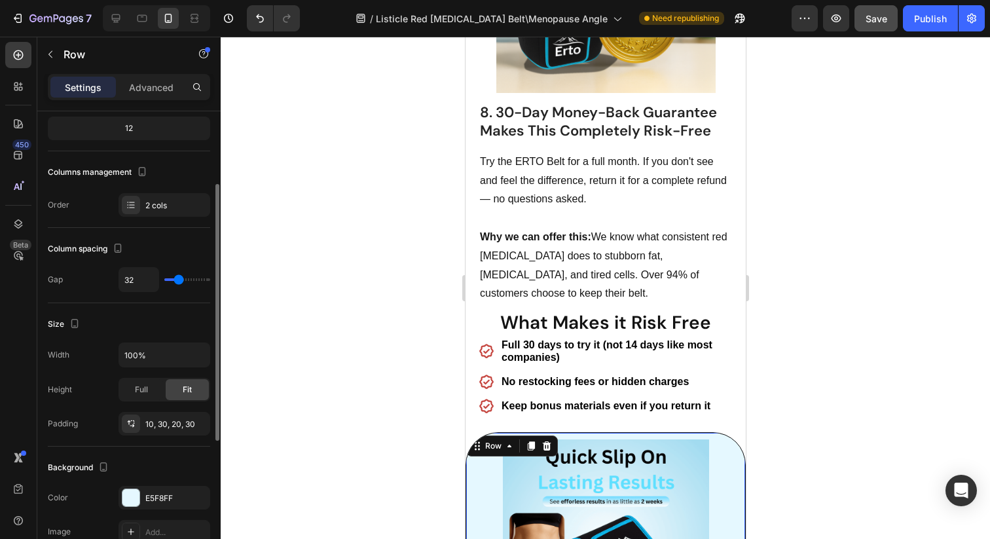
type input "33"
type input "34"
type input "36"
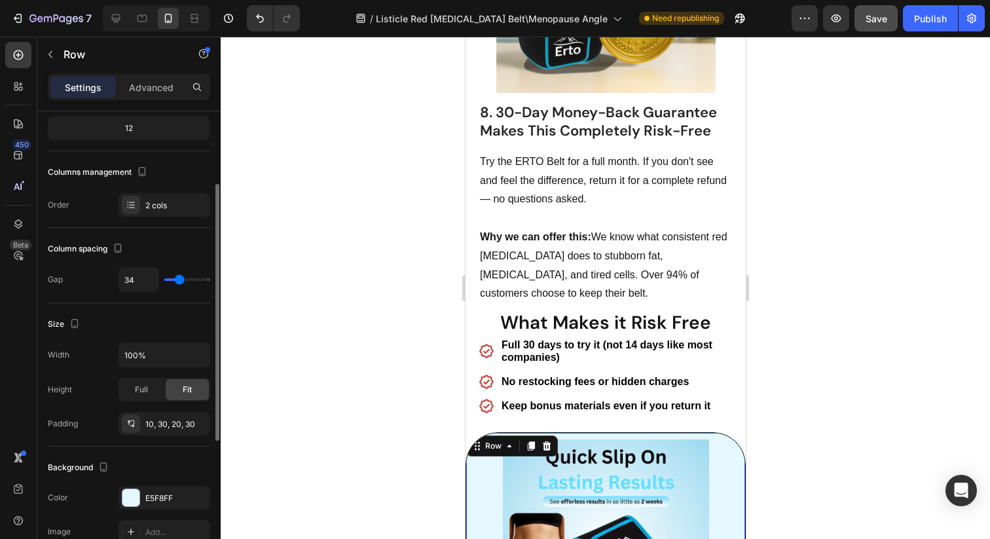
type input "36"
type input "37"
type input "38"
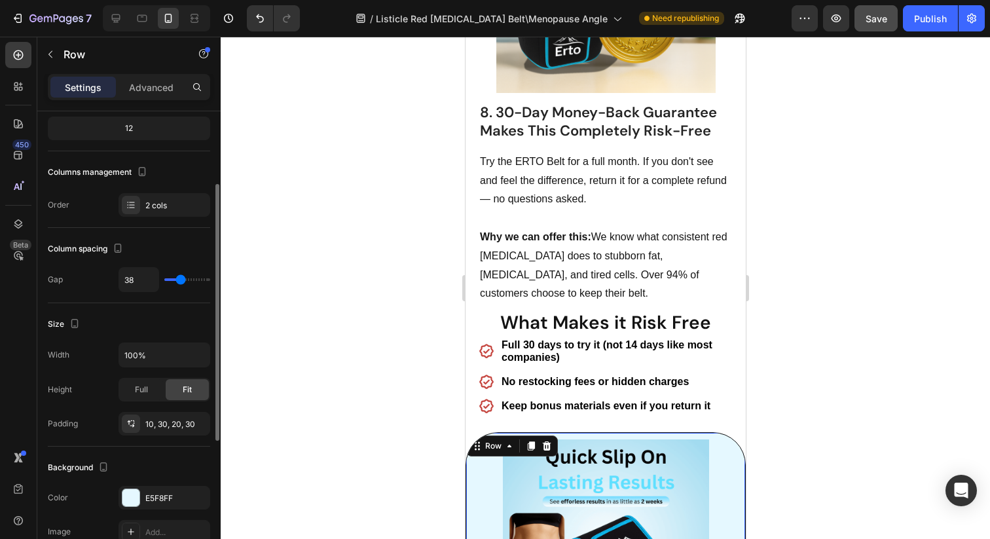
type input "39"
type input "38"
type input "35"
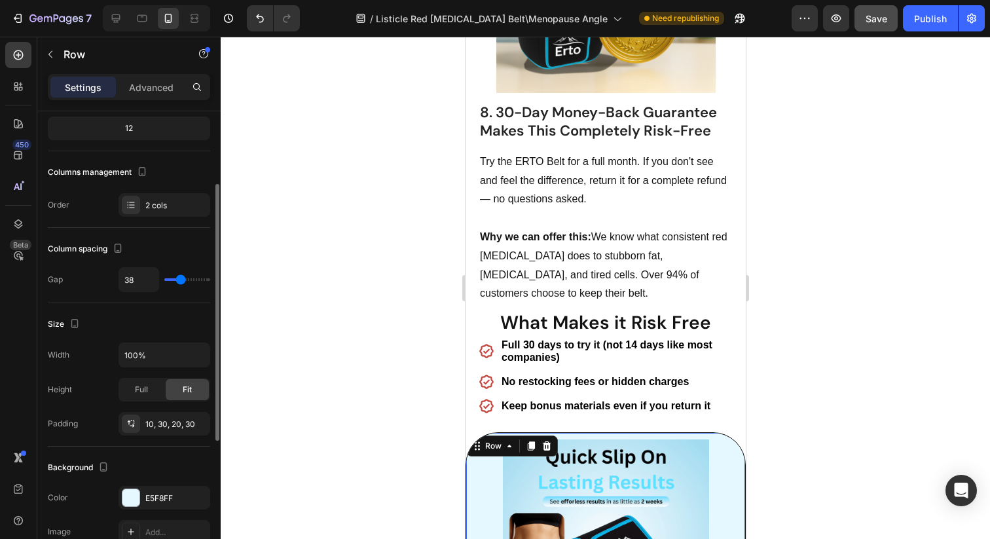
type input "35"
type input "28"
type input "25"
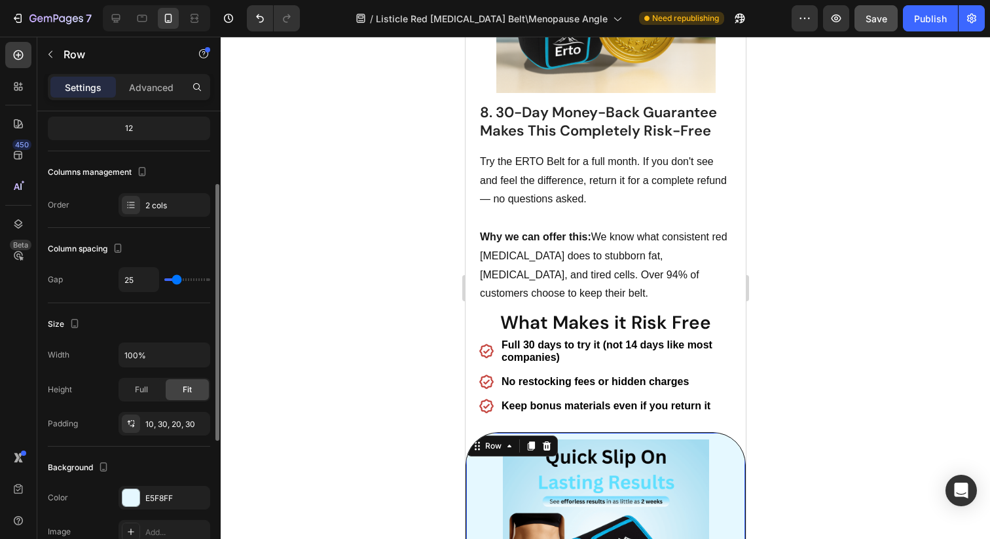
type input "20"
type input "16"
type input "13"
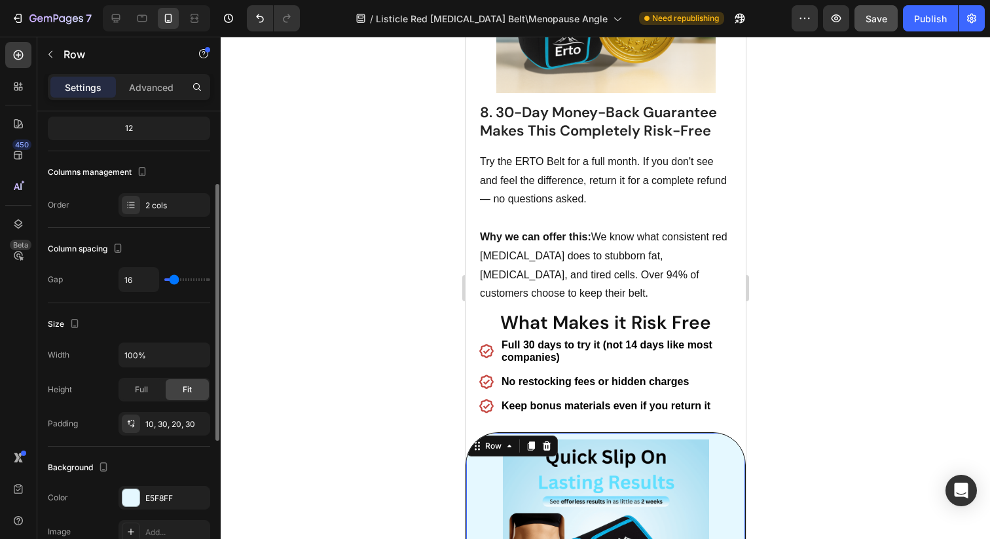
type input "13"
type input "10"
type input "8"
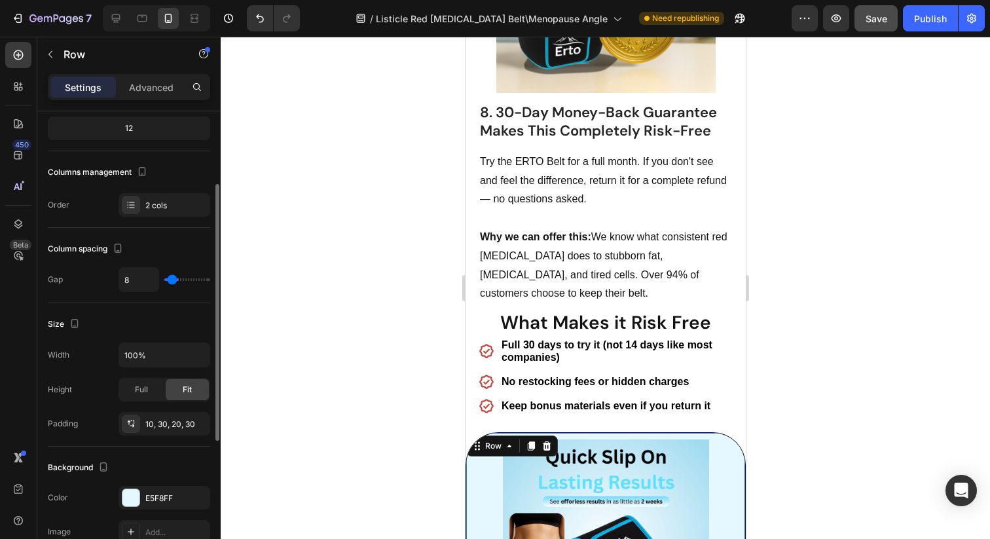
type input "6"
type input "5"
type input "3"
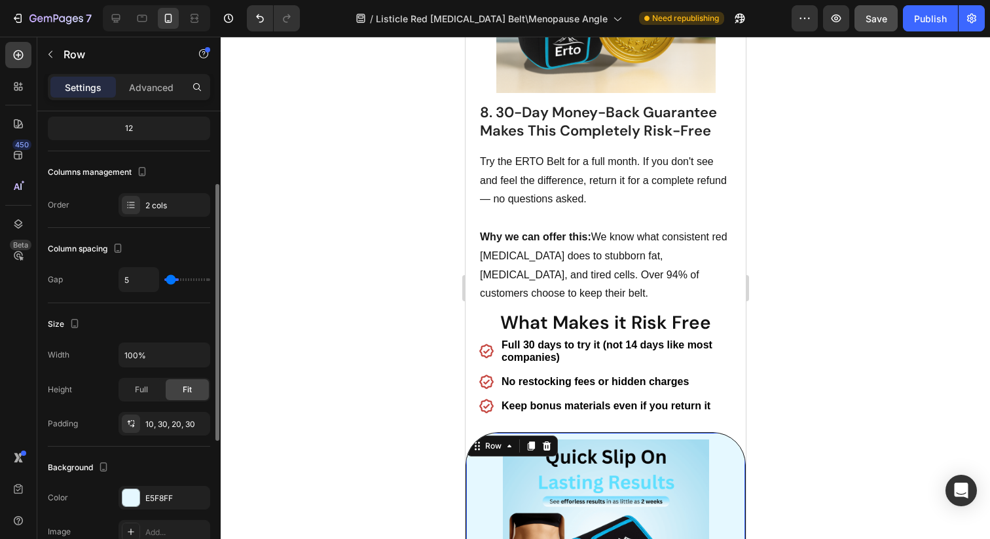
type input "3"
type input "1"
type input "0"
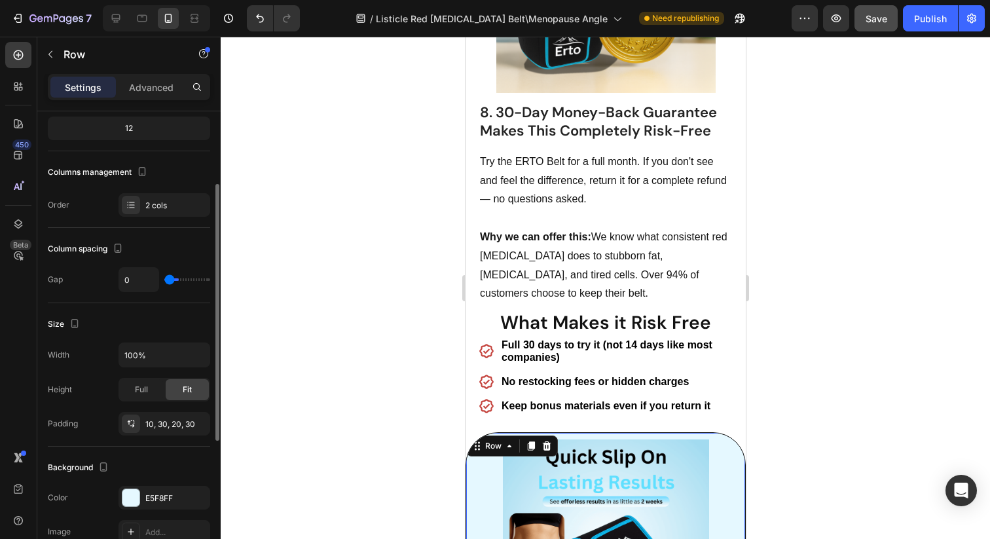
drag, startPoint x: 173, startPoint y: 281, endPoint x: 164, endPoint y: 283, distance: 8.6
click at [165, 281] on input "range" at bounding box center [187, 279] width 46 height 3
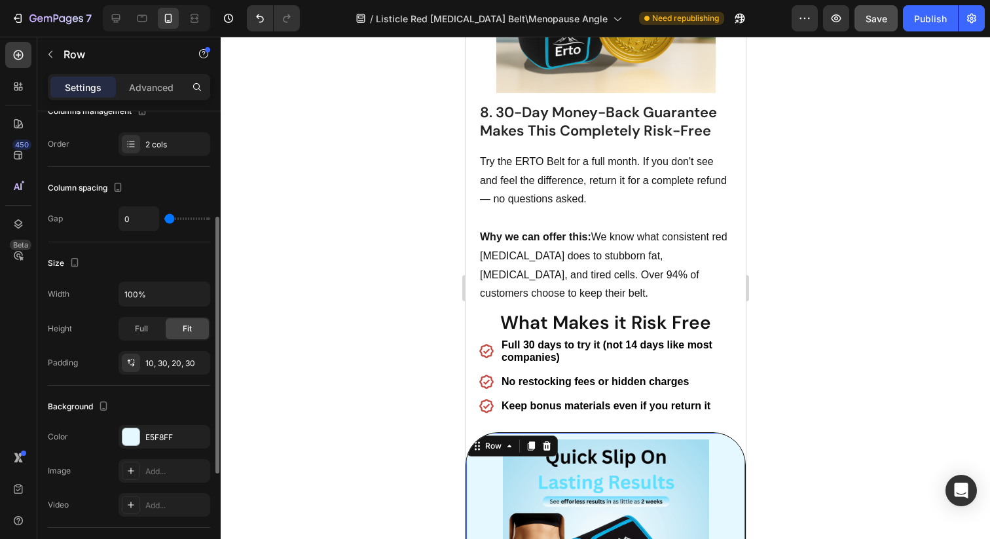
scroll to position [197, 0]
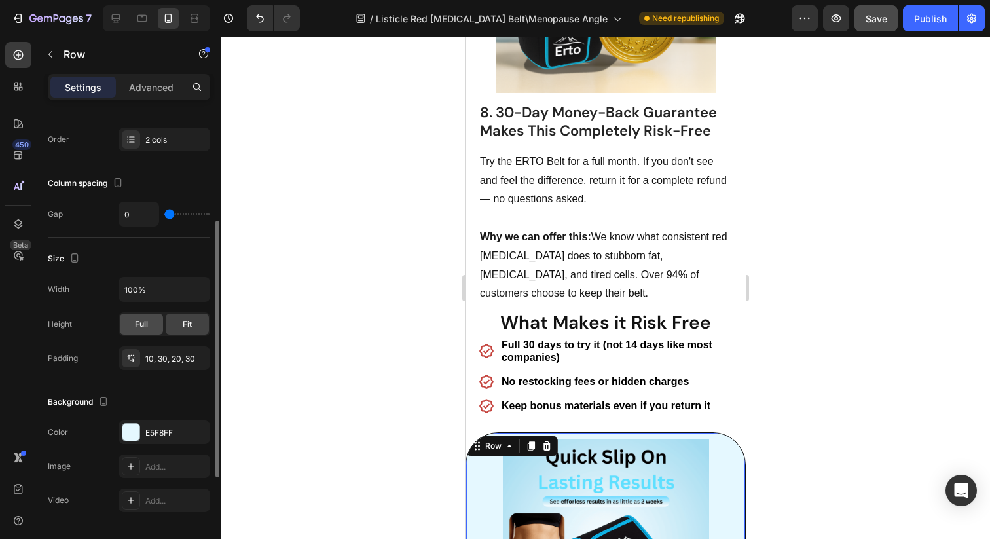
click at [140, 324] on span "Full" at bounding box center [141, 324] width 13 height 12
click at [188, 320] on span "Fit" at bounding box center [187, 324] width 9 height 12
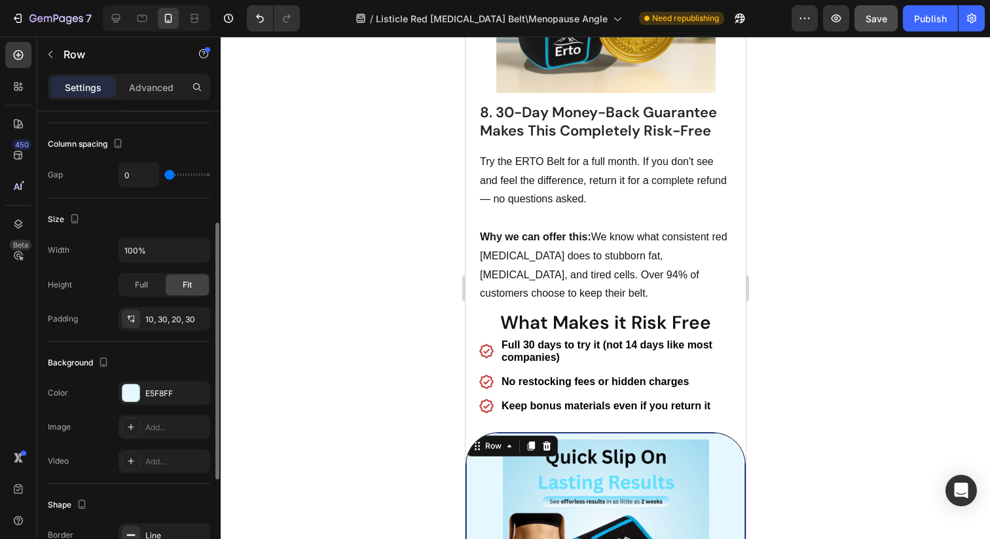
scroll to position [239, 0]
click at [183, 314] on div "10, 30, 20, 30" at bounding box center [164, 316] width 92 height 24
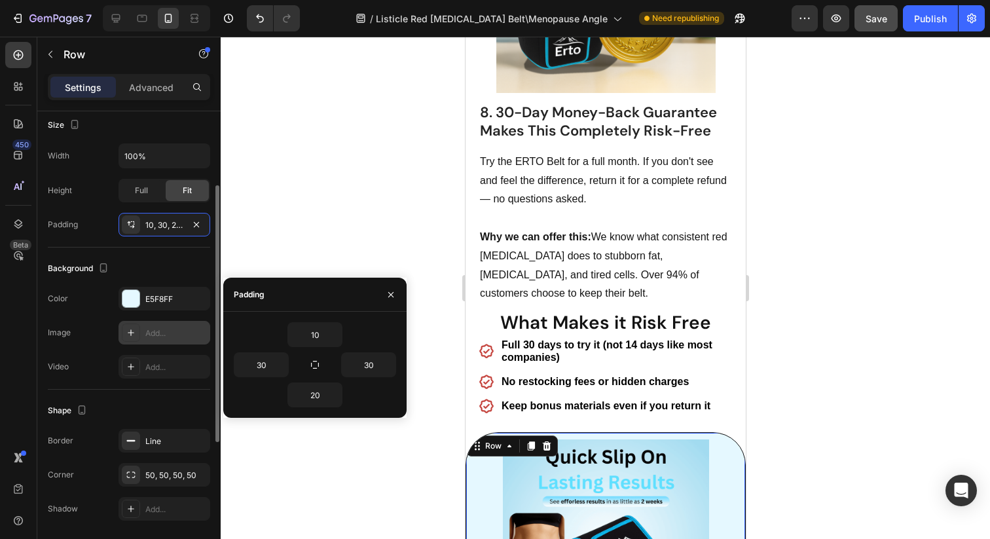
scroll to position [375, 0]
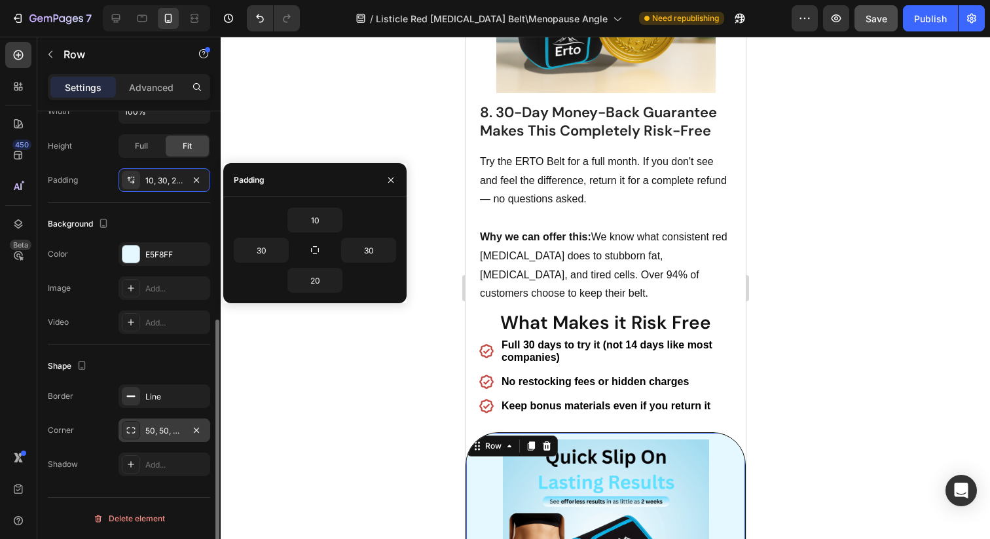
click at [170, 432] on div "50, 50, 50, 50" at bounding box center [164, 431] width 38 height 12
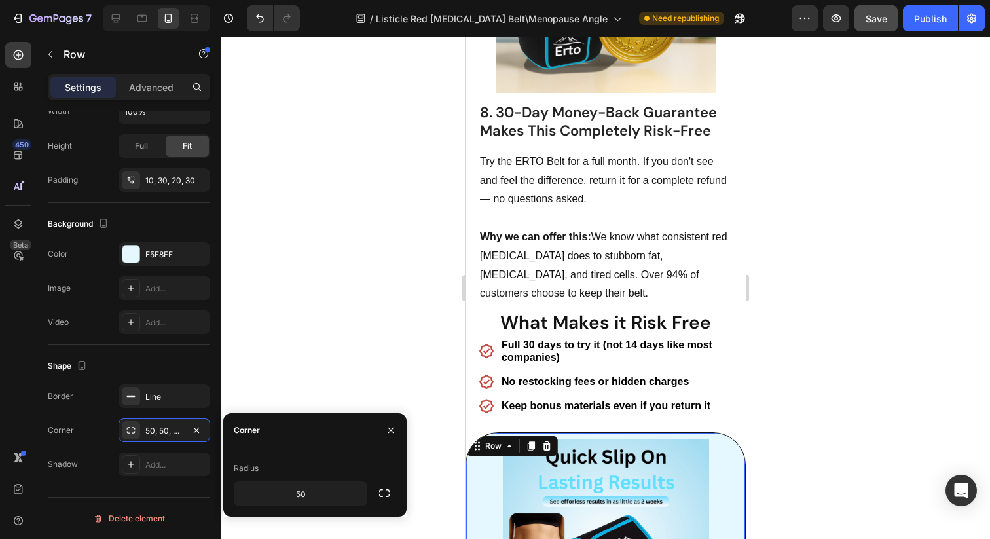
click at [900, 388] on div at bounding box center [605, 288] width 769 height 502
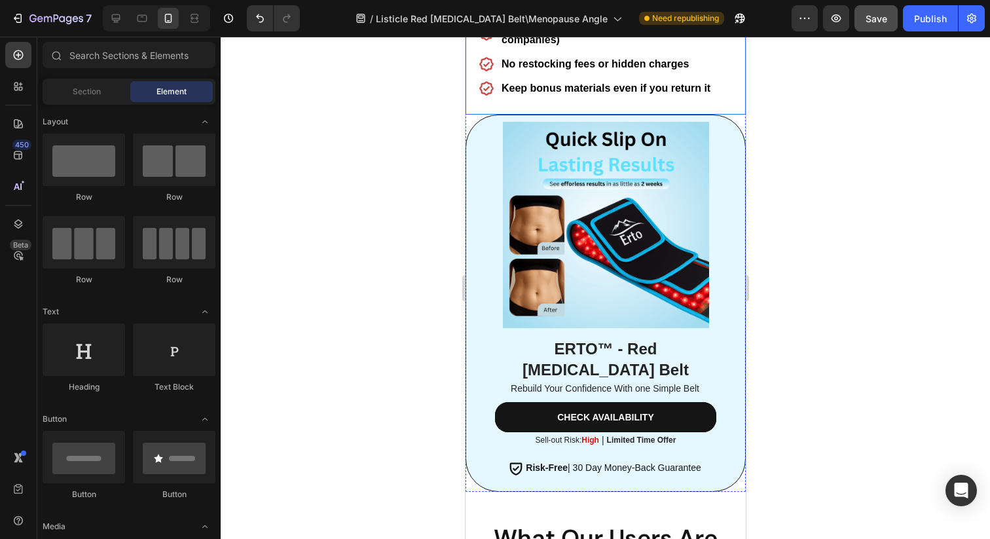
scroll to position [4685, 0]
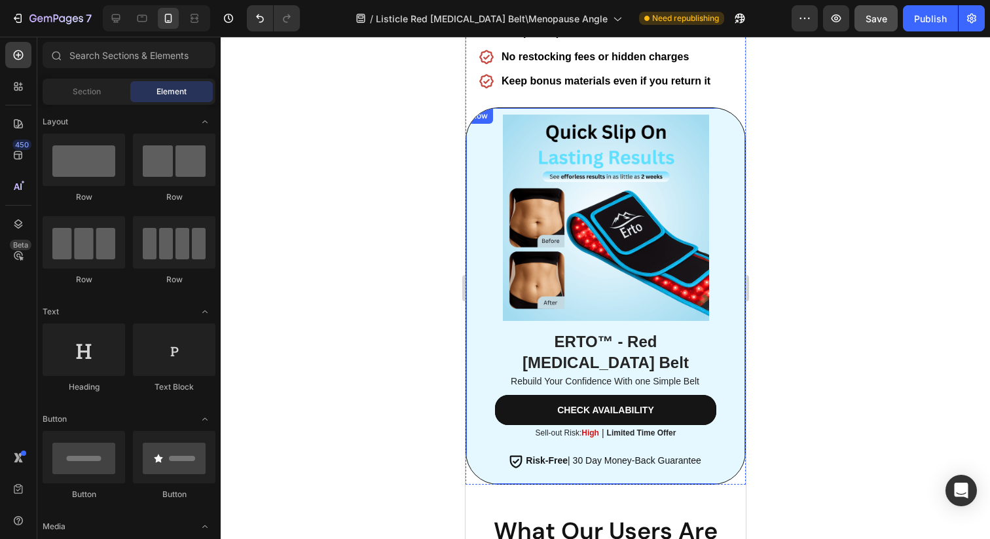
click at [473, 418] on div "ERTO™ - Red [MEDICAL_DATA] Belt Heading Rebuild Your Confidence With one Simple…" at bounding box center [605, 295] width 280 height 377
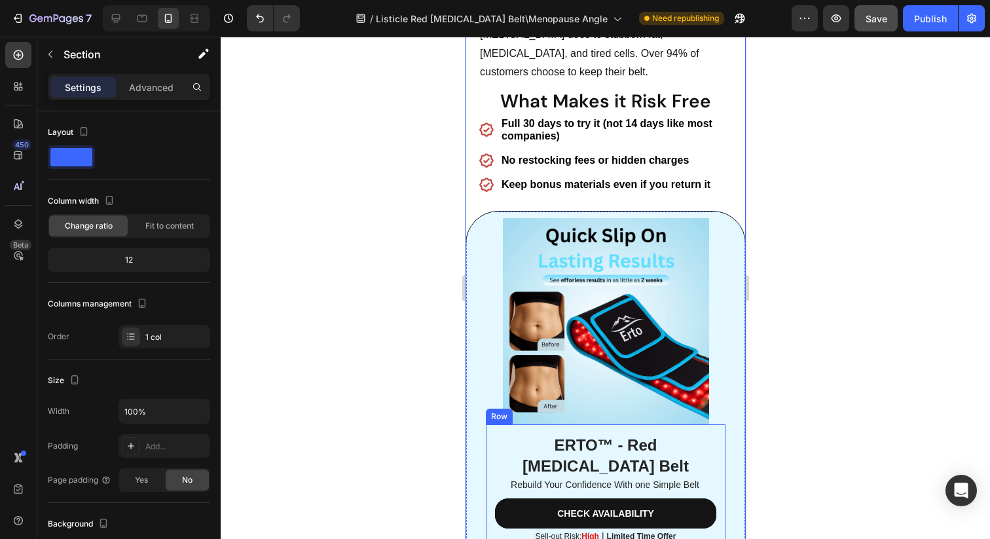
scroll to position [4581, 0]
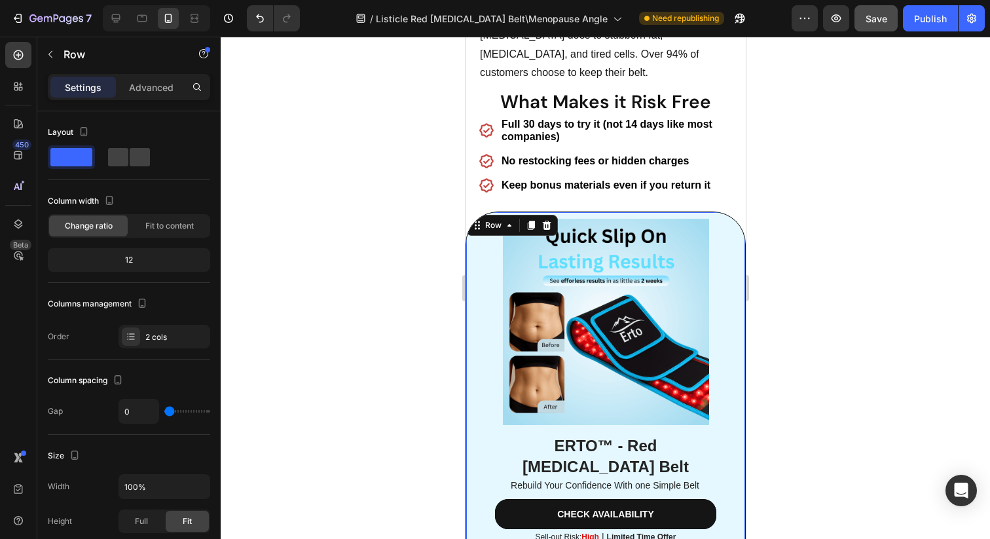
click at [476, 211] on div "ERTO™ - Red [MEDICAL_DATA] Belt Heading Rebuild Your Confidence With one Simple…" at bounding box center [605, 399] width 280 height 377
click at [736, 226] on div "ERTO™ - Red [MEDICAL_DATA] Belt Heading Rebuild Your Confidence With one Simple…" at bounding box center [605, 399] width 280 height 377
click at [130, 161] on span at bounding box center [140, 157] width 20 height 18
type input "30"
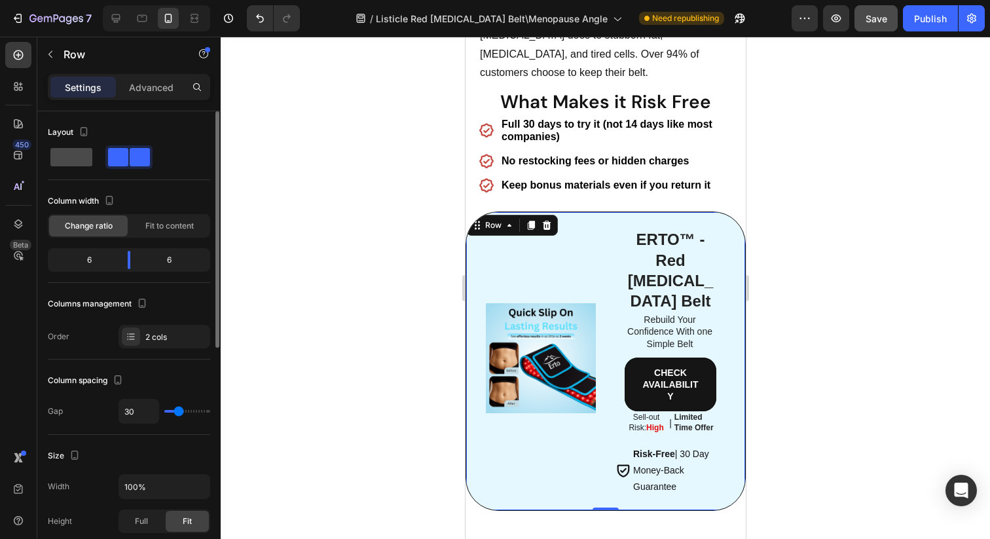
click at [86, 162] on span at bounding box center [71, 157] width 42 height 18
type input "0"
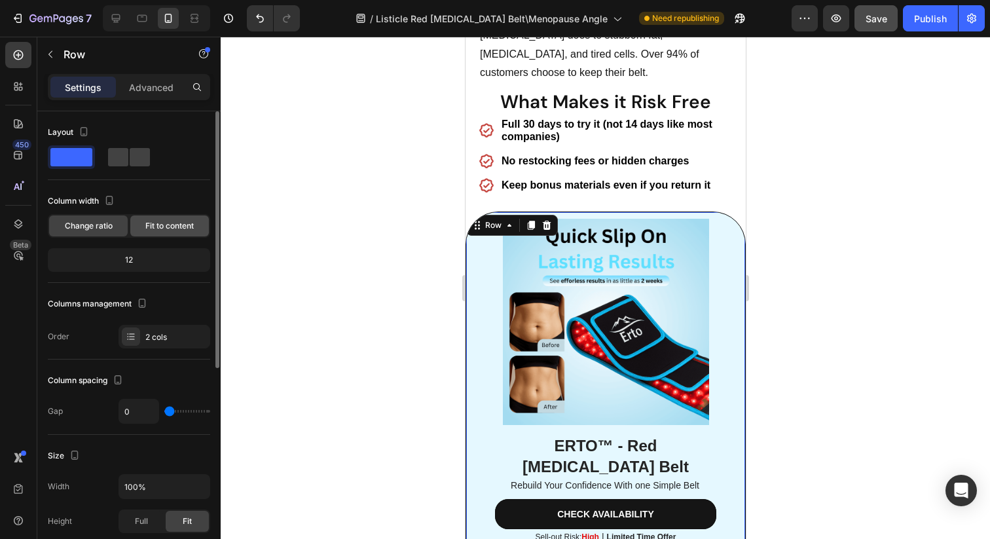
click at [161, 225] on span "Fit to content" at bounding box center [169, 226] width 48 height 12
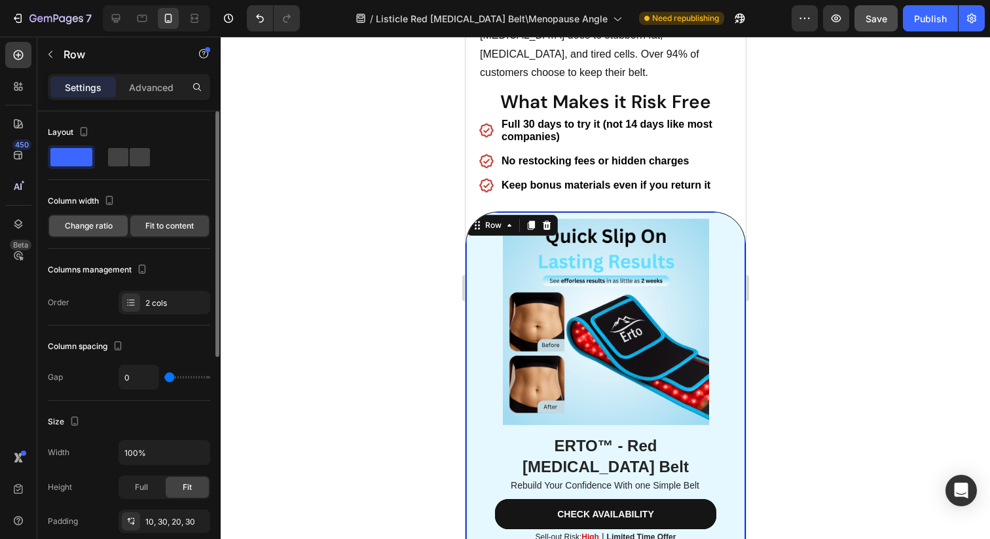
click at [113, 228] on div "Change ratio" at bounding box center [88, 225] width 79 height 21
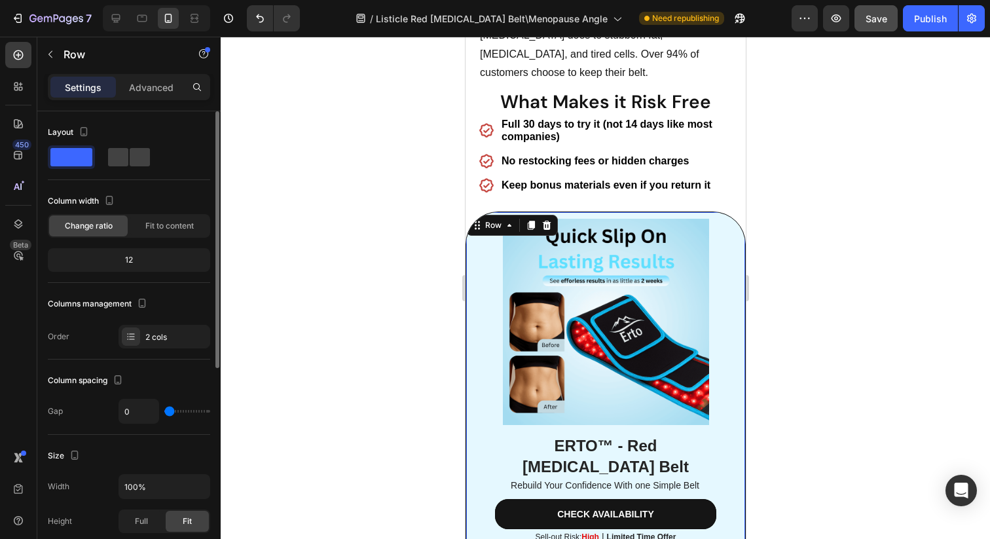
click at [147, 261] on div "12" at bounding box center [128, 260] width 157 height 18
click at [127, 260] on div "12" at bounding box center [128, 260] width 157 height 18
click at [173, 228] on span "Fit to content" at bounding box center [169, 226] width 48 height 12
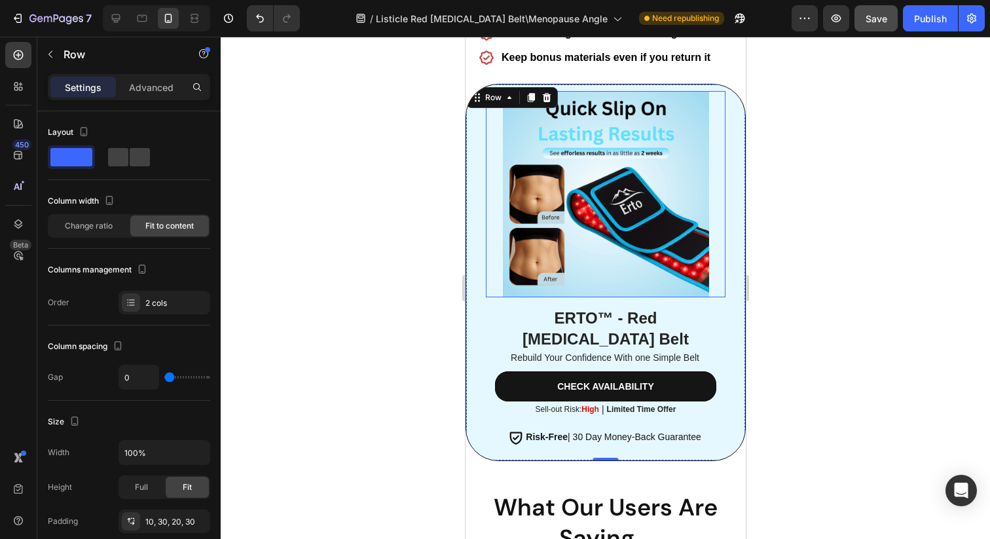
scroll to position [4719, 0]
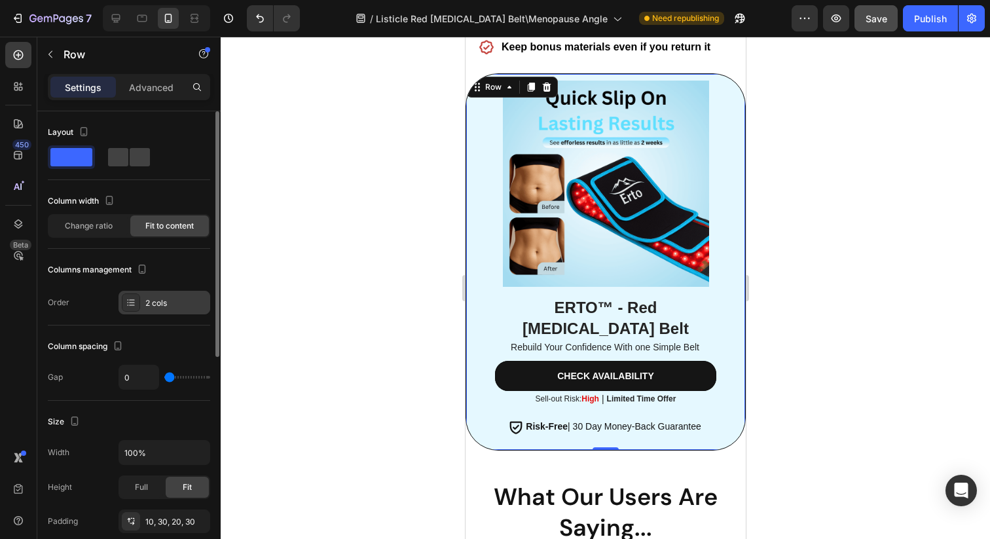
click at [164, 301] on div "2 cols" at bounding box center [176, 303] width 62 height 12
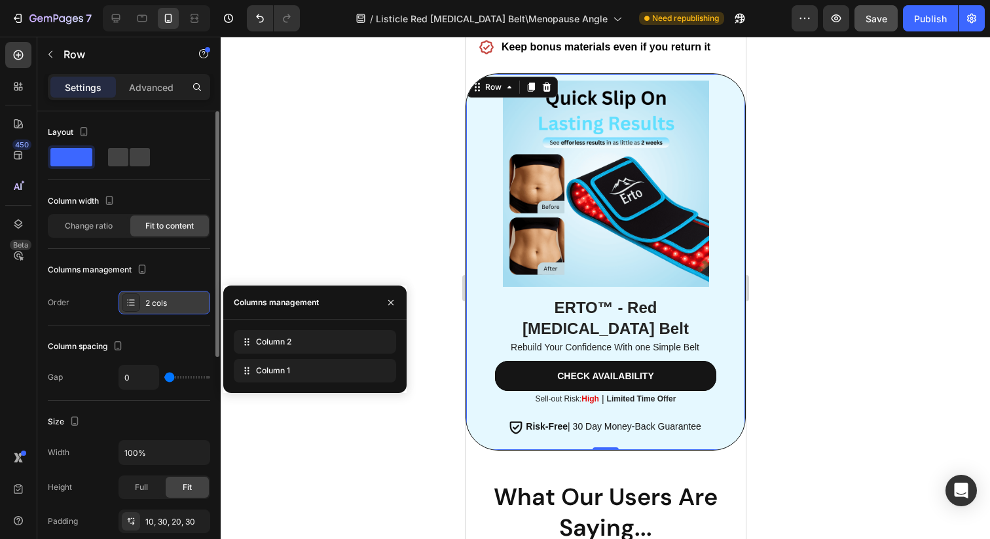
click at [164, 301] on div "2 cols" at bounding box center [176, 303] width 62 height 12
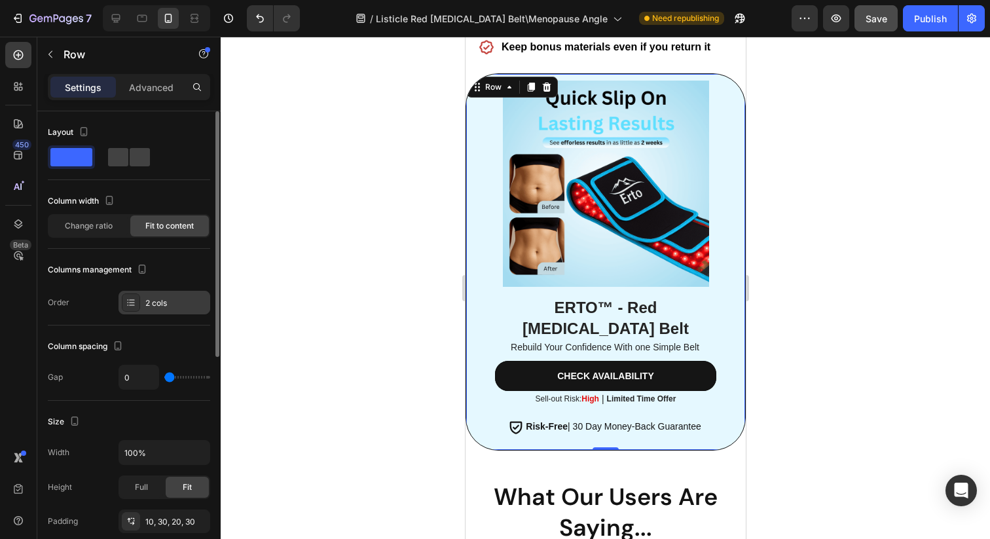
click at [164, 301] on div "2 cols" at bounding box center [176, 303] width 62 height 12
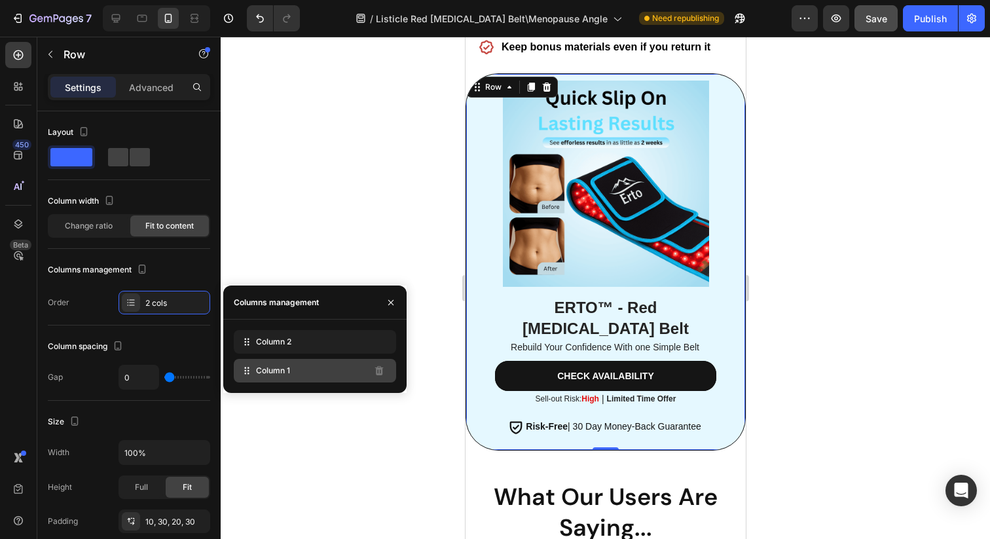
click at [265, 371] on span "Column 1" at bounding box center [273, 371] width 34 height 12
drag, startPoint x: 246, startPoint y: 371, endPoint x: 245, endPoint y: 340, distance: 30.8
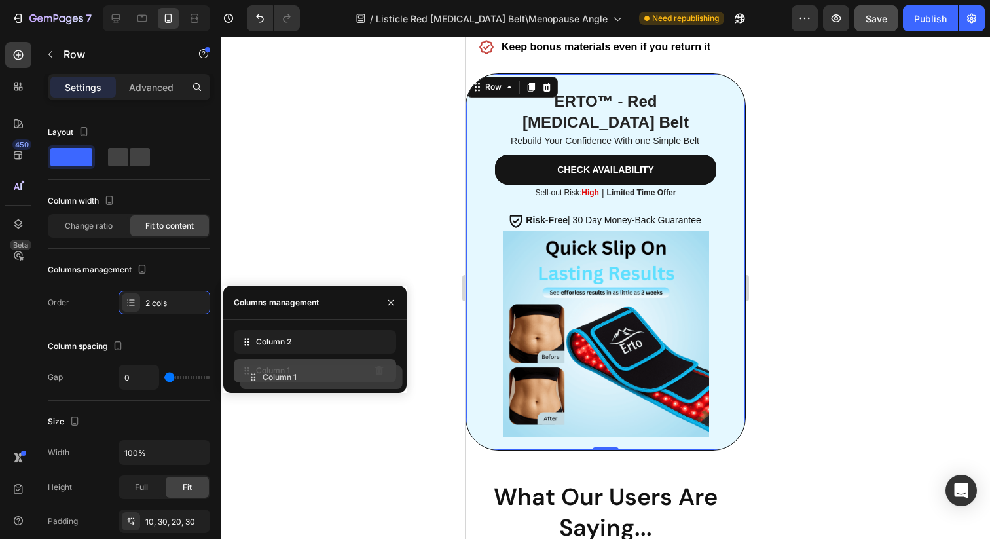
drag, startPoint x: 245, startPoint y: 340, endPoint x: 251, endPoint y: 376, distance: 37.2
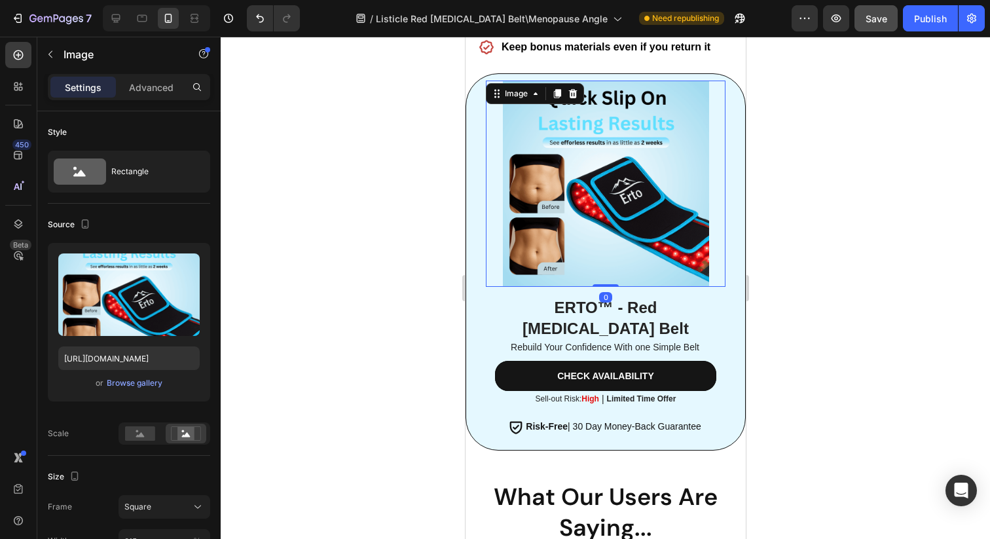
click at [588, 175] on img at bounding box center [605, 184] width 206 height 206
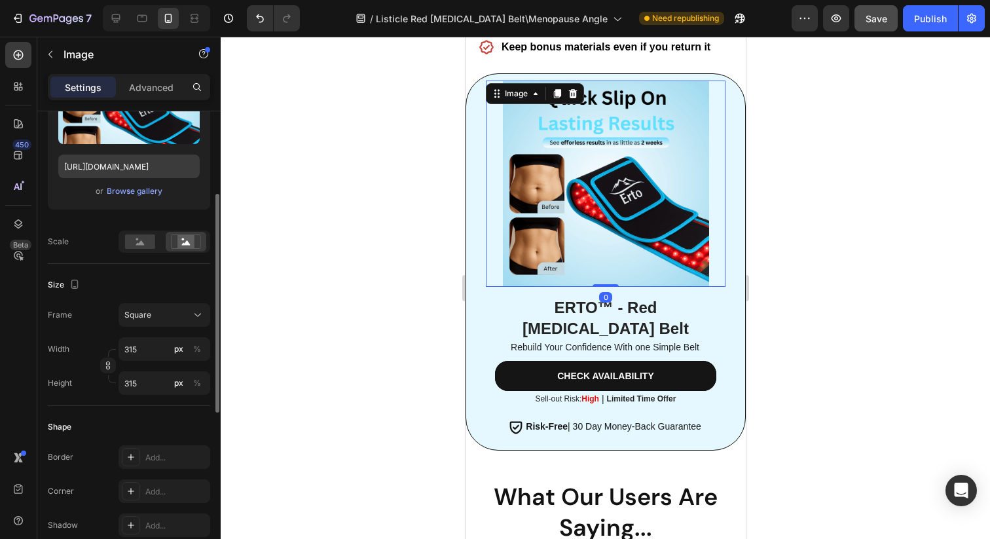
scroll to position [195, 0]
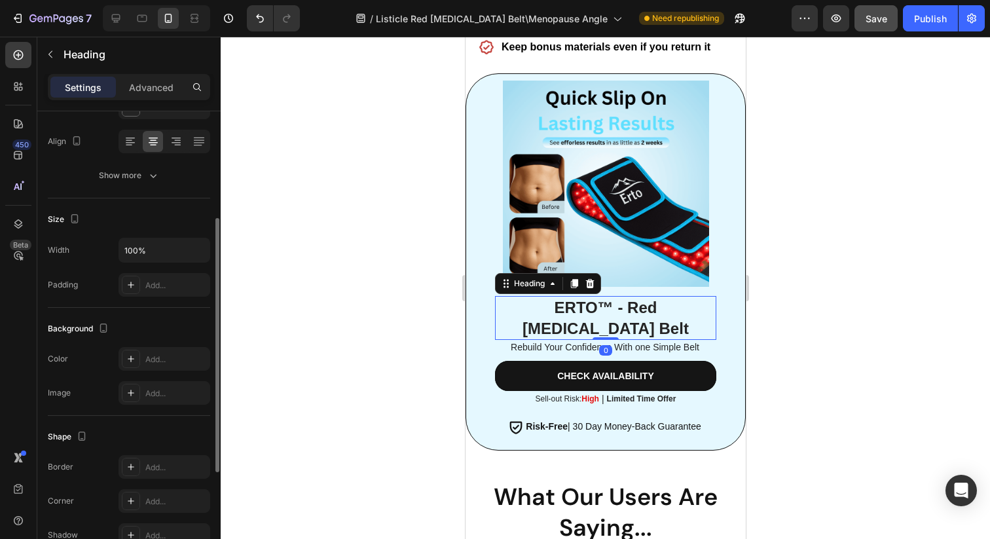
click at [514, 296] on h2 "ERTO™ - Red [MEDICAL_DATA] Belt" at bounding box center [604, 317] width 221 height 43
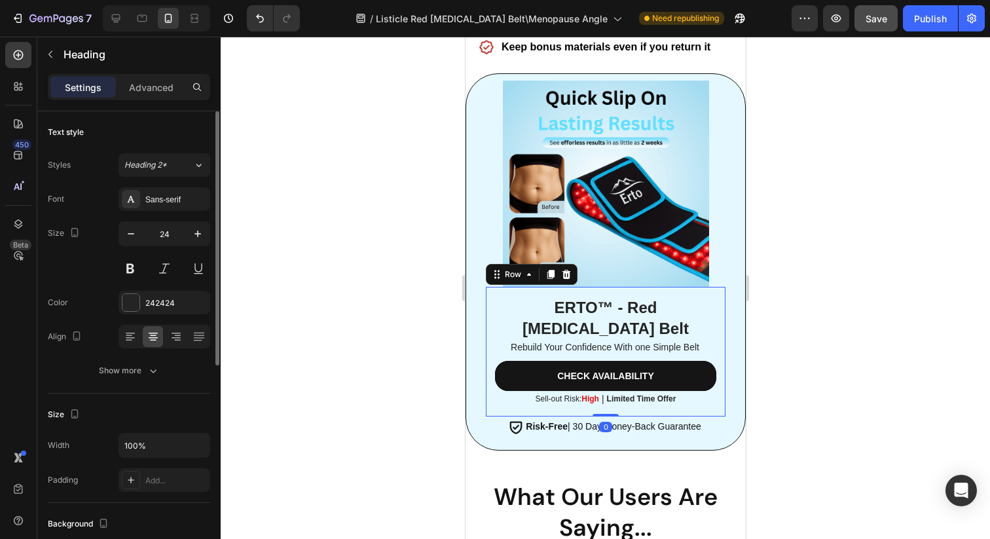
click at [494, 287] on div "ERTO™ - Red [MEDICAL_DATA] Belt Heading Rebuild Your Confidence With one Simple…" at bounding box center [605, 352] width 240 height 130
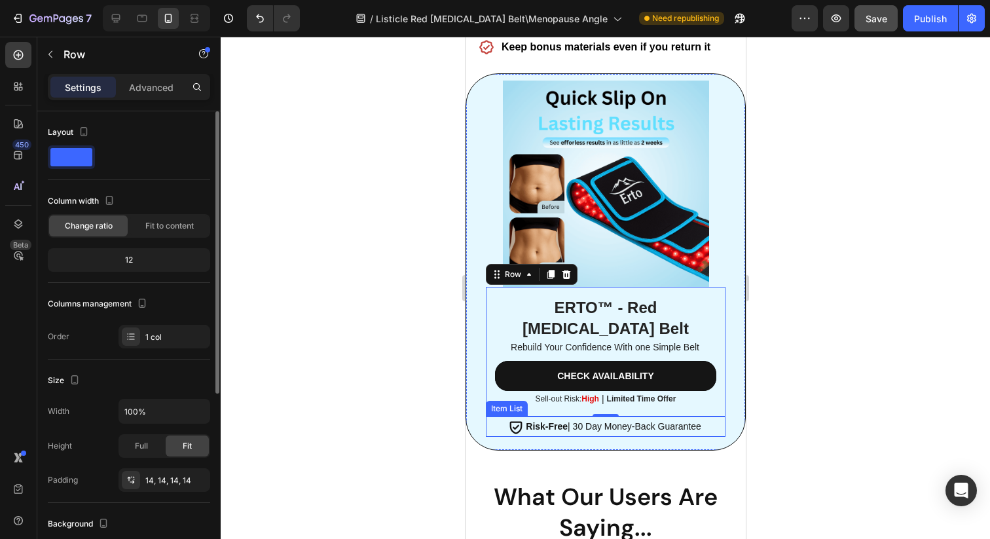
click at [570, 418] on p "Risk-Free | 30 Day Money-Back Guarantee" at bounding box center [612, 426] width 175 height 16
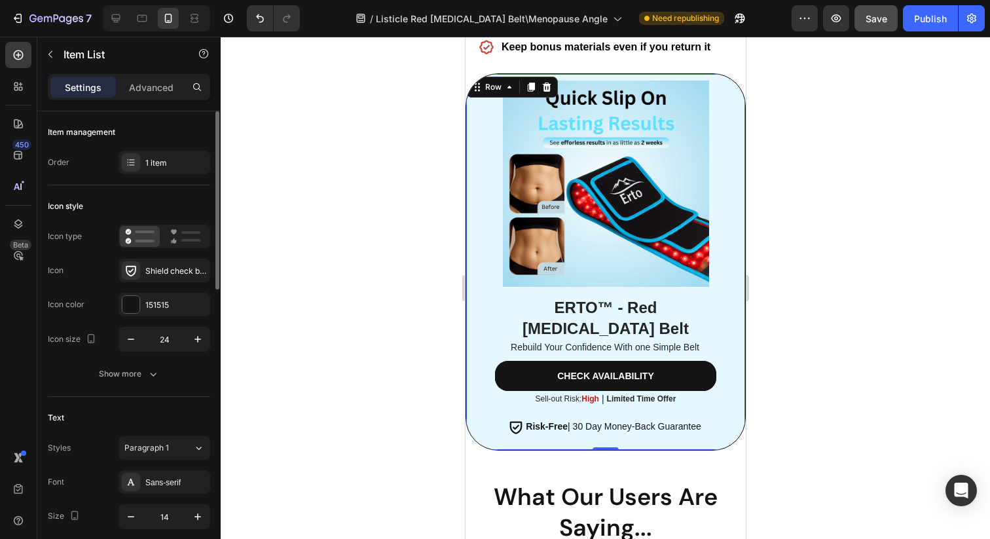
click at [469, 399] on div "ERTO™ - Red [MEDICAL_DATA] Belt Heading Rebuild Your Confidence With one Simple…" at bounding box center [605, 261] width 280 height 377
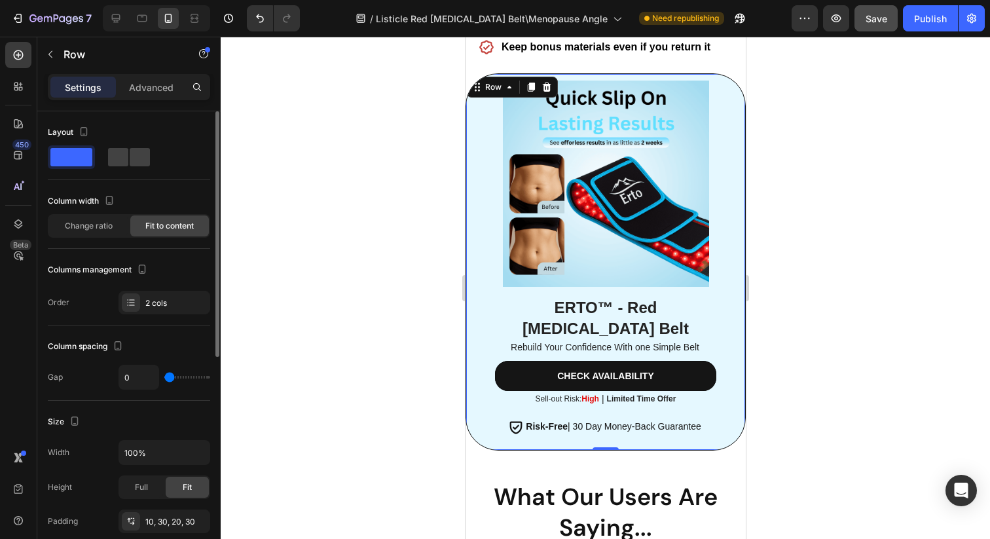
click at [475, 272] on div "ERTO™ - Red [MEDICAL_DATA] Belt Heading Rebuild Your Confidence With one Simple…" at bounding box center [605, 261] width 280 height 377
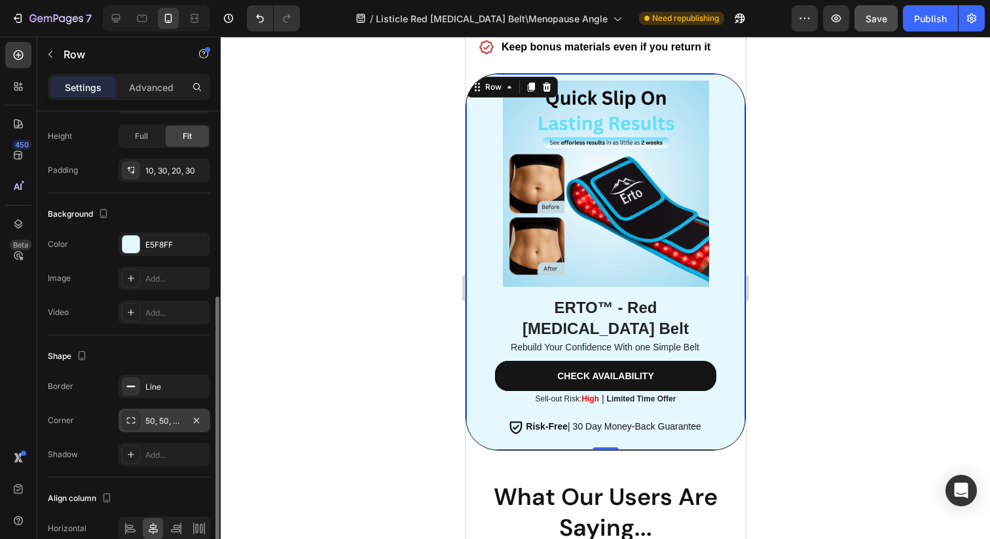
scroll to position [415, 0]
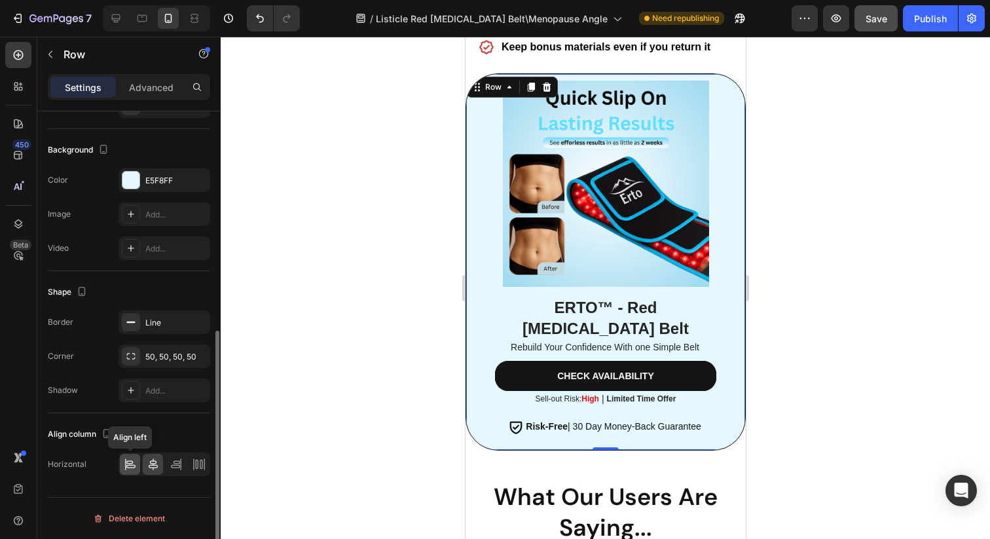
click at [128, 467] on icon at bounding box center [130, 464] width 13 height 13
click at [150, 464] on icon at bounding box center [153, 464] width 13 height 13
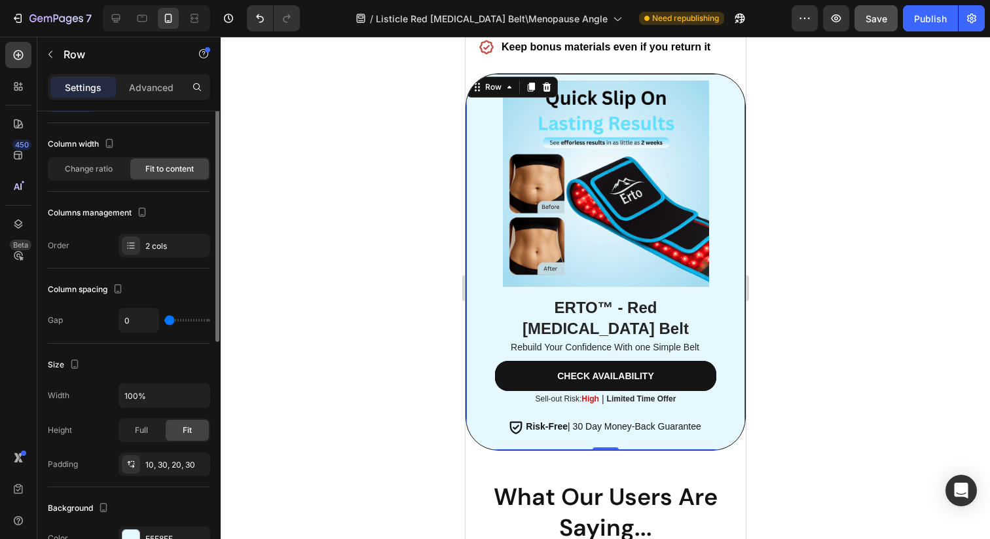
scroll to position [0, 0]
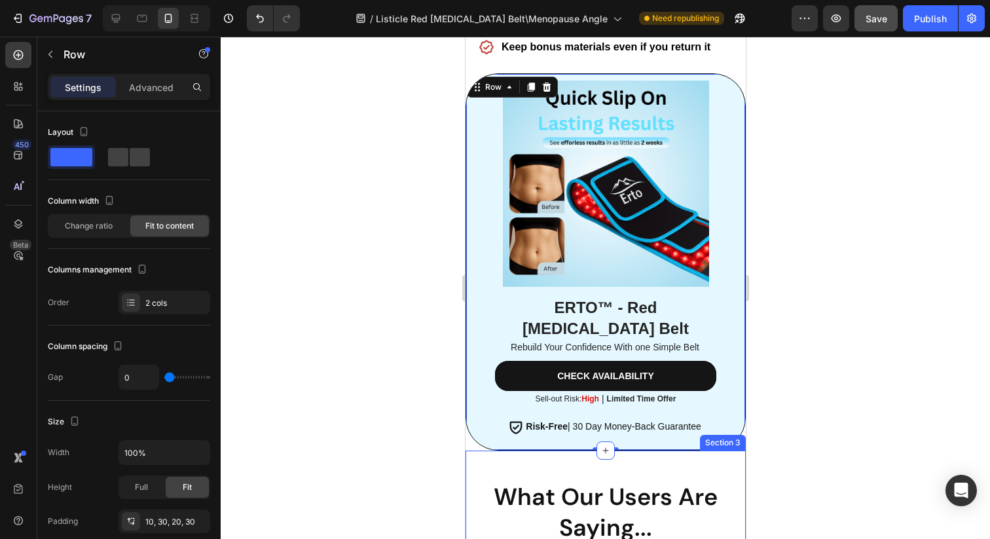
click at [617, 524] on div "What Our Users Are Saying... Heading Section 3" at bounding box center [605, 507] width 280 height 114
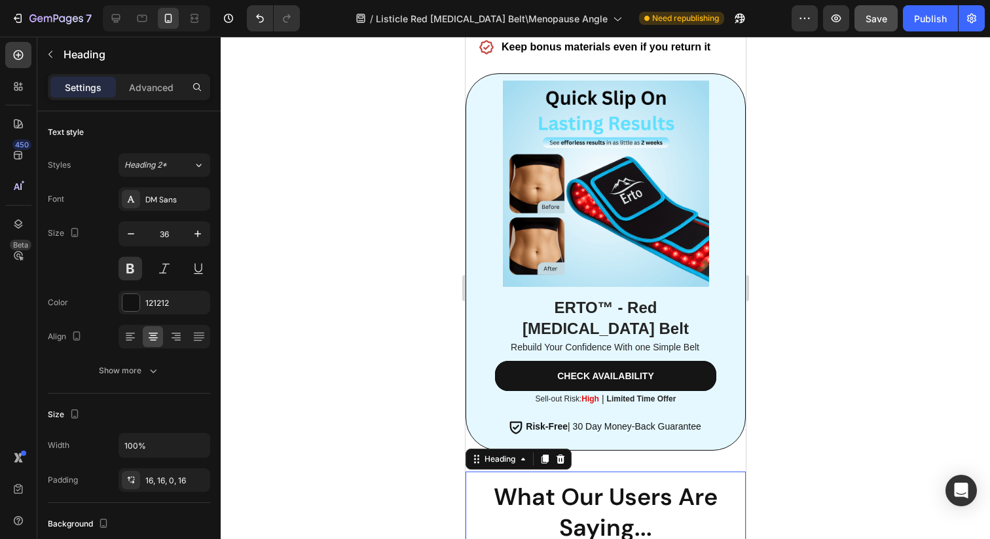
click at [631, 503] on h2 "What Our Users Are Saying..." at bounding box center [605, 507] width 280 height 72
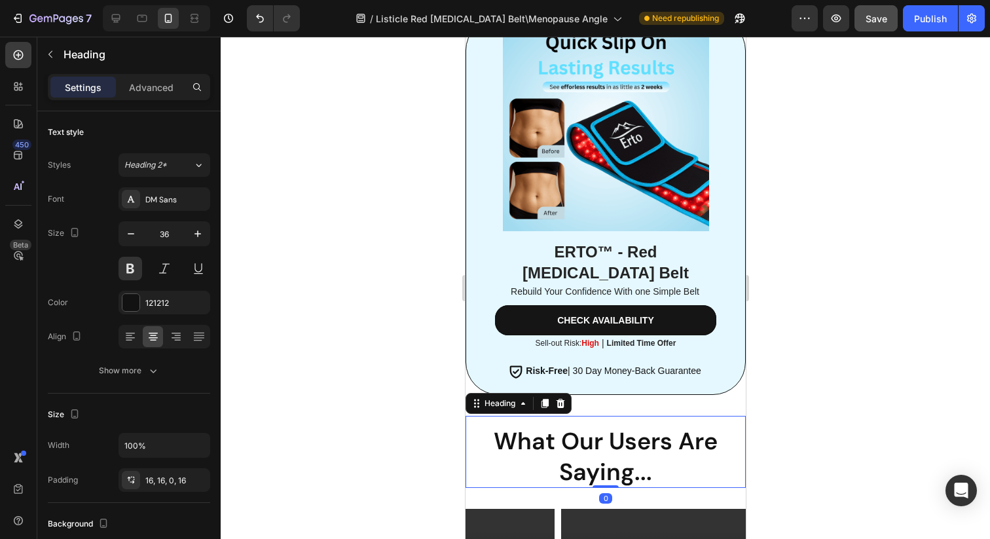
scroll to position [4791, 0]
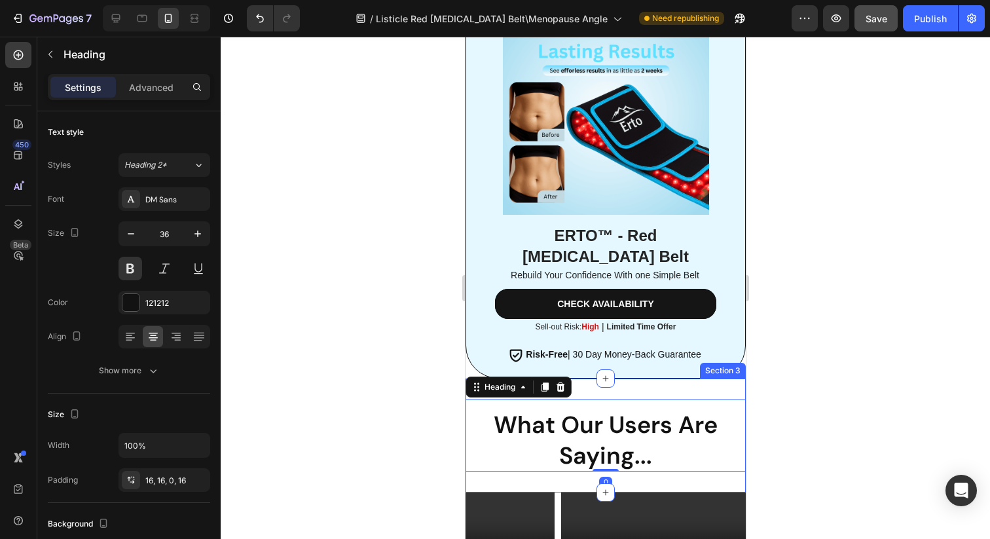
click at [664, 441] on h2 "What Our Users Are Saying..." at bounding box center [605, 435] width 280 height 72
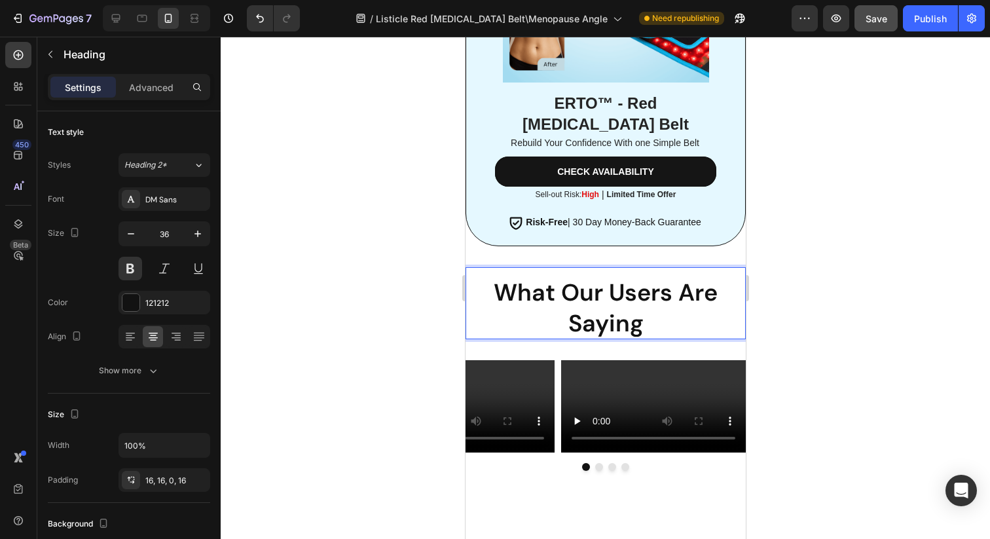
scroll to position [4943, 0]
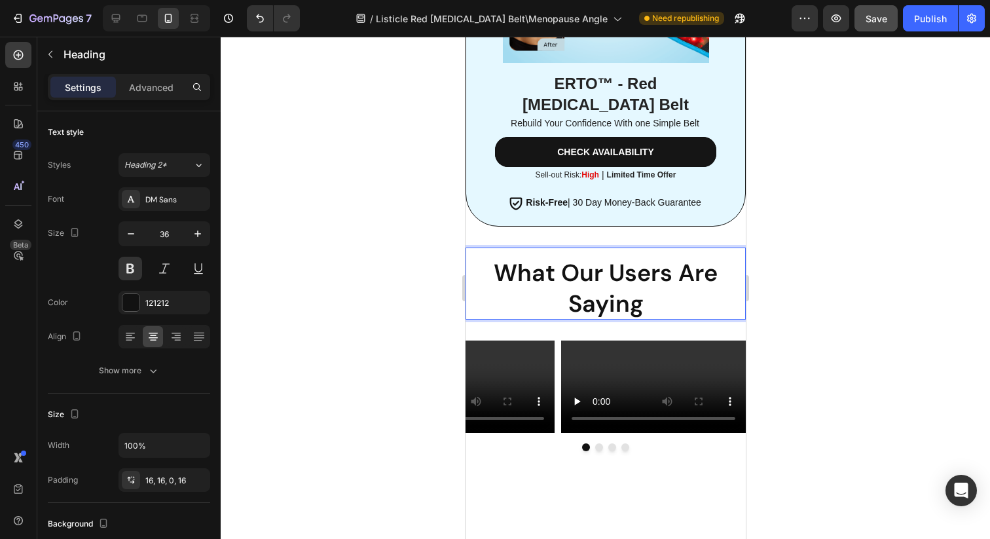
click at [572, 247] on h2 "What Our Users Are Saying" at bounding box center [605, 283] width 280 height 72
click at [549, 226] on div "What Our Users Are Saying Heading 0 Section 3" at bounding box center [605, 283] width 280 height 114
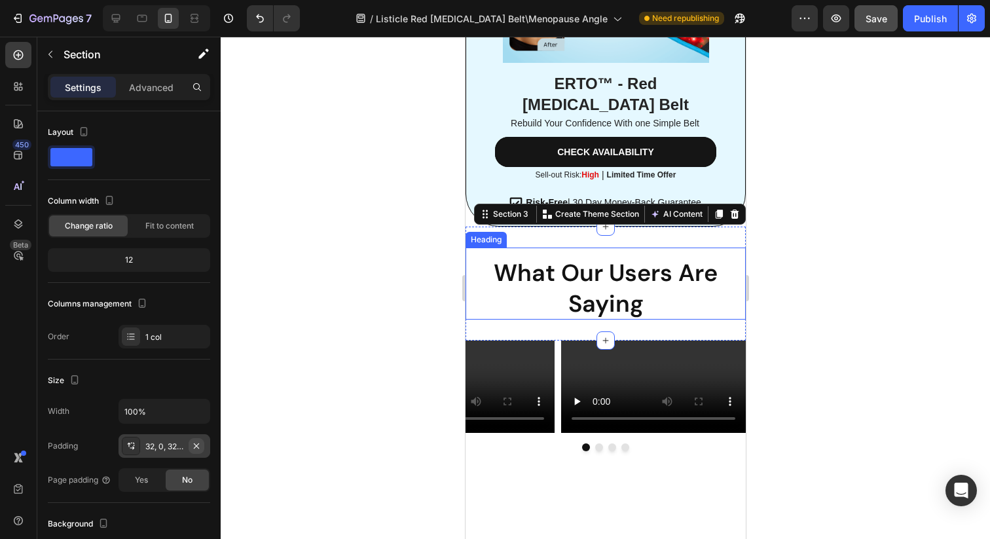
click at [198, 445] on icon "button" at bounding box center [196, 446] width 10 height 10
click at [172, 448] on div "32, 0, 32, 0" at bounding box center [164, 447] width 38 height 12
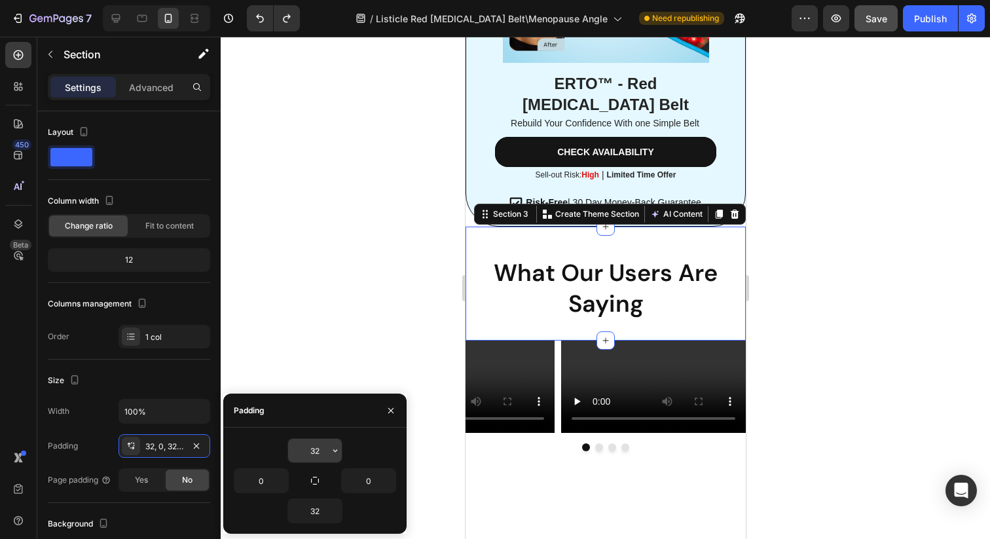
click at [320, 450] on input "32" at bounding box center [315, 451] width 54 height 24
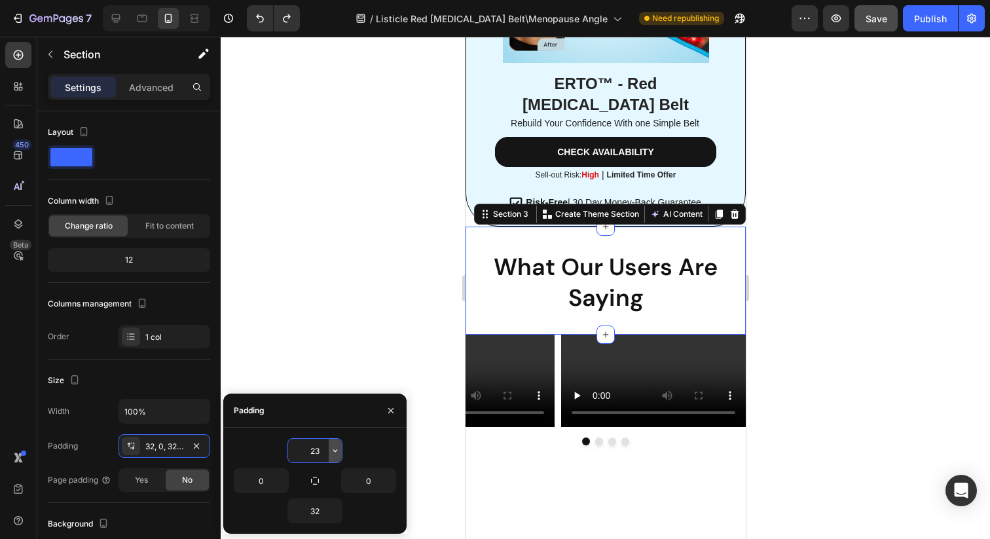
type input "2"
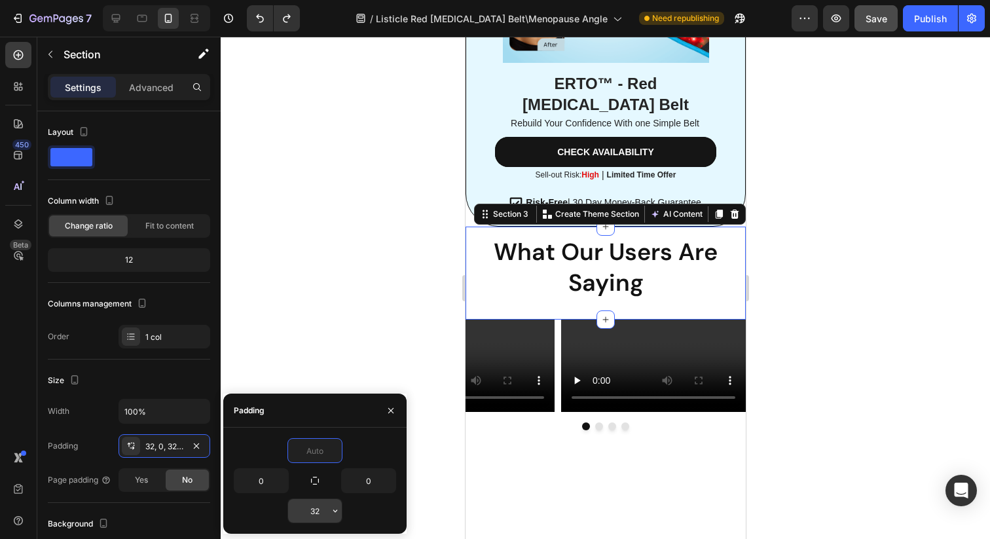
type input "0"
click at [316, 513] on input "32" at bounding box center [315, 511] width 54 height 24
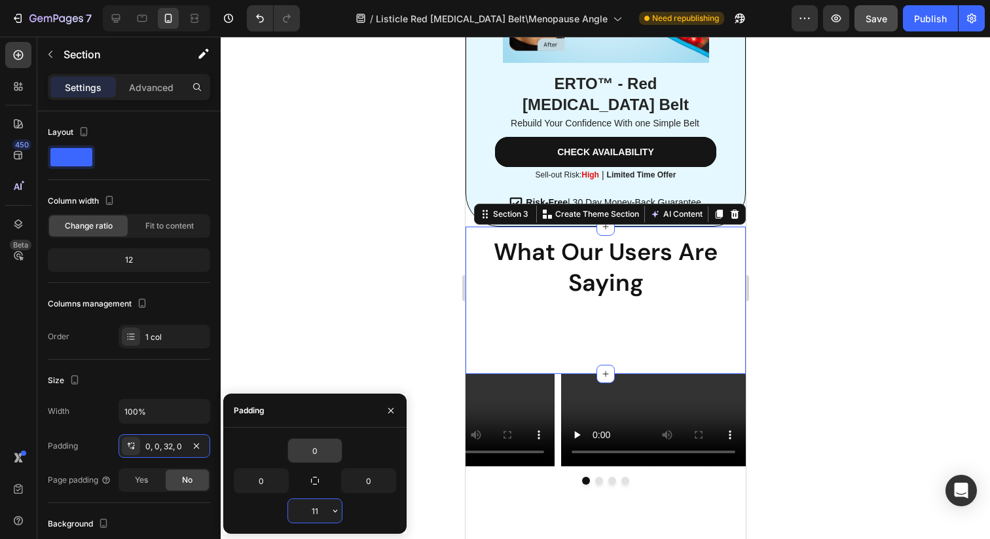
type input "1"
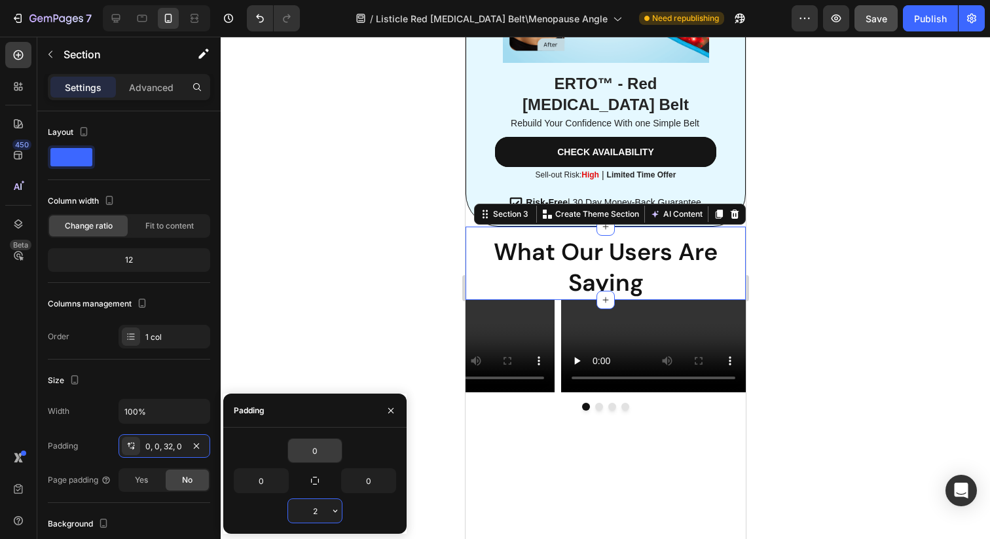
type input "23"
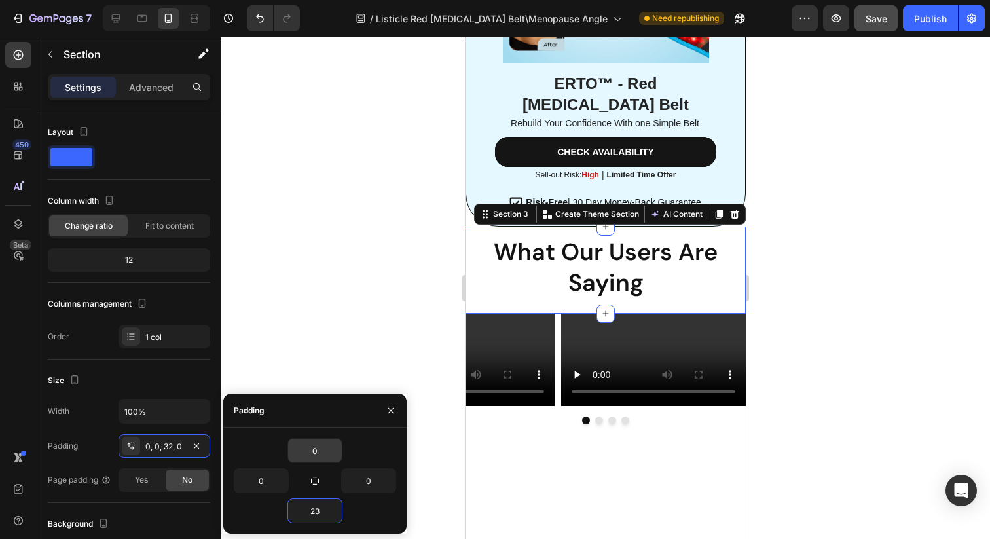
click at [894, 295] on div at bounding box center [605, 288] width 769 height 502
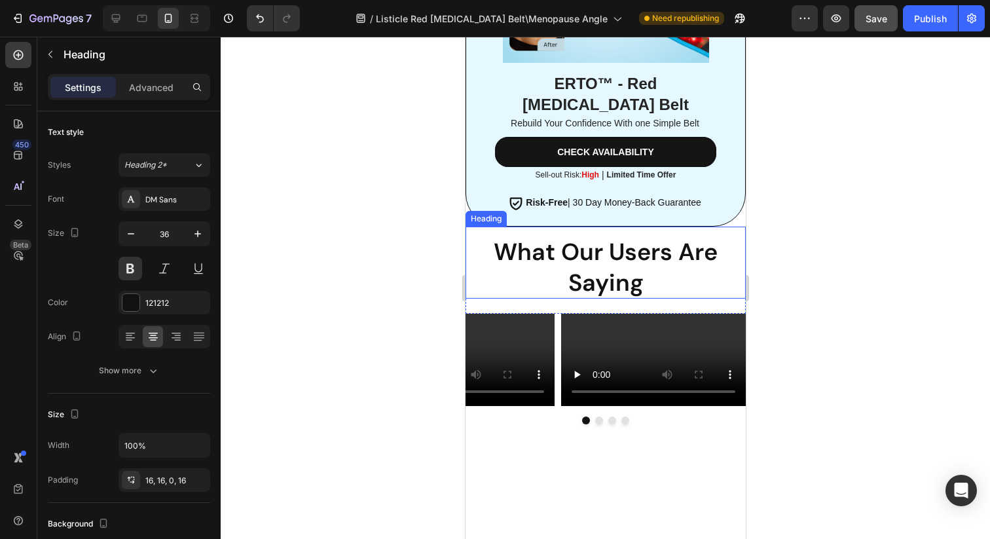
click at [643, 256] on p "What Our Users Are Saying" at bounding box center [604, 268] width 259 height 62
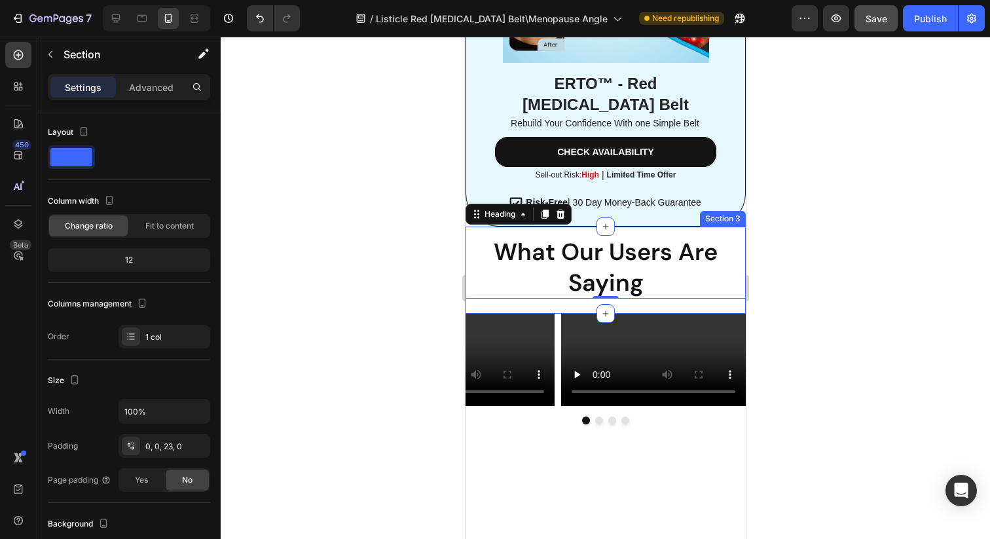
click at [492, 277] on div "What Our Users Are Saying Heading 0 Section 3" at bounding box center [605, 269] width 280 height 87
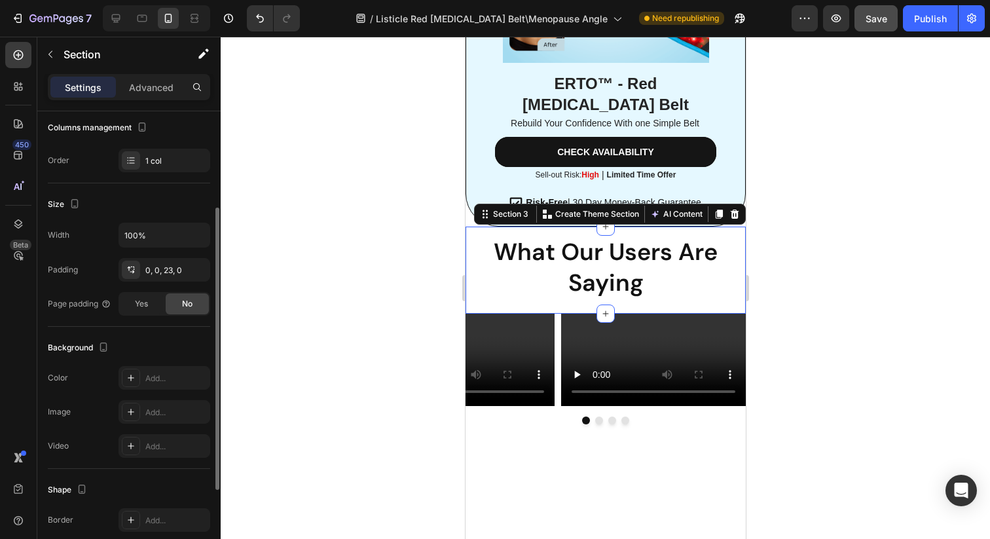
scroll to position [0, 0]
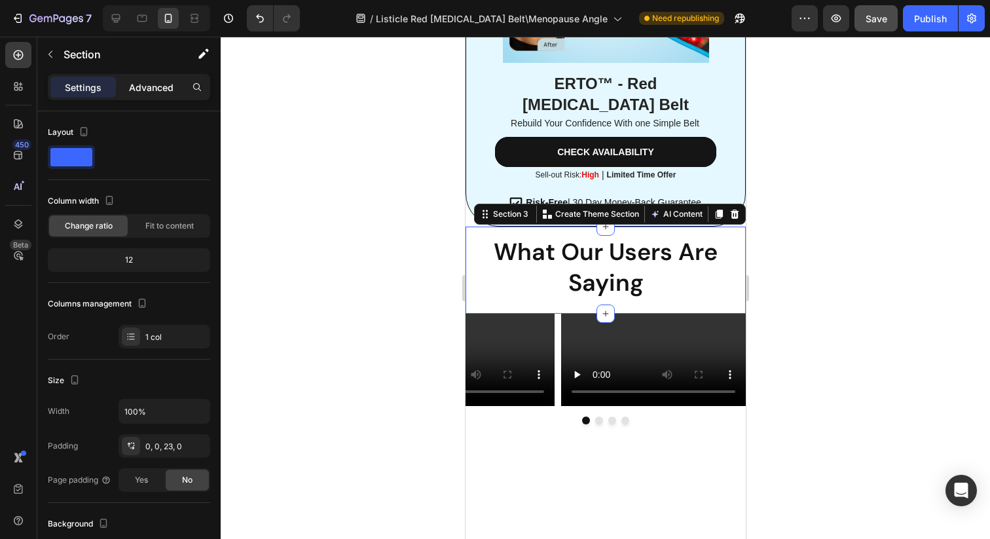
click at [136, 84] on p "Advanced" at bounding box center [151, 88] width 45 height 14
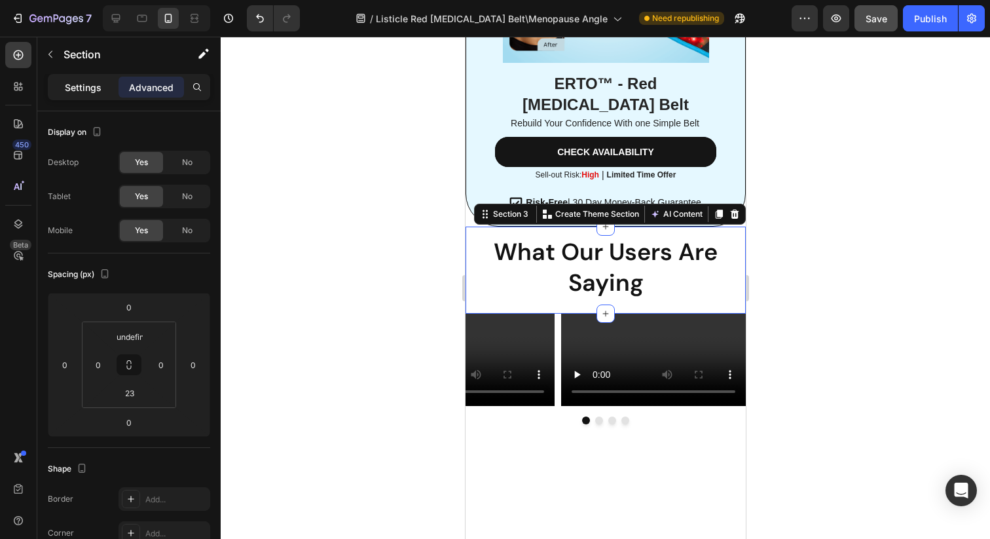
click at [88, 87] on p "Settings" at bounding box center [83, 88] width 37 height 14
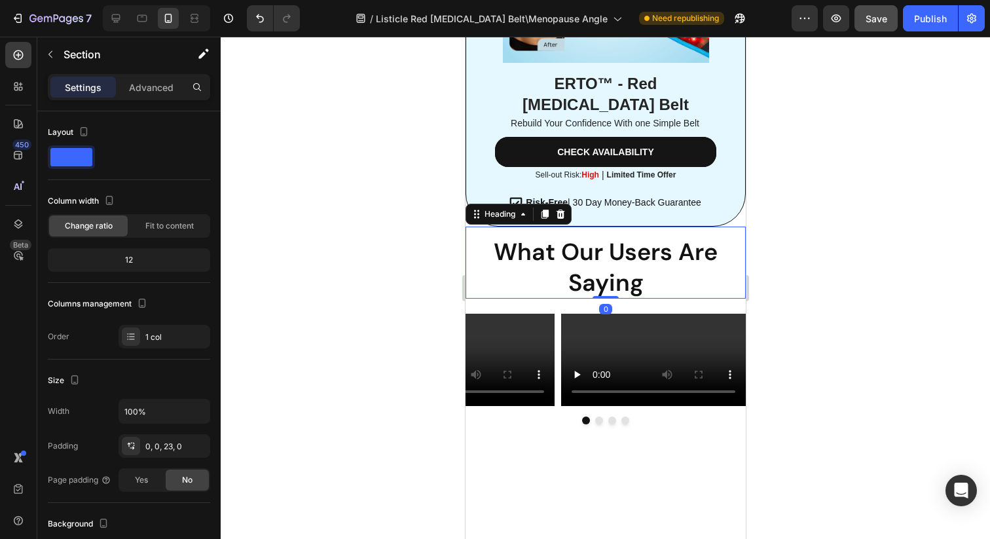
click at [480, 248] on p "What Our Users Are Saying" at bounding box center [604, 268] width 259 height 62
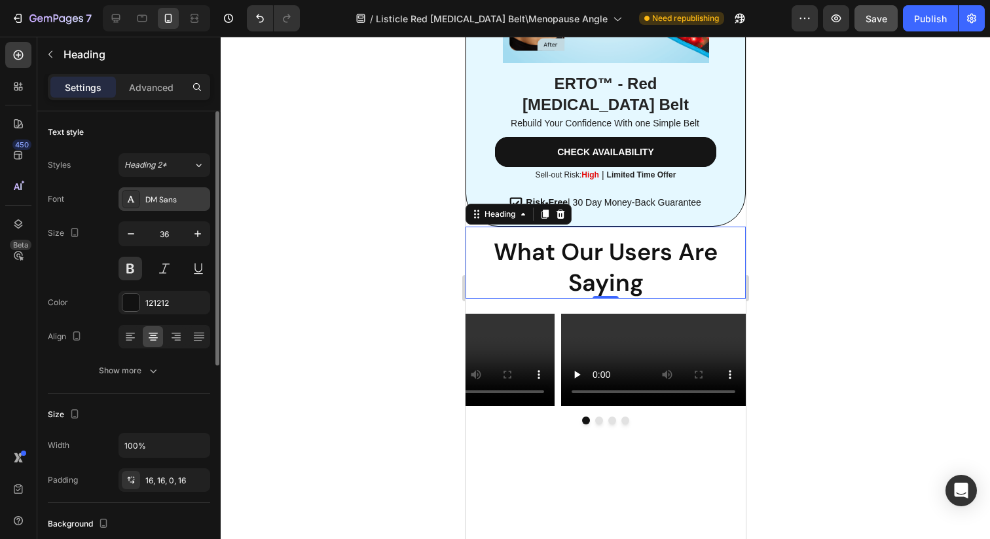
scroll to position [385, 0]
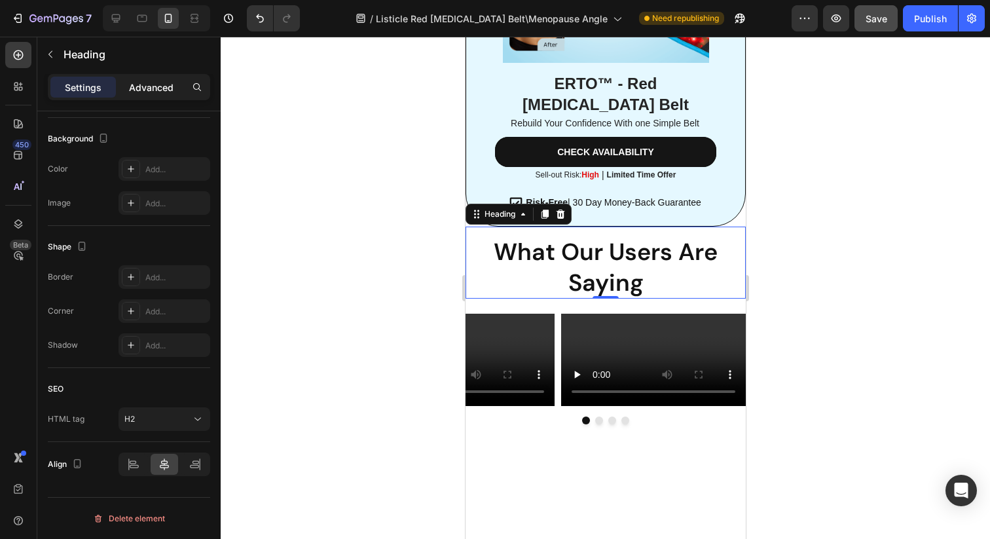
click at [165, 78] on div "Advanced" at bounding box center [150, 87] width 65 height 21
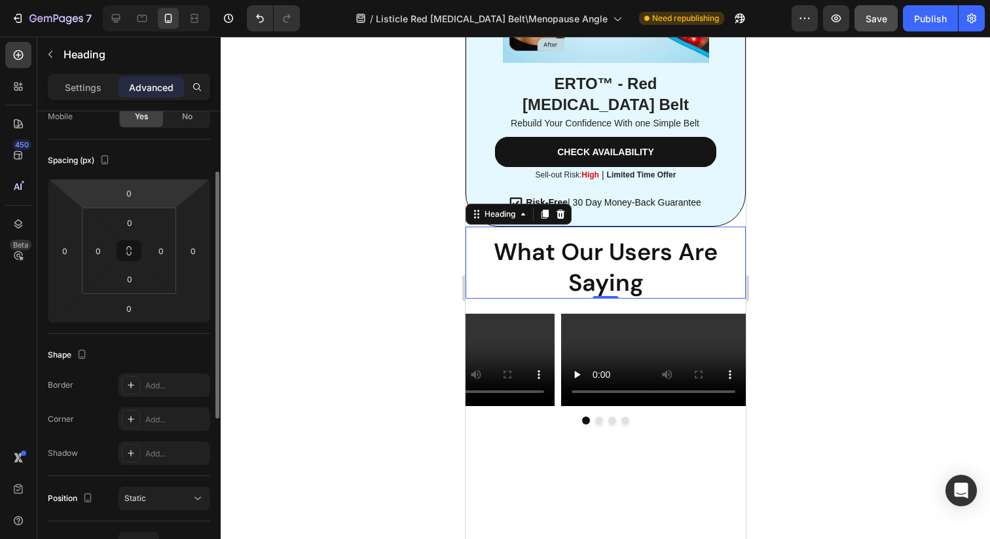
scroll to position [0, 0]
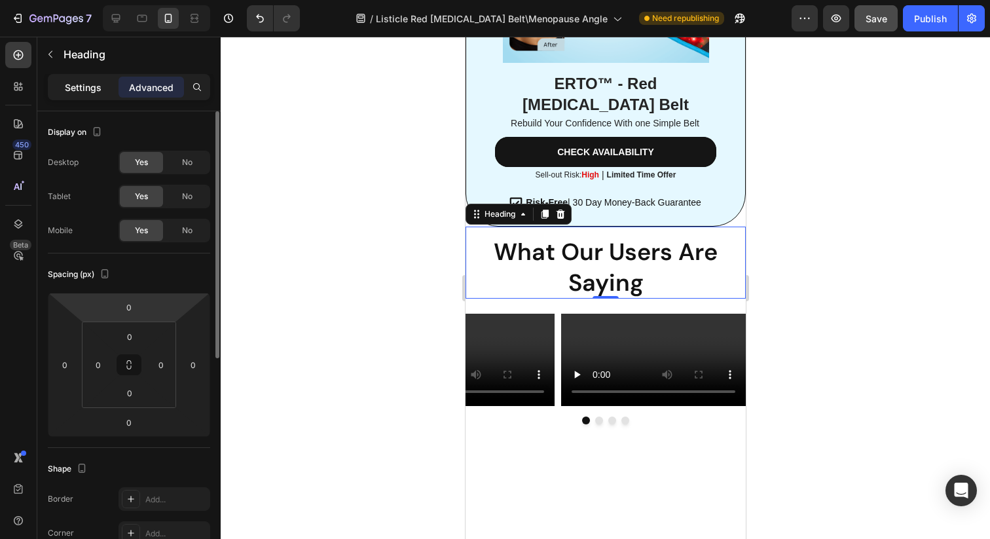
click at [86, 94] on p "Settings" at bounding box center [83, 88] width 37 height 14
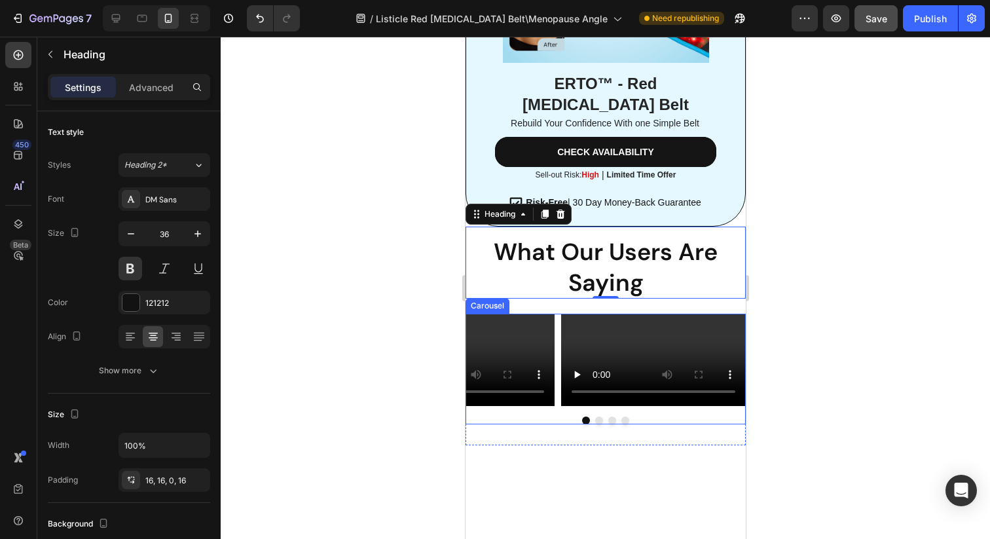
scroll to position [4656, 0]
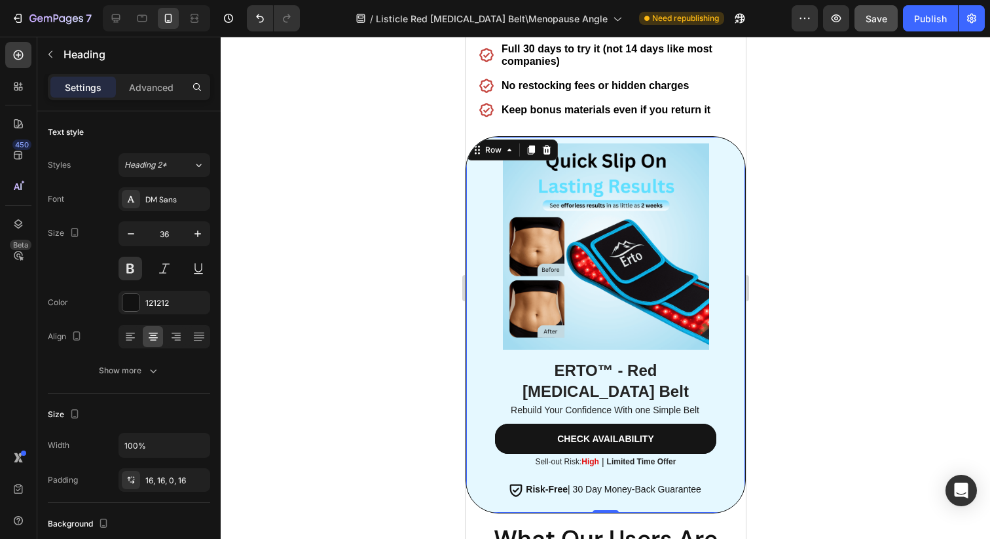
click at [477, 283] on div "ERTO™ - Red [MEDICAL_DATA] Belt Heading Rebuild Your Confidence With one Simple…" at bounding box center [605, 324] width 280 height 377
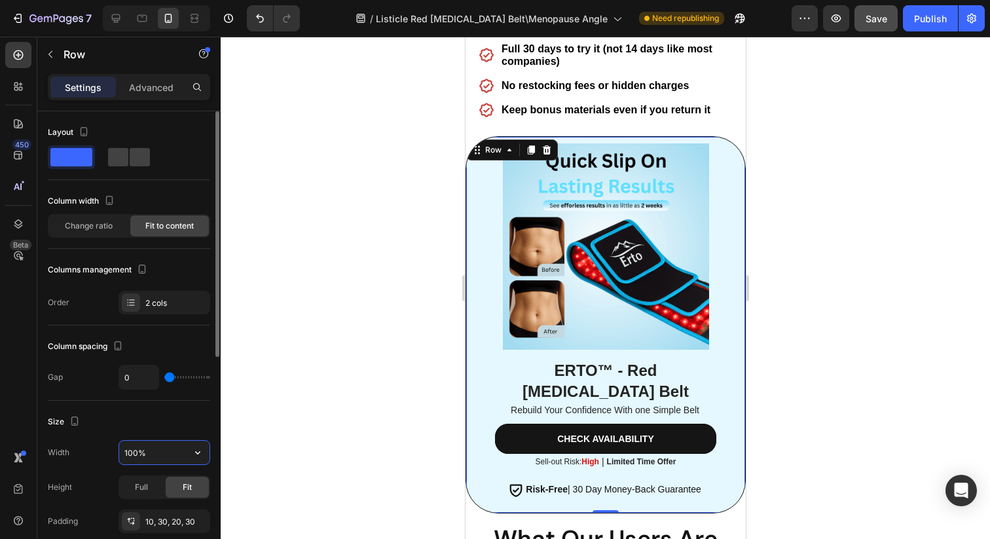
click at [136, 449] on input "100%" at bounding box center [164, 453] width 90 height 24
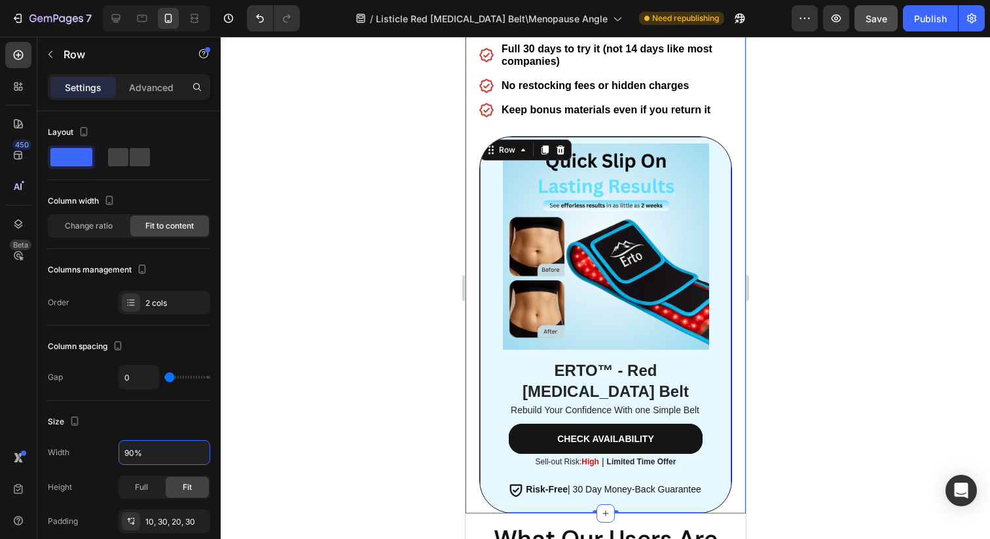
type input "90%"
click at [836, 467] on div at bounding box center [605, 288] width 769 height 502
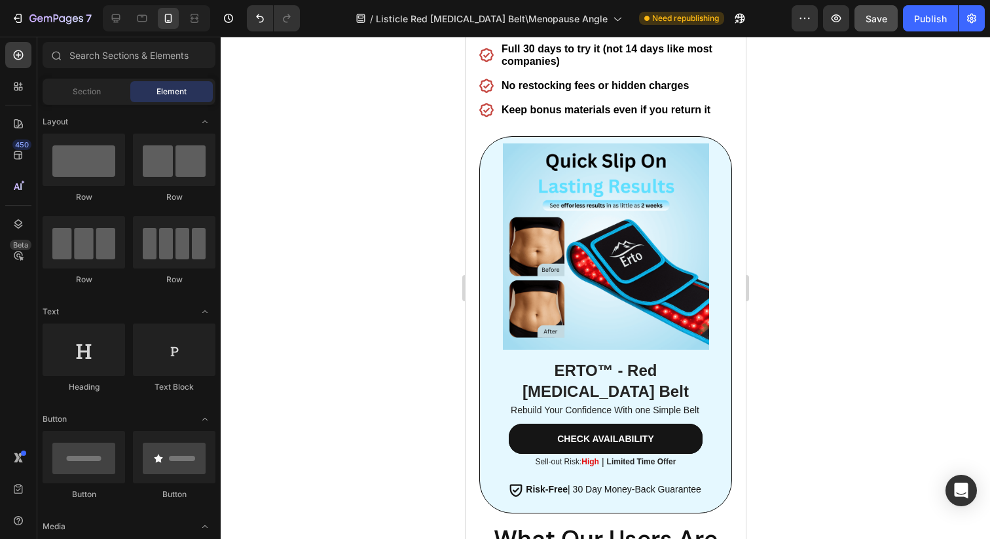
click at [842, 361] on div at bounding box center [605, 288] width 769 height 502
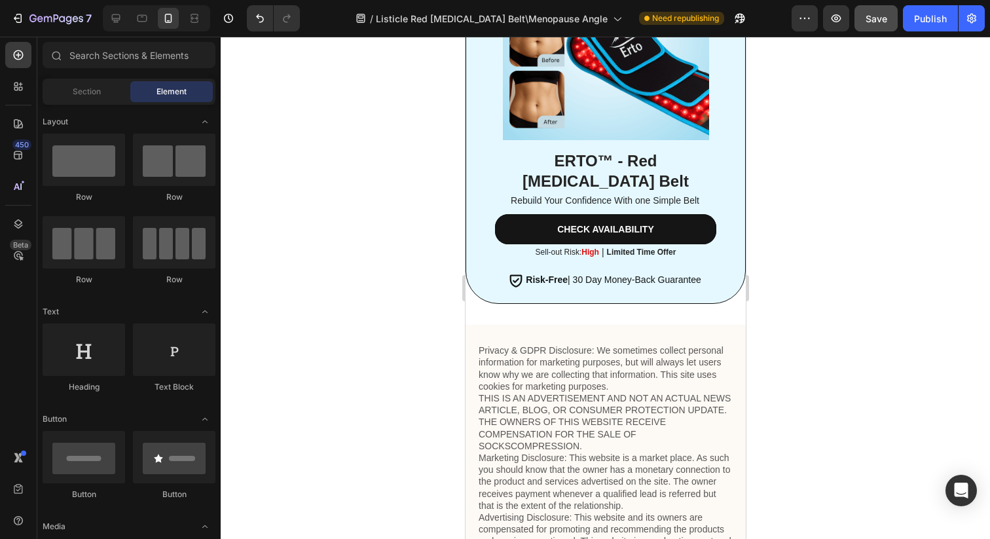
scroll to position [5725, 0]
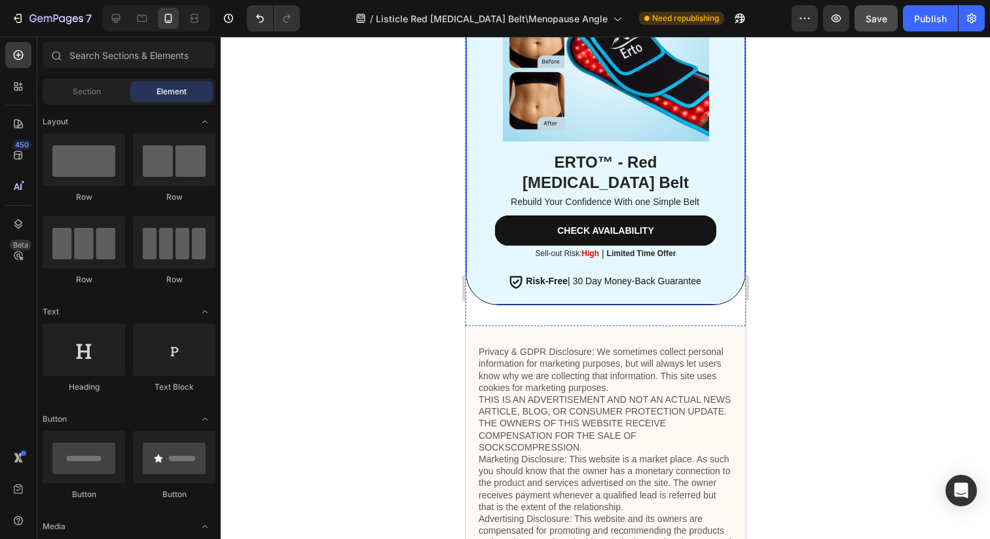
click at [477, 257] on div "ERTO™ - Red [MEDICAL_DATA] Belt Heading Rebuild Your Confidence With one Simple…" at bounding box center [605, 116] width 280 height 377
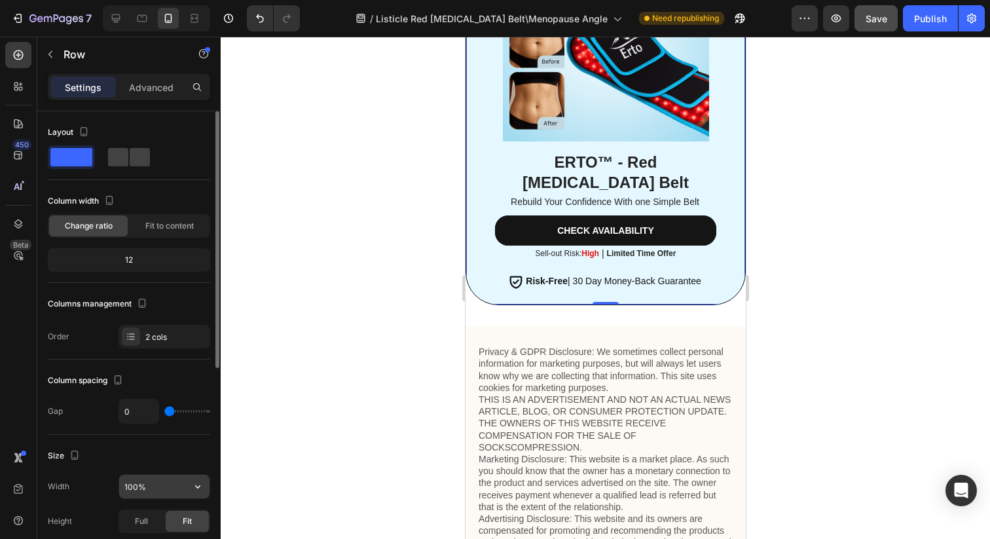
click at [133, 489] on input "100%" at bounding box center [164, 487] width 90 height 24
type input "90%"
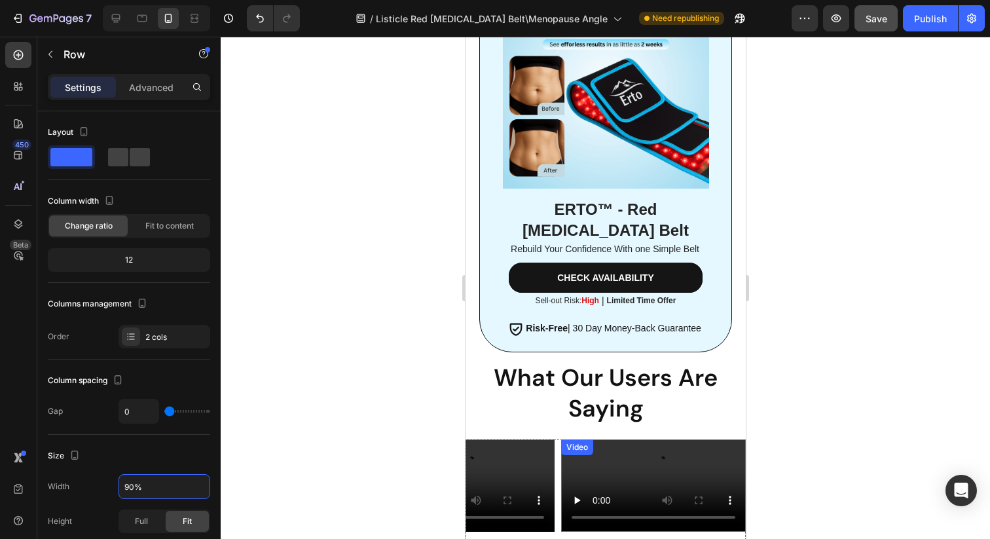
scroll to position [4764, 0]
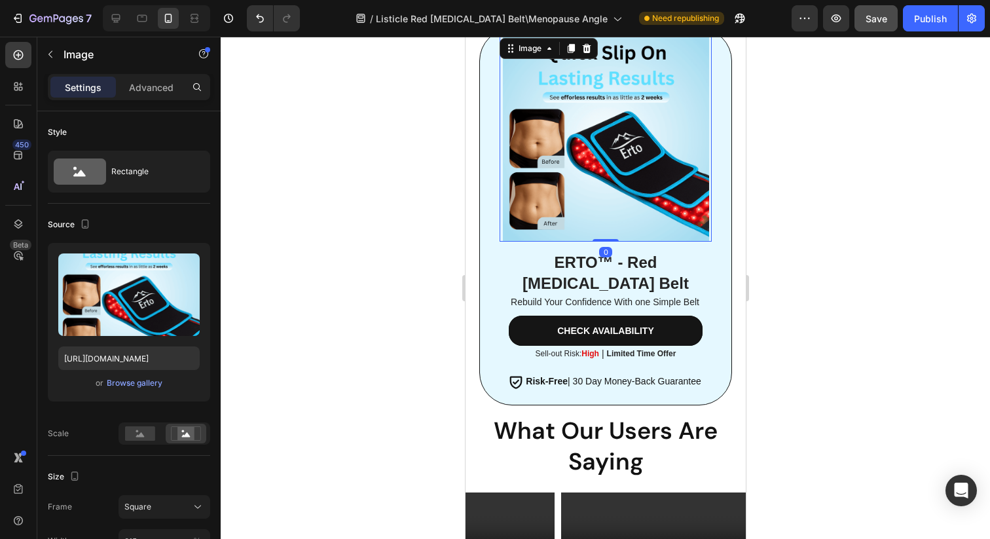
click at [583, 168] on img at bounding box center [605, 138] width 206 height 206
click at [497, 270] on div "ERTO™ - Red [MEDICAL_DATA] Belt Heading Rebuild Your Confidence With one Simple…" at bounding box center [605, 216] width 252 height 377
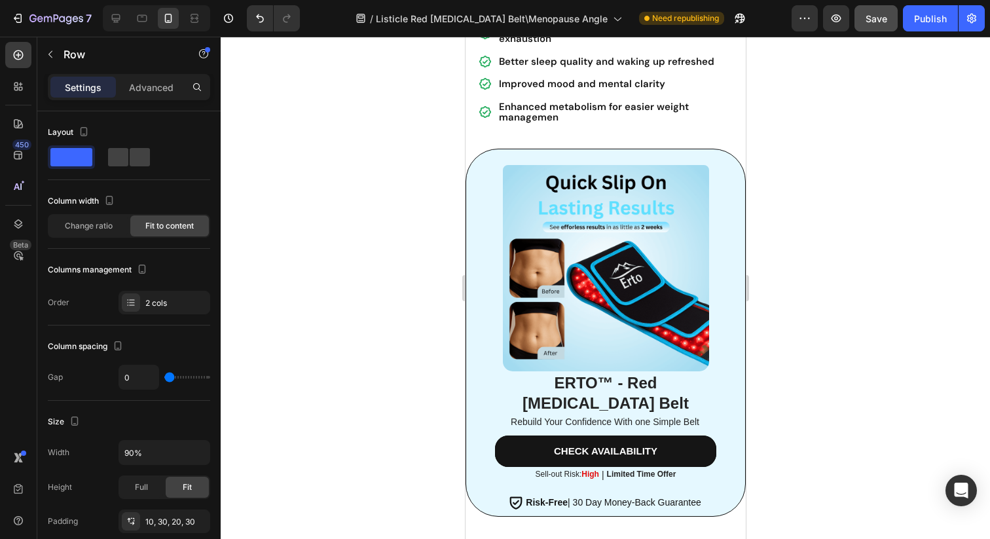
scroll to position [2279, 0]
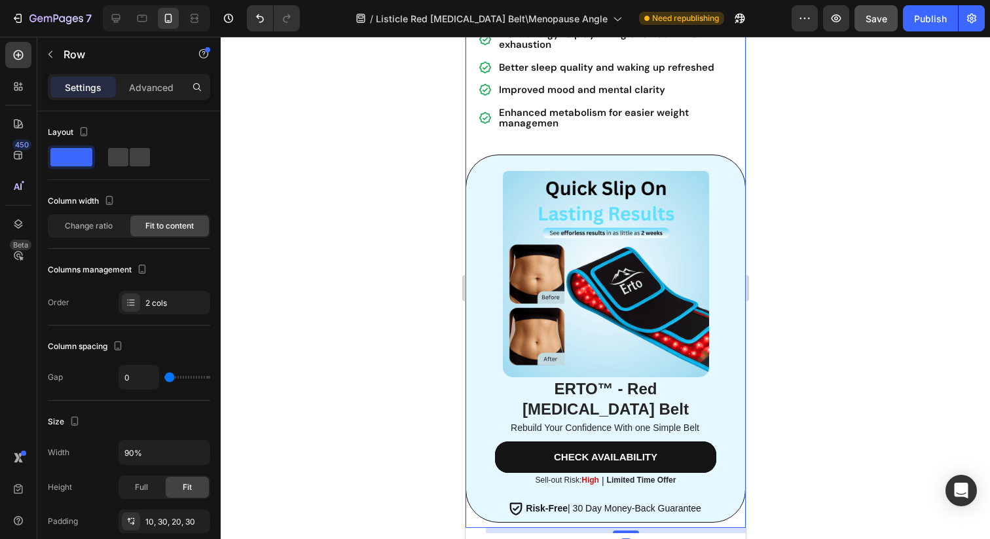
click at [473, 262] on div "Image ERTO™ - Red [MEDICAL_DATA] Belt Heading Rebuild Your Confidence With one …" at bounding box center [605, 338] width 280 height 368
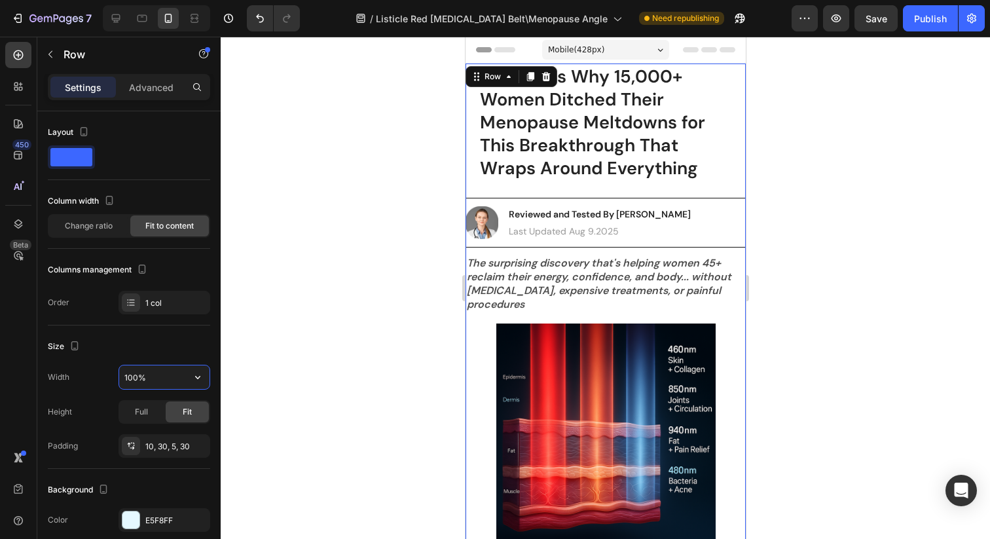
scroll to position [2279, 0]
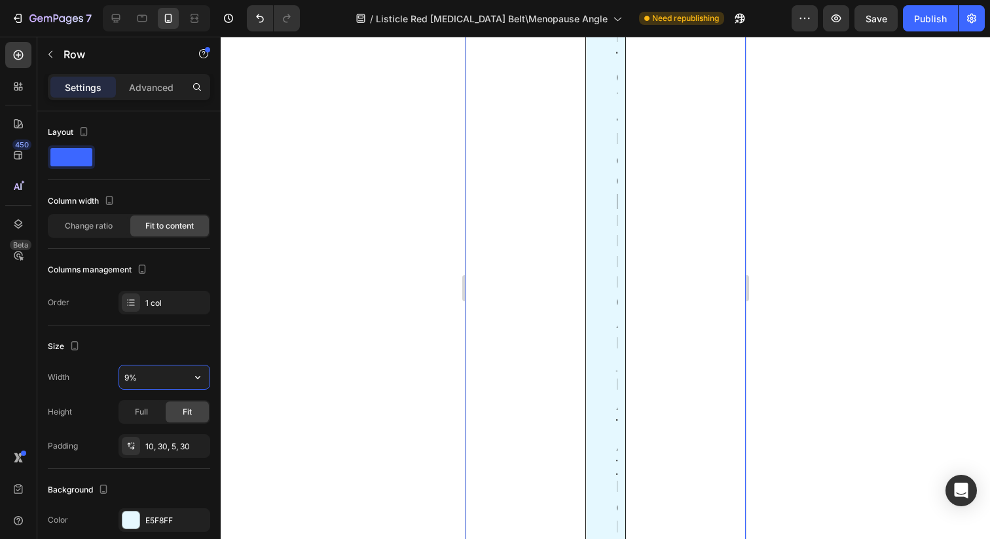
type input "90%"
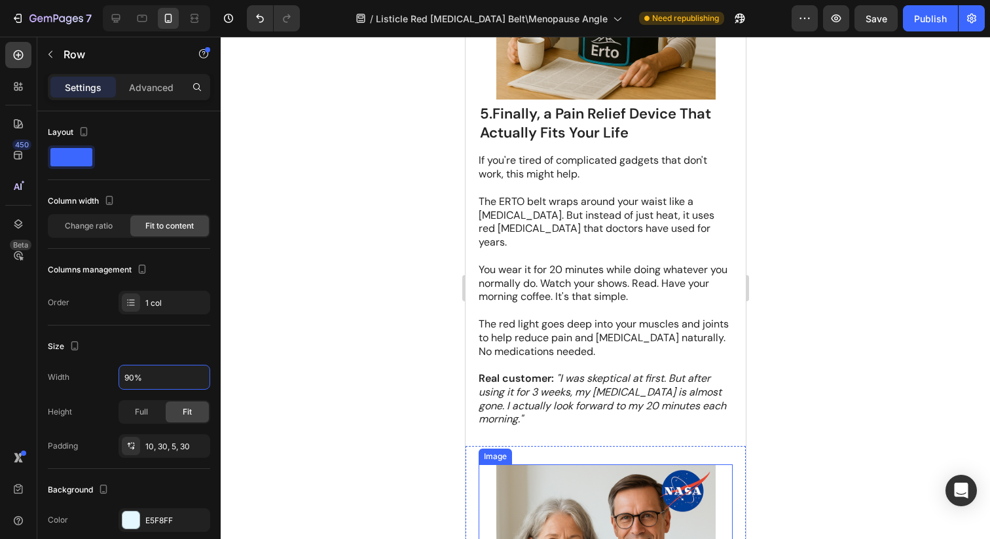
scroll to position [2929, 0]
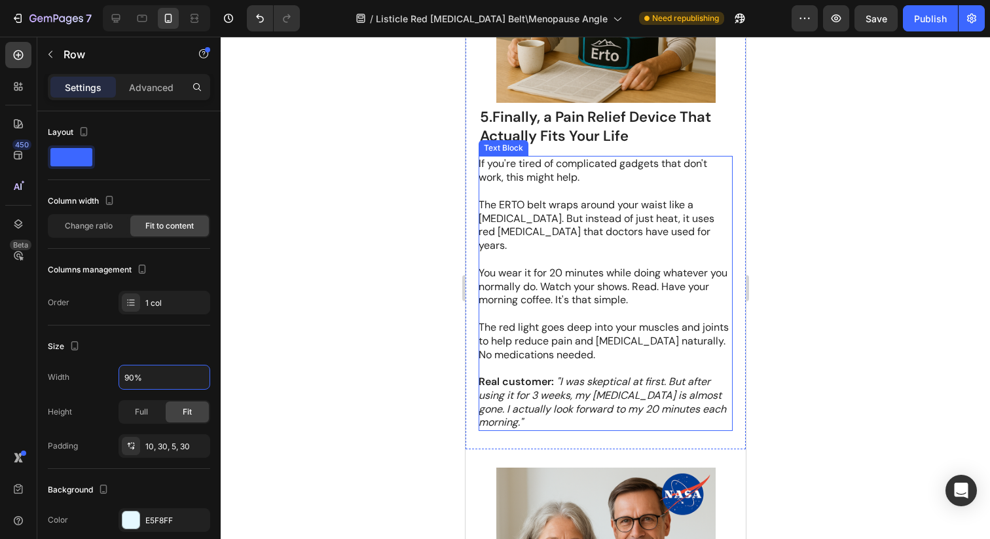
click at [590, 344] on p "The red light goes deep into your muscles and joints to help reduce pain and [M…" at bounding box center [604, 341] width 253 height 41
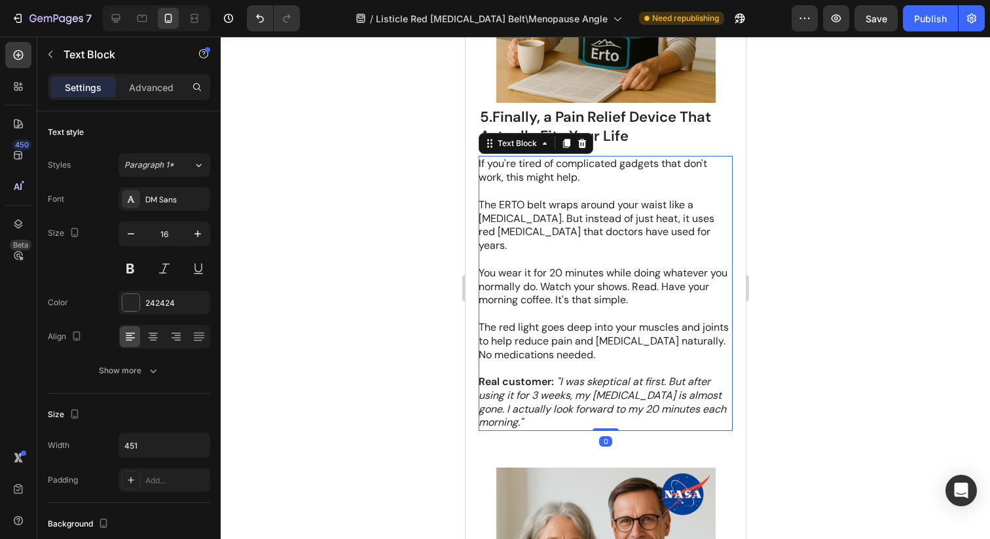
click at [812, 357] on div at bounding box center [605, 288] width 769 height 502
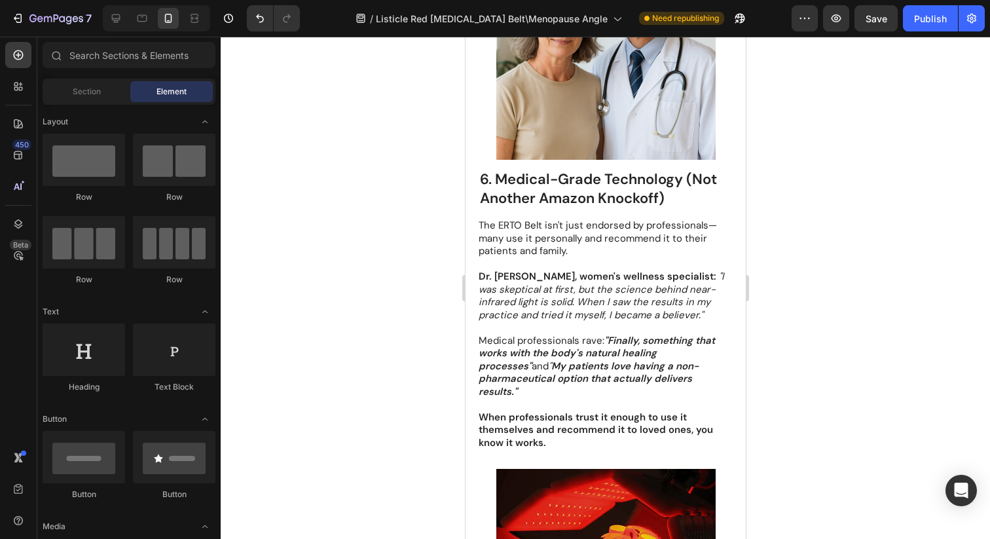
scroll to position [3469, 0]
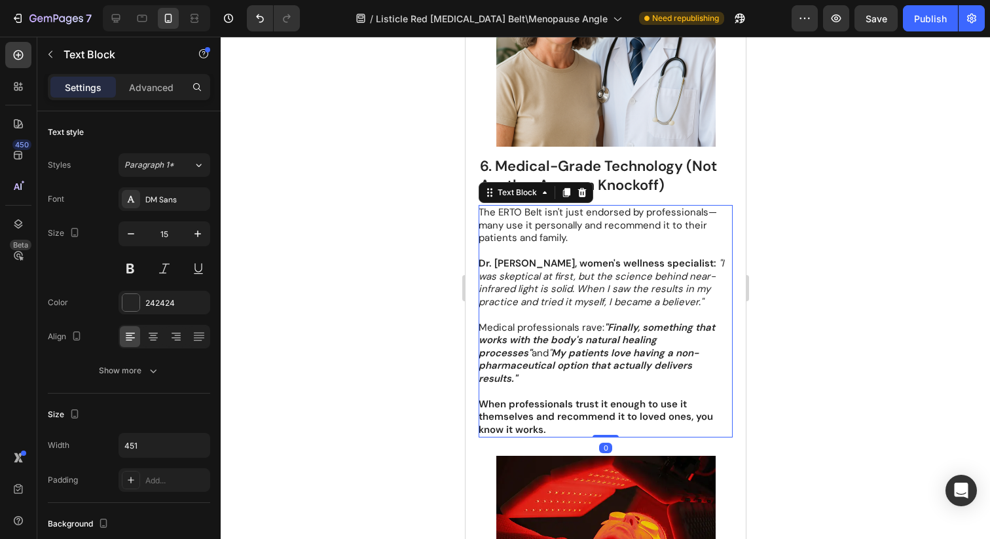
click at [645, 346] on strong "My patients love having a non-pharmaceutical option that actually delivers resu…" at bounding box center [588, 365] width 220 height 39
click at [570, 398] on p "When professionals trust it enough to use it themselves and recommend it to lov…" at bounding box center [604, 417] width 253 height 39
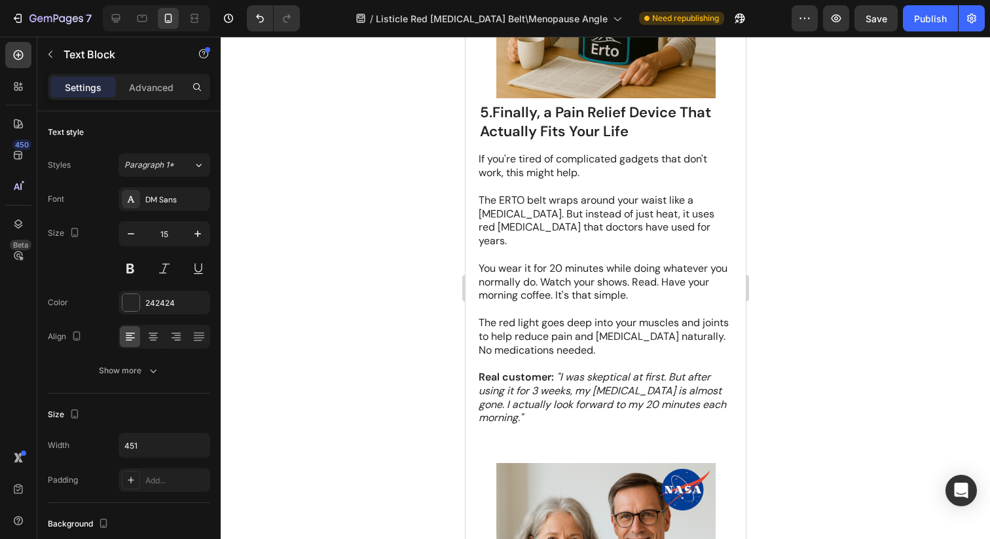
scroll to position [2933, 0]
click at [533, 262] on p "You wear it for 20 minutes while doing whatever you normally do. Watch your sho…" at bounding box center [604, 282] width 253 height 41
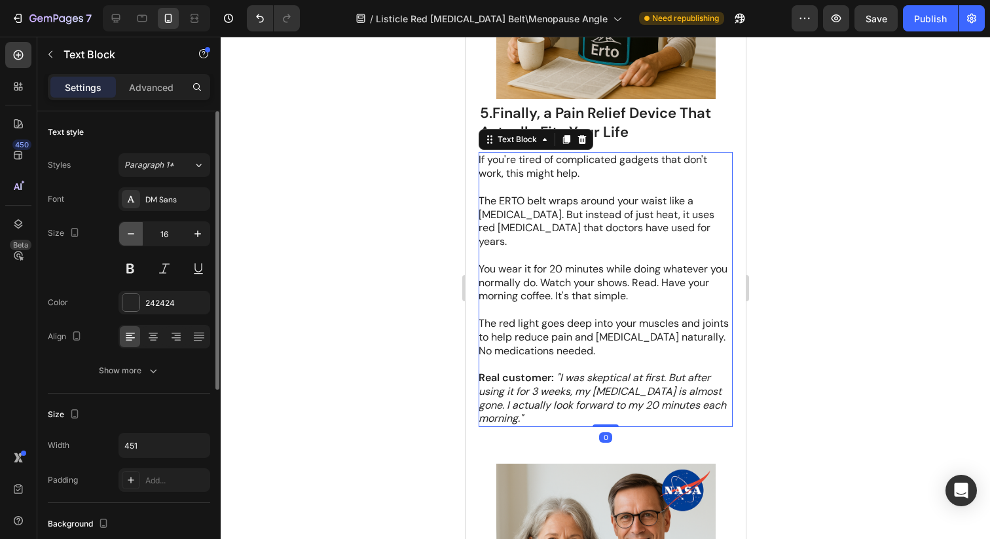
click at [139, 234] on button "button" at bounding box center [131, 234] width 24 height 24
type input "15"
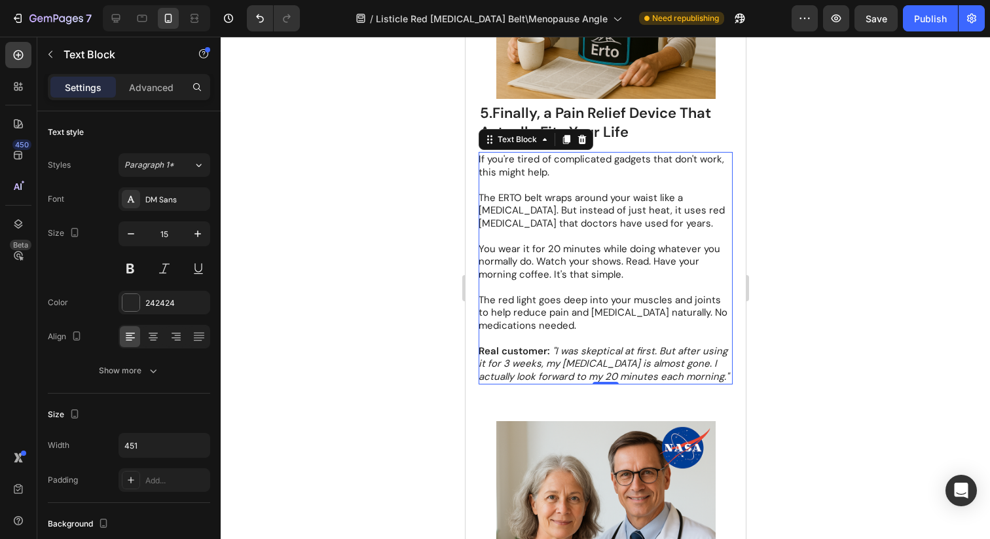
click at [791, 353] on div at bounding box center [605, 288] width 769 height 502
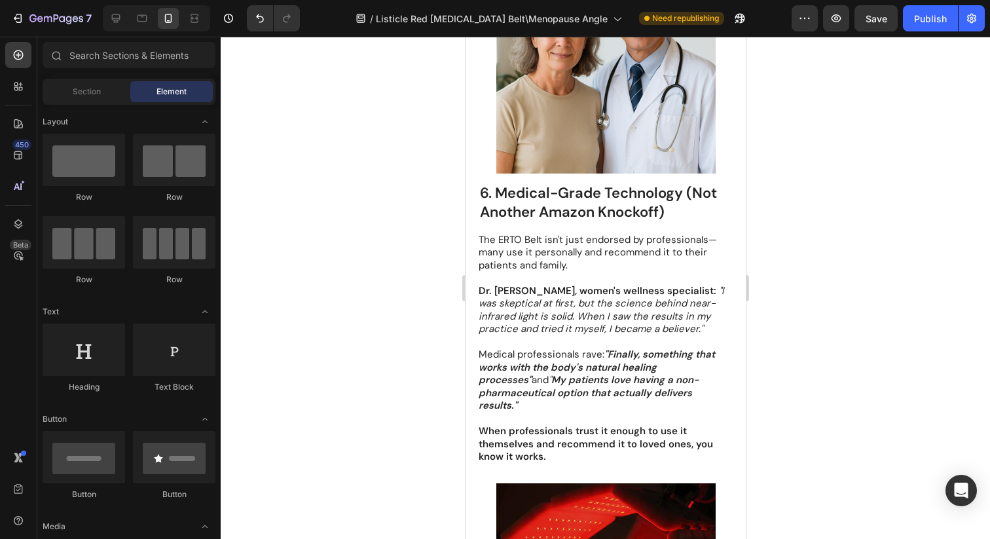
scroll to position [3405, 0]
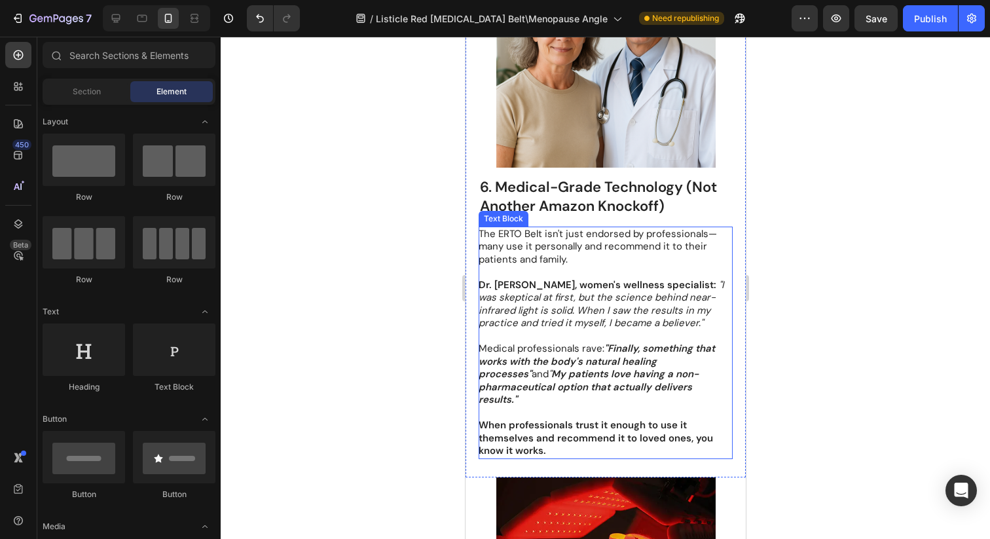
click at [667, 305] on icon ""I was skeptical at first, but the science behind near-infrared light is solid.…" at bounding box center [600, 304] width 245 height 52
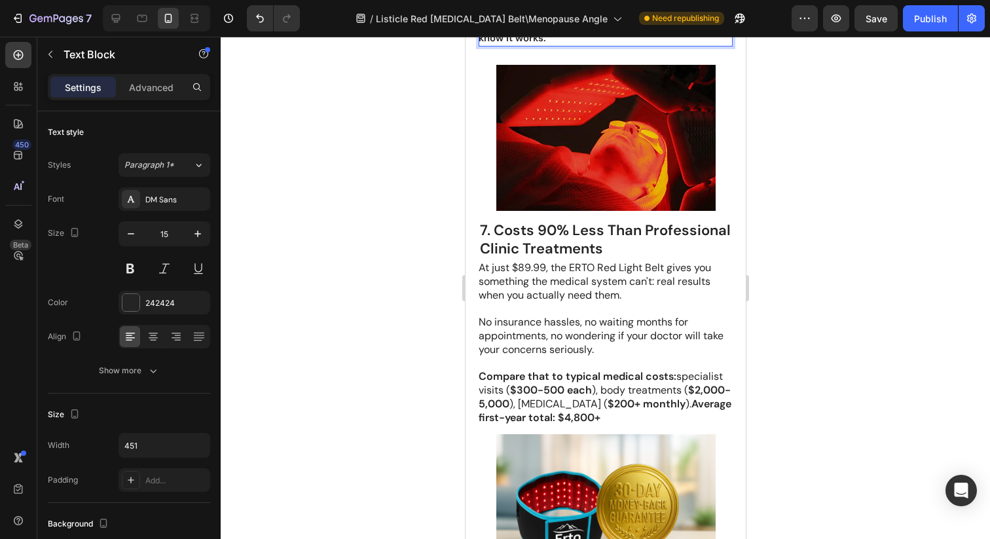
scroll to position [3824, 0]
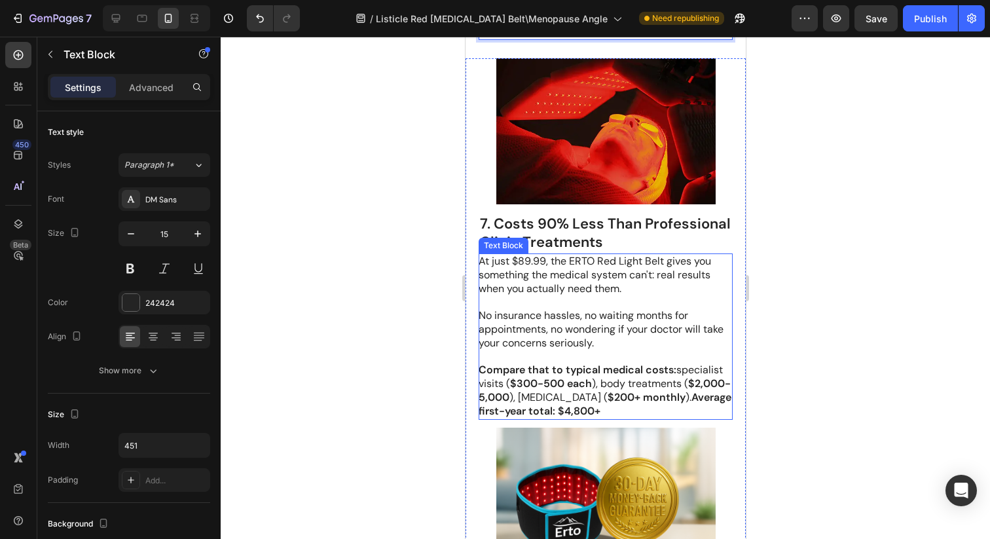
click at [582, 363] on strong "Compare that to typical medical costs:" at bounding box center [577, 370] width 198 height 14
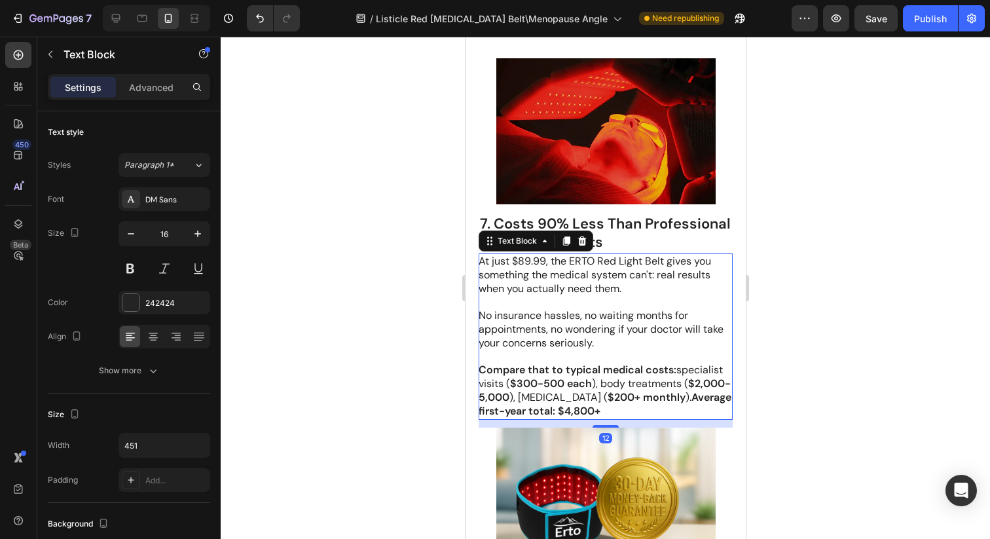
click at [530, 255] on p "At just $89.99, the ERTO Red Light Belt gives you something the medical system …" at bounding box center [604, 275] width 253 height 41
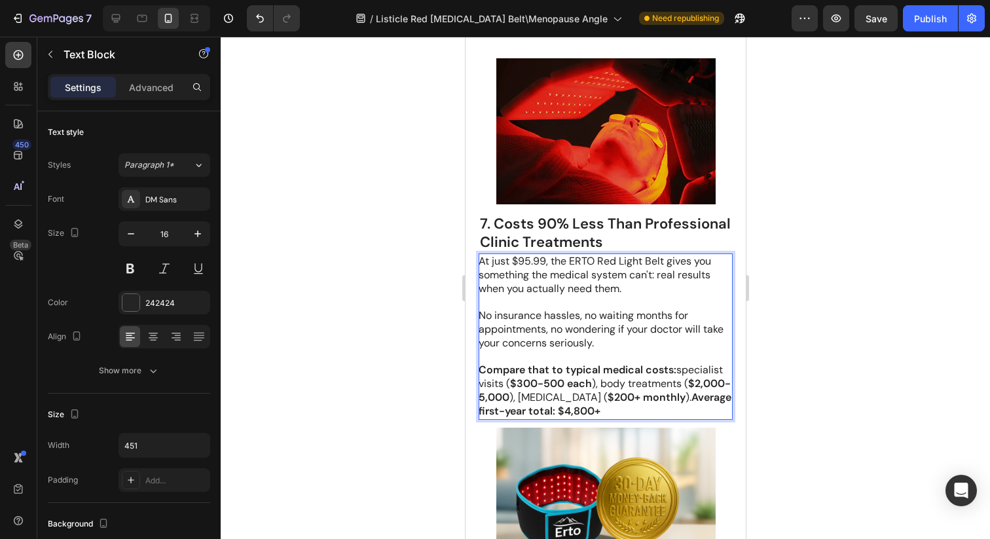
click at [699, 399] on p "Compare that to typical medical costs: specialist visits ( $300-500 each ), bod…" at bounding box center [604, 390] width 253 height 54
click at [600, 371] on p "Compare that to typical medical costs: specialist visits ( $300-500 each ), bod…" at bounding box center [604, 390] width 253 height 54
click at [649, 391] on p "body treatments ( $2,000-5,000 ), hormone therapy ( $200+ monthly ). Average fi…" at bounding box center [604, 404] width 253 height 27
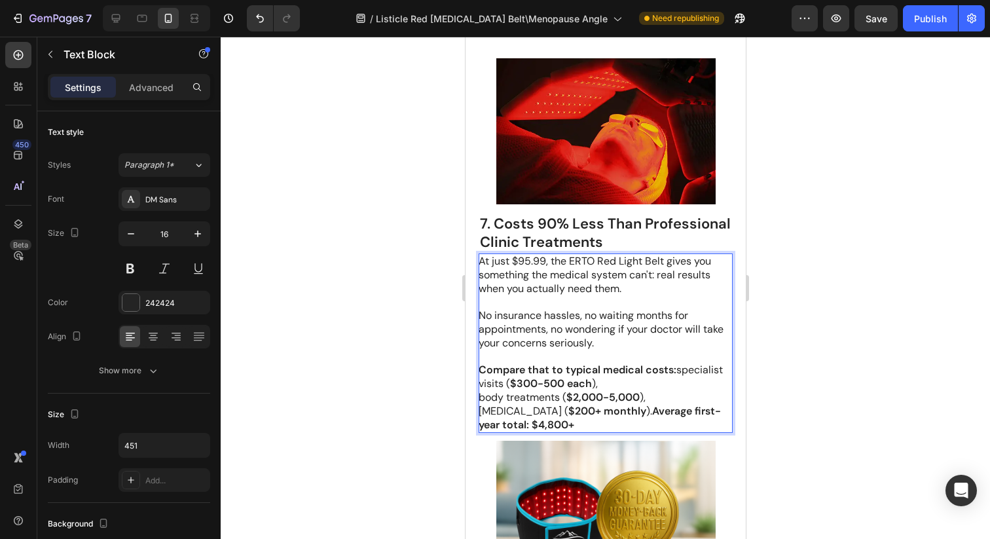
click at [655, 404] on strong "Average first-year total: $4,800+" at bounding box center [599, 417] width 242 height 27
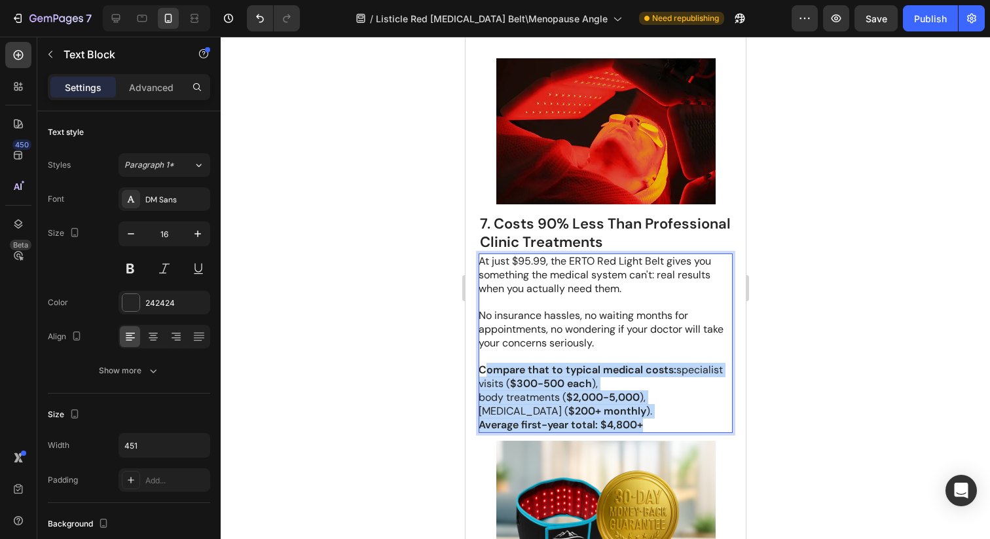
drag, startPoint x: 659, startPoint y: 418, endPoint x: 484, endPoint y: 359, distance: 184.7
click at [484, 359] on div "At just $95.99, the ERTO Red Light Belt gives you something the medical system …" at bounding box center [605, 342] width 254 height 179
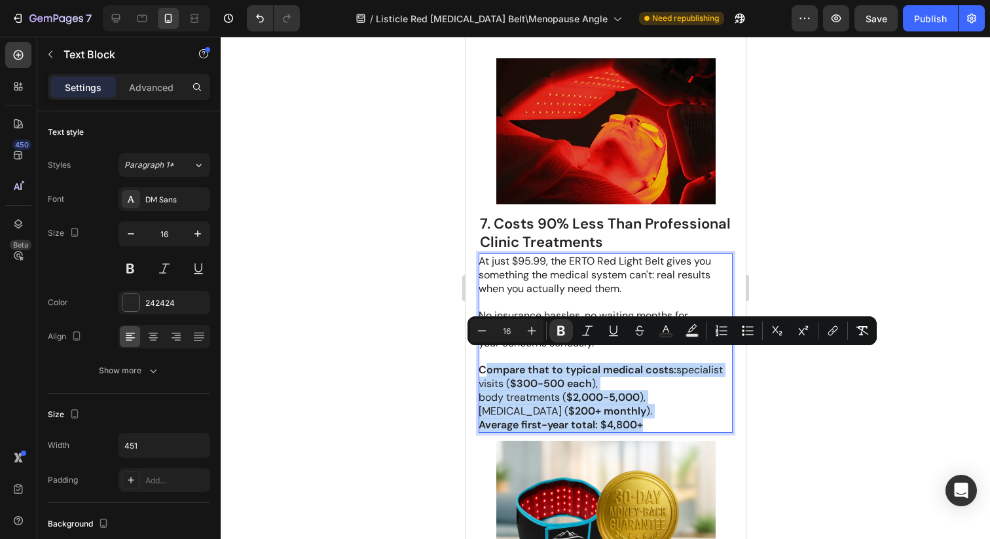
click at [676, 363] on p "Compare that to typical medical costs: specialist visits ( $300-500 each )," at bounding box center [604, 376] width 253 height 27
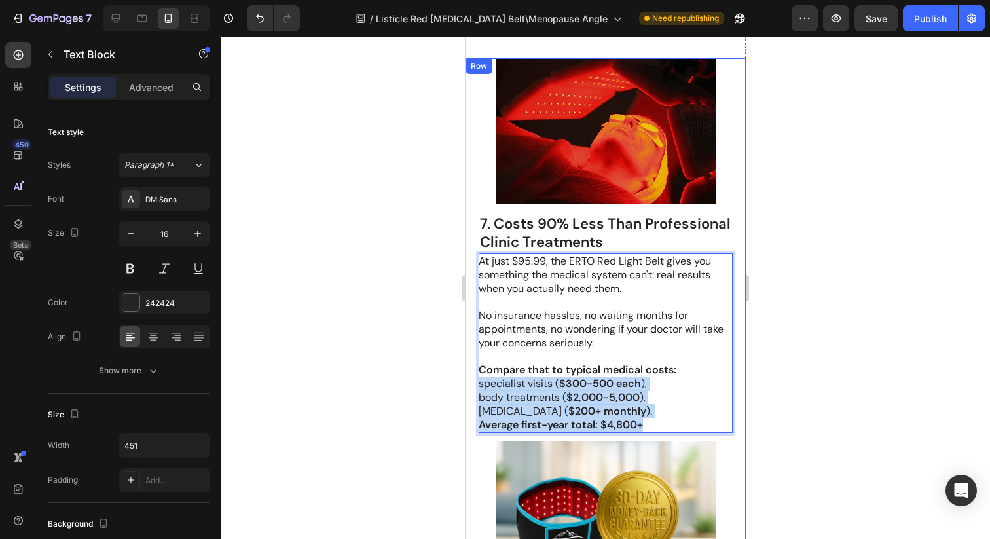
drag, startPoint x: 660, startPoint y: 411, endPoint x: 474, endPoint y: 366, distance: 191.3
click at [474, 366] on div "Try the ERTO Belt for a full month. If you don't see and feel the difference, r…" at bounding box center [605, 492] width 280 height 869
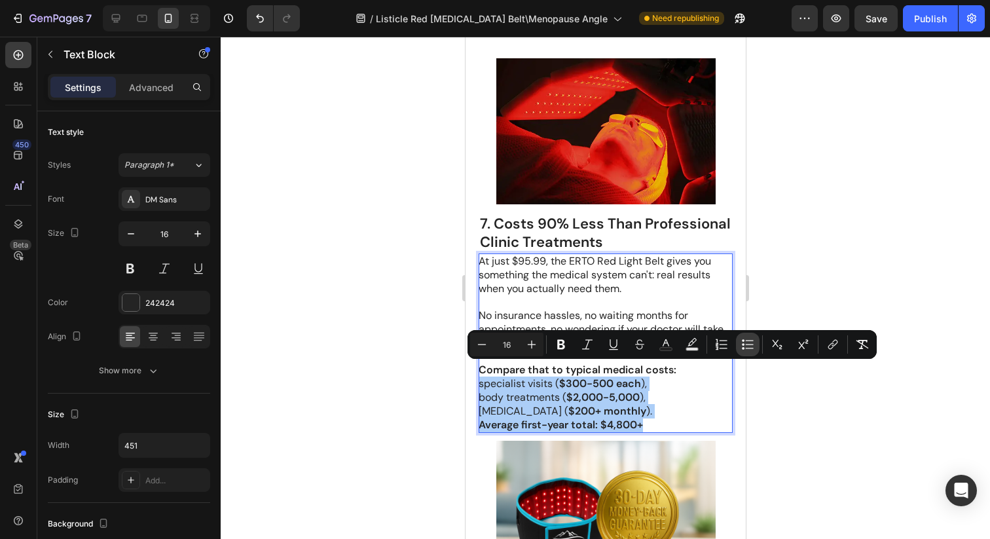
click at [742, 345] on icon "Editor contextual toolbar" at bounding box center [747, 344] width 13 height 13
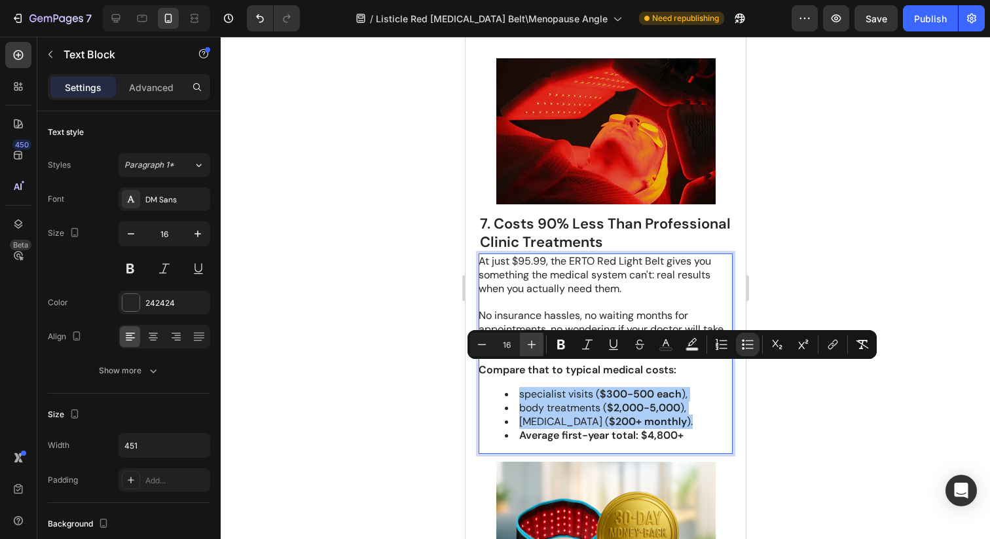
click at [534, 340] on icon "Editor contextual toolbar" at bounding box center [531, 344] width 13 height 13
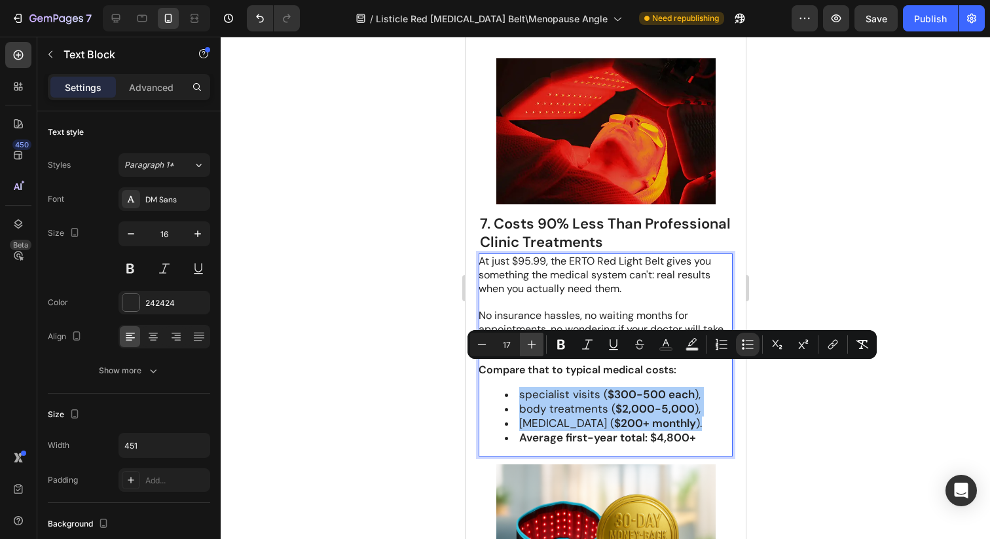
click at [534, 340] on icon "Editor contextual toolbar" at bounding box center [531, 344] width 13 height 13
type input "18"
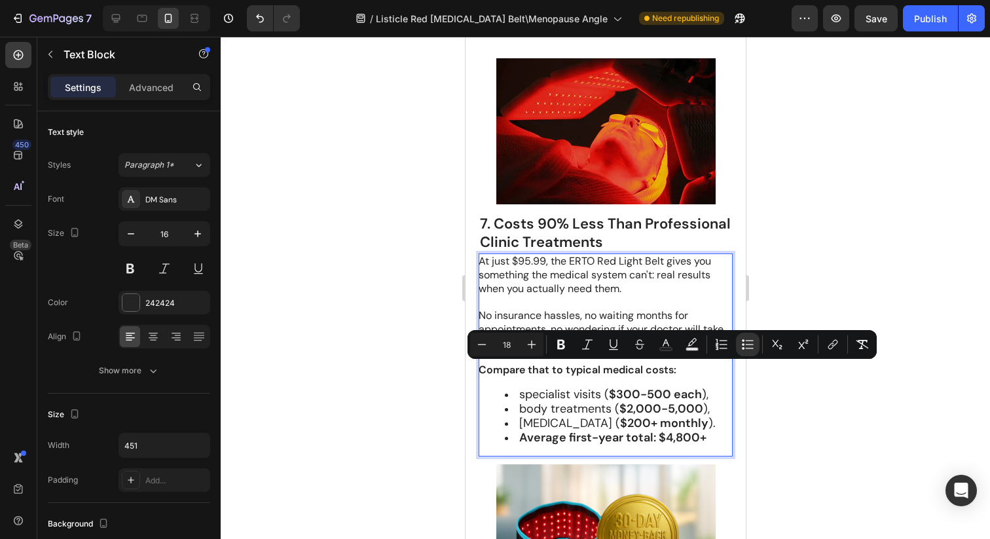
click at [497, 404] on ul "specialist visits ( $300-500 each ), body treatments ( $2,000-5,000 ), hormone …" at bounding box center [604, 416] width 253 height 57
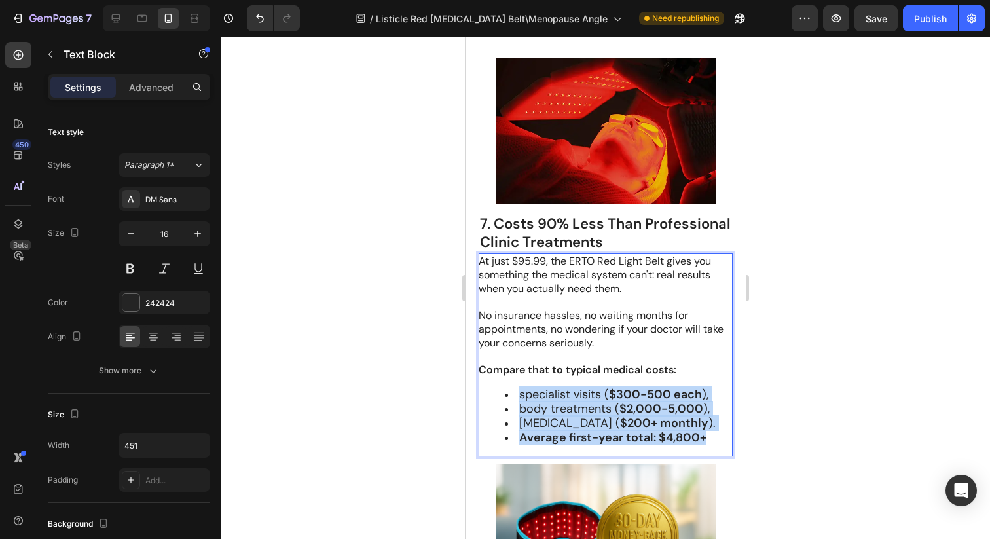
drag, startPoint x: 708, startPoint y: 422, endPoint x: 519, endPoint y: 383, distance: 193.1
click at [519, 388] on ul "specialist visits ( $300-500 each ), body treatments ( $2,000-5,000 ), hormone …" at bounding box center [604, 416] width 253 height 57
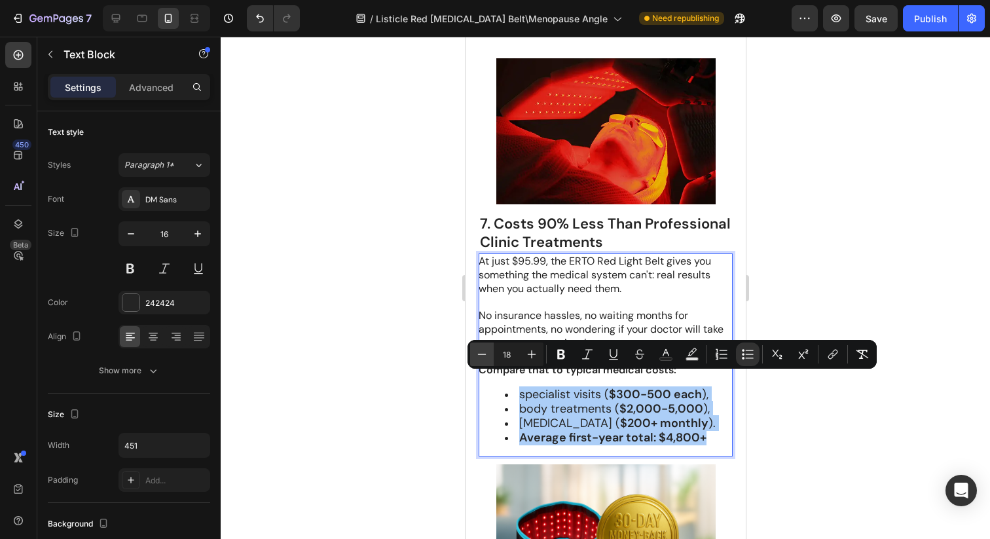
click at [479, 360] on icon "Editor contextual toolbar" at bounding box center [481, 354] width 13 height 13
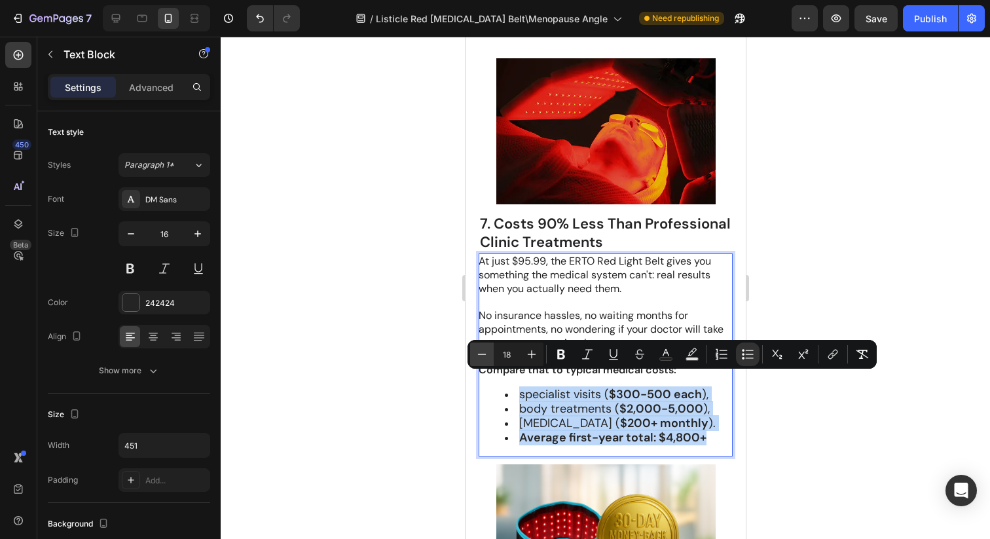
type input "17"
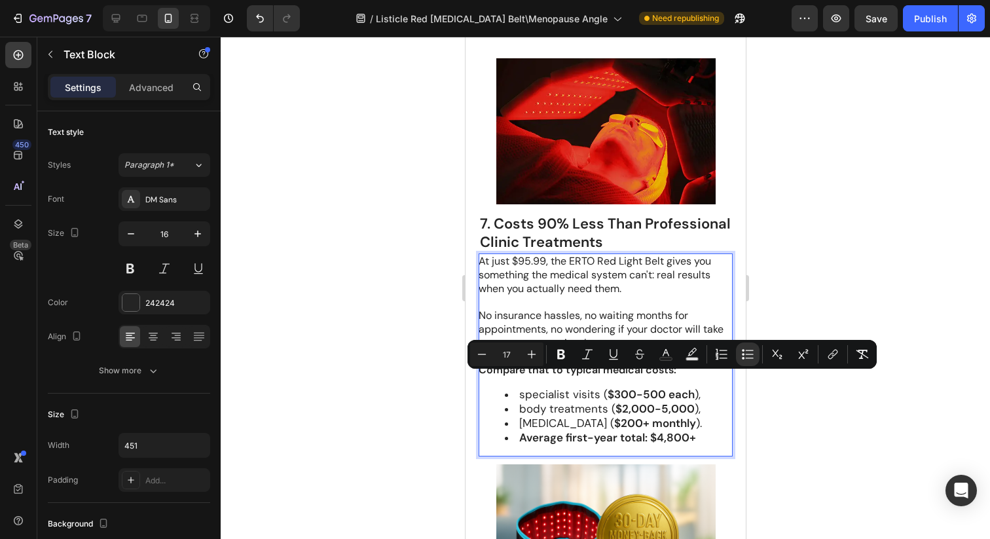
click at [860, 301] on div at bounding box center [605, 288] width 769 height 502
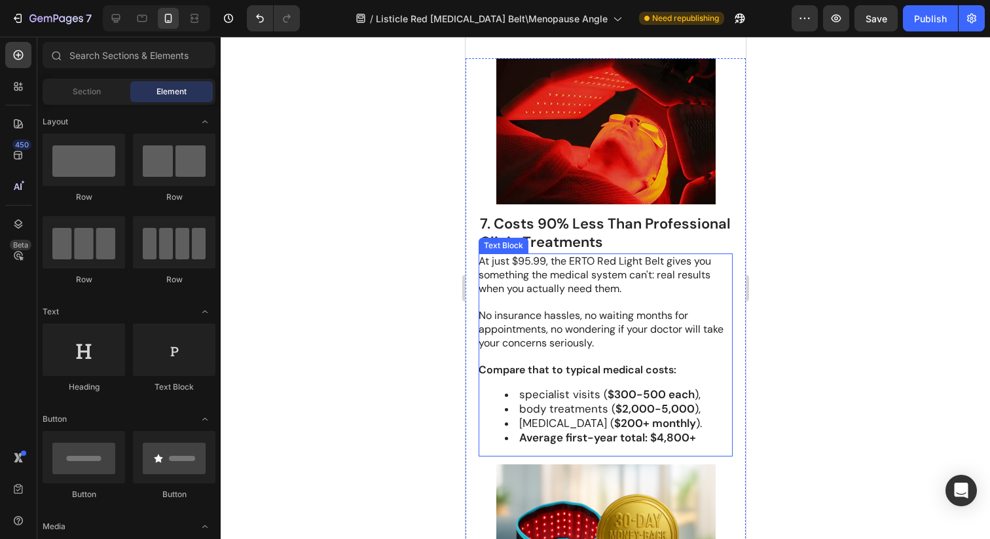
click at [595, 363] on strong "Compare that to typical medical costs:" at bounding box center [577, 370] width 198 height 14
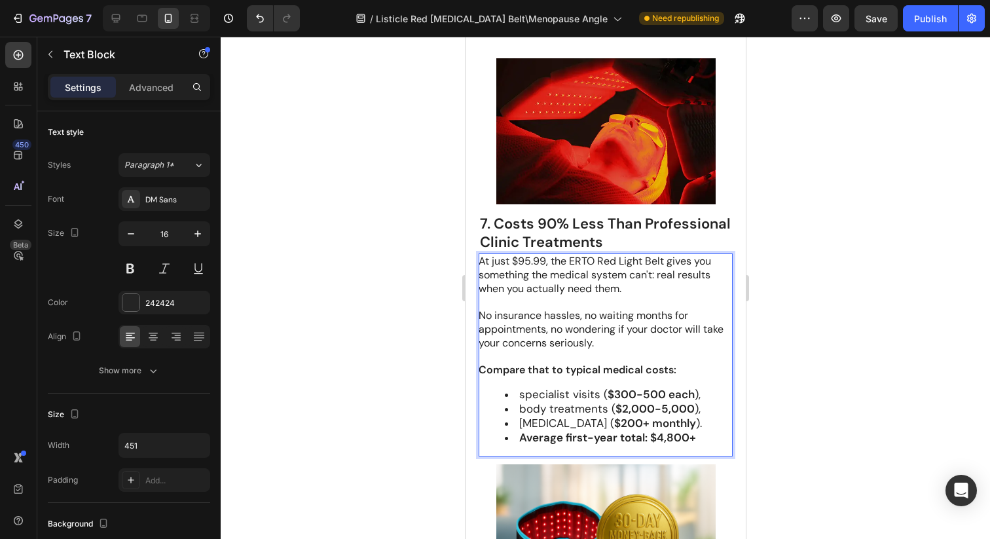
click at [657, 363] on strong "Compare that to typical medical costs:" at bounding box center [577, 370] width 198 height 14
click at [678, 363] on p "Compare that to typical medical costs:" at bounding box center [604, 370] width 253 height 14
drag, startPoint x: 481, startPoint y: 359, endPoint x: 691, endPoint y: 367, distance: 209.6
click at [691, 367] on div "At just $95.99, the ERTO Red Light Belt gives you something the medical system …" at bounding box center [605, 354] width 254 height 203
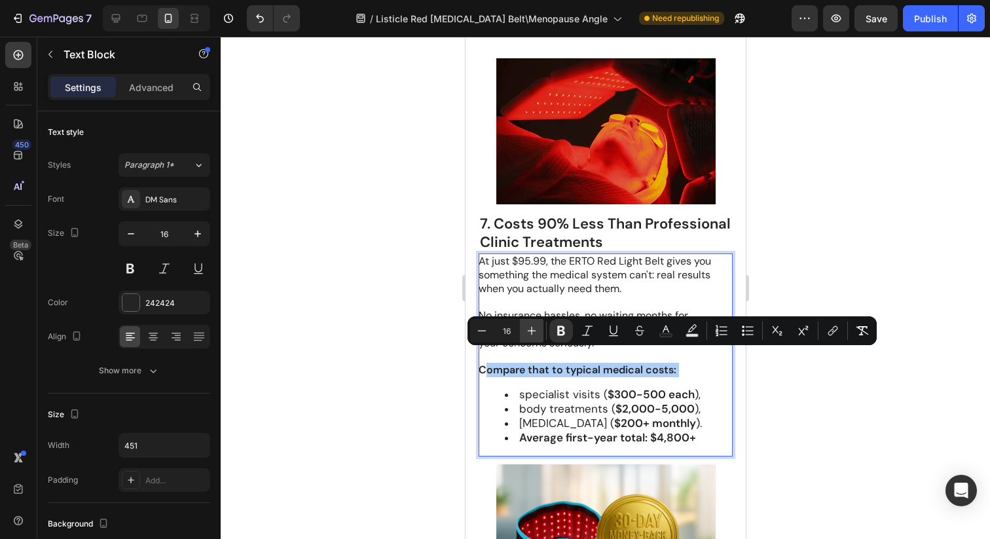
click at [532, 334] on icon "Editor contextual toolbar" at bounding box center [531, 330] width 13 height 13
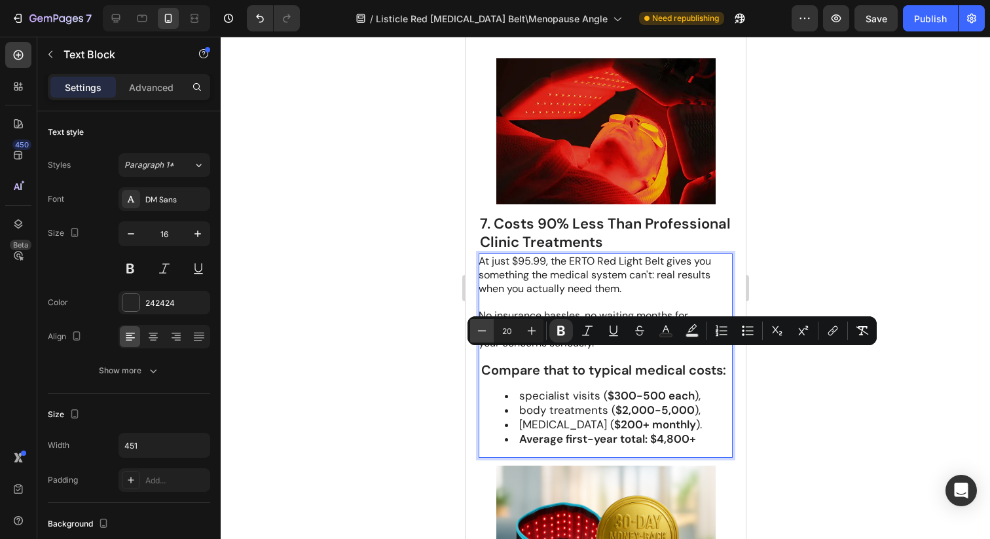
click at [485, 332] on icon "Editor contextual toolbar" at bounding box center [481, 330] width 13 height 13
type input "18"
click at [513, 362] on strong "Compare that to typical medical costs:" at bounding box center [592, 370] width 224 height 16
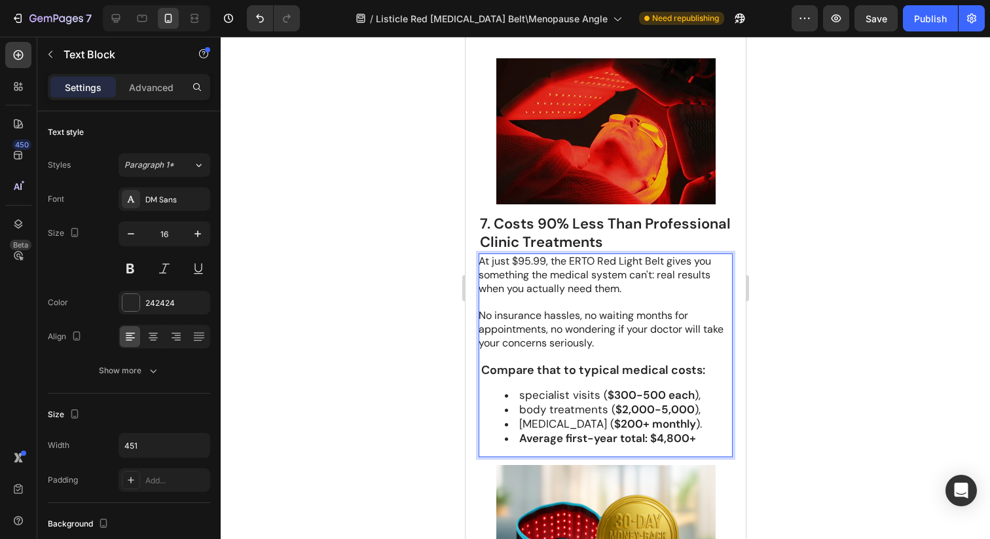
click at [495, 362] on strong "Compare that to typical medical costs:" at bounding box center [592, 370] width 224 height 16
click at [780, 420] on div at bounding box center [605, 288] width 769 height 502
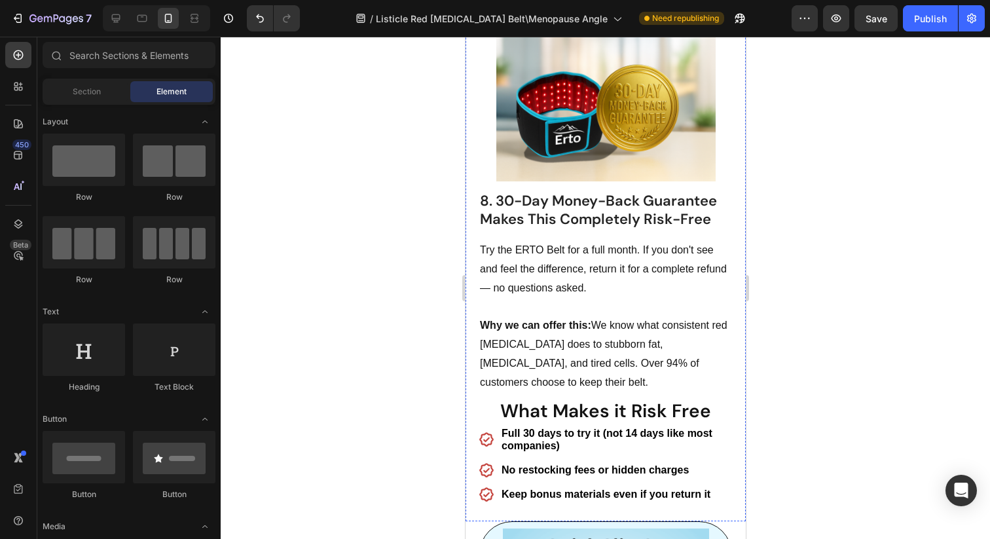
scroll to position [4256, 0]
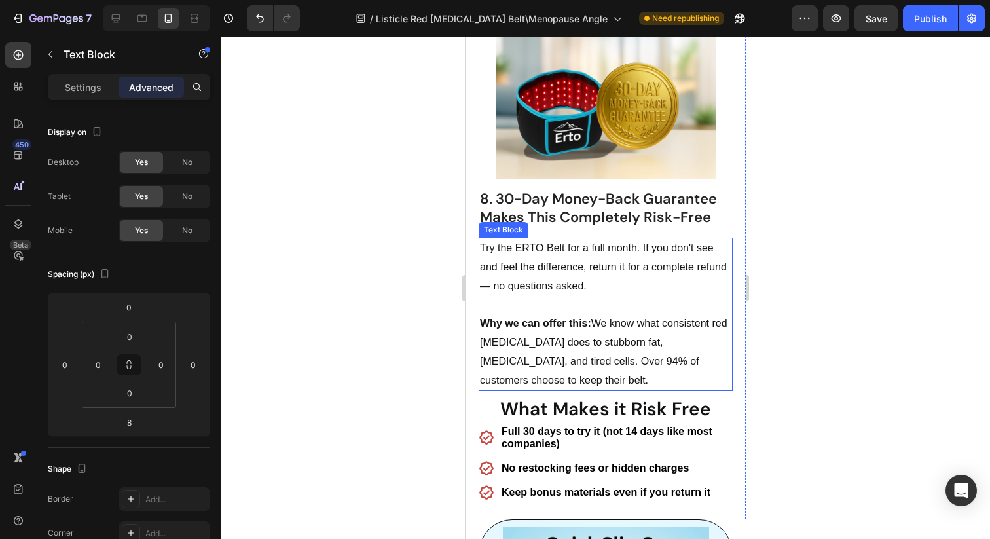
click at [585, 335] on p "Why we can offer this: We know what consistent red [MEDICAL_DATA] does to stubb…" at bounding box center [604, 351] width 251 height 75
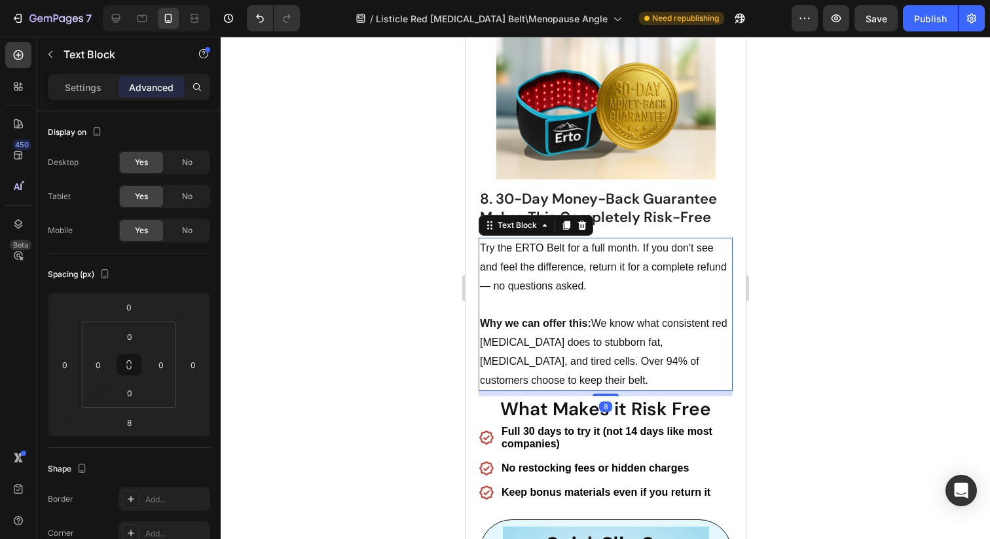
click at [884, 362] on div at bounding box center [605, 288] width 769 height 502
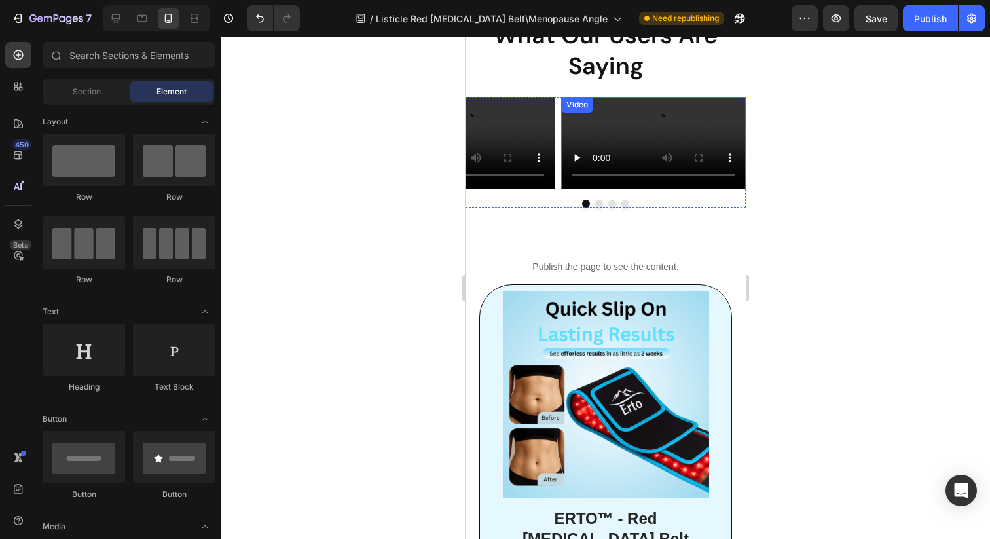
scroll to position [5097, 0]
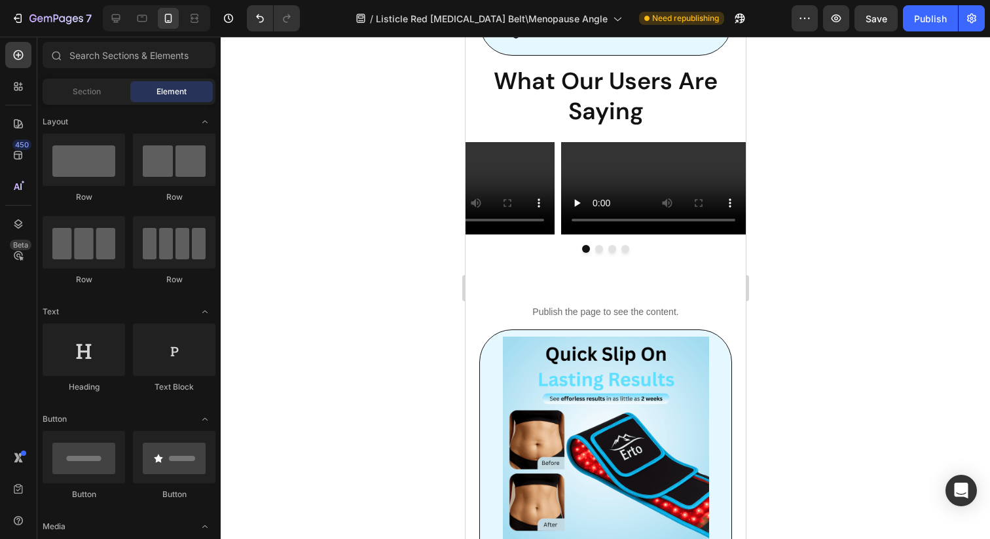
click at [867, 31] on div "7 Version history / Listicle Red Light Therapy Belt\Menopause Angle Need republ…" at bounding box center [495, 18] width 990 height 37
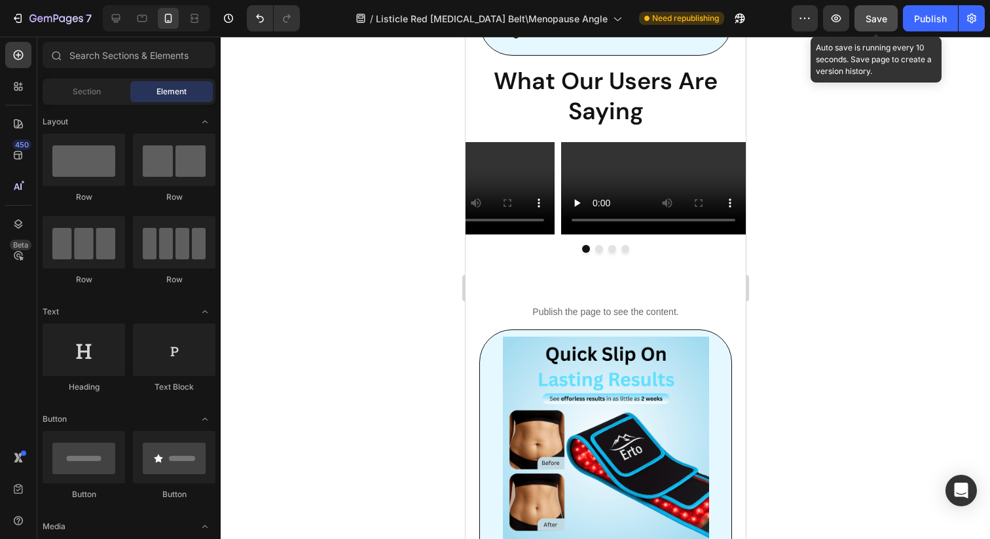
click at [869, 27] on button "Save" at bounding box center [875, 18] width 43 height 26
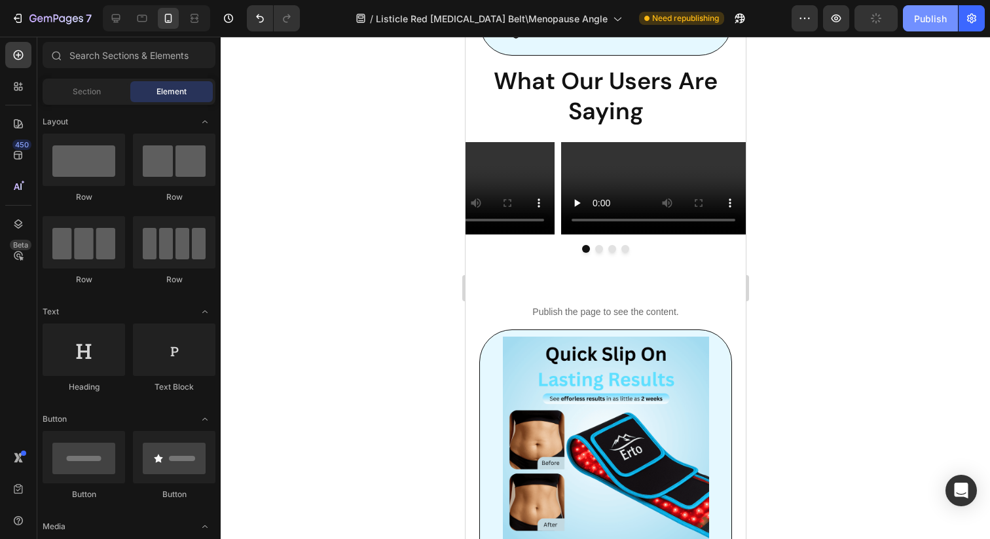
click at [912, 23] on button "Publish" at bounding box center [930, 18] width 55 height 26
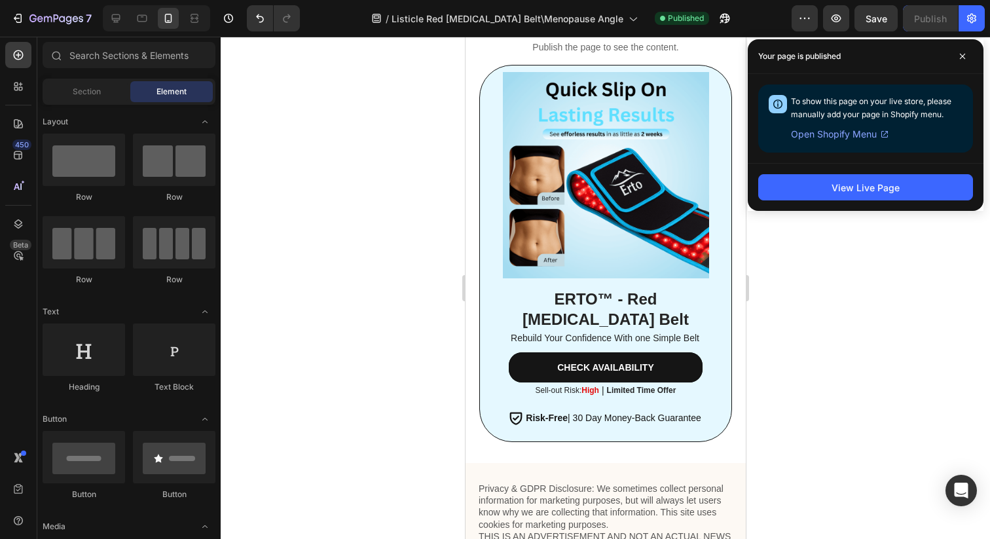
scroll to position [5571, 0]
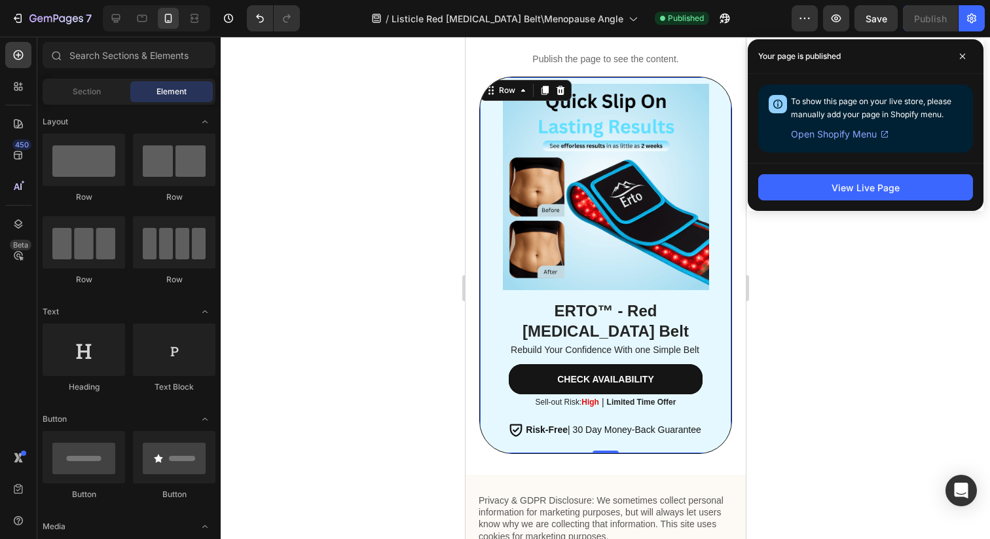
click at [480, 223] on div "ERTO™ - Red [MEDICAL_DATA] Belt Heading Rebuild Your Confidence With one Simple…" at bounding box center [605, 265] width 252 height 377
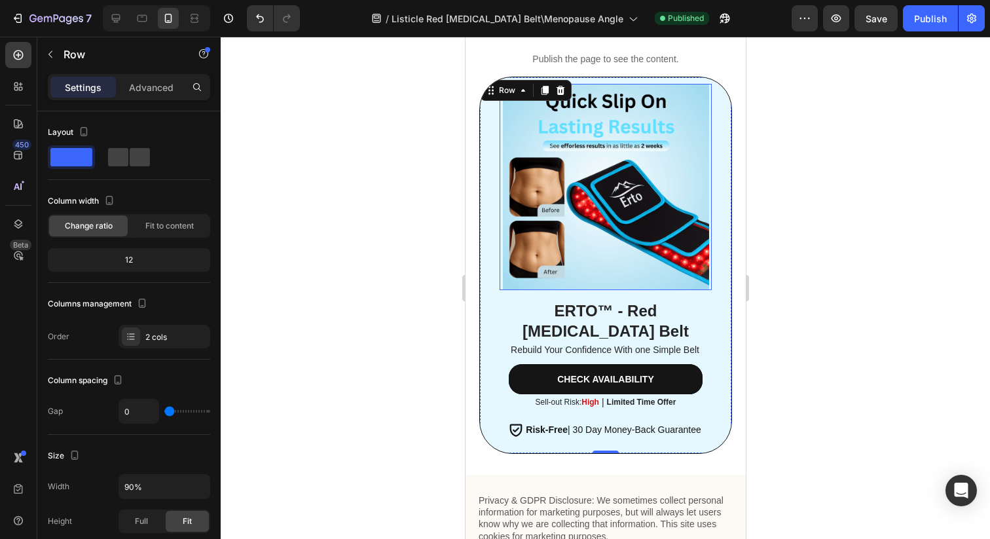
click at [525, 216] on img at bounding box center [605, 187] width 206 height 206
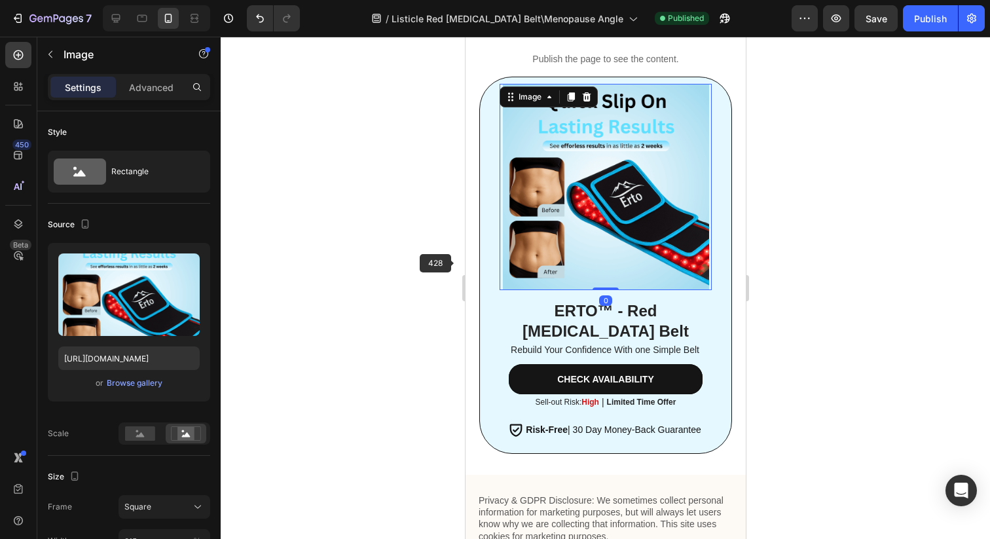
click at [454, 262] on div at bounding box center [605, 288] width 769 height 502
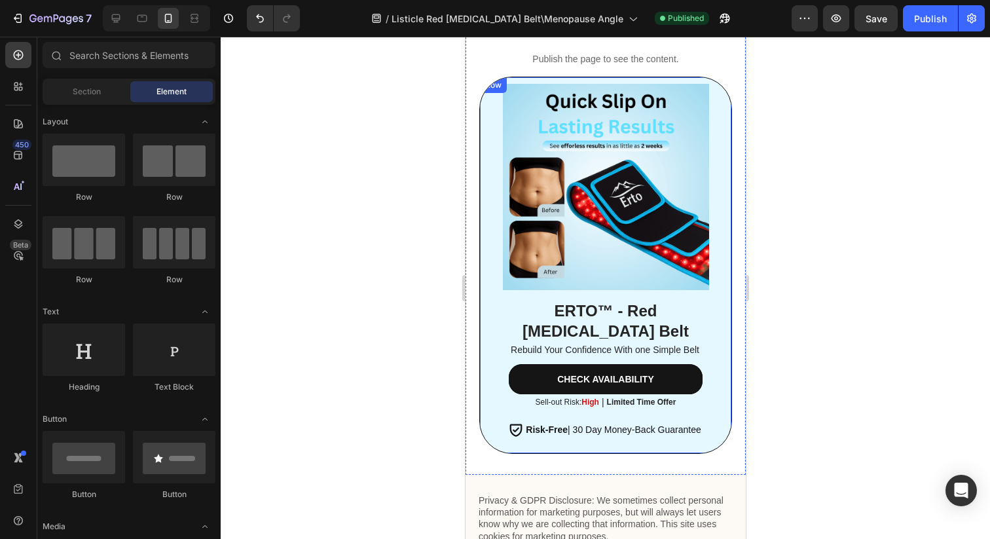
click at [491, 261] on div "ERTO™ - Red [MEDICAL_DATA] Belt Heading Rebuild Your Confidence With one Simple…" at bounding box center [605, 265] width 252 height 377
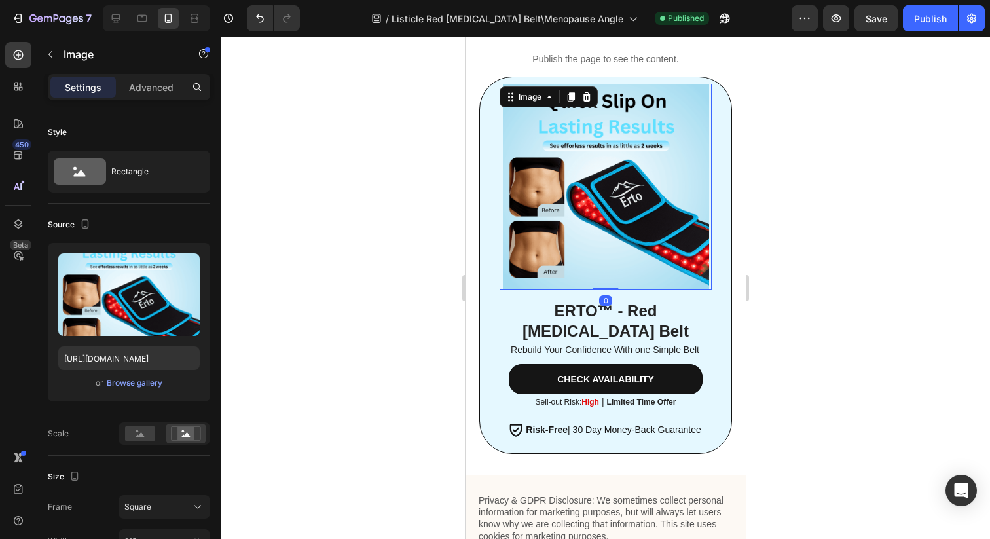
click at [508, 261] on img at bounding box center [605, 187] width 206 height 206
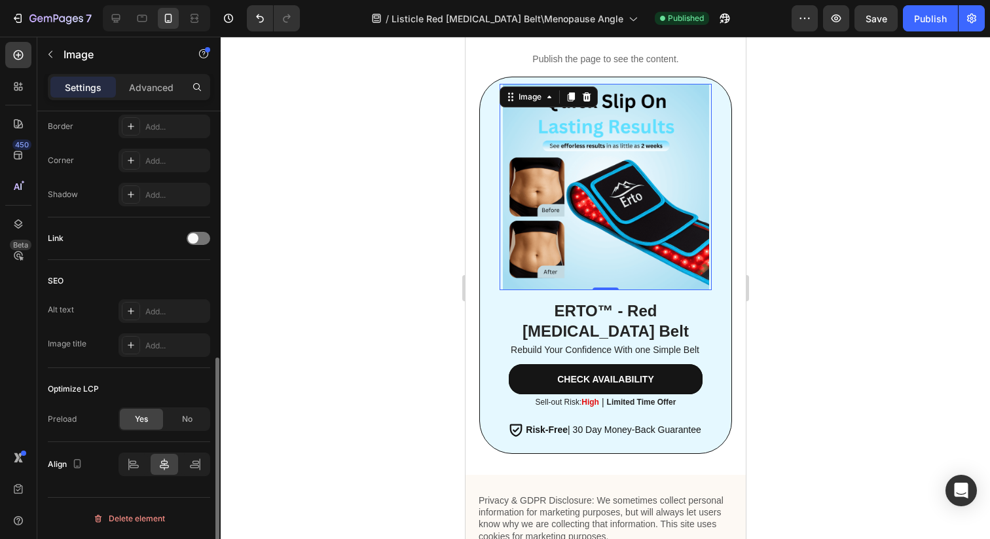
scroll to position [460, 0]
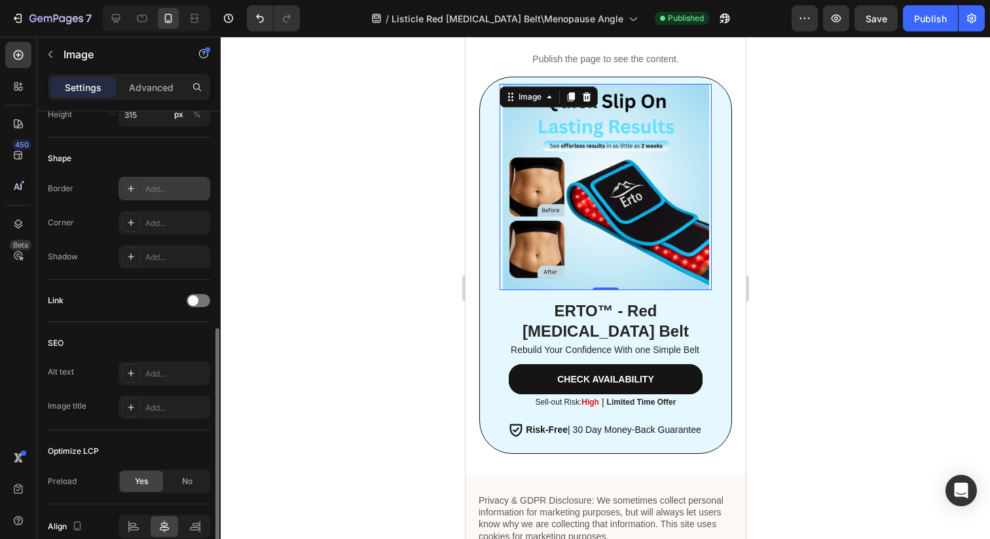
click at [137, 190] on div at bounding box center [131, 188] width 18 height 18
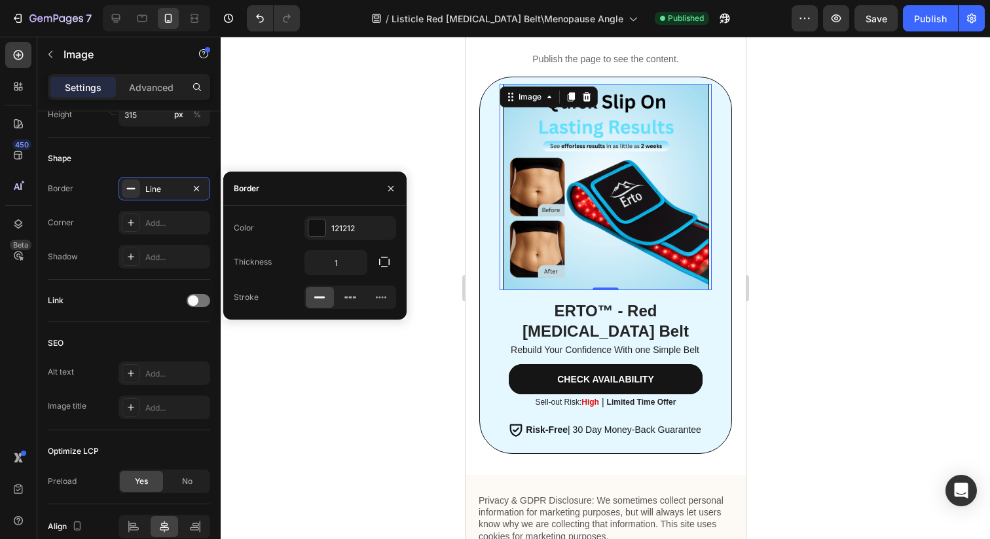
click at [418, 236] on div at bounding box center [605, 288] width 769 height 502
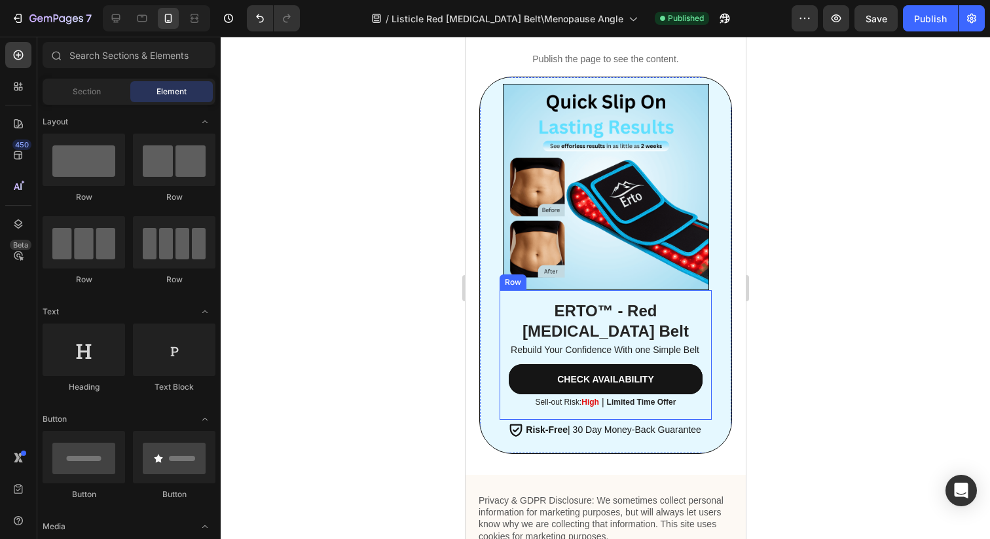
click at [501, 306] on div "ERTO™ - Red Light Therapy Belt Heading Rebuild Your Confidence With one Simple …" at bounding box center [604, 355] width 211 height 130
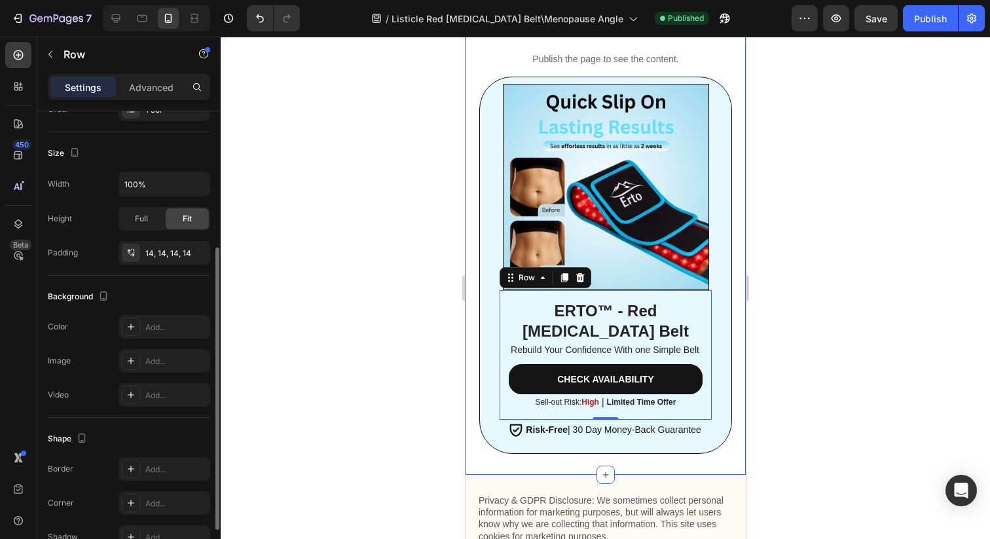
scroll to position [226, 0]
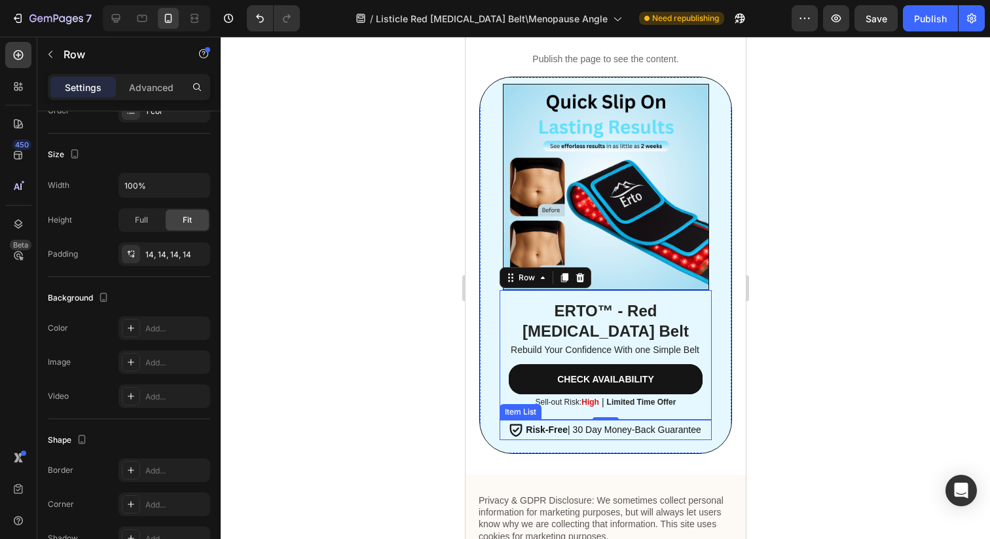
click at [588, 431] on p "Risk-Free | 30 Day Money-Back Guarantee" at bounding box center [612, 430] width 175 height 16
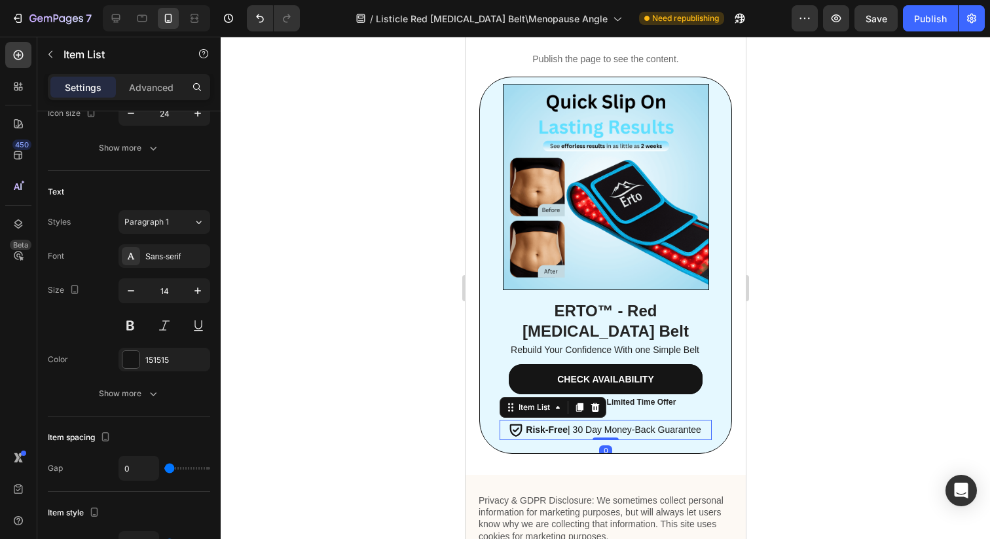
scroll to position [0, 0]
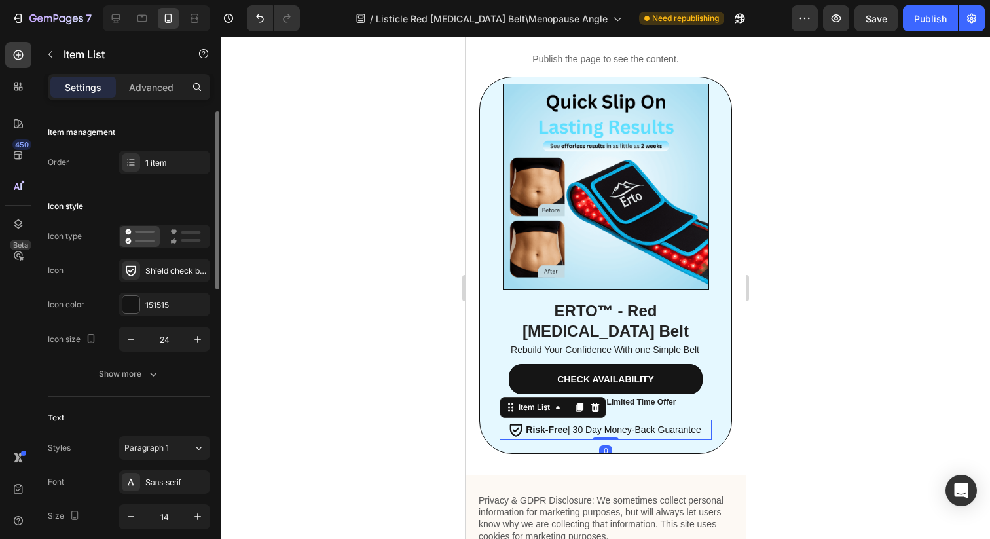
click at [588, 431] on p "Risk-Free | 30 Day Money-Back Guarantee" at bounding box center [612, 430] width 175 height 16
click at [696, 429] on p "Risk-Free | 30 Day Money-Back Guarantee" at bounding box center [612, 430] width 175 height 16
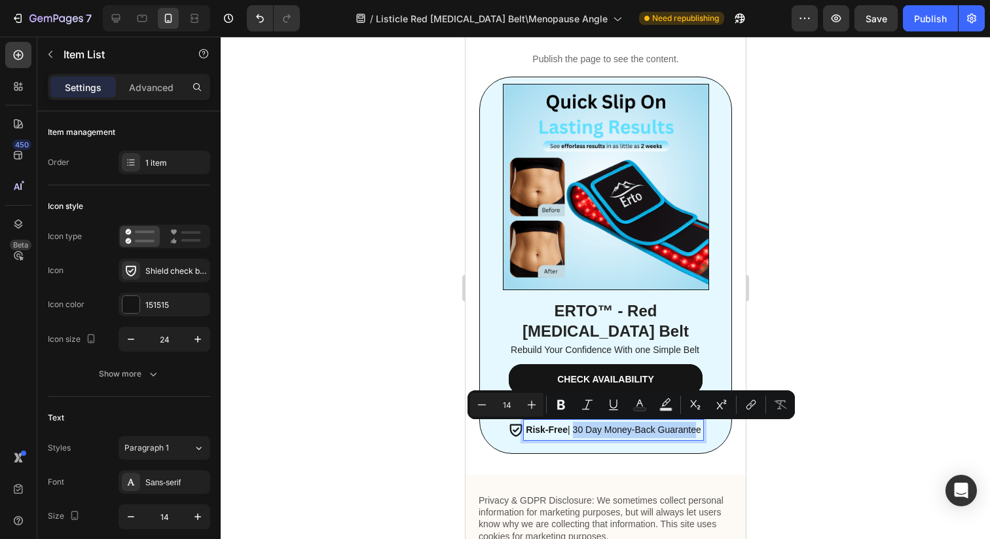
drag, startPoint x: 697, startPoint y: 427, endPoint x: 571, endPoint y: 428, distance: 125.7
click at [571, 428] on p "Risk-Free | 30 Day Money-Back Guarantee" at bounding box center [612, 430] width 175 height 16
click at [534, 404] on icon "Editor contextual toolbar" at bounding box center [532, 405] width 9 height 9
click at [488, 405] on button "Minus" at bounding box center [482, 405] width 24 height 24
type input "14"
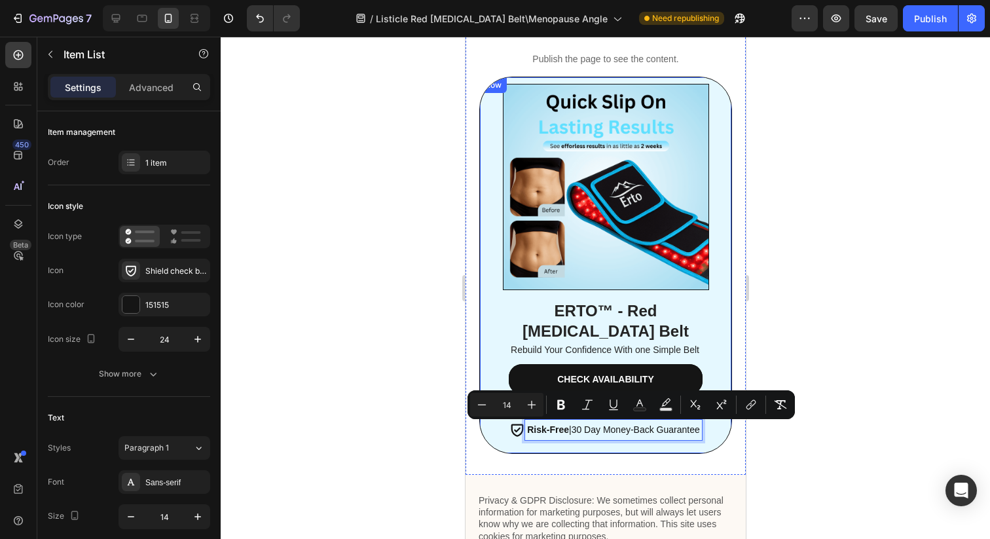
click at [552, 448] on div "ERTO™ - Red Light Therapy Belt Heading Rebuild Your Confidence With one Simple …" at bounding box center [605, 265] width 252 height 377
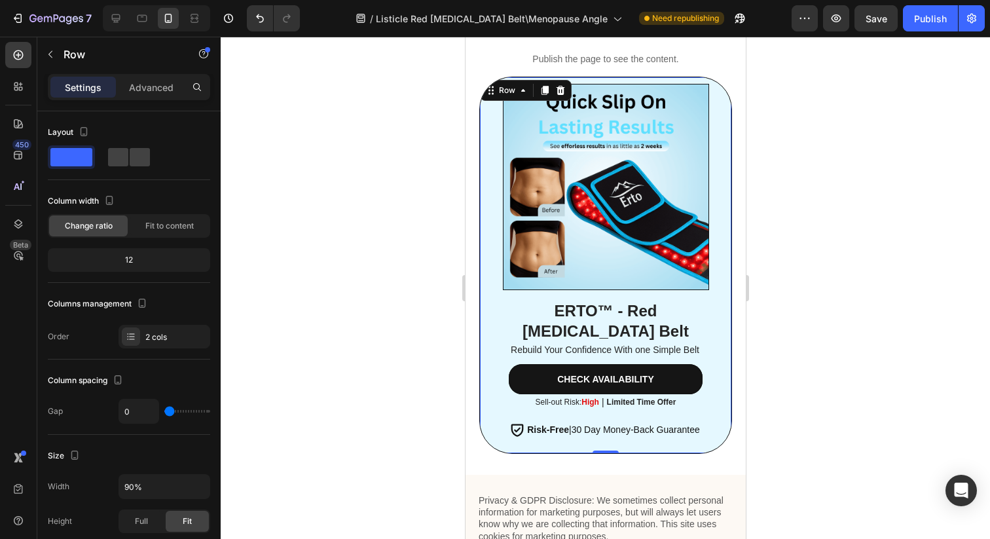
click at [824, 374] on div at bounding box center [605, 288] width 769 height 502
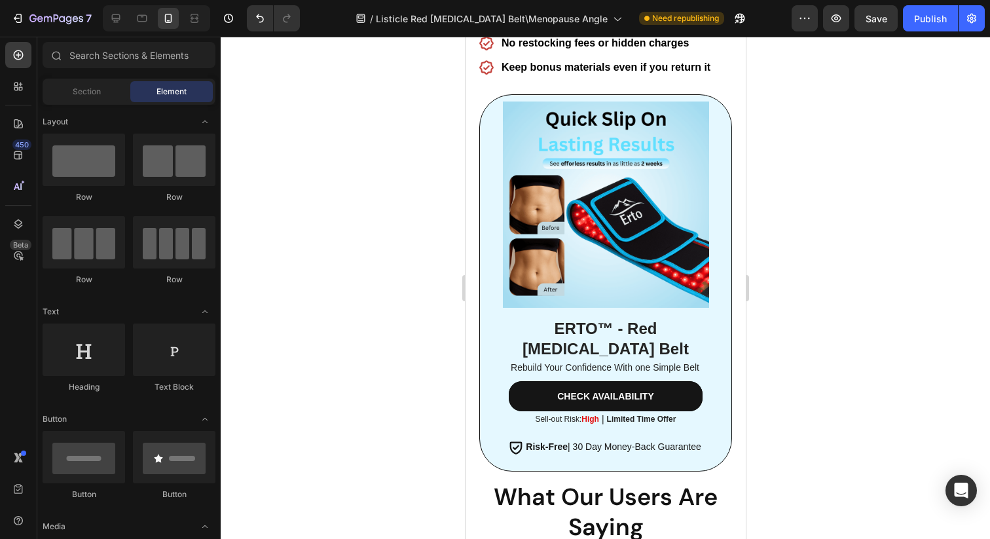
scroll to position [4671, 0]
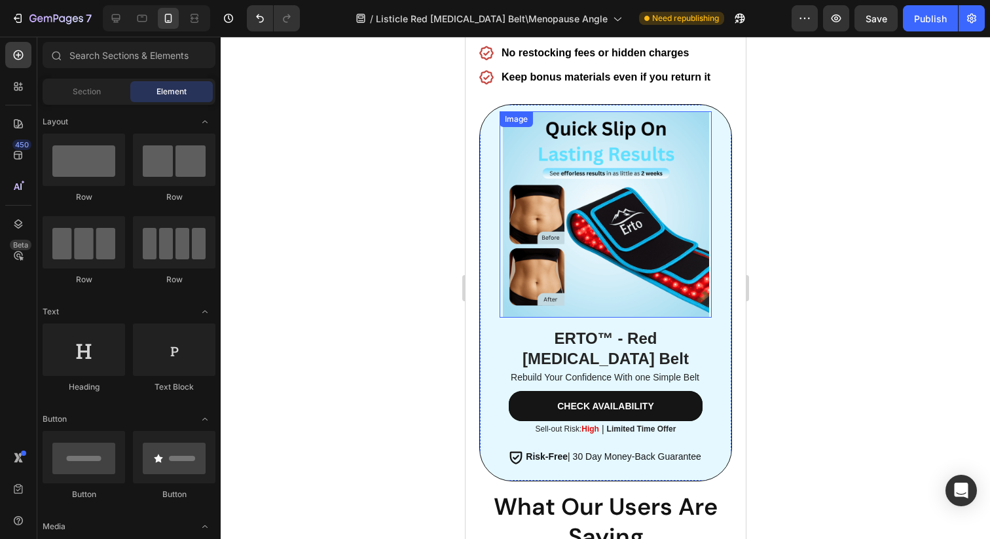
click at [582, 272] on img at bounding box center [605, 214] width 206 height 206
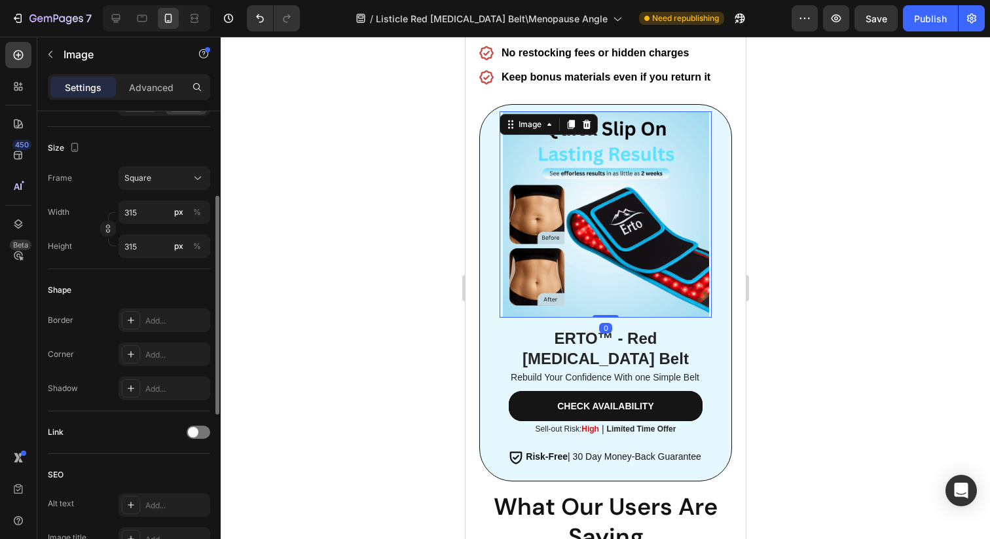
scroll to position [331, 0]
click at [132, 323] on icon at bounding box center [131, 318] width 10 height 10
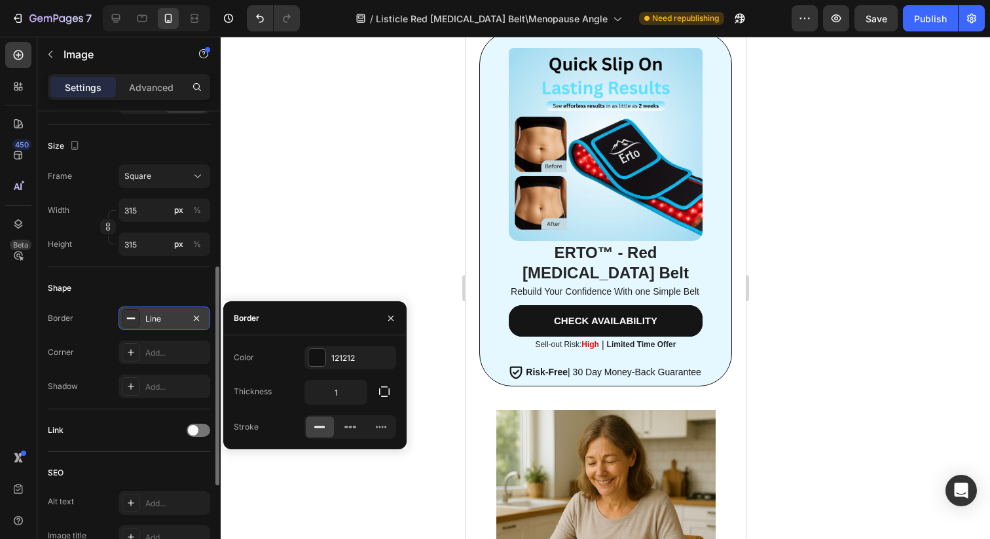
scroll to position [2389, 0]
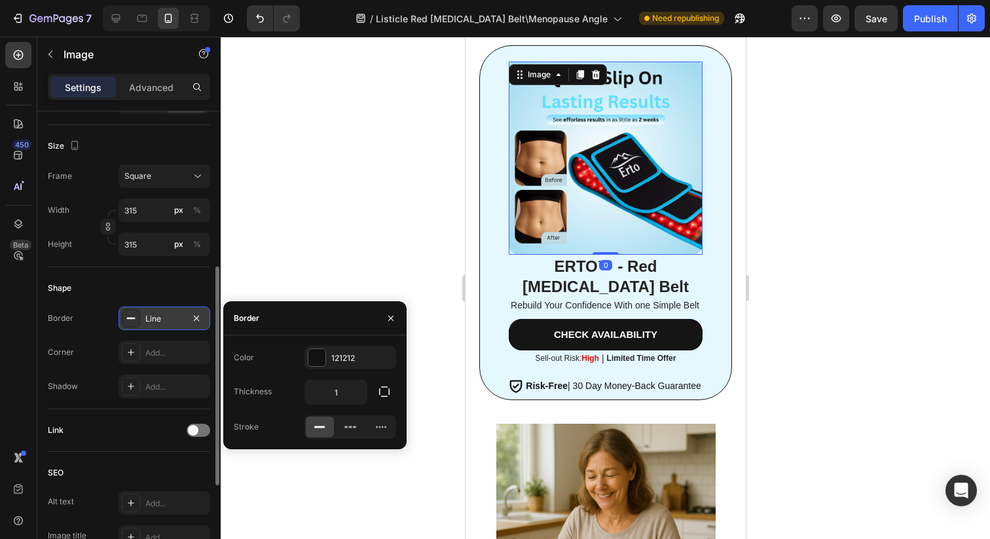
click at [542, 195] on img at bounding box center [604, 158] width 193 height 193
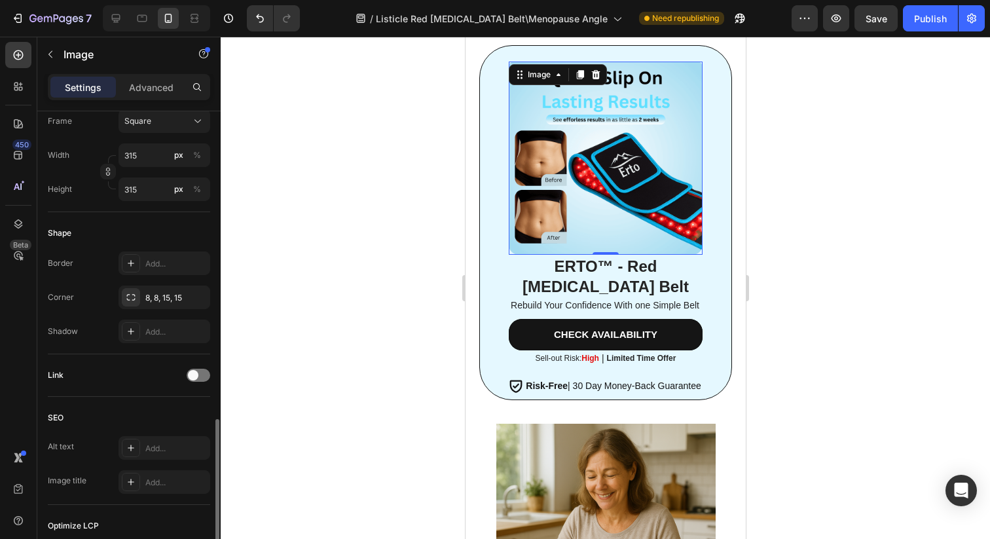
scroll to position [390, 0]
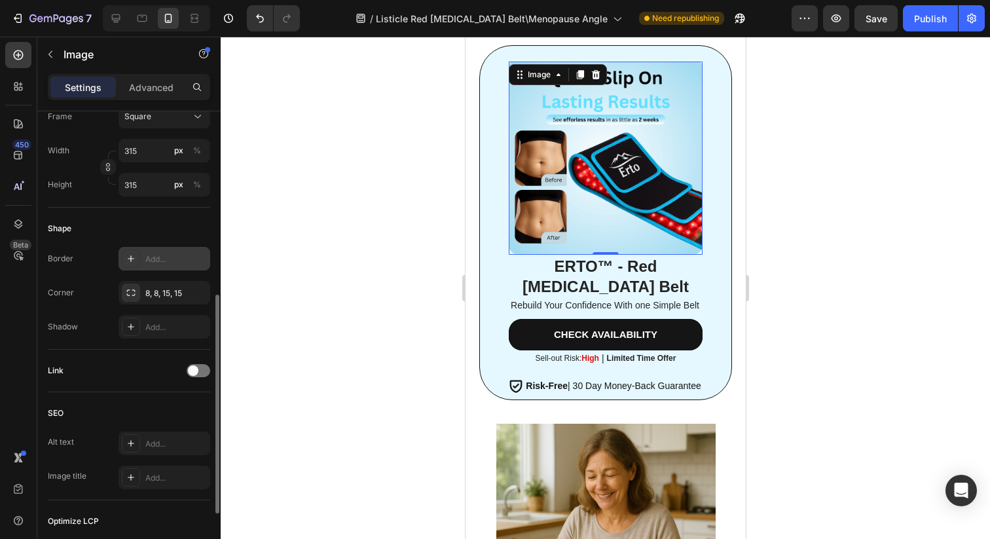
click at [141, 264] on div "Add..." at bounding box center [164, 259] width 92 height 24
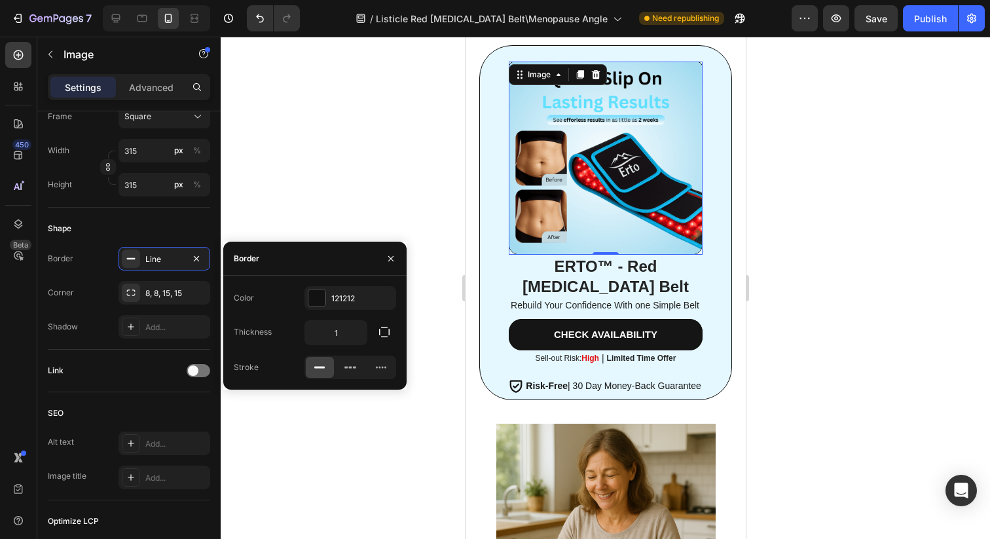
click at [414, 160] on div at bounding box center [605, 288] width 769 height 502
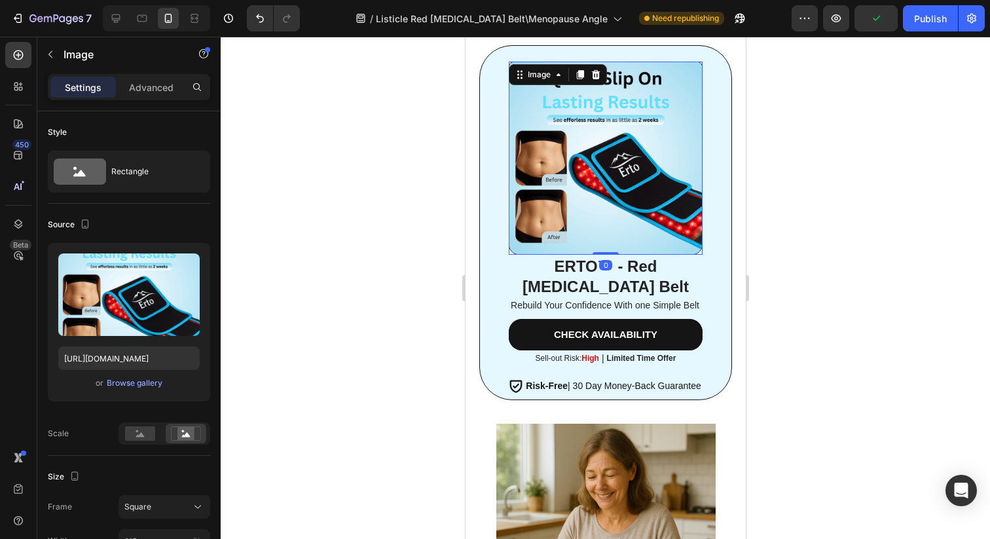
click at [539, 220] on img at bounding box center [604, 158] width 193 height 193
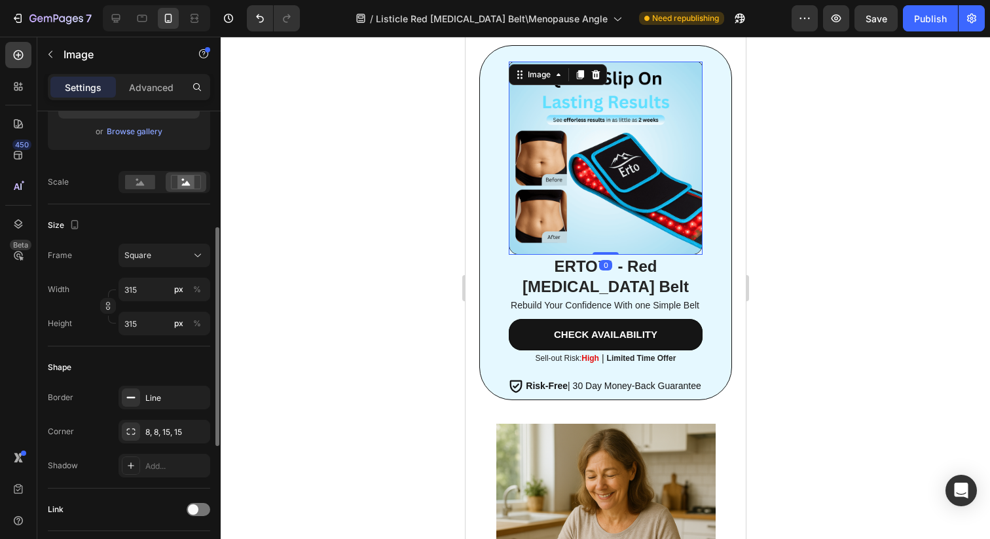
scroll to position [255, 0]
click at [162, 426] on div "8, 8, 15, 15" at bounding box center [164, 429] width 38 height 12
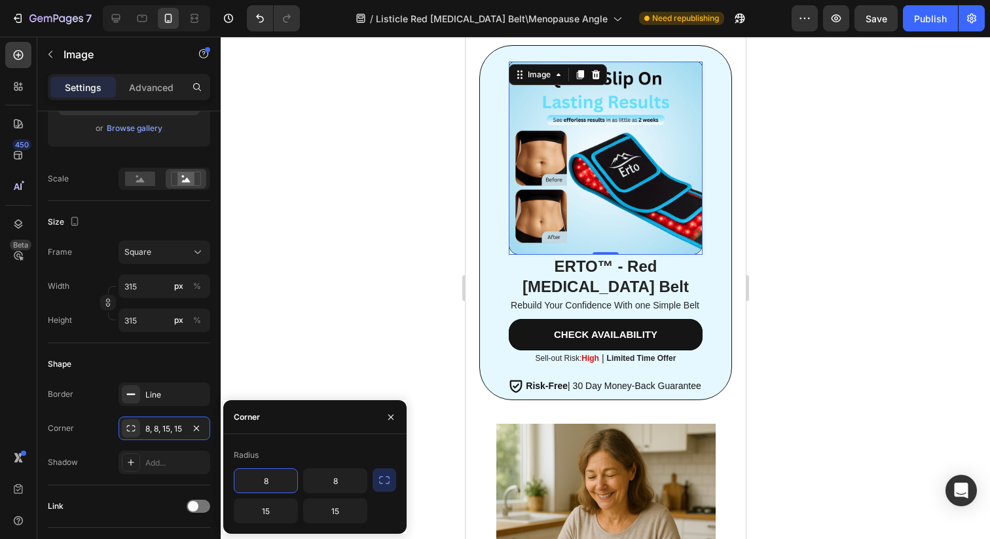
click at [276, 479] on input "8" at bounding box center [265, 481] width 63 height 24
type input "15"
click at [346, 482] on input "8" at bounding box center [335, 481] width 63 height 24
type input "15"
click at [427, 306] on div at bounding box center [605, 288] width 769 height 502
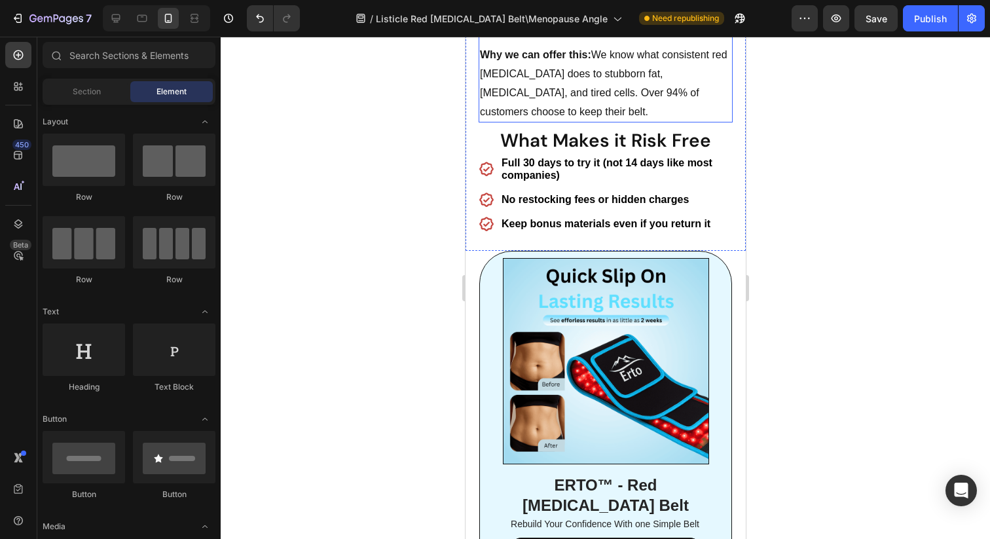
scroll to position [4551, 0]
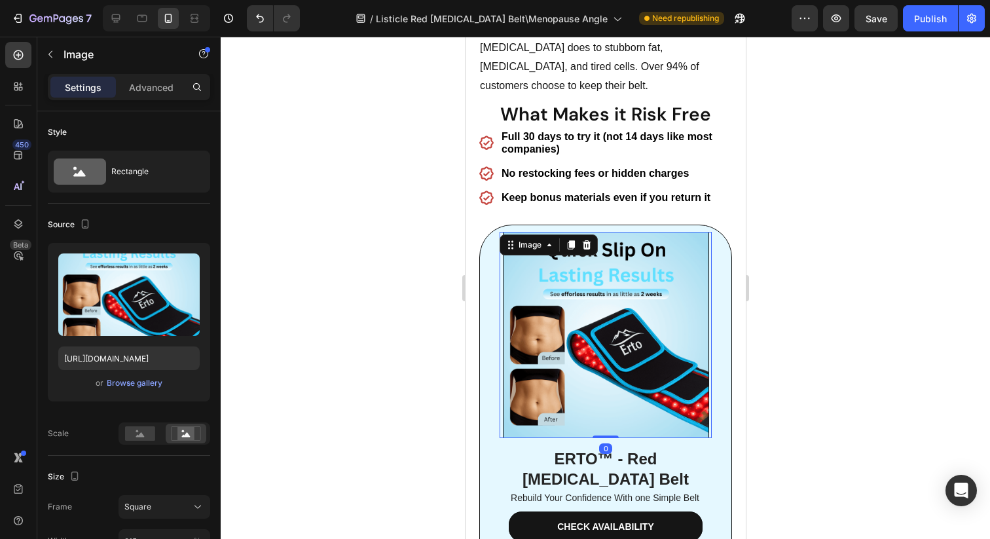
click at [564, 332] on img at bounding box center [605, 335] width 206 height 206
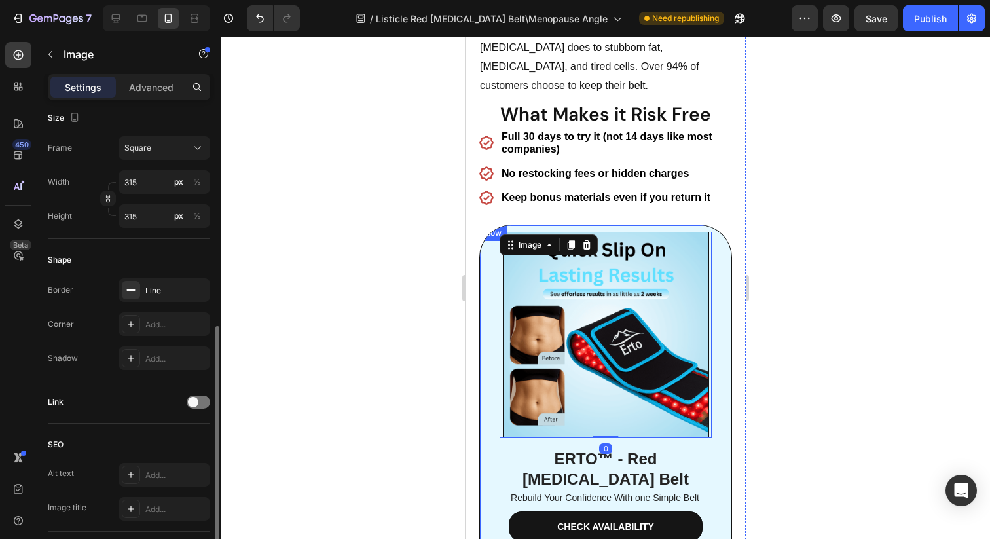
scroll to position [411, 0]
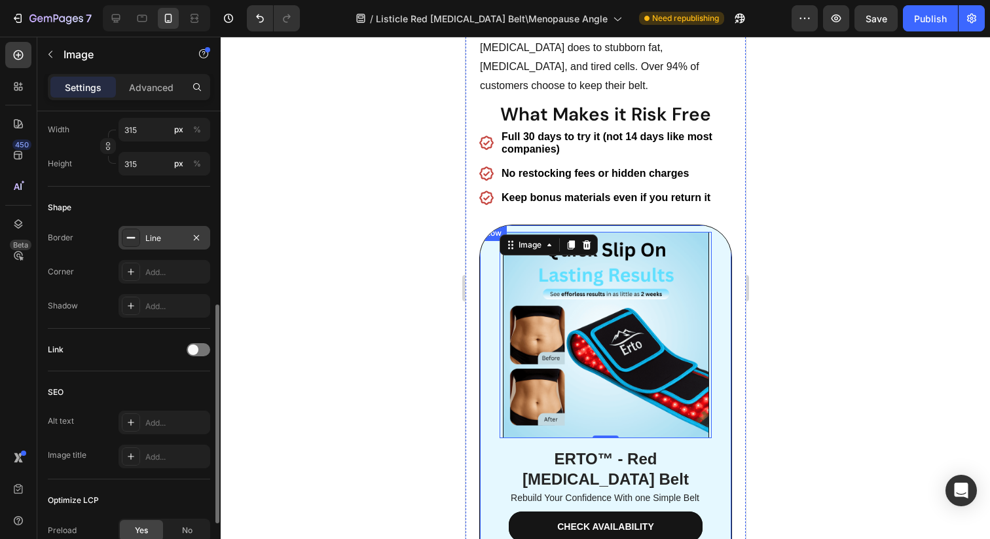
click at [149, 244] on div "Line" at bounding box center [164, 238] width 38 height 12
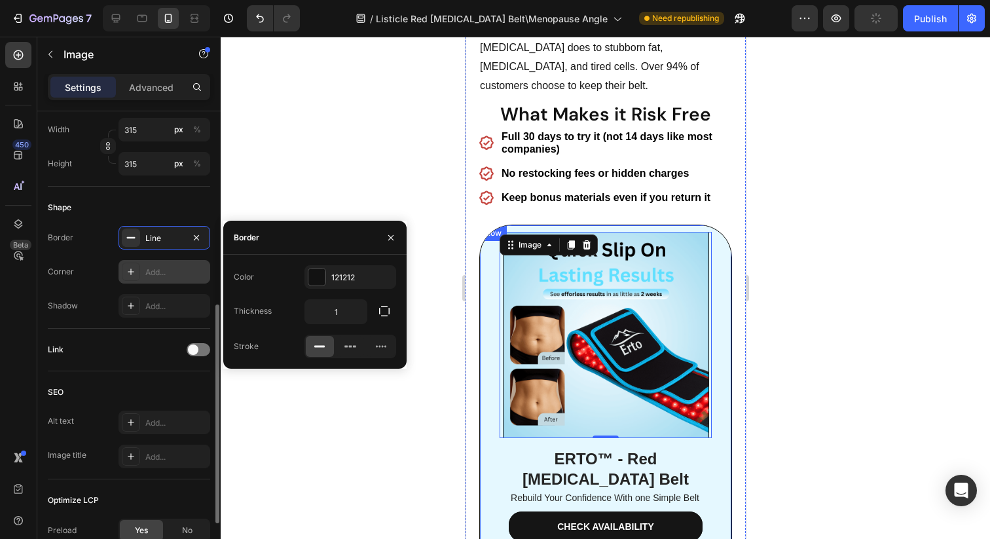
click at [153, 266] on div "Add..." at bounding box center [176, 272] width 62 height 12
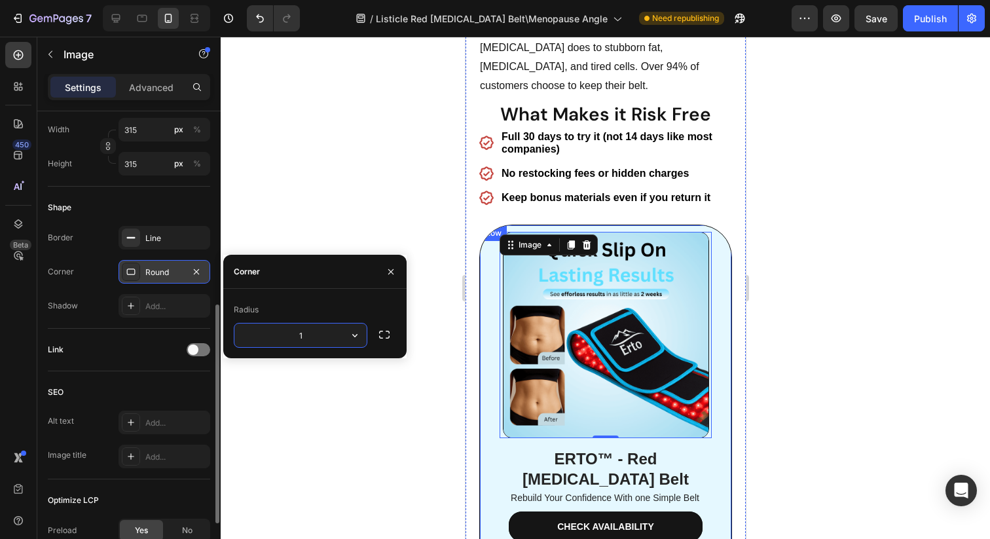
type input "15"
click at [382, 452] on div at bounding box center [605, 288] width 769 height 502
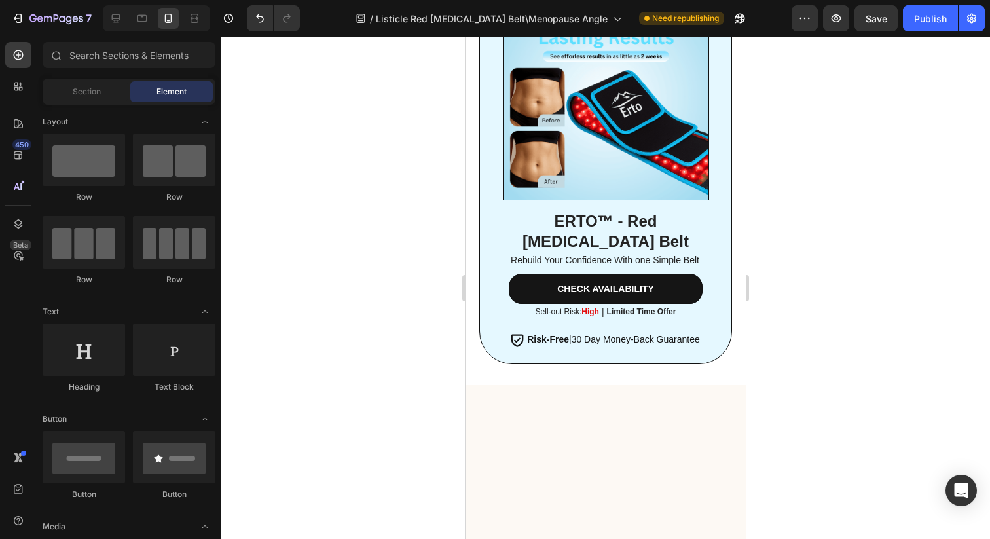
scroll to position [5428, 0]
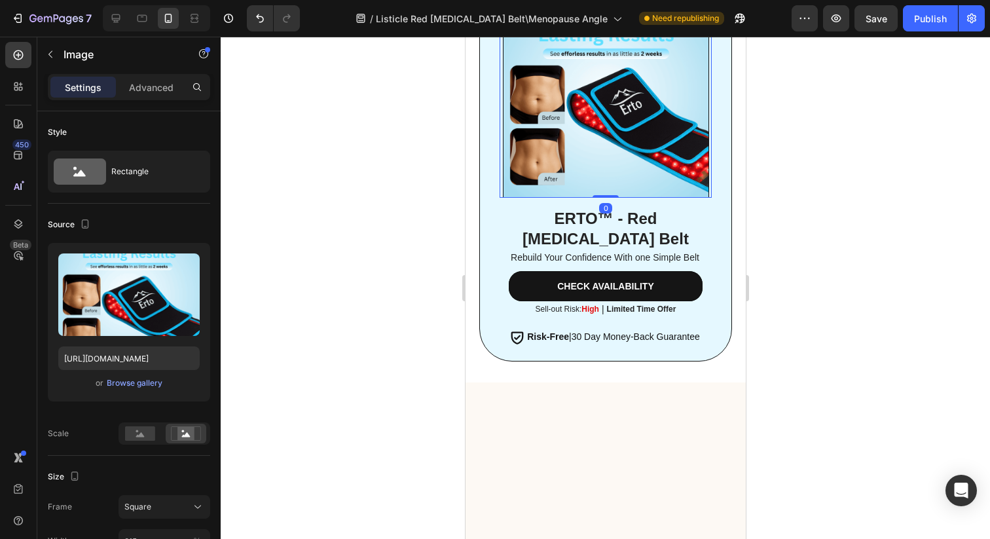
click at [581, 198] on img at bounding box center [605, 94] width 206 height 206
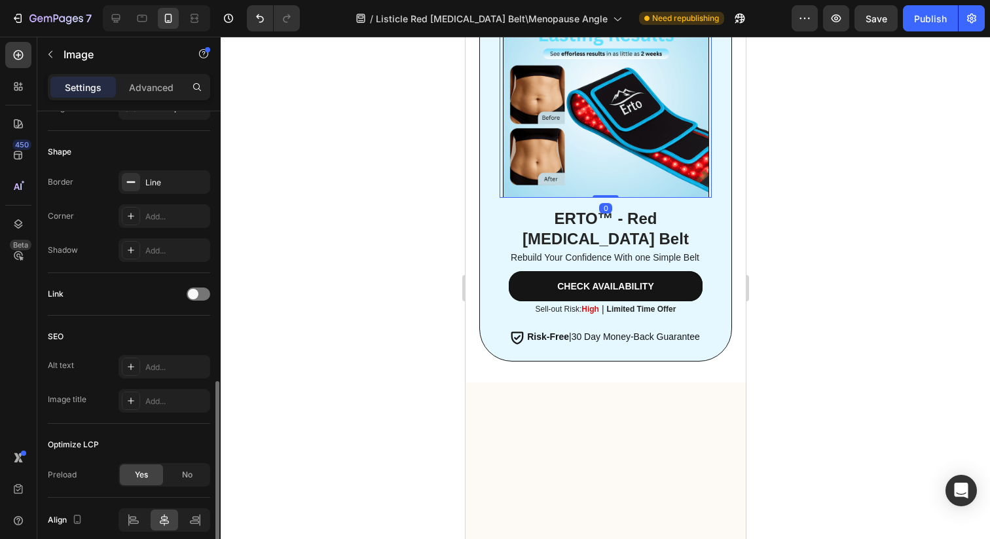
scroll to position [522, 0]
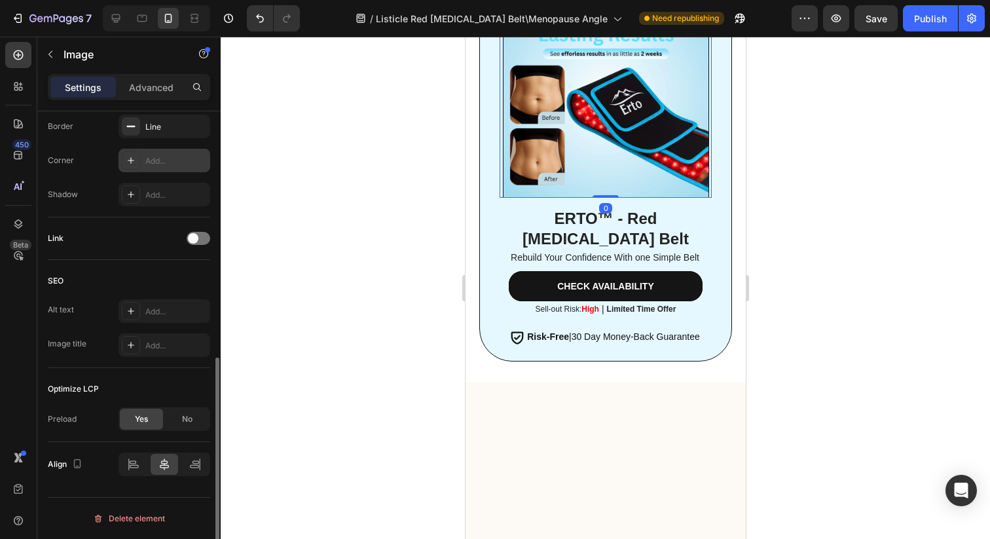
click at [159, 159] on div "Add..." at bounding box center [176, 161] width 62 height 12
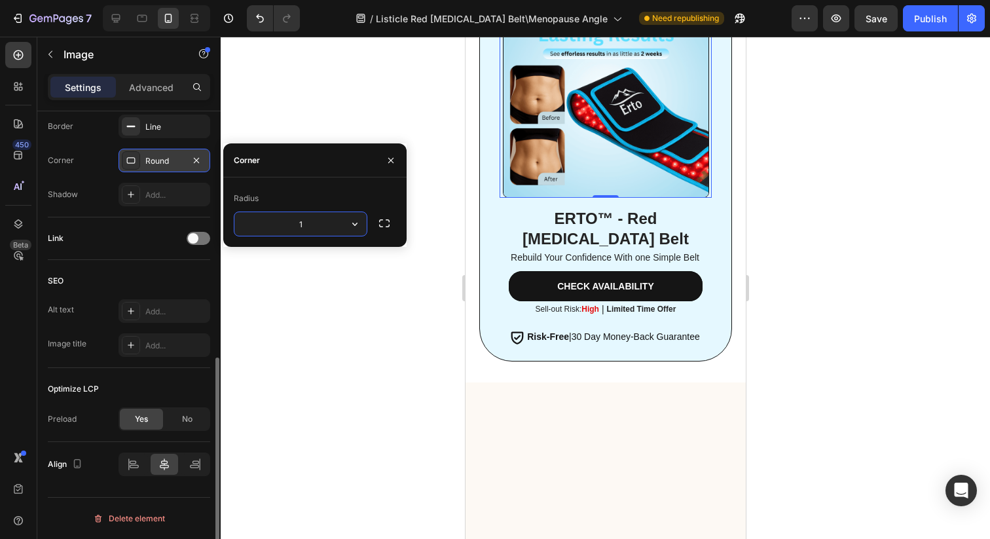
type input "15"
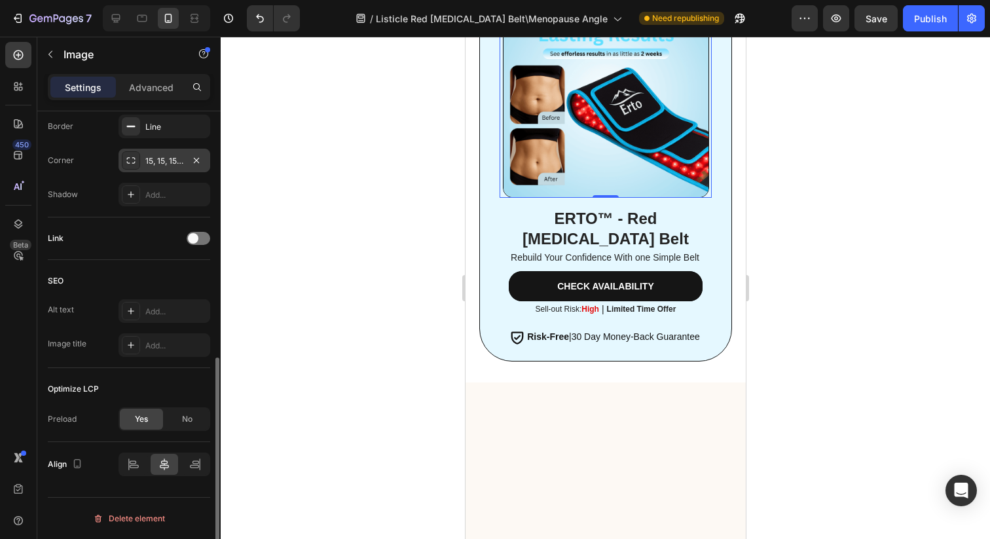
click at [305, 327] on div at bounding box center [605, 288] width 769 height 502
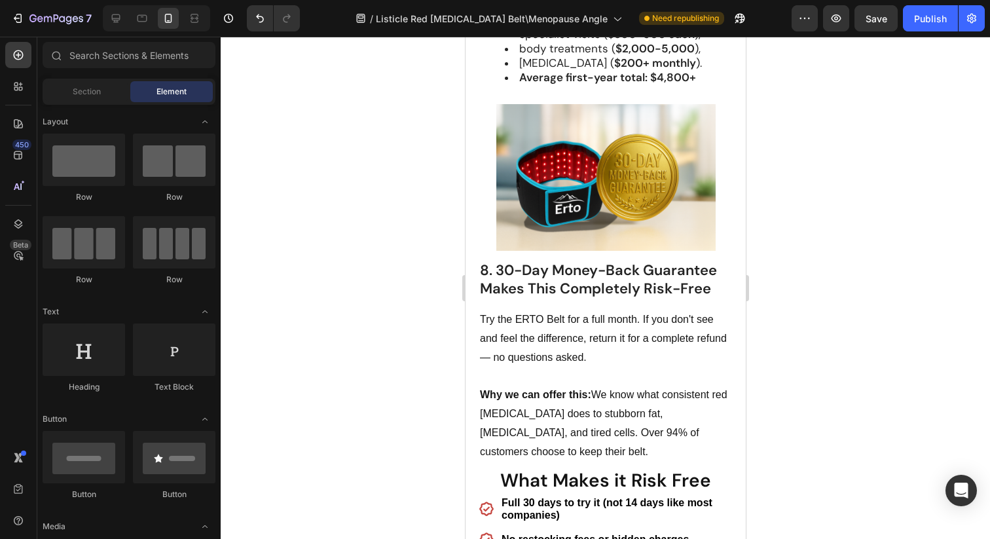
scroll to position [4256, 0]
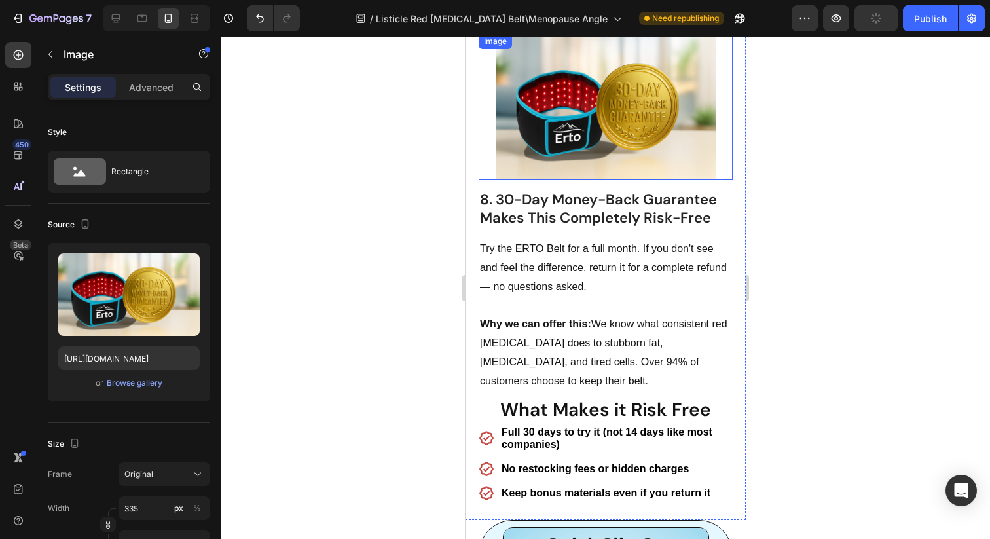
click at [563, 124] on img at bounding box center [605, 106] width 219 height 146
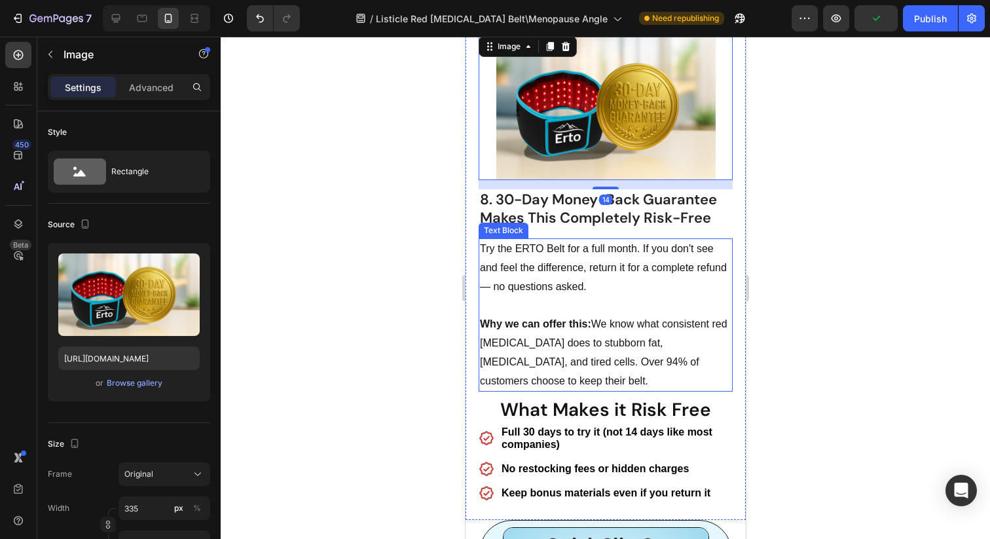
click at [399, 223] on div at bounding box center [605, 288] width 769 height 502
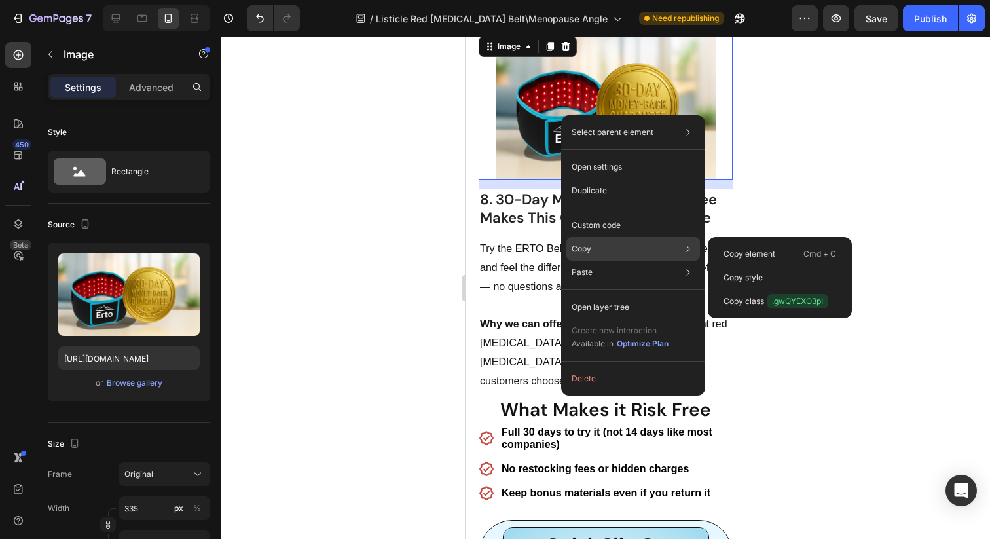
click at [626, 248] on div "Copy Copy element Cmd + C Copy style Copy class .gwQYEXO3pI" at bounding box center [633, 249] width 134 height 24
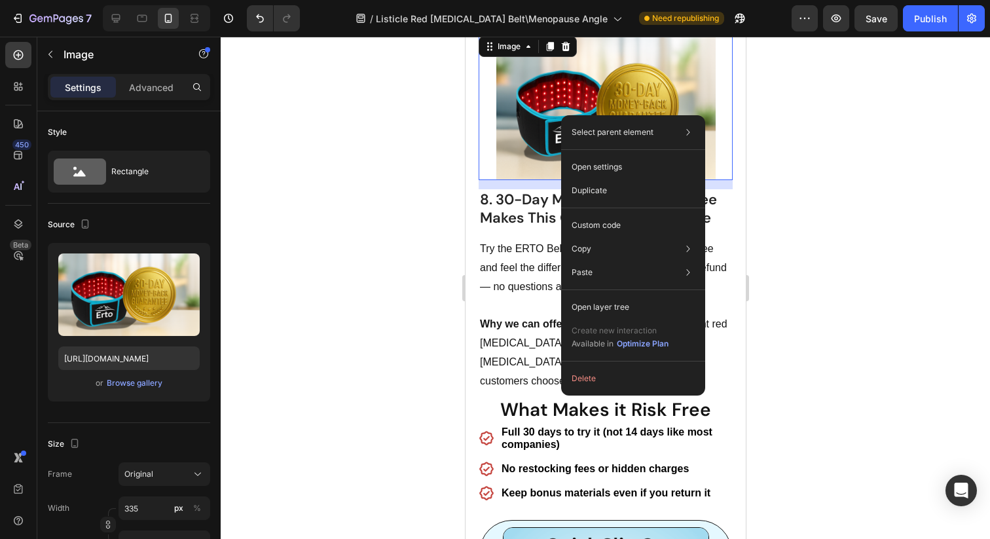
click at [763, 147] on div at bounding box center [605, 288] width 769 height 502
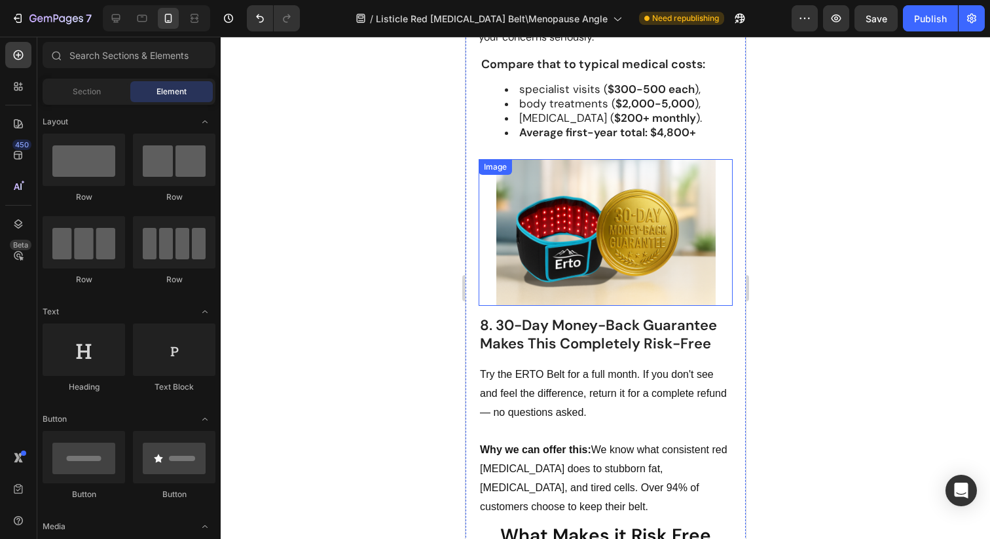
scroll to position [4123, 0]
